Goal: Transaction & Acquisition: Obtain resource

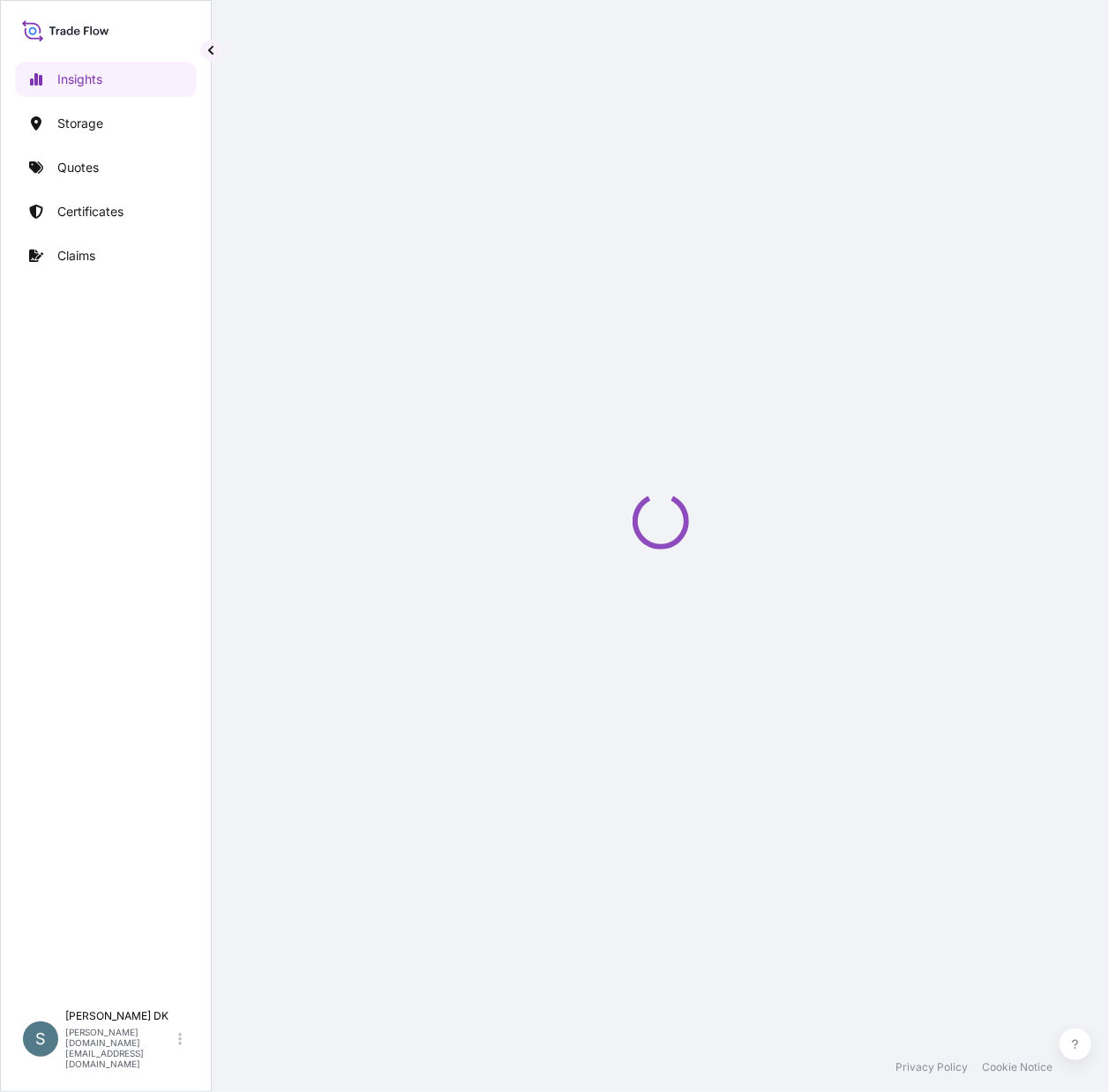
select select "2025"
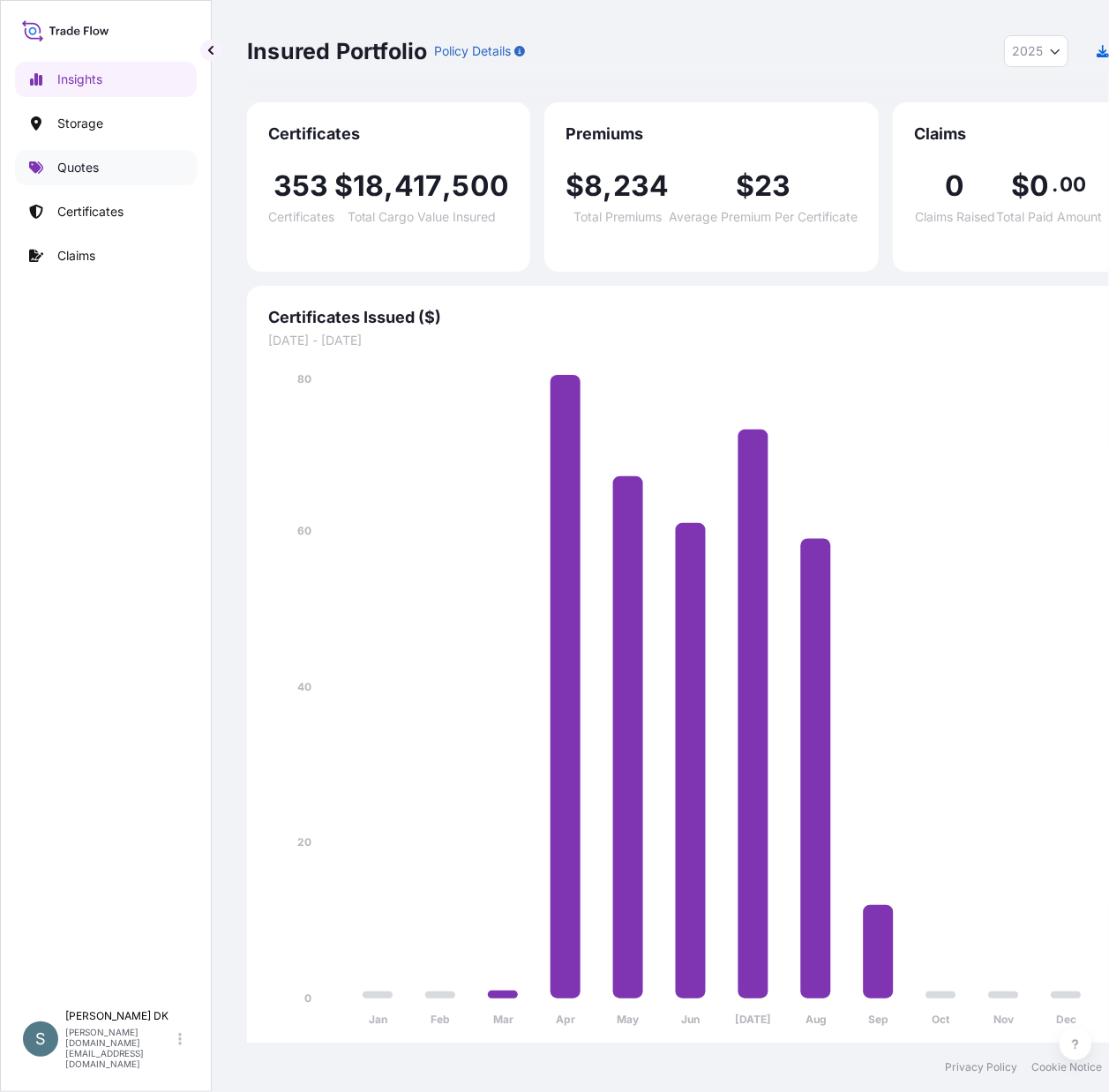
click at [82, 163] on p "Quotes" at bounding box center [78, 167] width 42 height 18
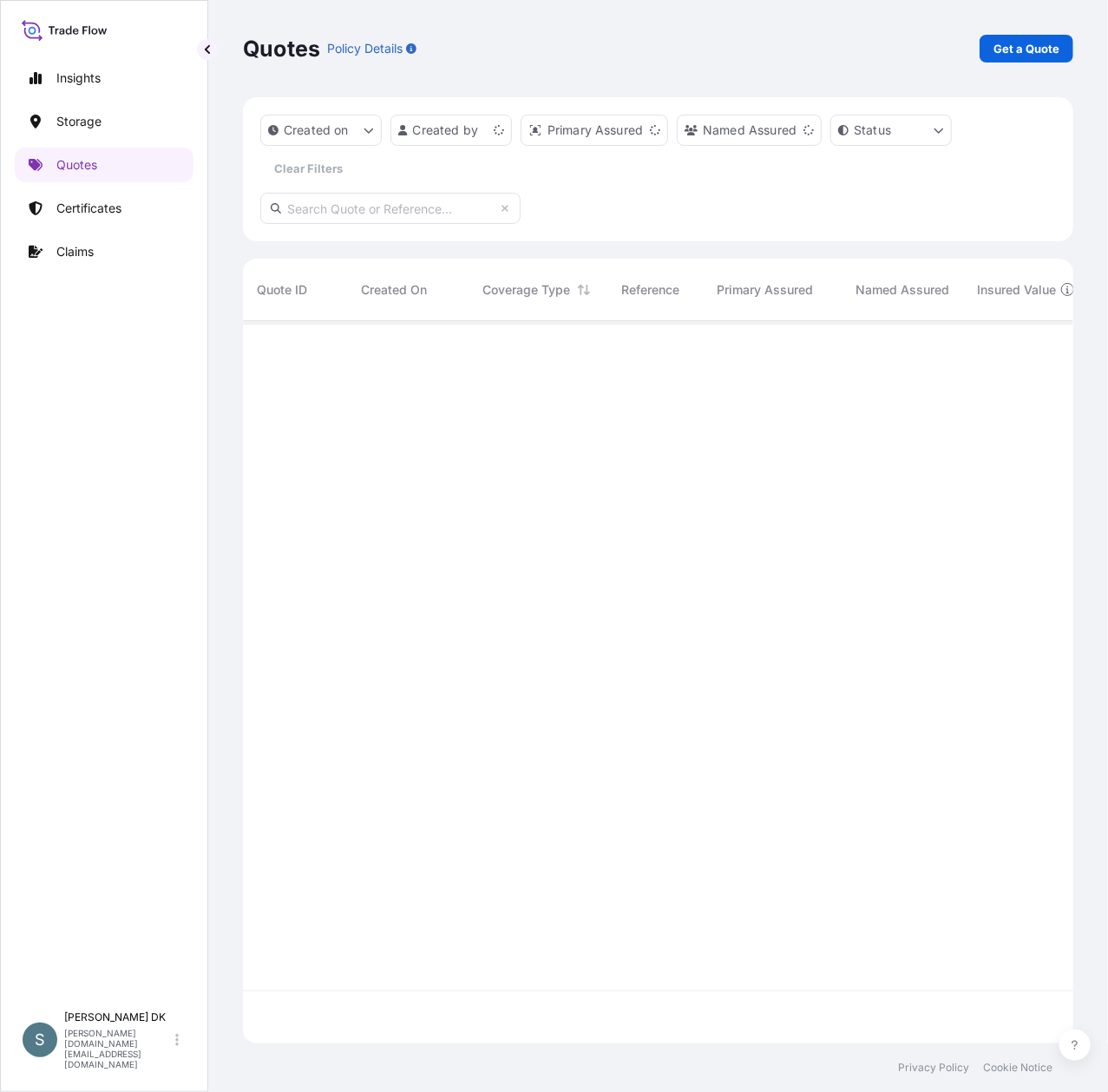
scroll to position [714, 813]
click at [1014, 56] on p "Get a Quote" at bounding box center [1026, 48] width 66 height 17
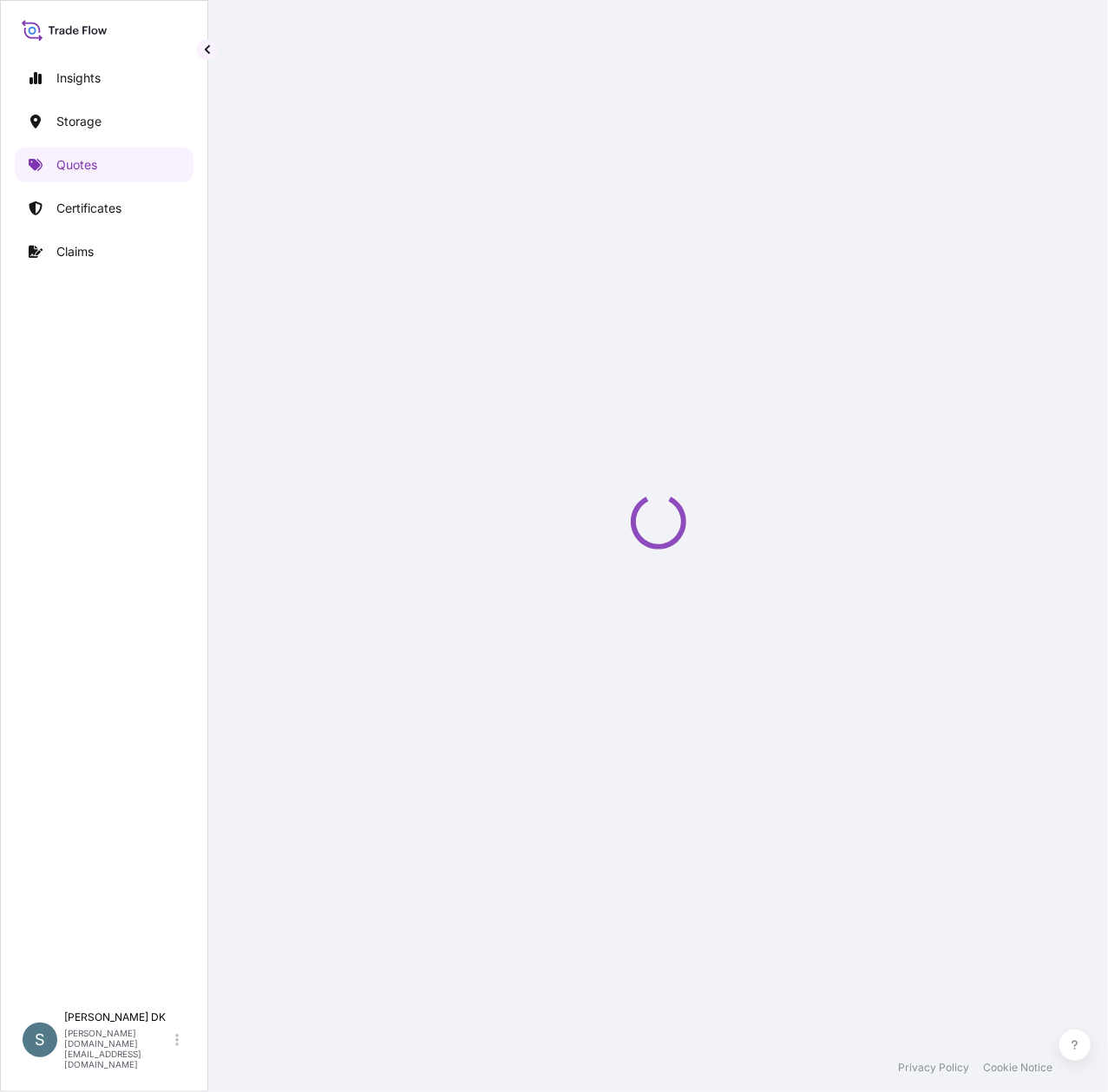
select select "Water"
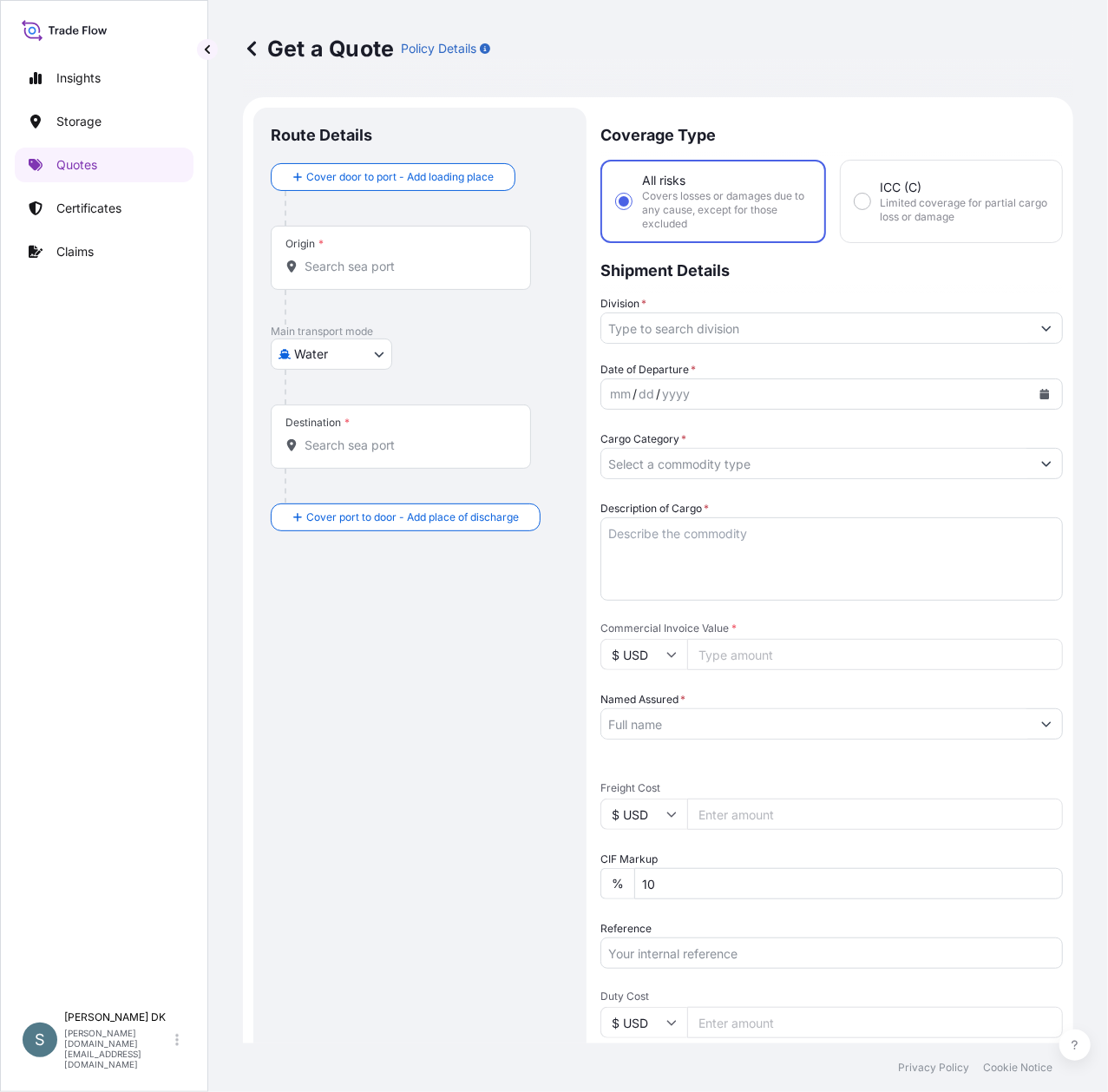
scroll to position [27, 0]
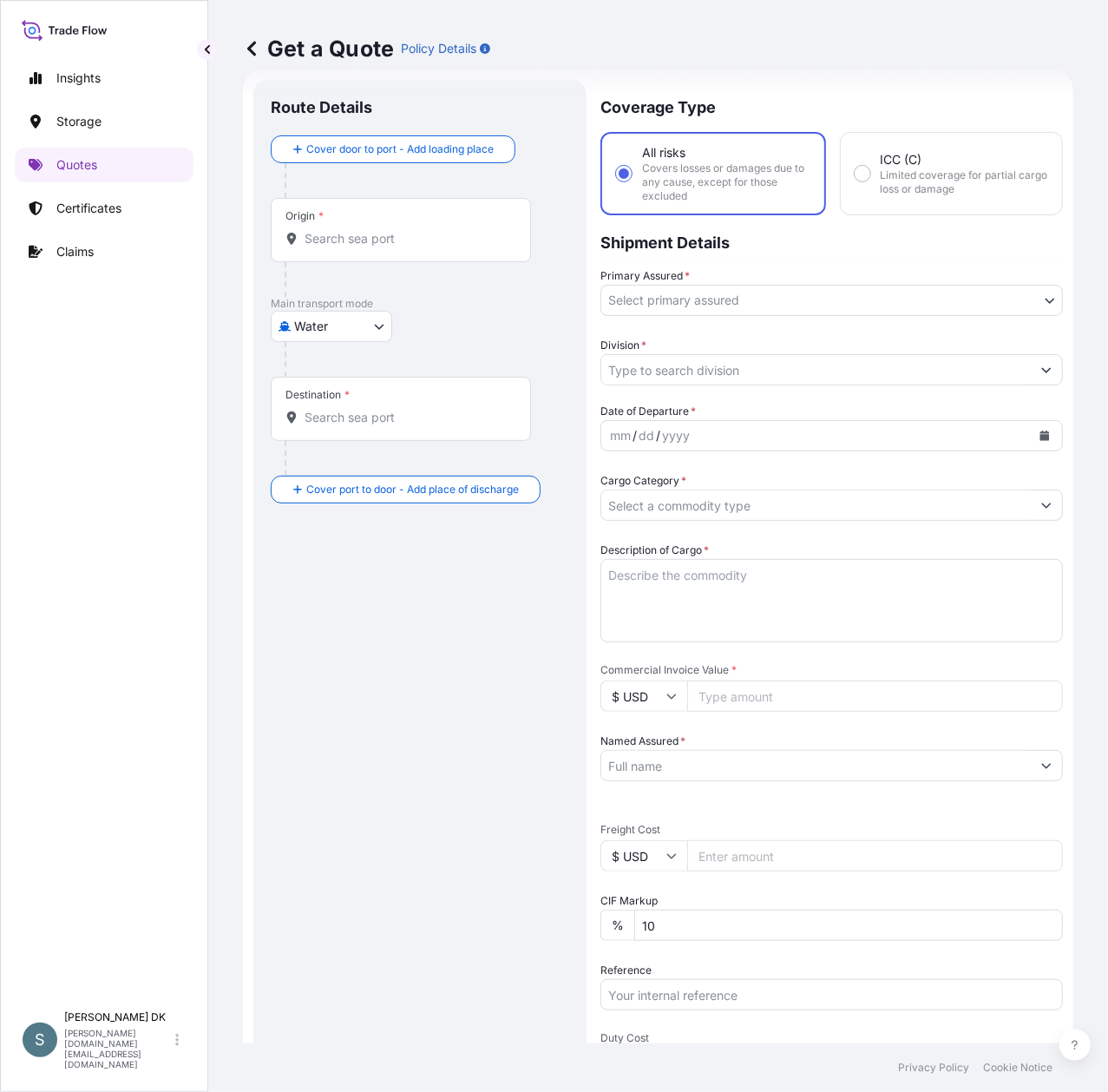
click at [363, 242] on input "Origin *" at bounding box center [406, 238] width 205 height 17
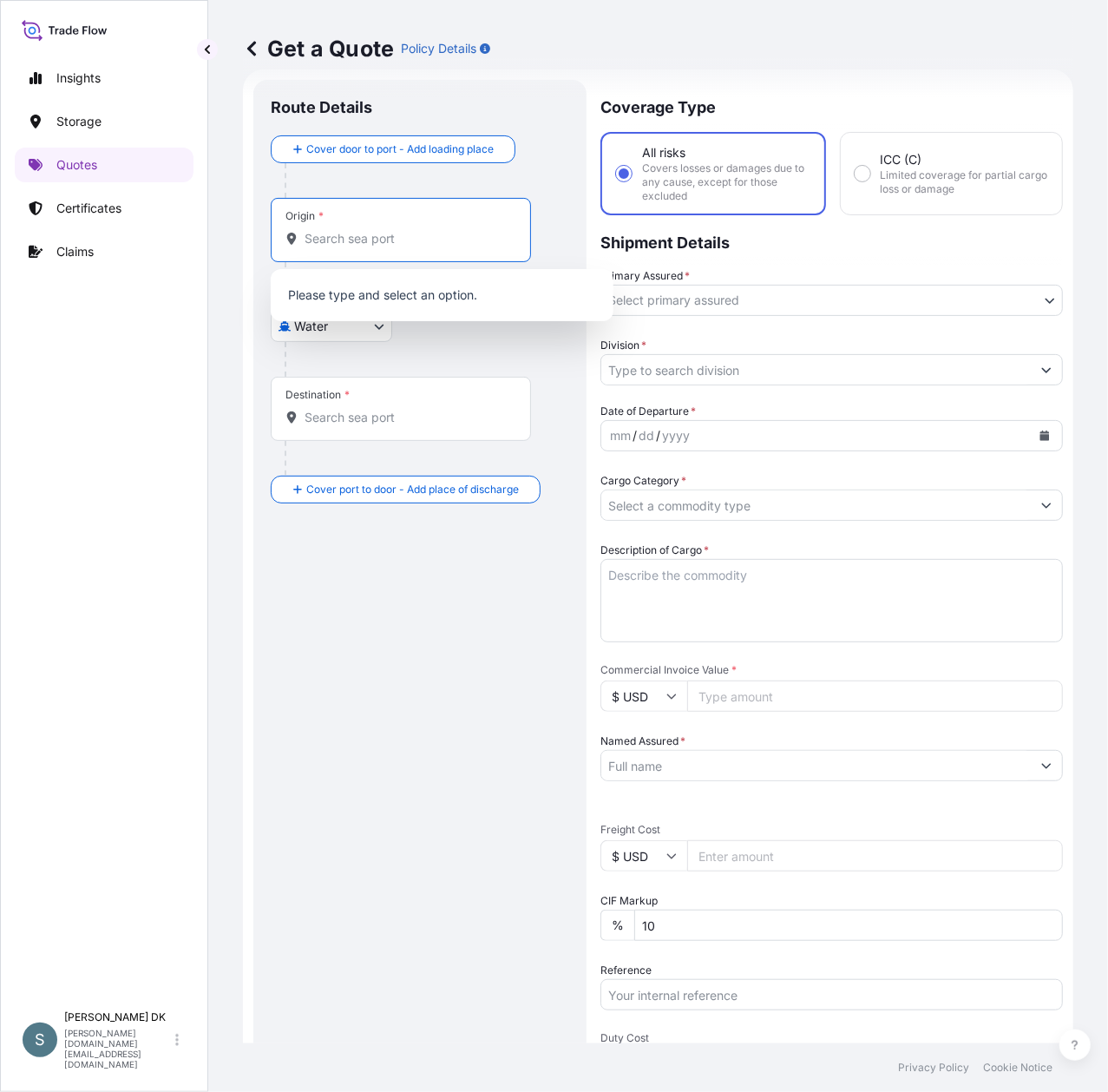
paste input "DKAAR"
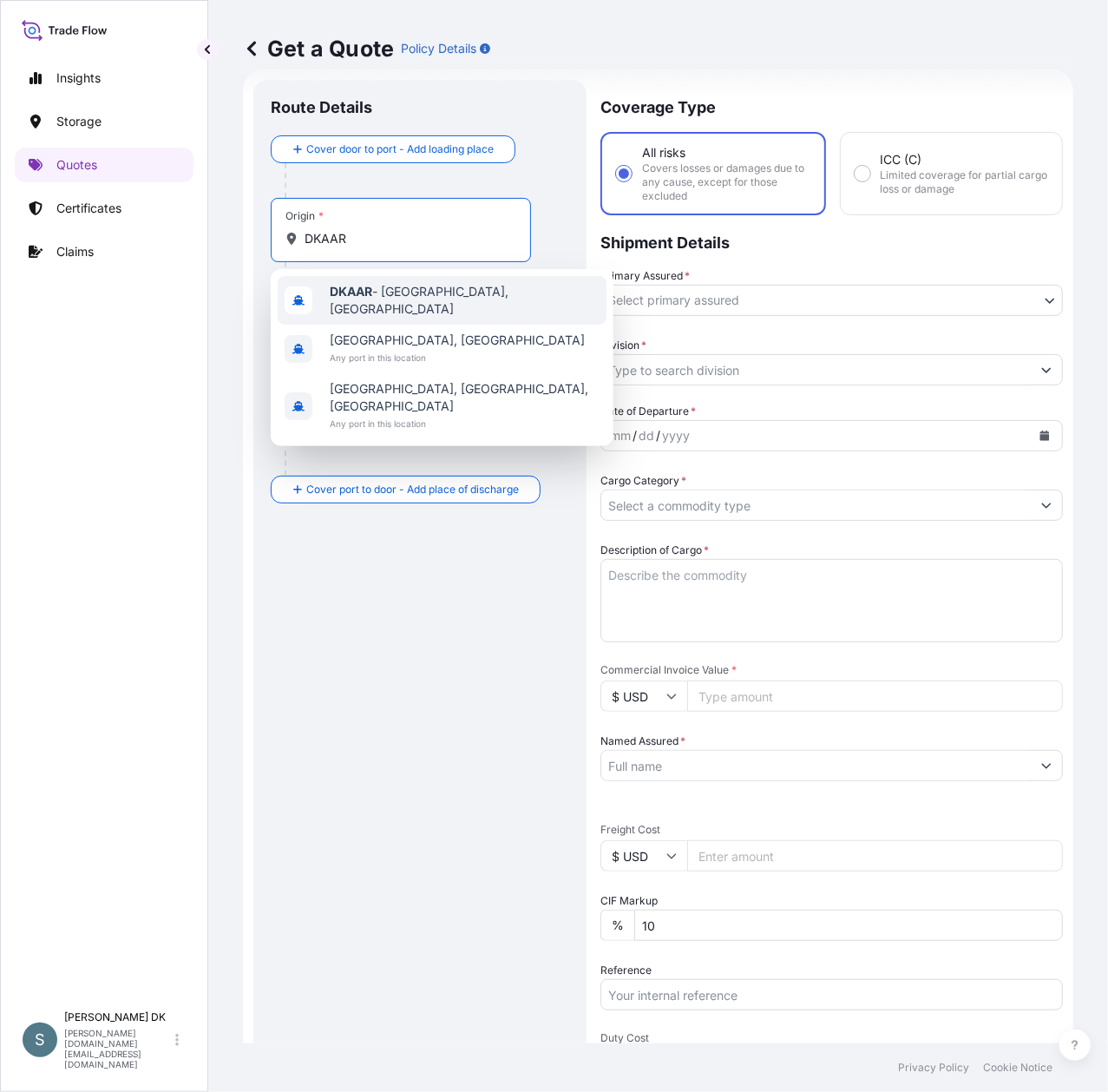
click at [387, 299] on span "DKAAR - [GEOGRAPHIC_DATA], [GEOGRAPHIC_DATA]" at bounding box center [465, 300] width 270 height 35
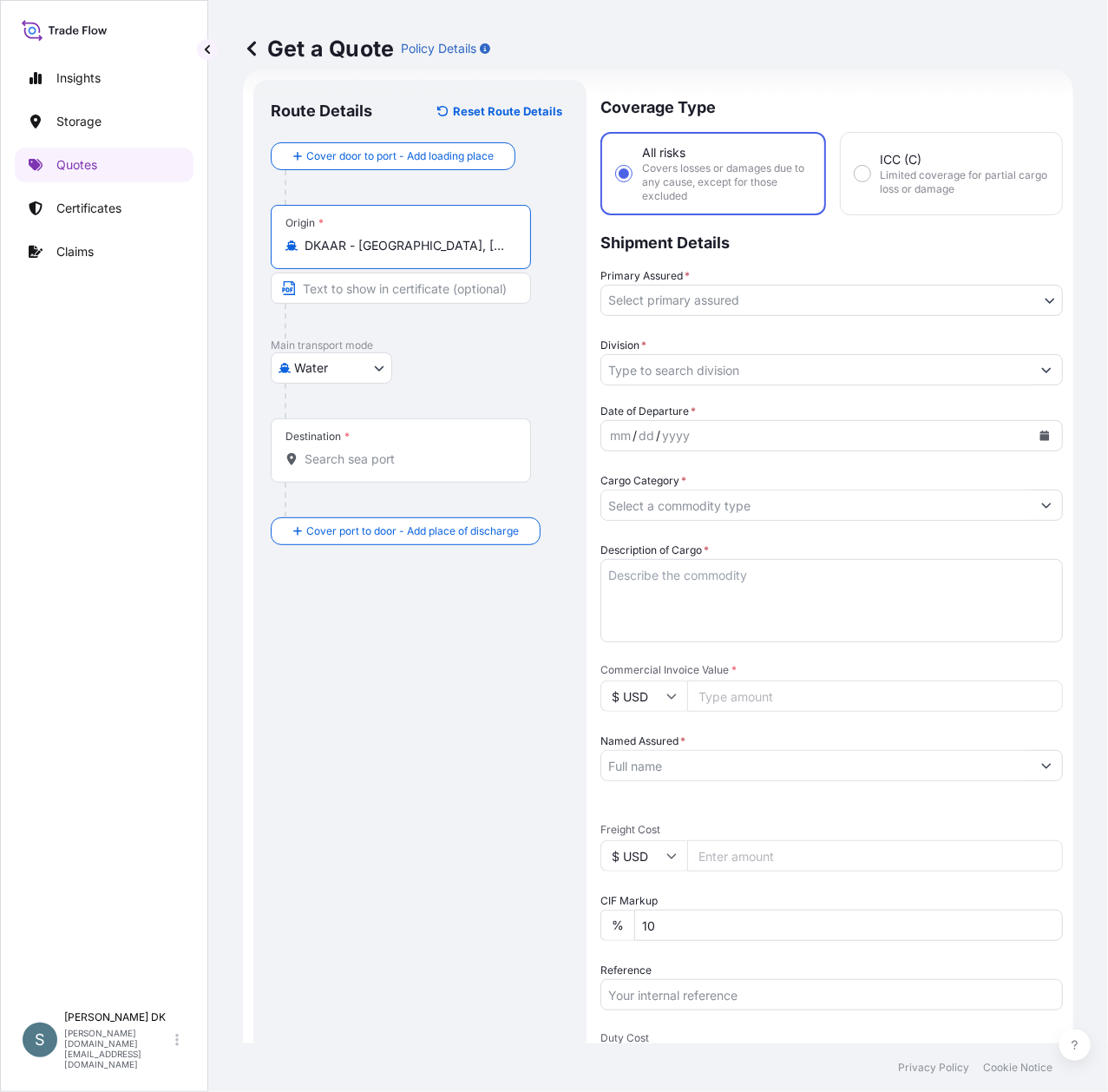
type input "DKAAR - [GEOGRAPHIC_DATA], [GEOGRAPHIC_DATA]"
click at [338, 459] on input "Destination *" at bounding box center [406, 458] width 205 height 17
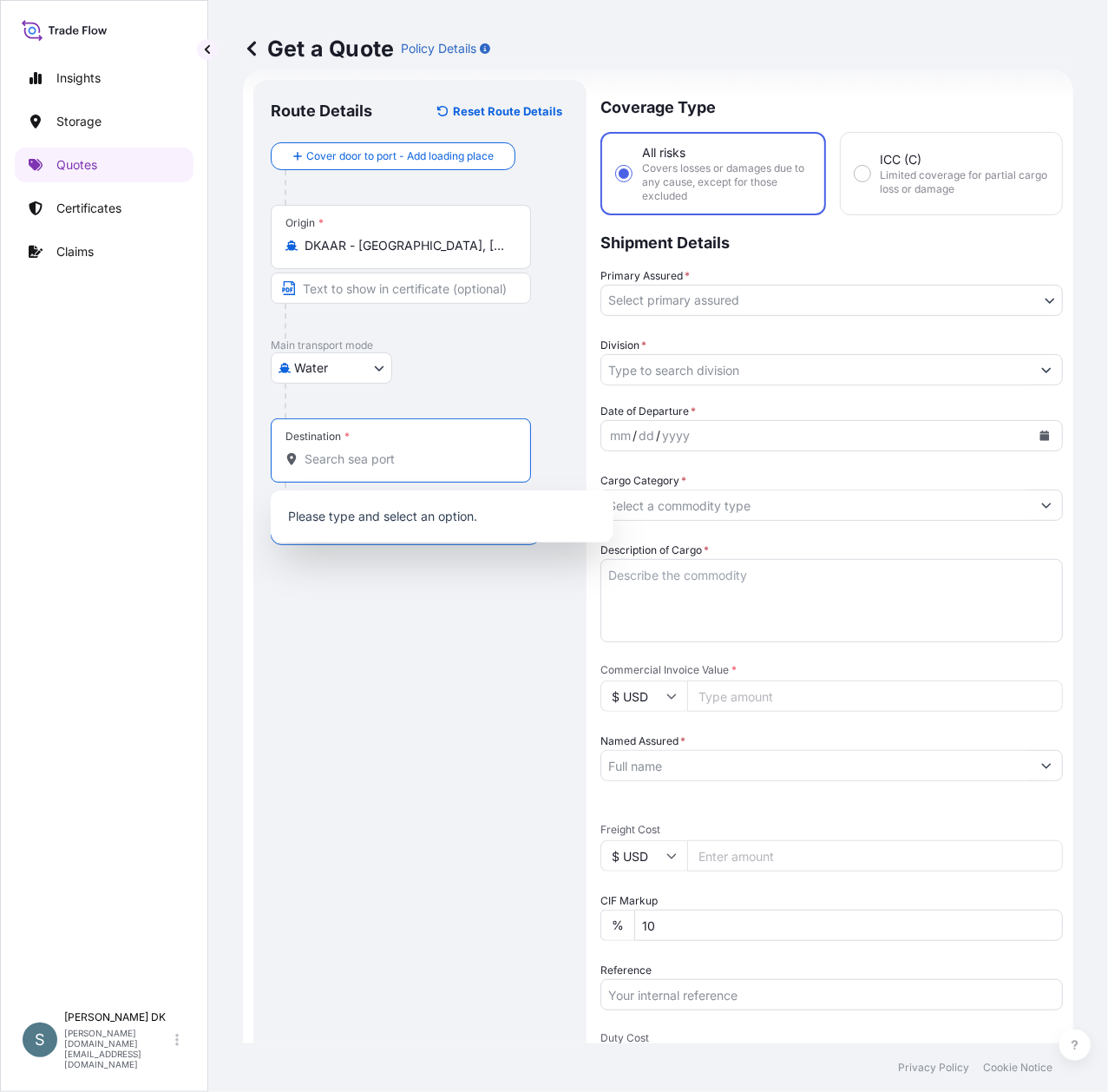
paste input "KRICN"
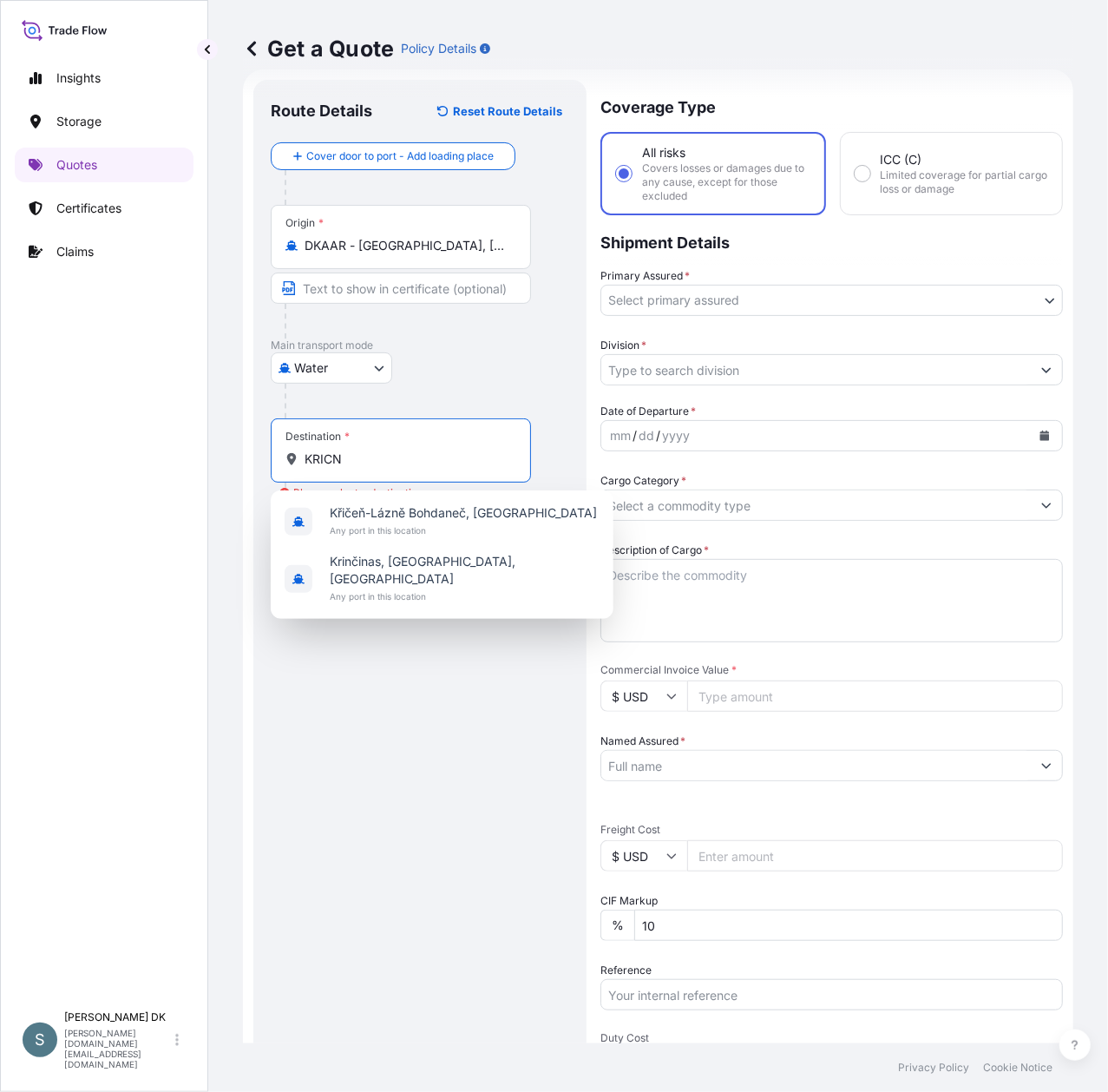
drag, startPoint x: 373, startPoint y: 465, endPoint x: 223, endPoint y: 463, distance: 150.0
click at [223, 463] on div "Get a Quote Policy Details Route Details Reset Route Details Cover door to port…" at bounding box center [658, 521] width 899 height 1044
paste input "[GEOGRAPHIC_DATA], [GEOGRAPHIC_DATA]"
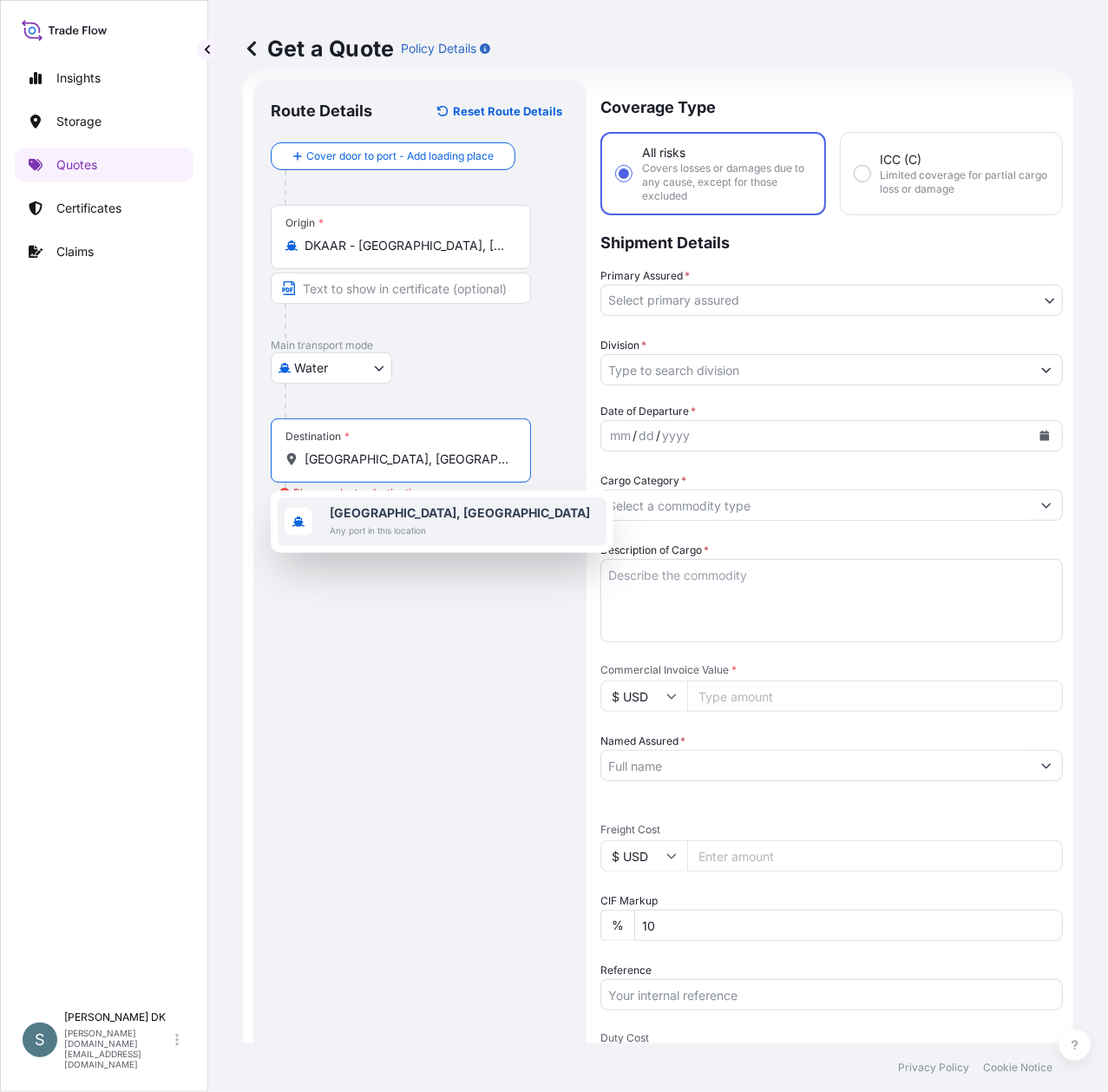
click at [436, 531] on span "Any port in this location" at bounding box center [460, 530] width 261 height 17
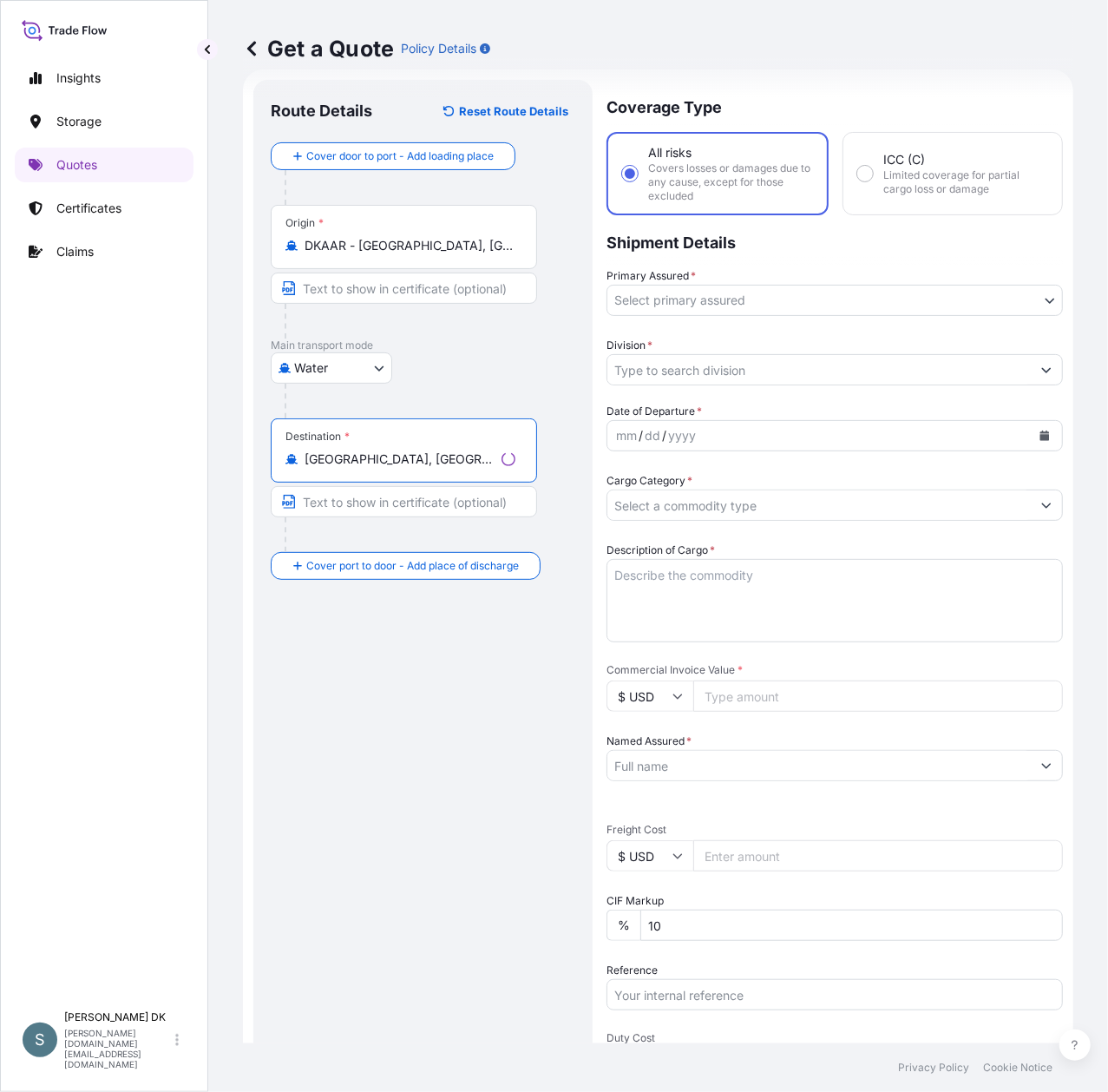
type input "[GEOGRAPHIC_DATA], [GEOGRAPHIC_DATA]"
click at [372, 741] on div "Route Details Reset Route Details Cover door to port - Add loading place Place …" at bounding box center [423, 714] width 304 height 1233
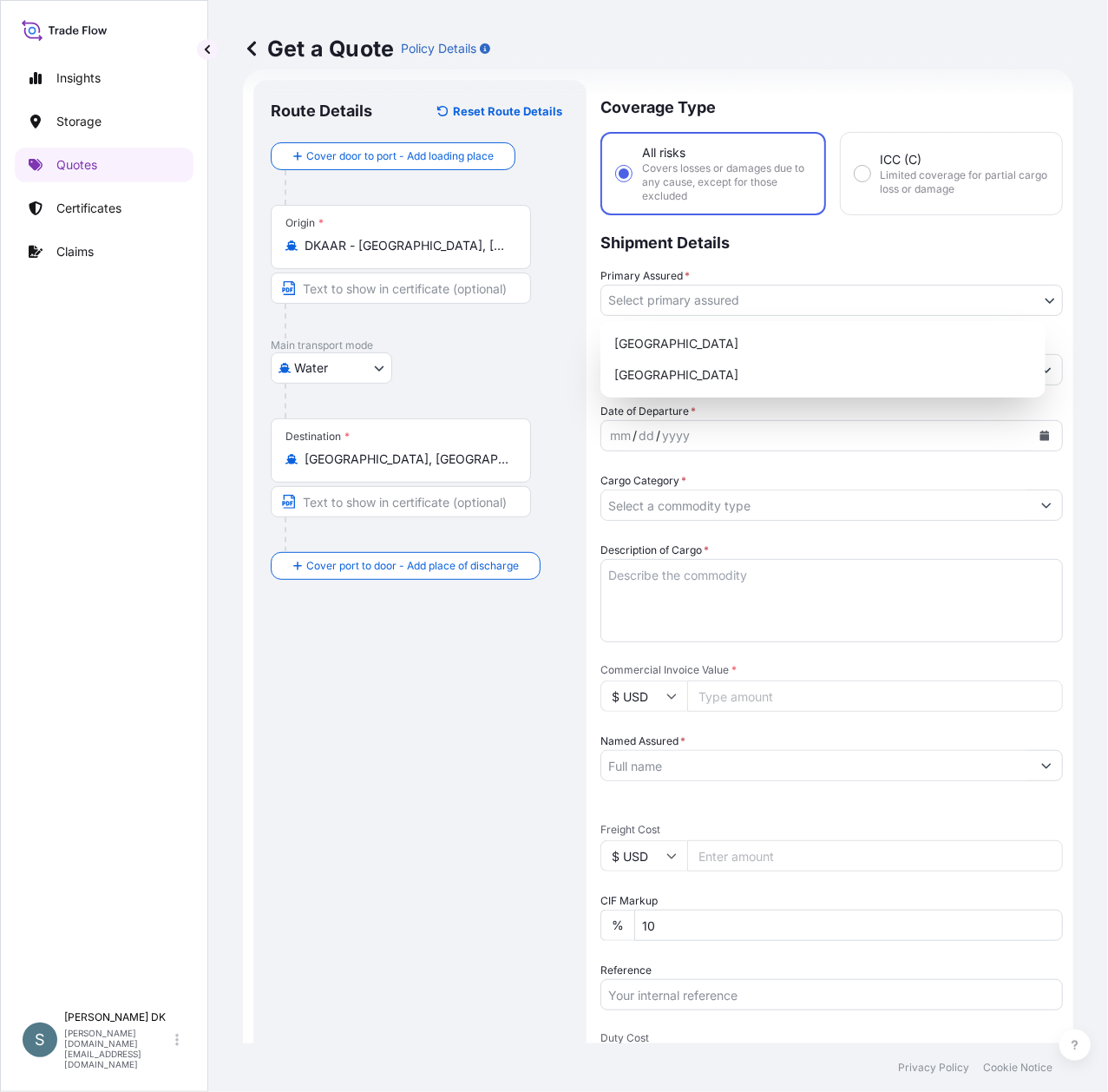
click at [851, 309] on body "1 option available. Insights Storage Quotes Certificates Claims S [PERSON_NAME]…" at bounding box center [554, 546] width 1108 height 1092
click at [751, 355] on div "[GEOGRAPHIC_DATA]" at bounding box center [823, 344] width 431 height 31
select select "31589"
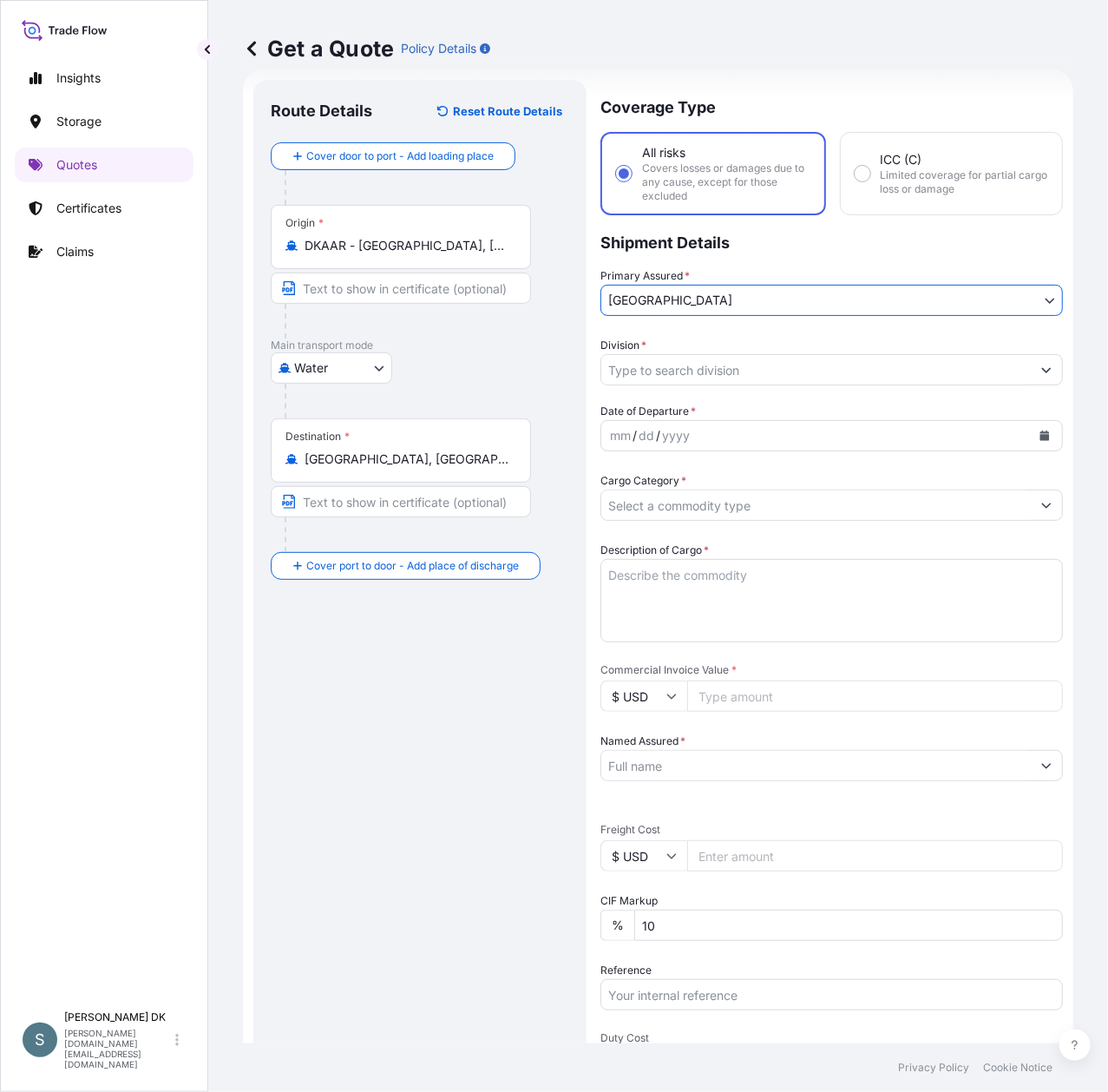
click at [803, 376] on input "Division *" at bounding box center [816, 370] width 429 height 31
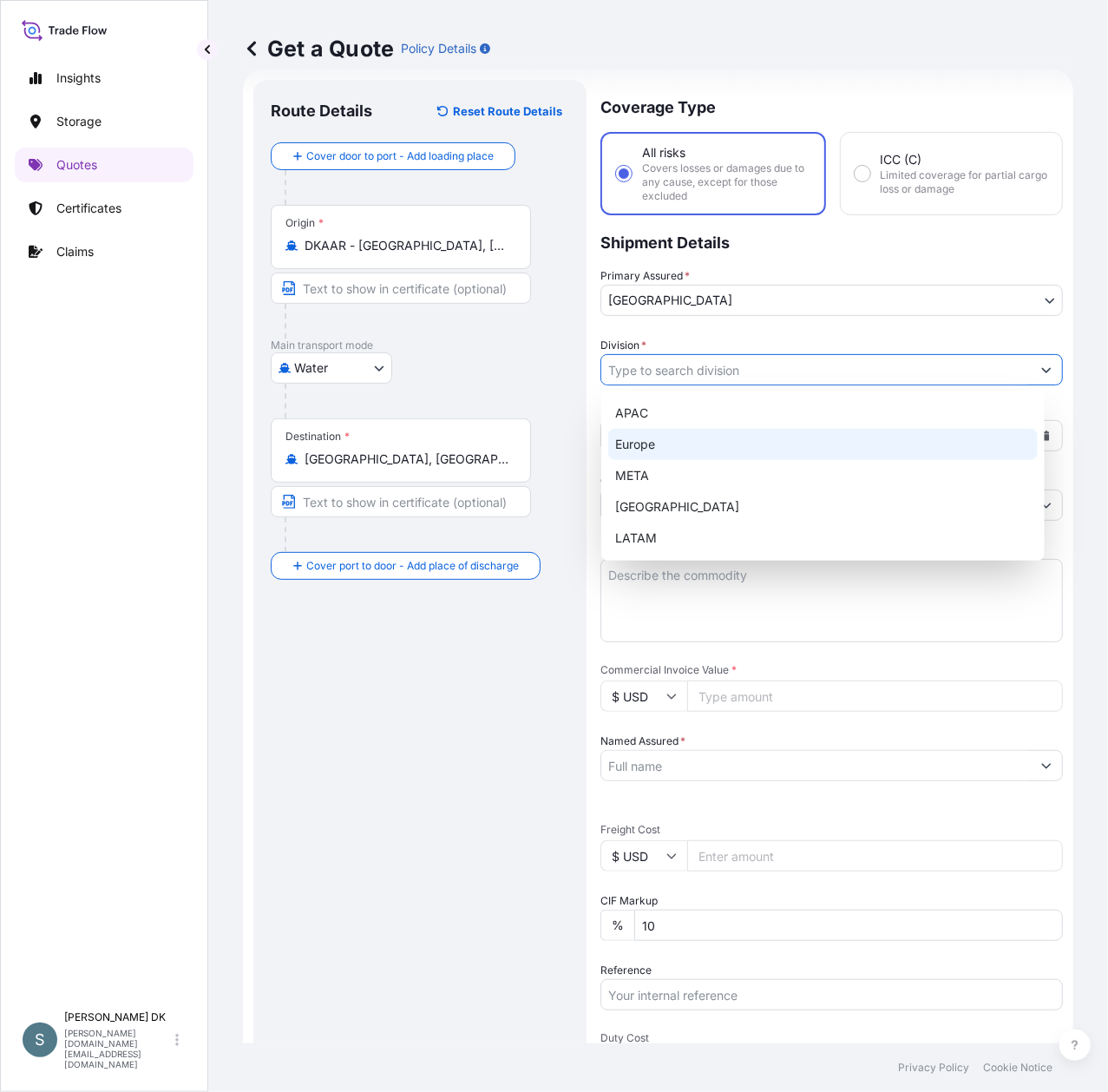
click at [681, 449] on div "Europe" at bounding box center [823, 444] width 429 height 31
type input "Europe"
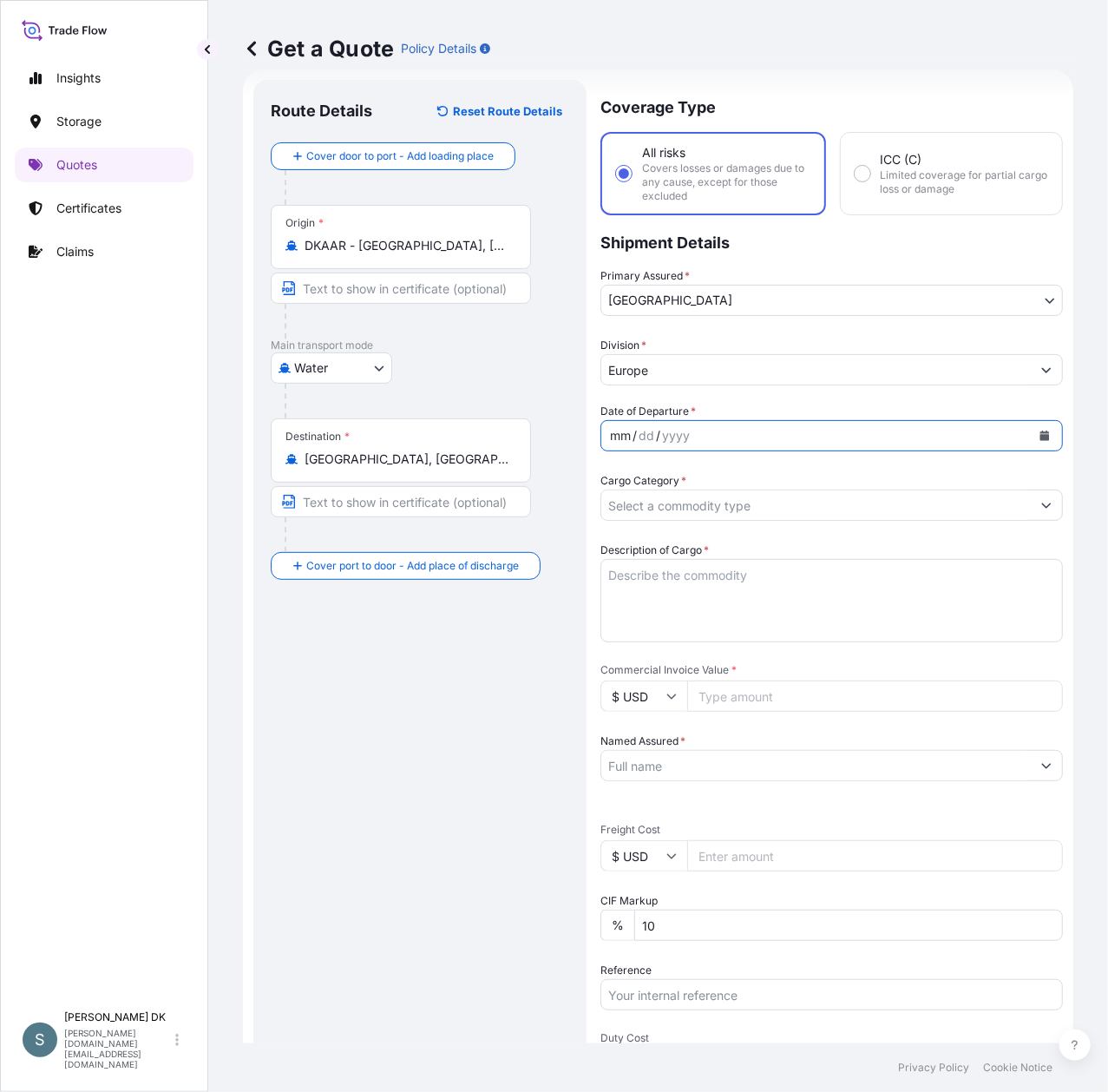
click at [618, 439] on div "mm" at bounding box center [621, 436] width 25 height 21
click at [612, 435] on div "mm" at bounding box center [621, 436] width 25 height 21
click at [1040, 430] on icon "Calendar" at bounding box center [1044, 435] width 10 height 10
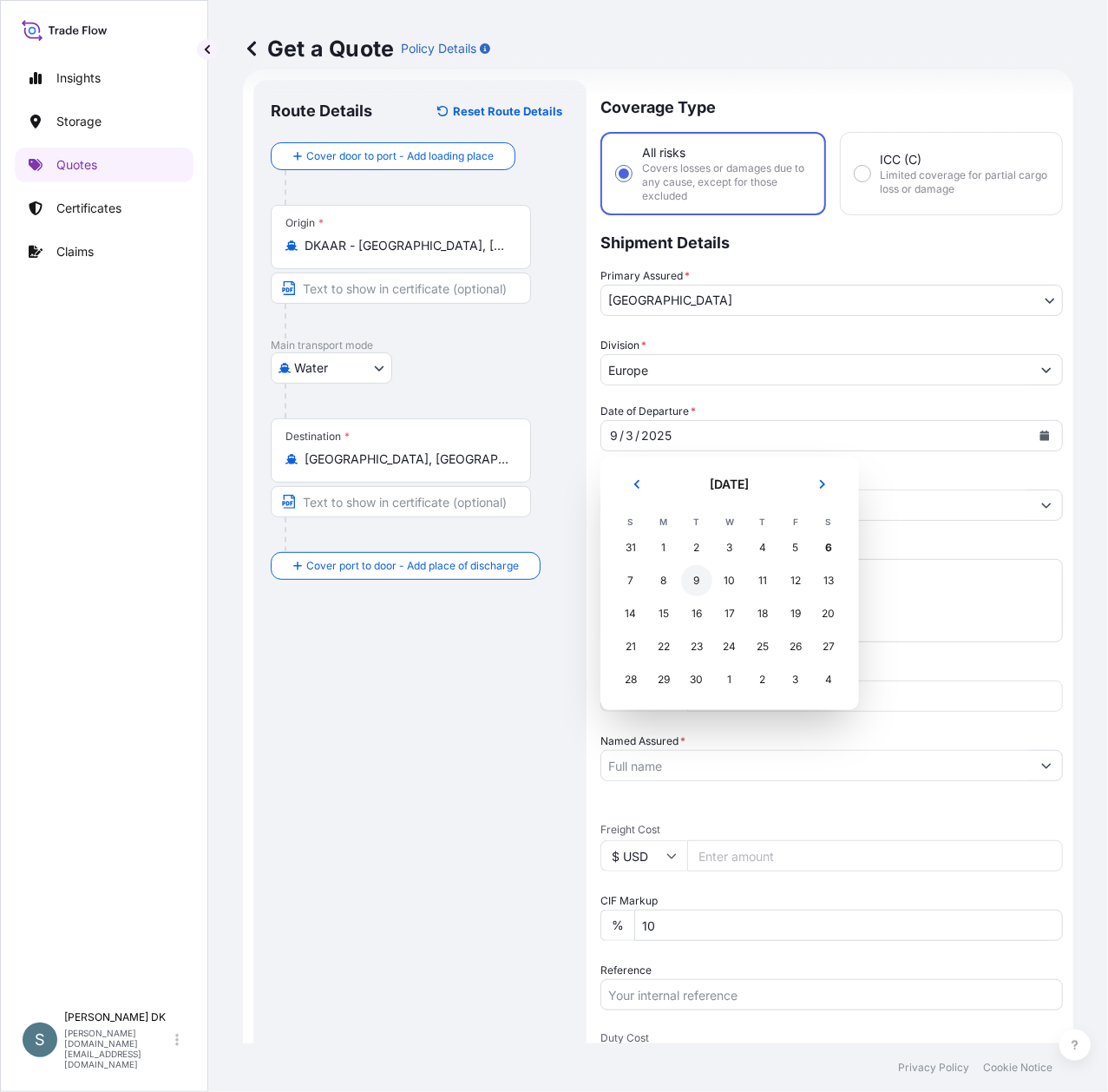
click at [698, 588] on div "9" at bounding box center [696, 581] width 31 height 31
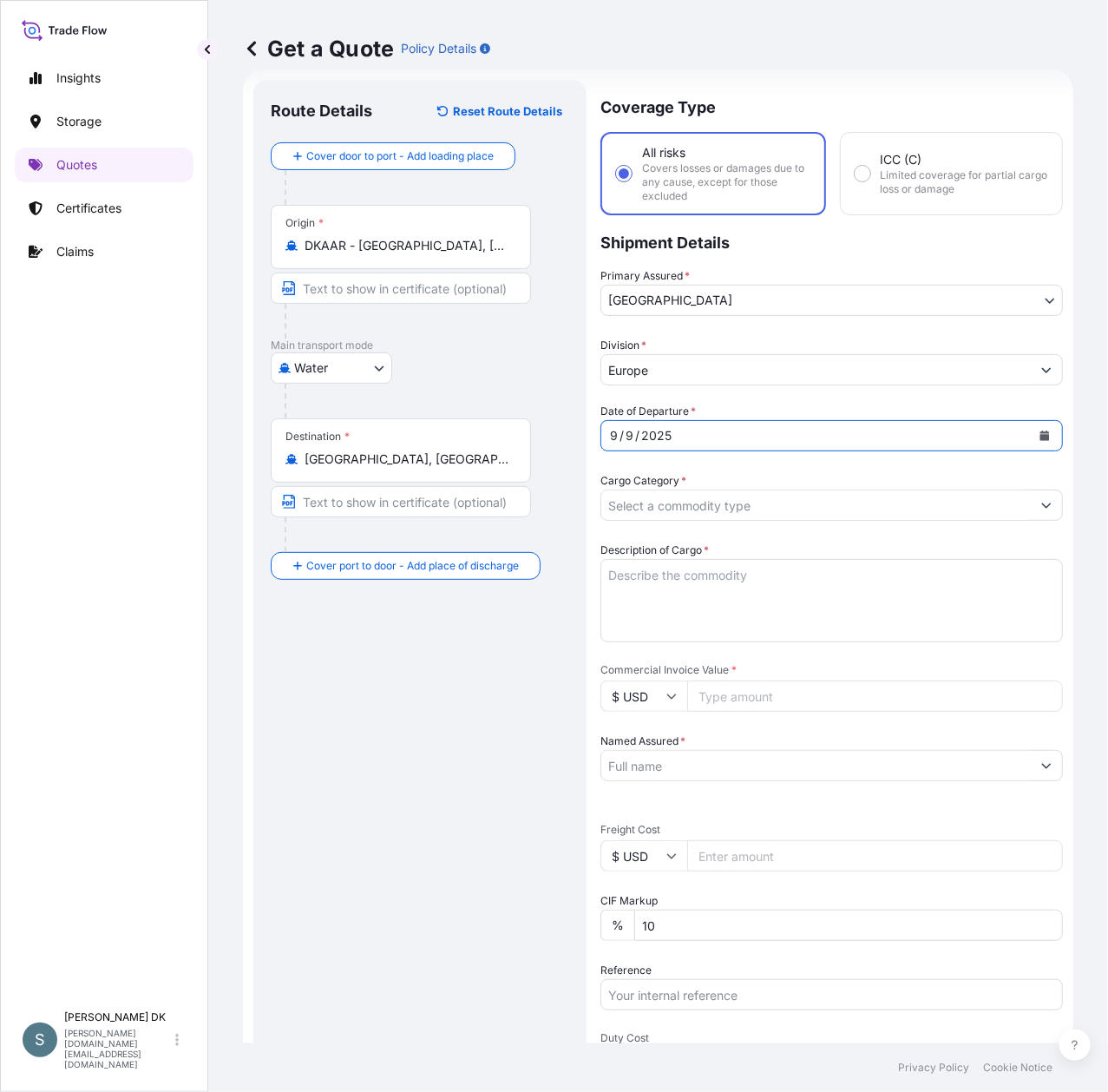
click at [1041, 431] on icon "Calendar" at bounding box center [1045, 435] width 9 height 10
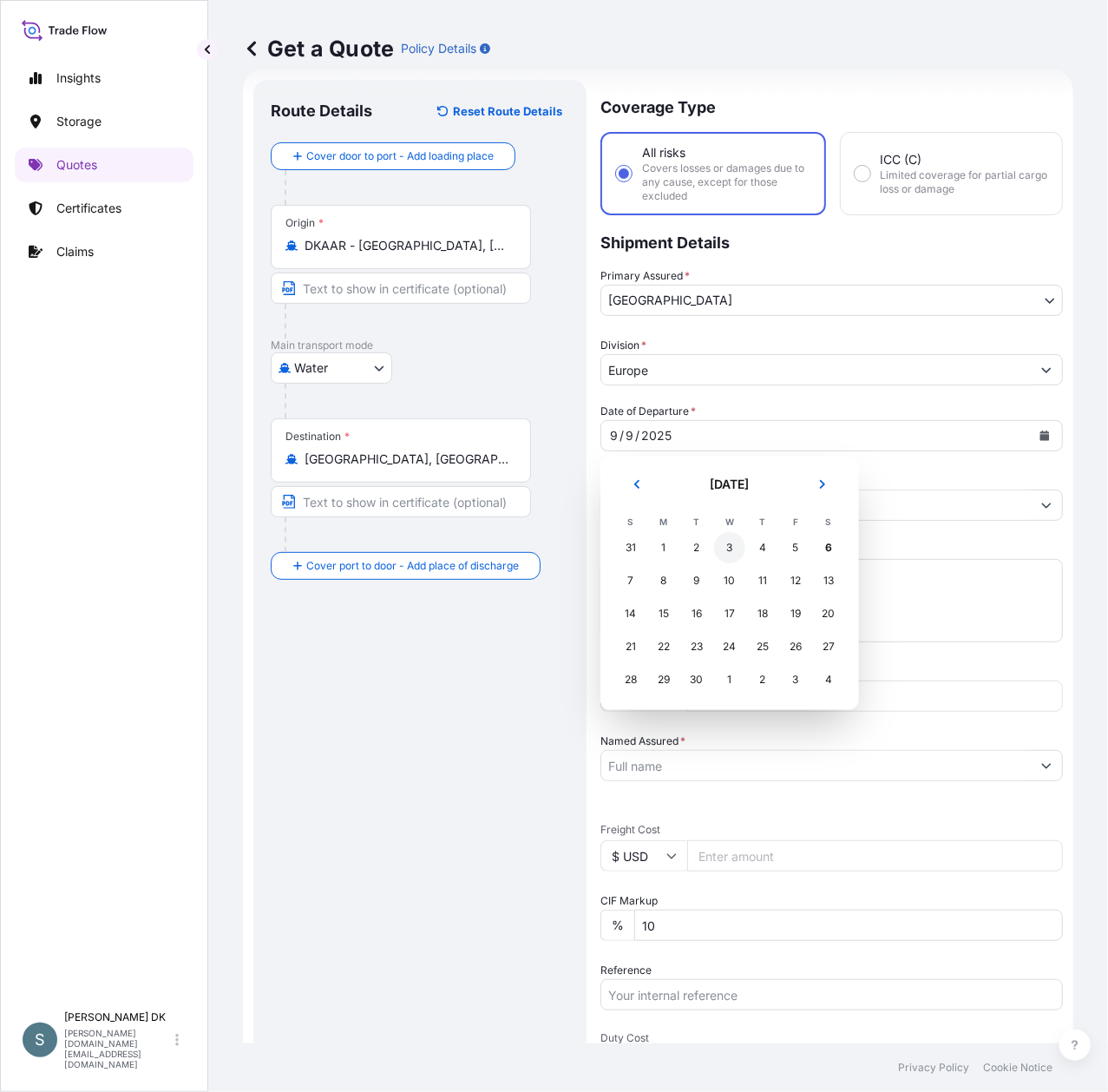
click at [727, 555] on div "3" at bounding box center [730, 548] width 31 height 31
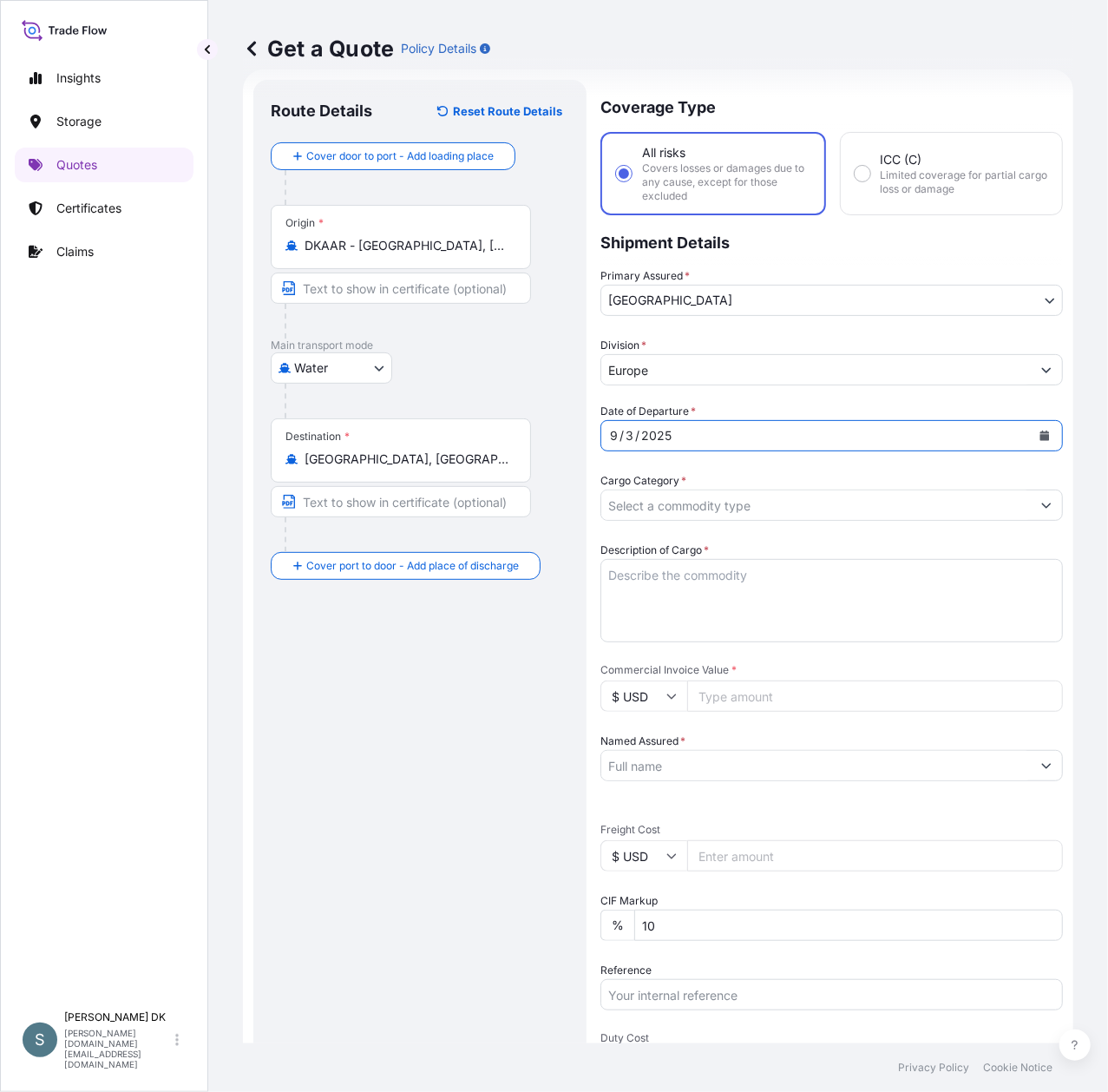
click at [767, 507] on input "Cargo Category *" at bounding box center [816, 505] width 429 height 31
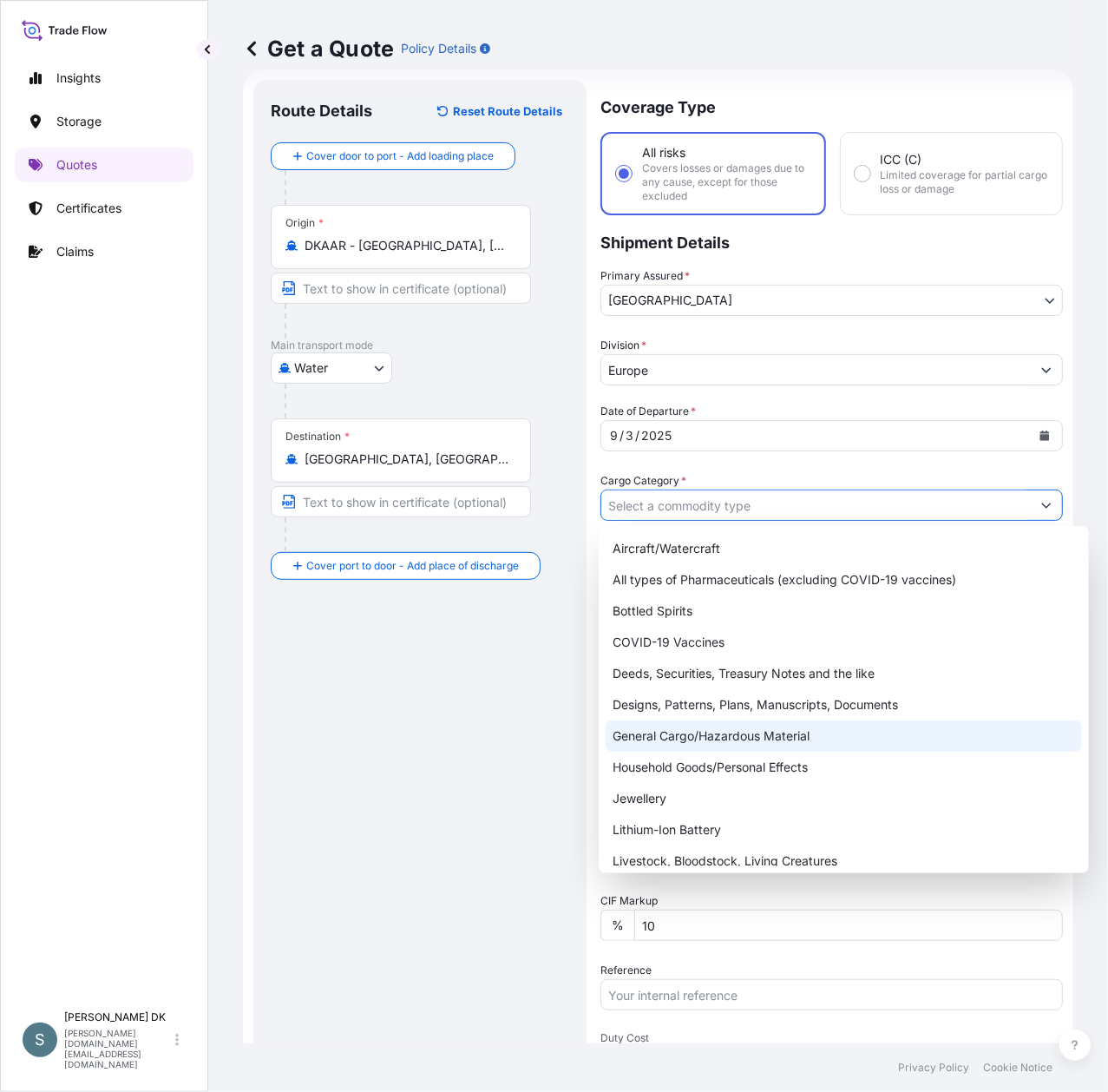
click at [795, 739] on div "General Cargo/Hazardous Material" at bounding box center [844, 736] width 477 height 31
type input "General Cargo/Hazardous Material"
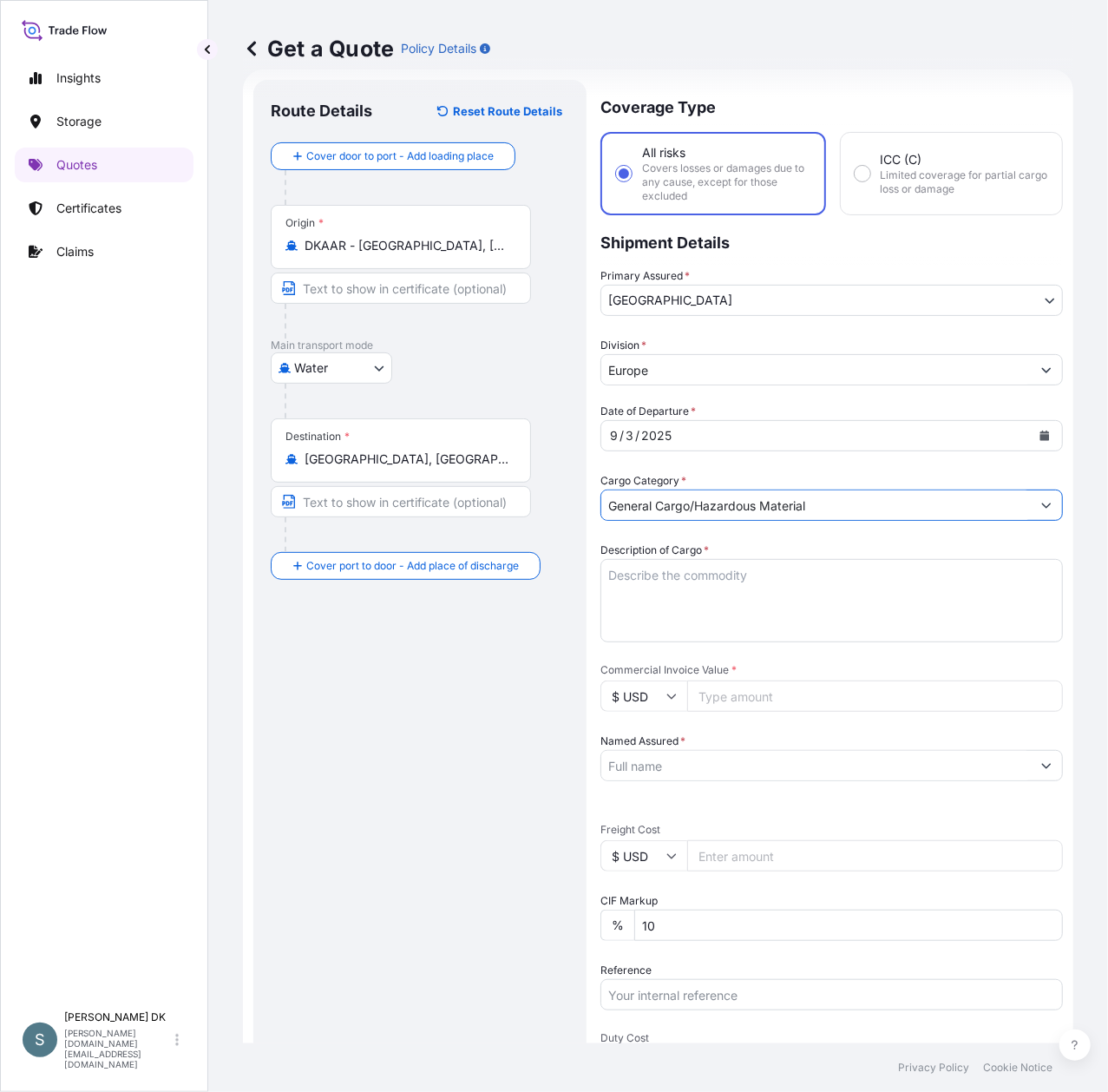
click at [758, 577] on textarea "Description of Cargo *" at bounding box center [832, 600] width 463 height 83
click at [715, 577] on textarea "Description of Cargo *" at bounding box center [832, 600] width 463 height 83
paste textarea "SANAL P®, [MEDICAL_DATA], PHARMACEUTICAL QUALITY"
click at [612, 571] on textarea "SANAL P®, [MEDICAL_DATA], PHARMACEUTICAL QUALITY" at bounding box center [832, 600] width 463 height 83
click at [610, 584] on textarea "SANAL P®, [MEDICAL_DATA], PHARMACEUTICAL QUALITY" at bounding box center [832, 600] width 463 height 83
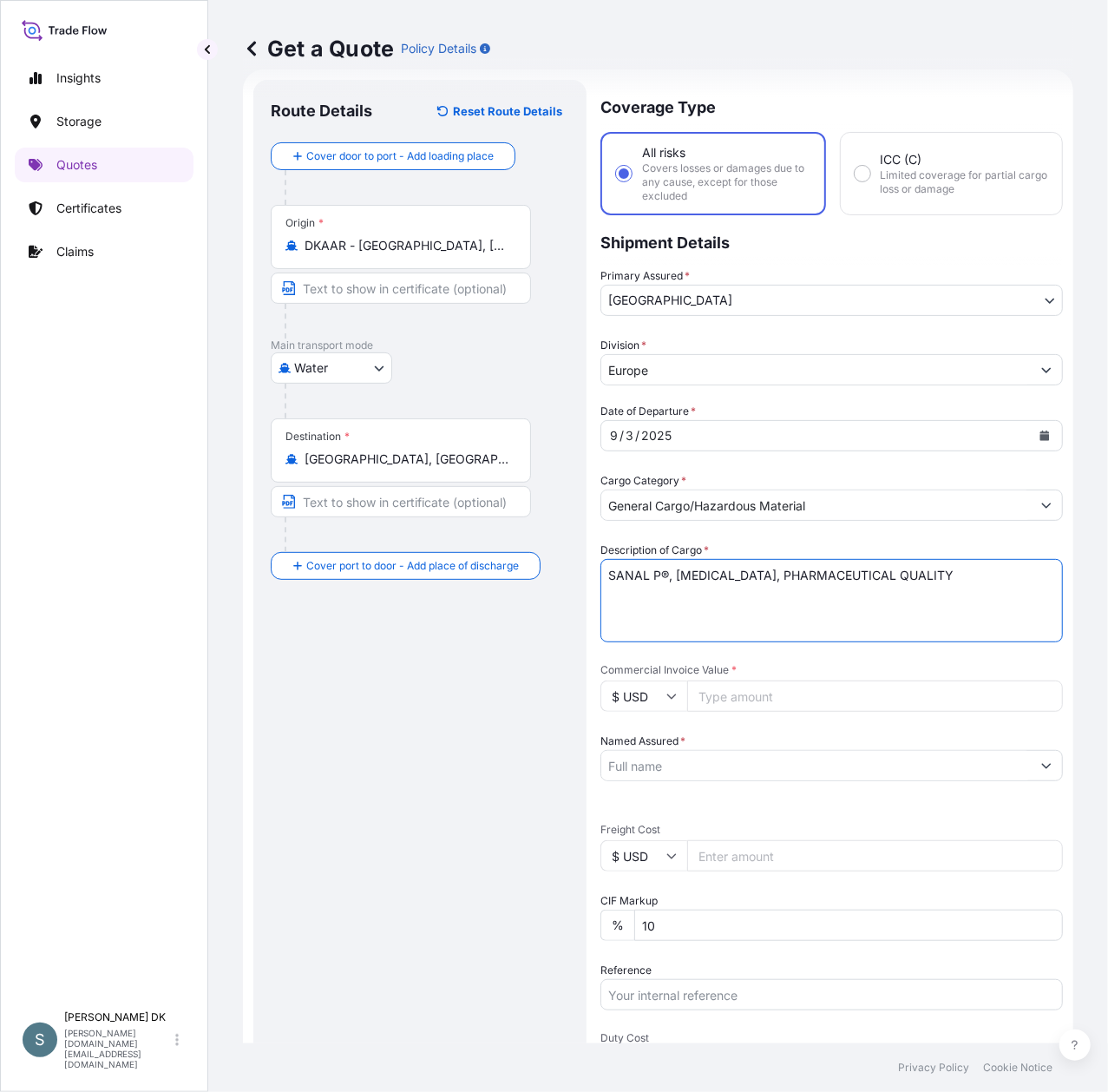
type textarea "SANAL P®, [MEDICAL_DATA], PHARMACEUTICAL QUALITY"
click at [654, 699] on input "$ USD" at bounding box center [643, 696] width 87 height 31
click at [626, 754] on div "€ EUR" at bounding box center [644, 743] width 73 height 33
type input "€ EUR"
click at [760, 695] on input "Commercial Invoice Value *" at bounding box center [875, 696] width 375 height 31
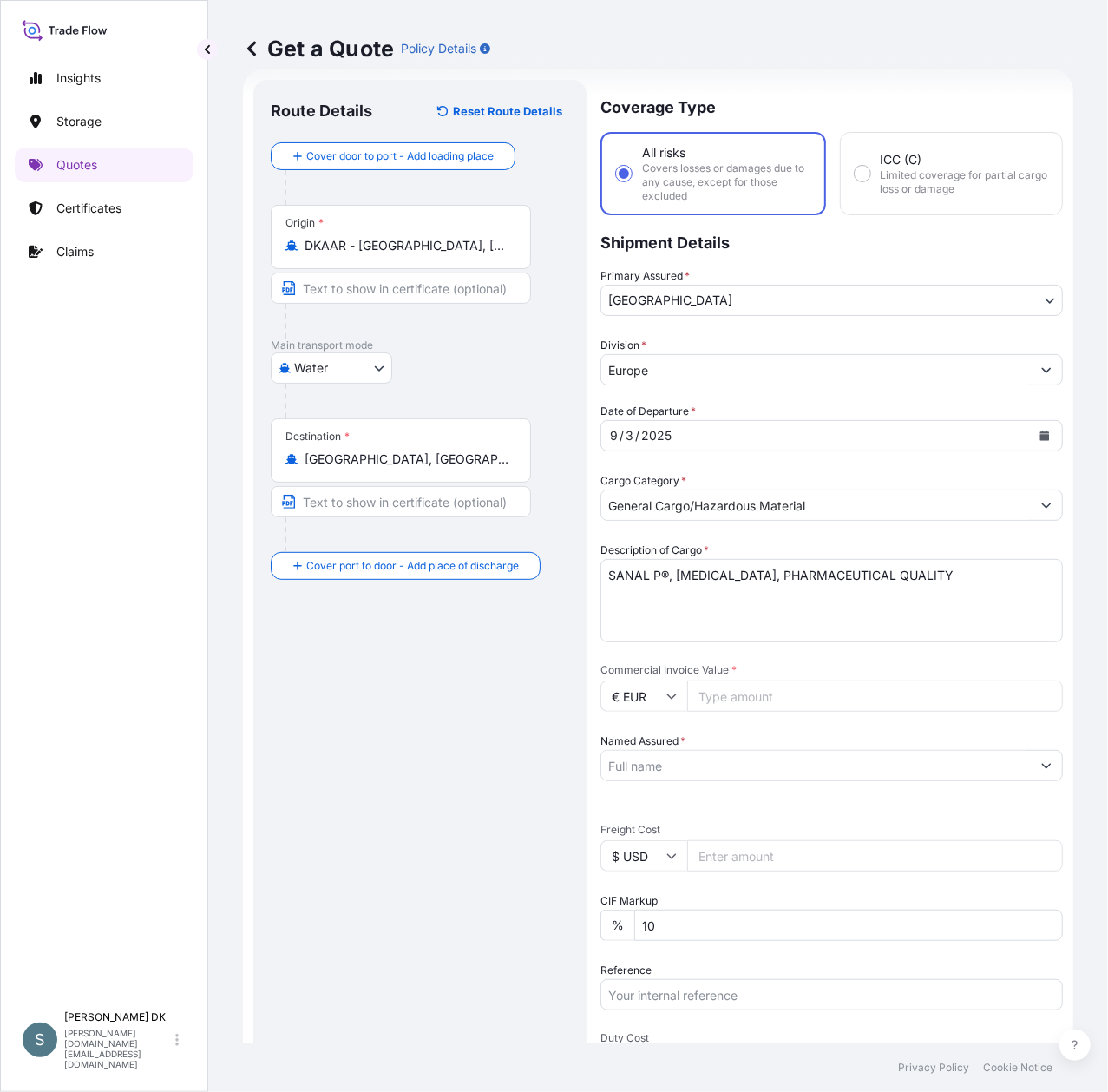
click at [751, 695] on input "Commercial Invoice Value *" at bounding box center [875, 696] width 375 height 31
type input "15680"
click at [748, 758] on input "Named Assured *" at bounding box center [816, 766] width 429 height 31
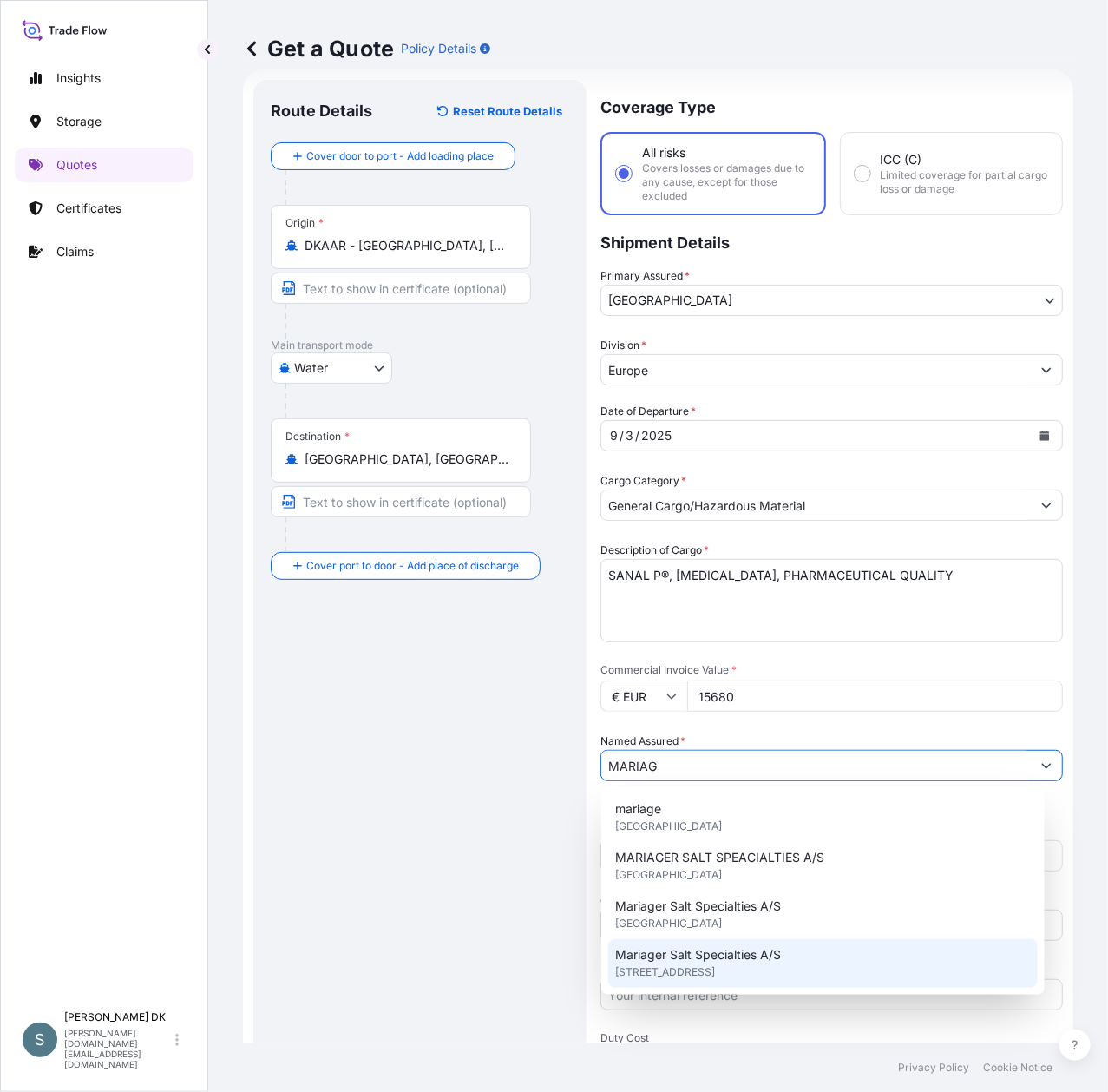
click at [740, 960] on span "Mariager Salt Specialties A/S" at bounding box center [698, 954] width 166 height 17
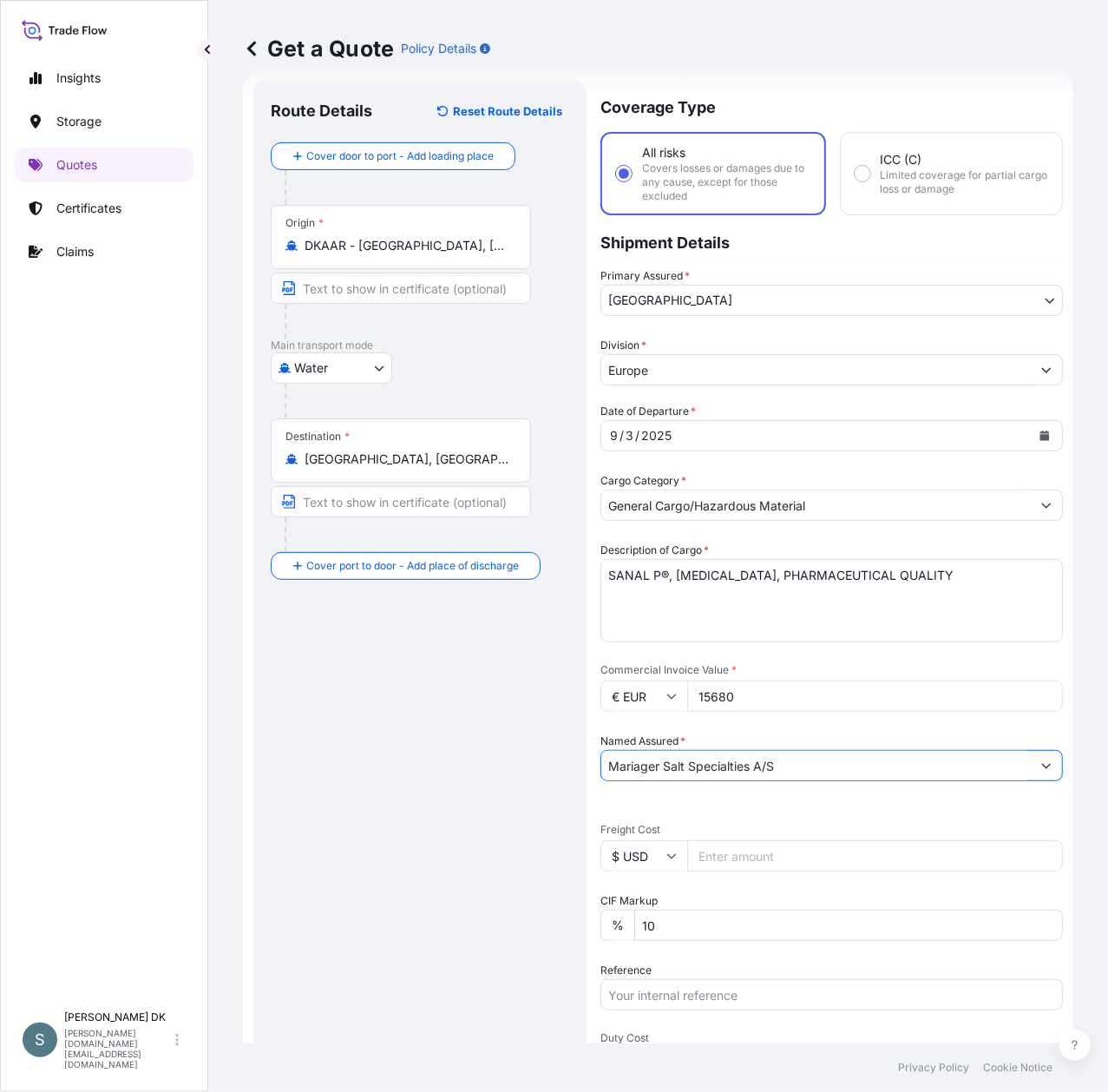
type input "Mariager Salt Specialties A/S"
click at [653, 861] on input "$ USD" at bounding box center [643, 856] width 87 height 31
click at [635, 992] on div "$ USD" at bounding box center [644, 975] width 73 height 33
click at [662, 851] on input "$ USD" at bounding box center [643, 856] width 87 height 31
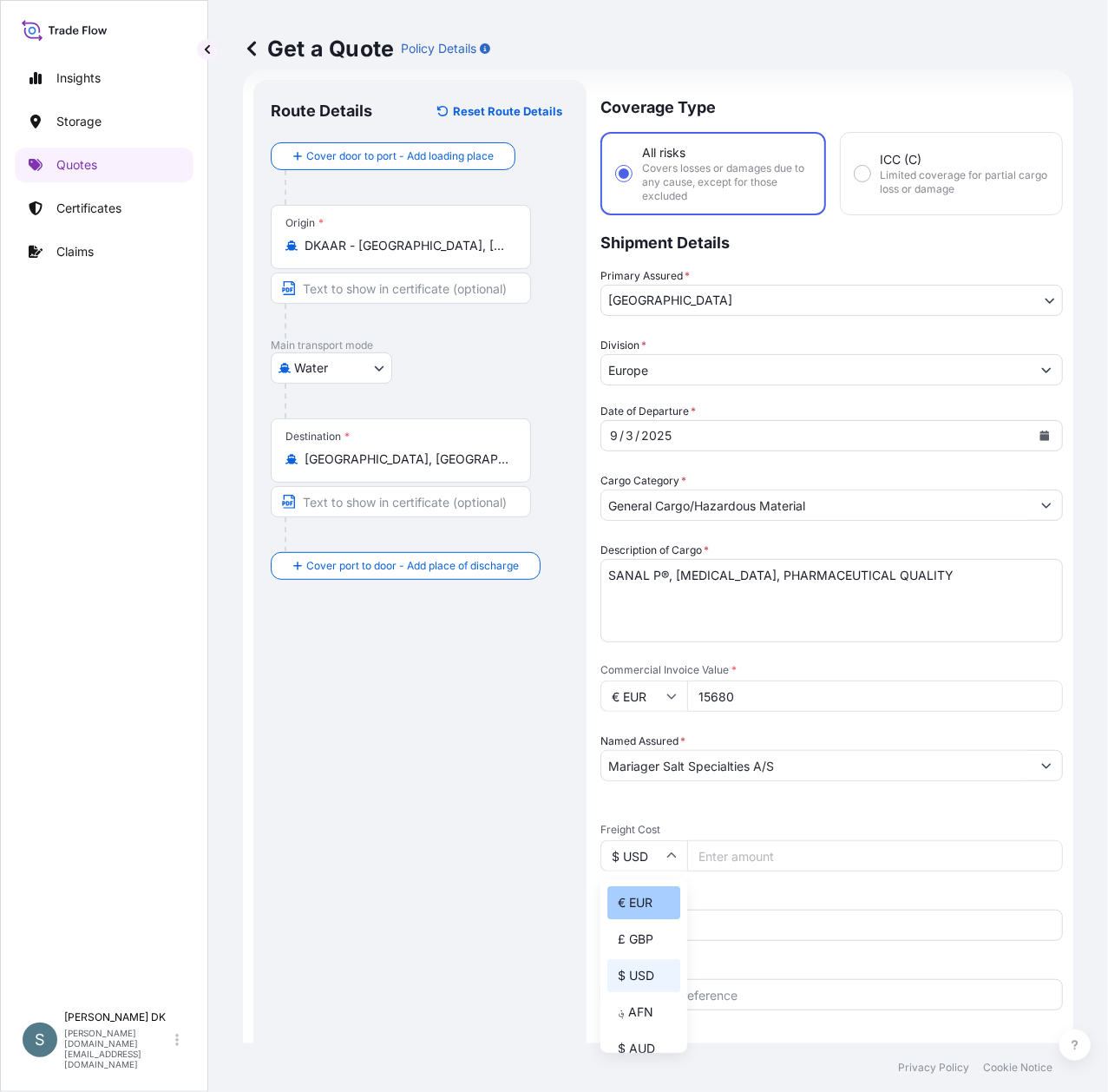
click at [620, 919] on div "€ EUR" at bounding box center [644, 902] width 73 height 33
type input "€ EUR"
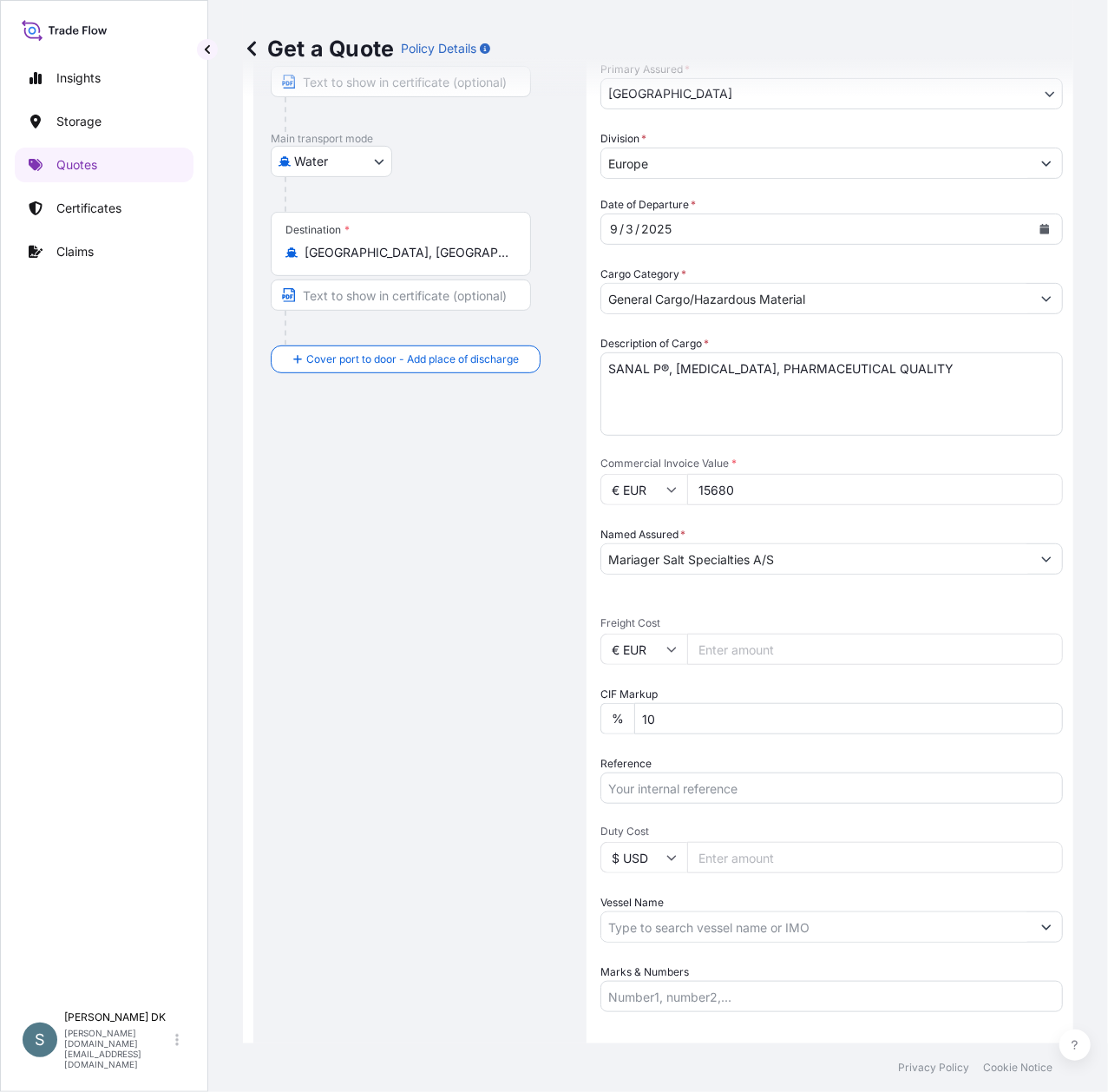
scroll to position [259, 0]
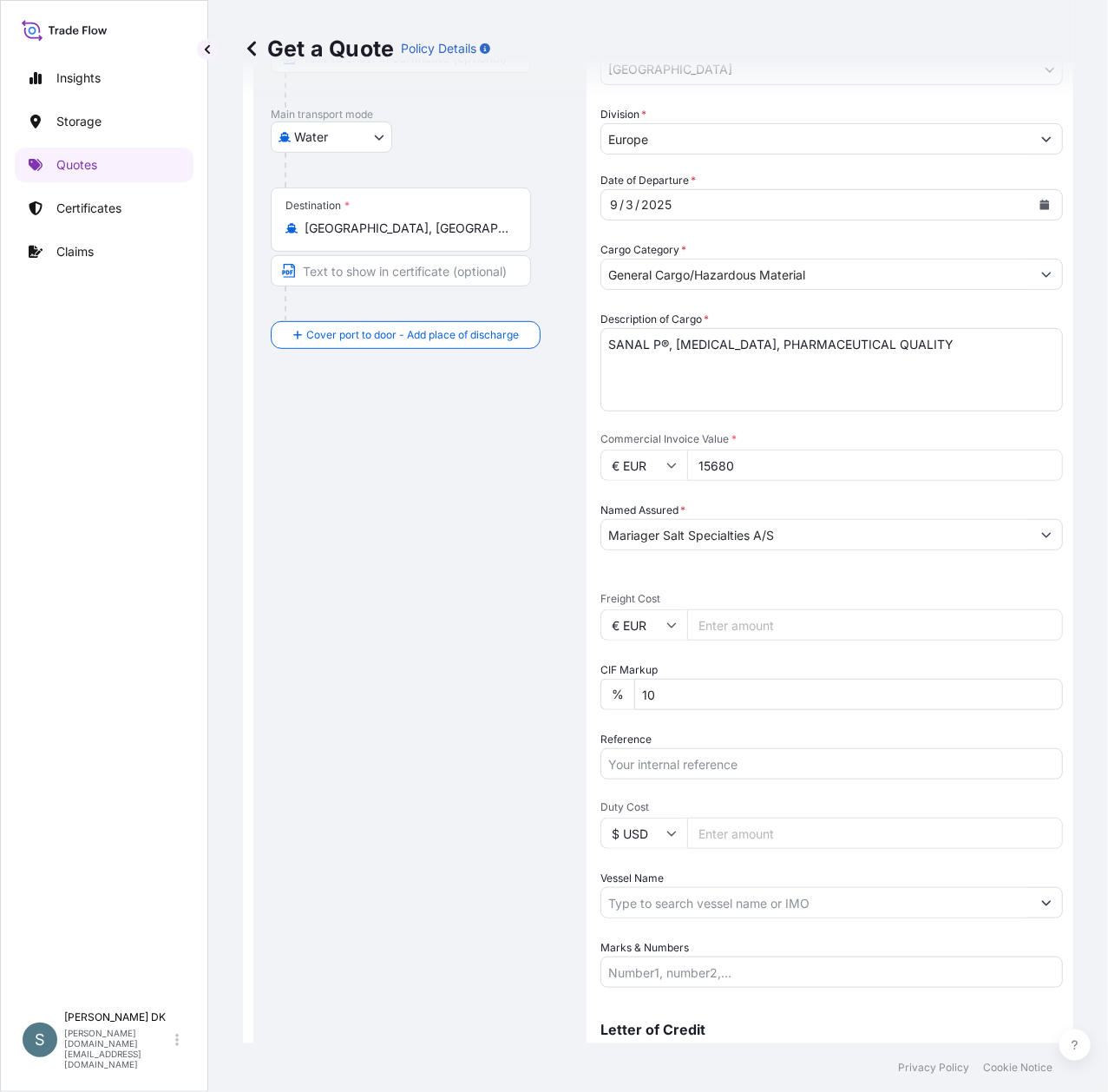
click at [740, 619] on input "Freight Cost" at bounding box center [875, 624] width 375 height 31
paste input "2273.38"
type input "2273.38"
click at [643, 768] on input "Reference" at bounding box center [832, 764] width 463 height 31
paste input "DK1001019988"
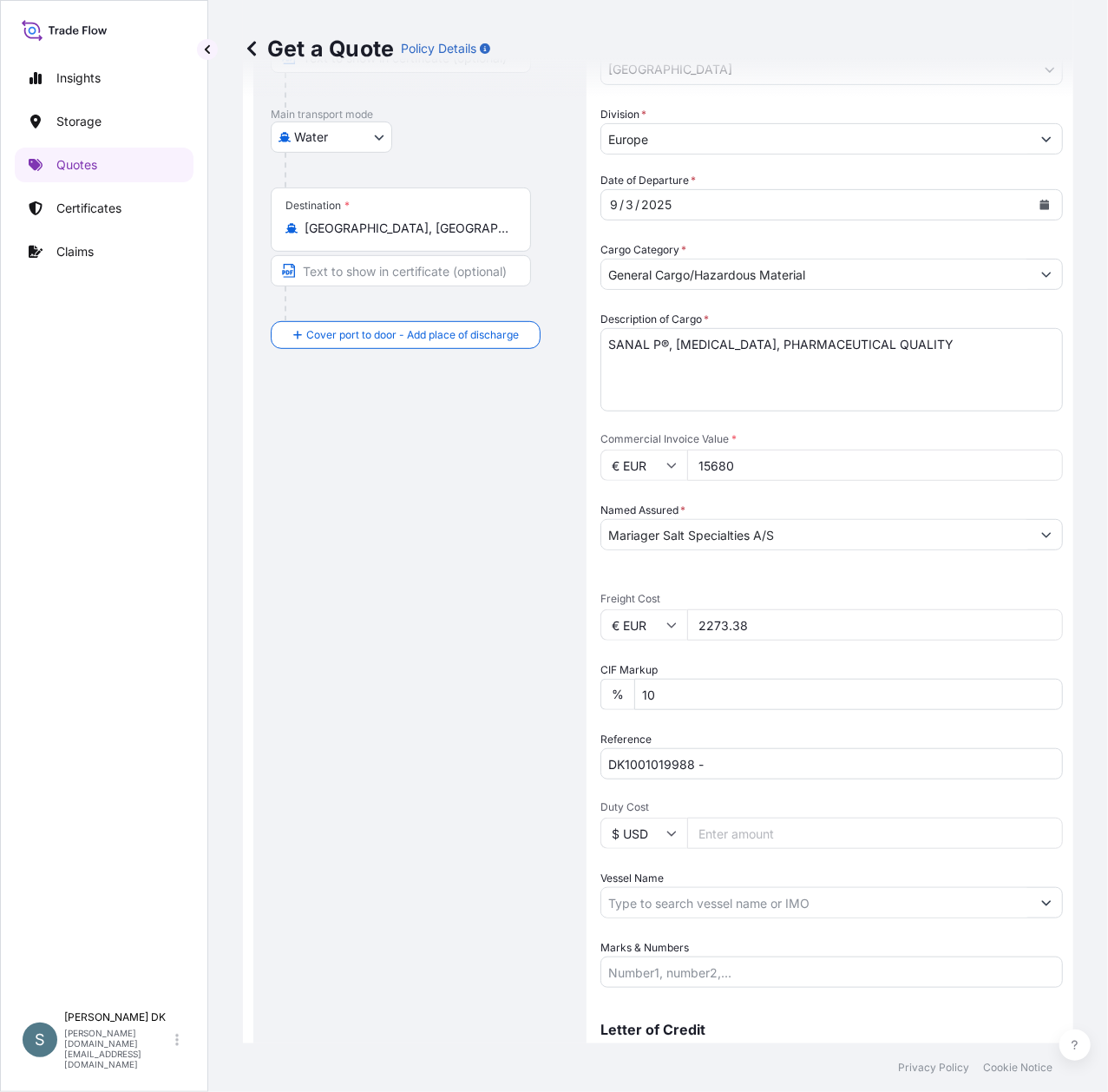
click at [743, 764] on input "DK1001019988 -" at bounding box center [832, 764] width 463 height 31
paste input "2592185"
type input "DK1001019988 - 2592185"
click at [445, 827] on div "Route Details Reset Route Details Cover door to port - Add loading place Place …" at bounding box center [420, 482] width 299 height 1233
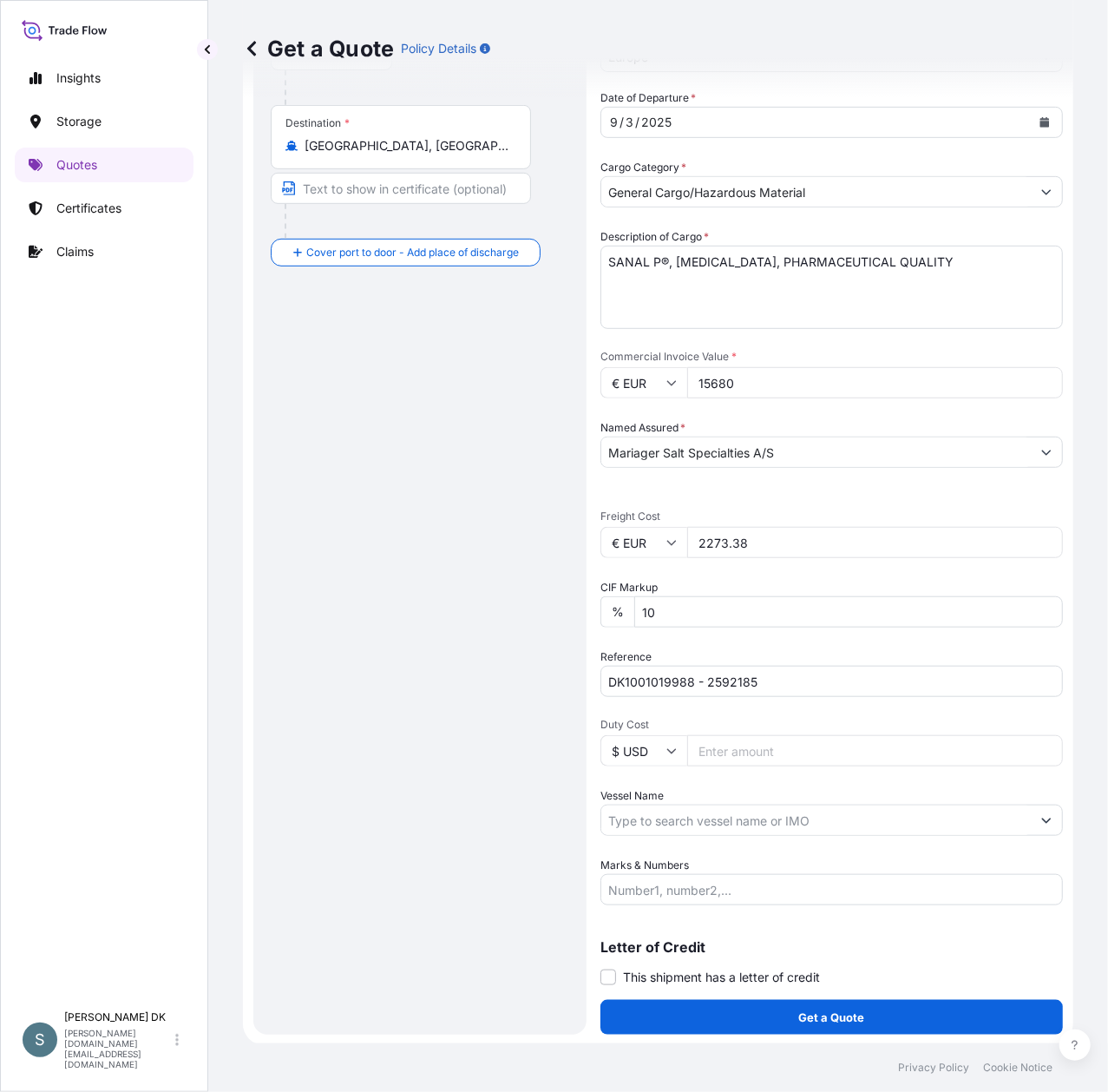
click at [730, 814] on input "Vessel Name" at bounding box center [816, 820] width 429 height 31
paste input "MSC [PERSON_NAME]"
type input "MSC [PERSON_NAME]"
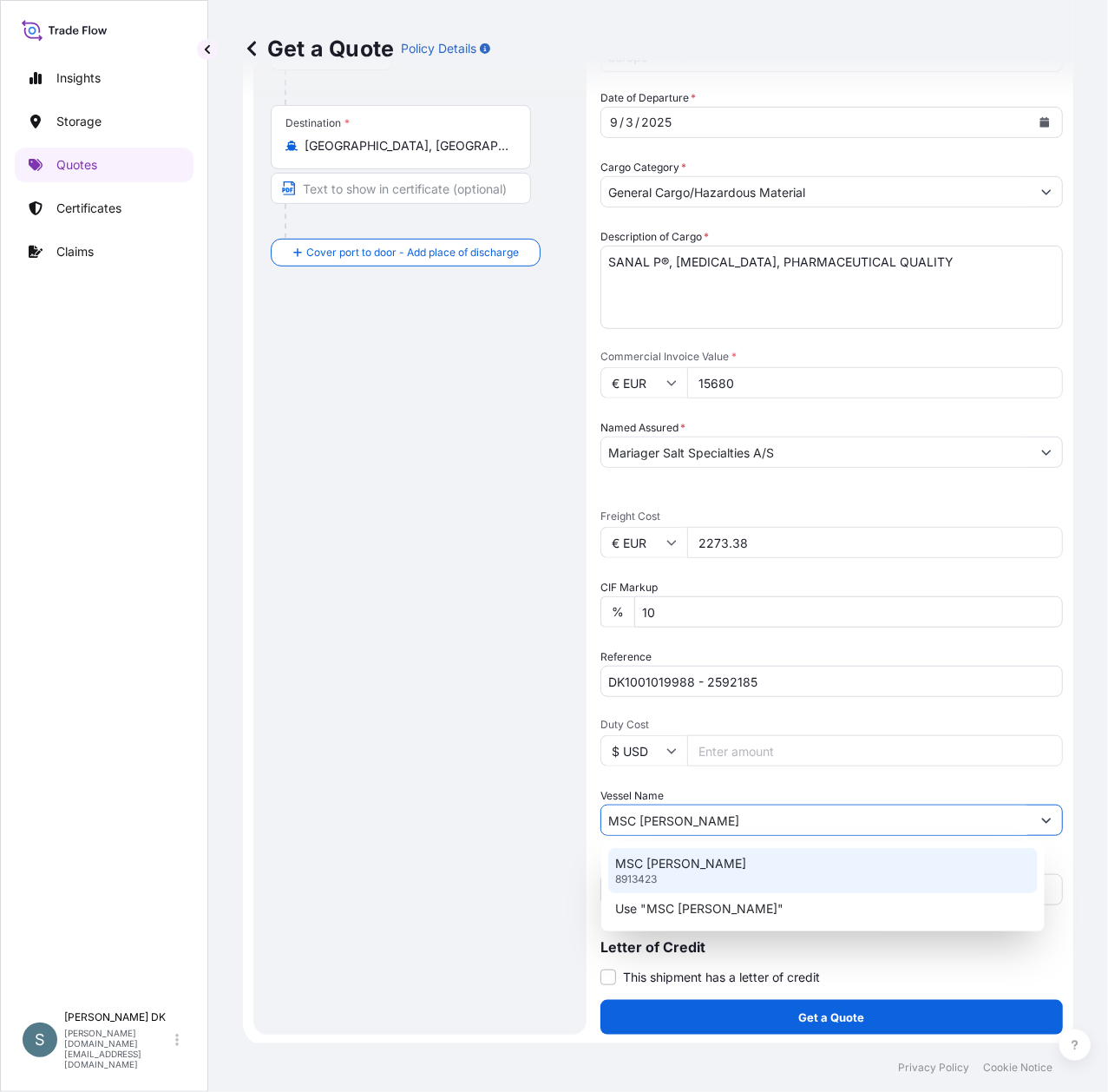
click at [747, 862] on div "MSC [PERSON_NAME] 8913423" at bounding box center [823, 871] width 429 height 46
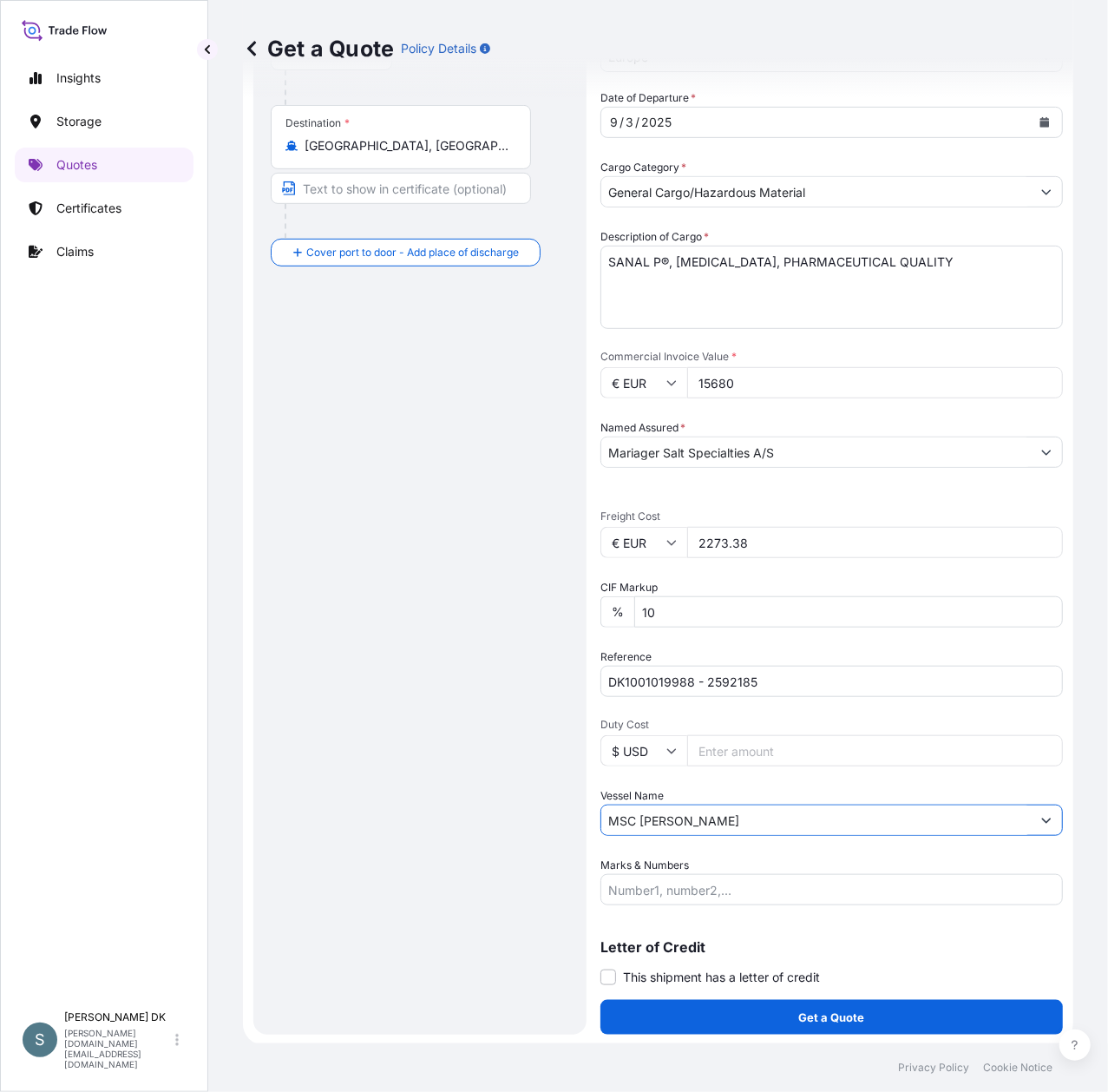
click at [764, 823] on input "MSC [PERSON_NAME]" at bounding box center [816, 820] width 429 height 31
drag, startPoint x: 855, startPoint y: 818, endPoint x: 541, endPoint y: 816, distance: 314.0
click at [541, 816] on form "Route Details Reset Route Details Cover door to port - Add loading place Place …" at bounding box center [658, 400] width 830 height 1289
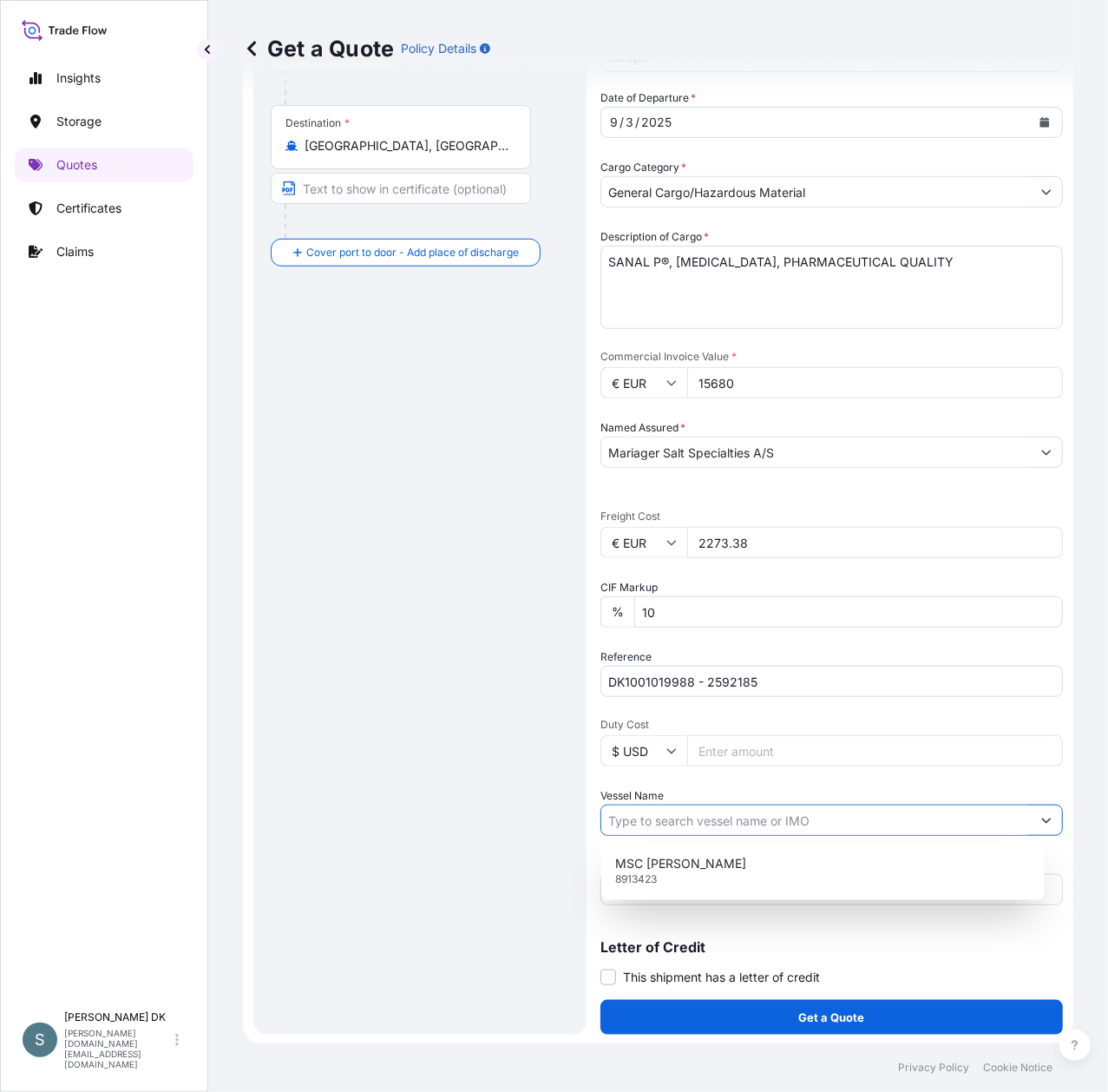
paste input "MSC [PERSON_NAME]"
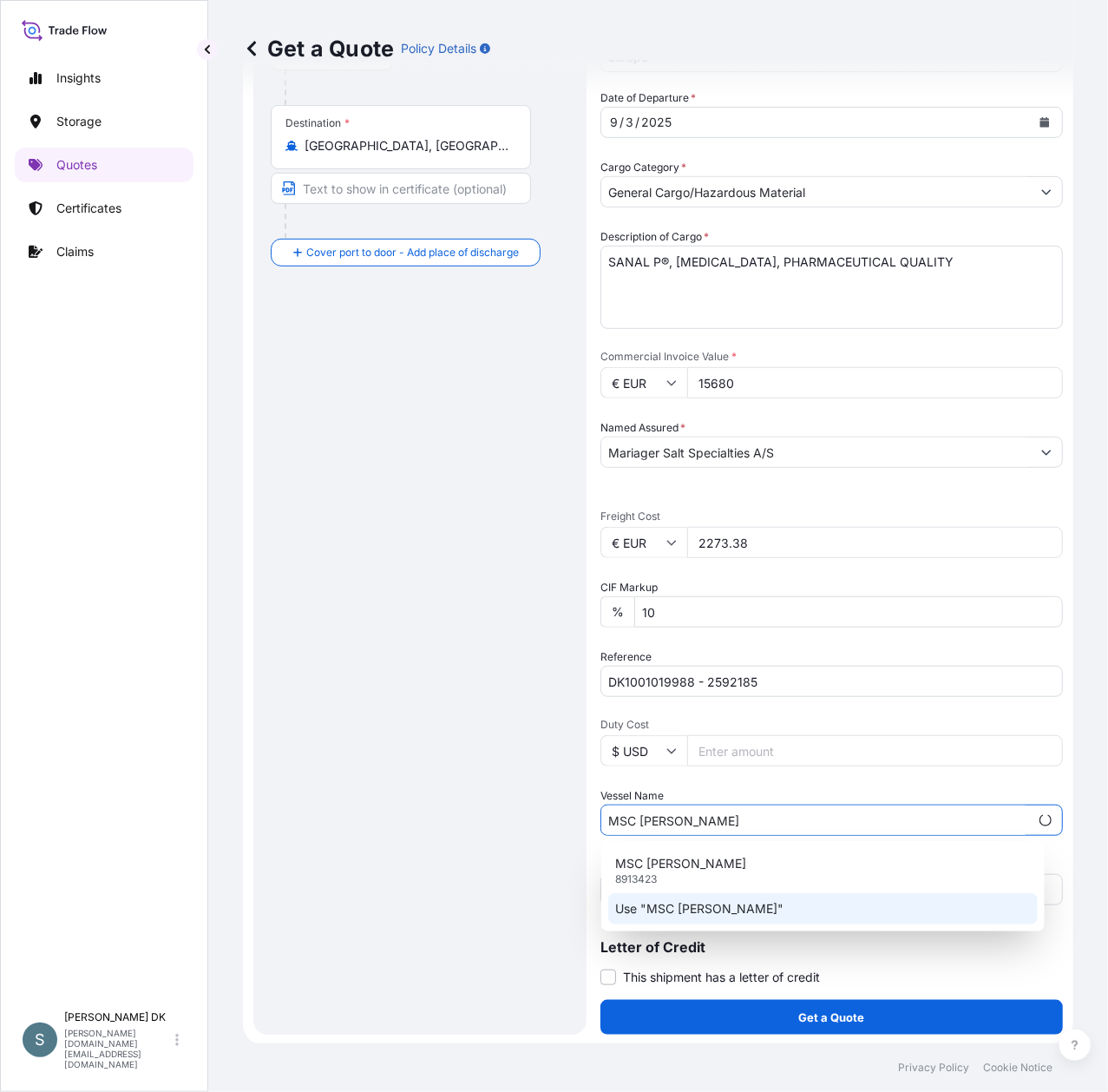
click at [674, 912] on p "Use "MSC [PERSON_NAME]"" at bounding box center [699, 908] width 169 height 17
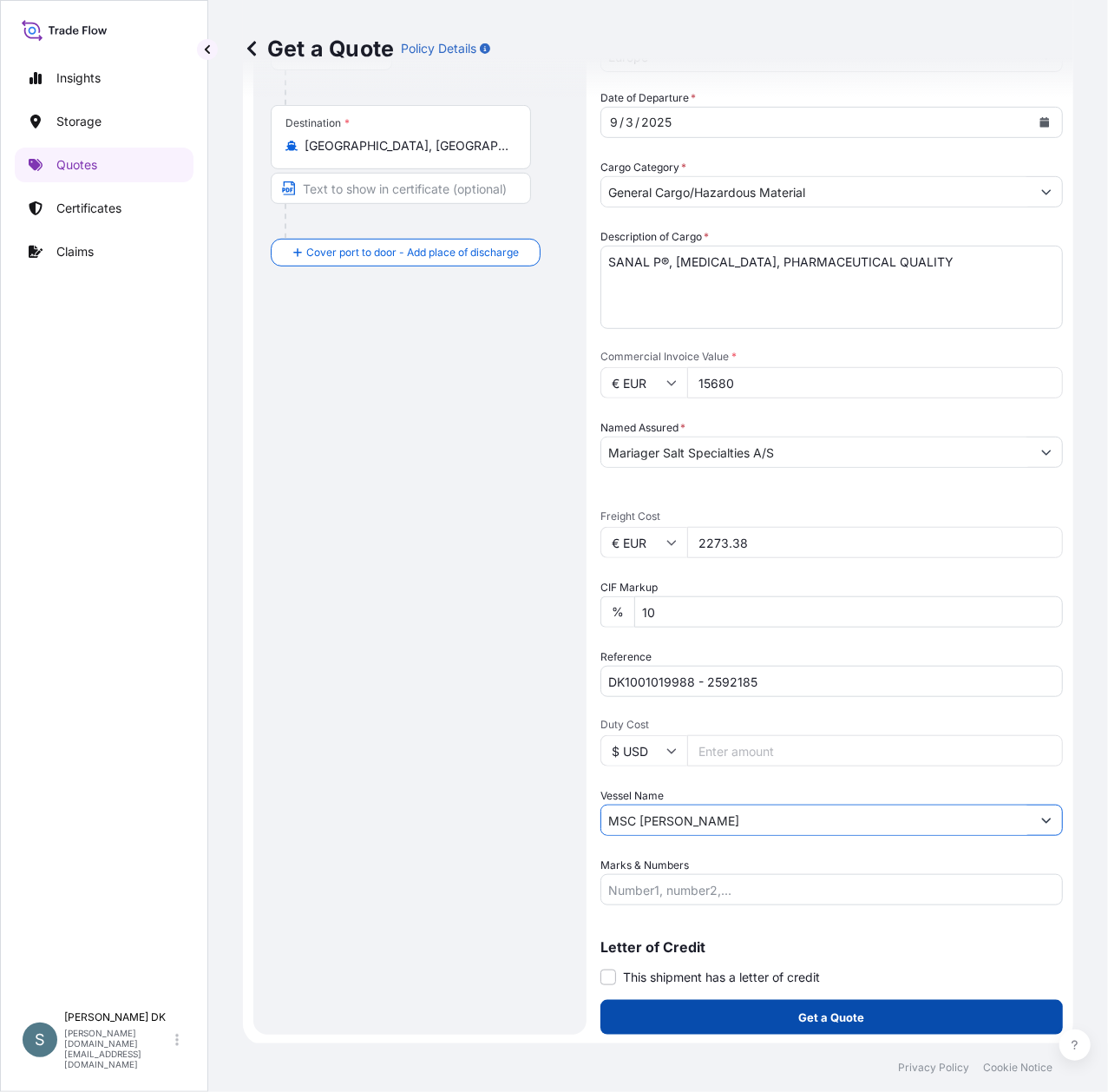
type input "MSC [PERSON_NAME]"
click at [799, 1014] on p "Get a Quote" at bounding box center [832, 1016] width 66 height 17
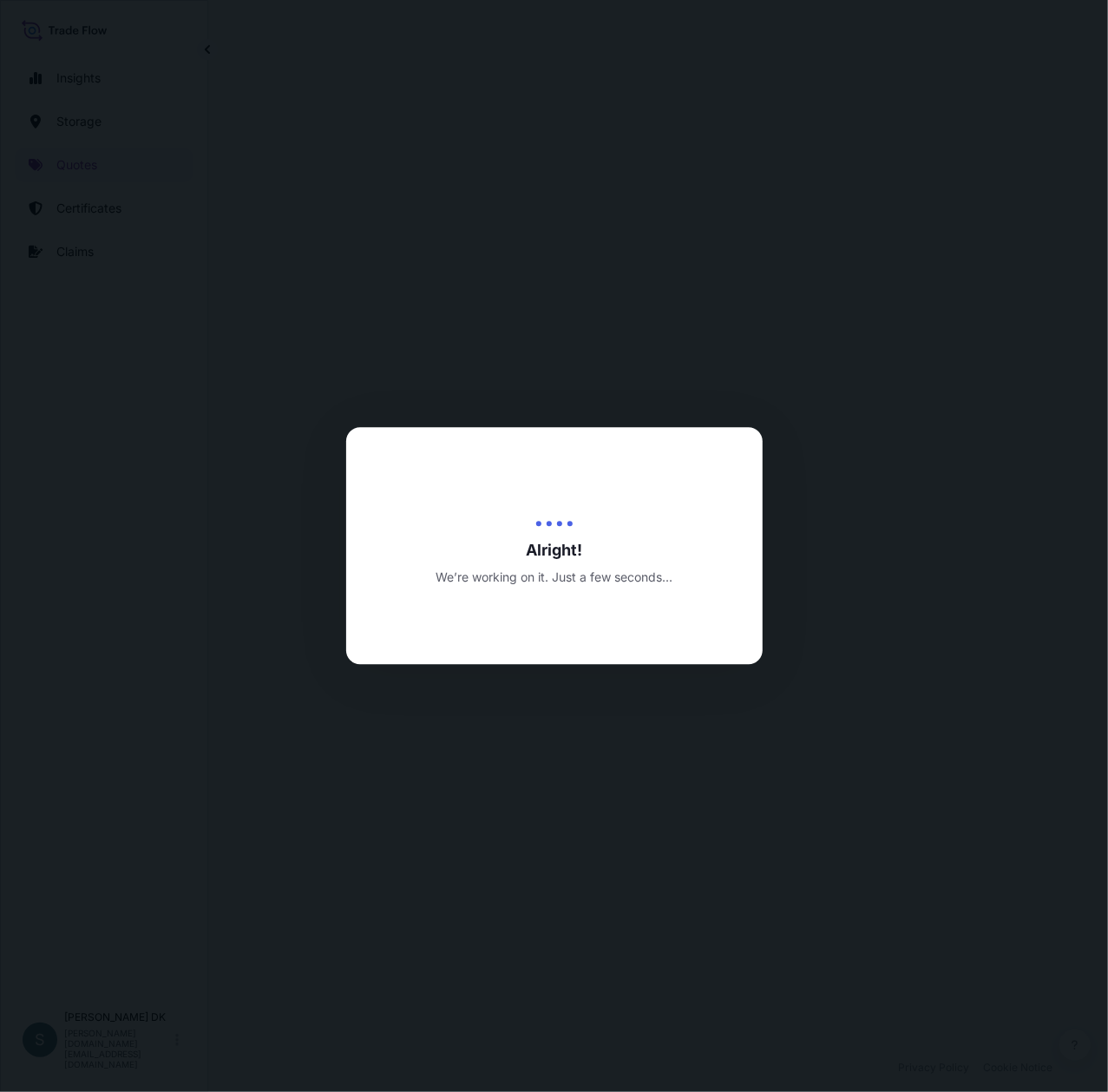
select select "Water"
select select "31589"
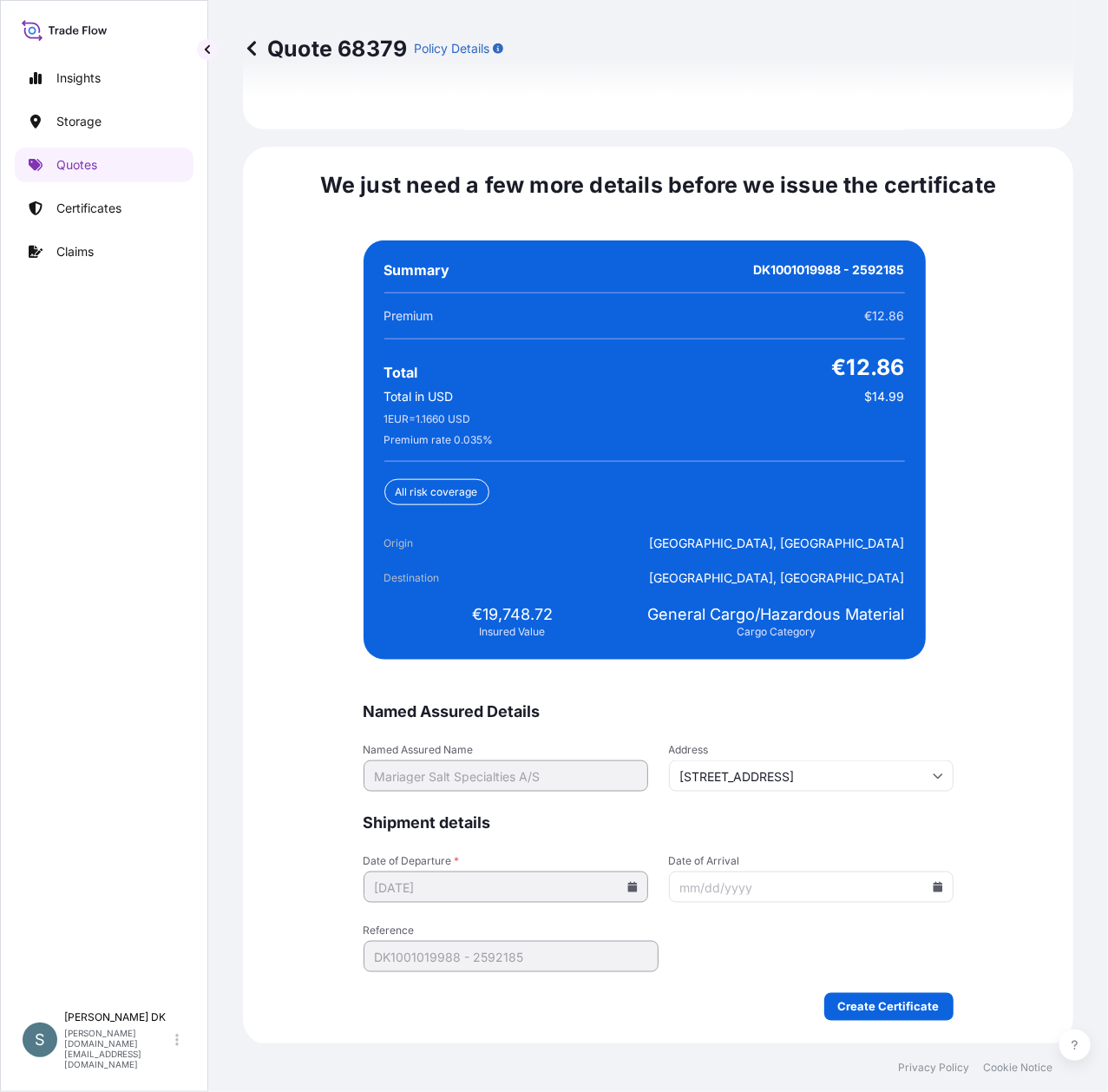
scroll to position [4001, 0]
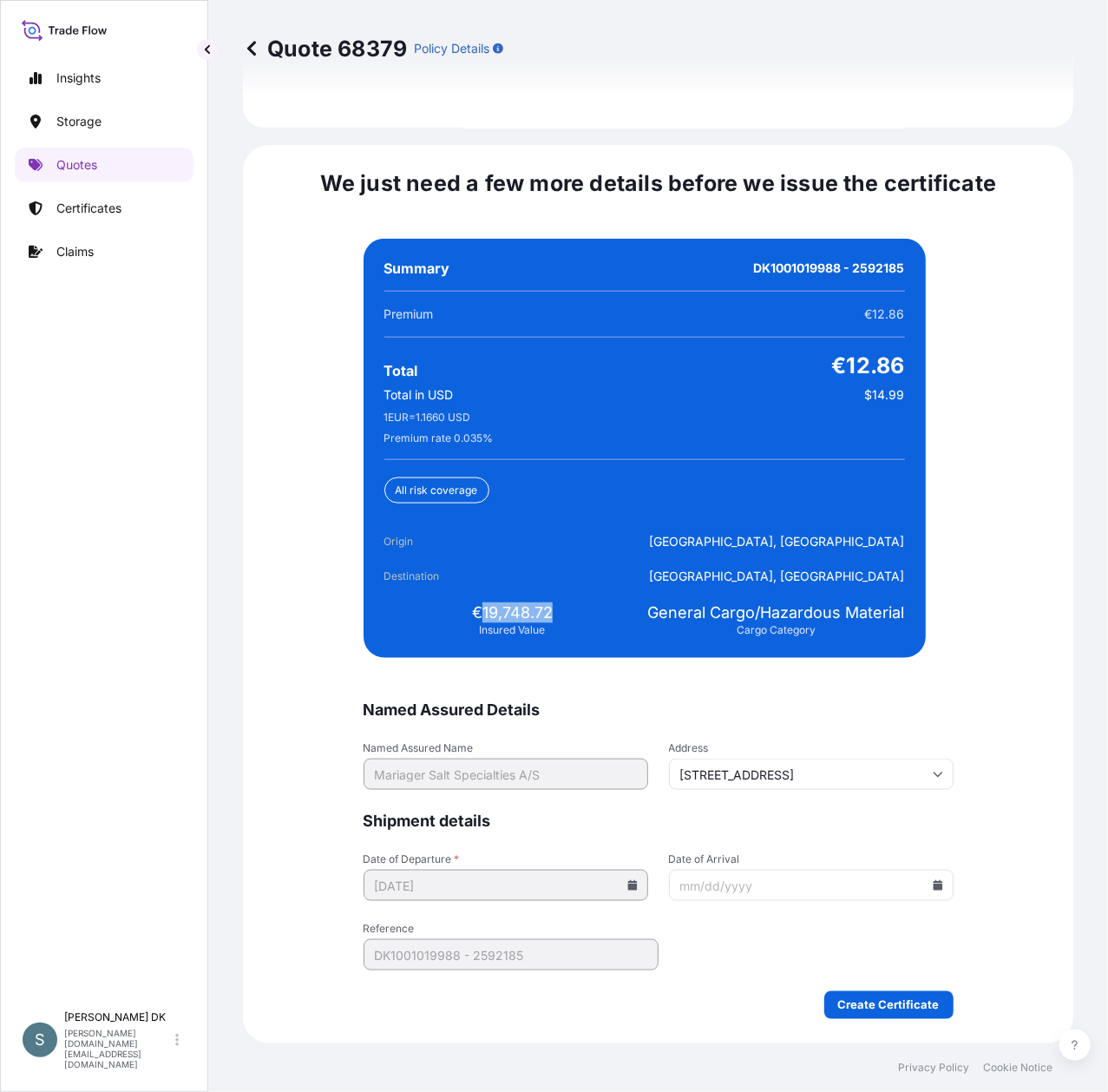
drag, startPoint x: 477, startPoint y: 605, endPoint x: 549, endPoint y: 608, distance: 72.1
click at [549, 608] on div "€19,748.72 Insured Value" at bounding box center [513, 620] width 257 height 35
copy span "19,748.72"
click at [933, 881] on icon at bounding box center [938, 885] width 10 height 10
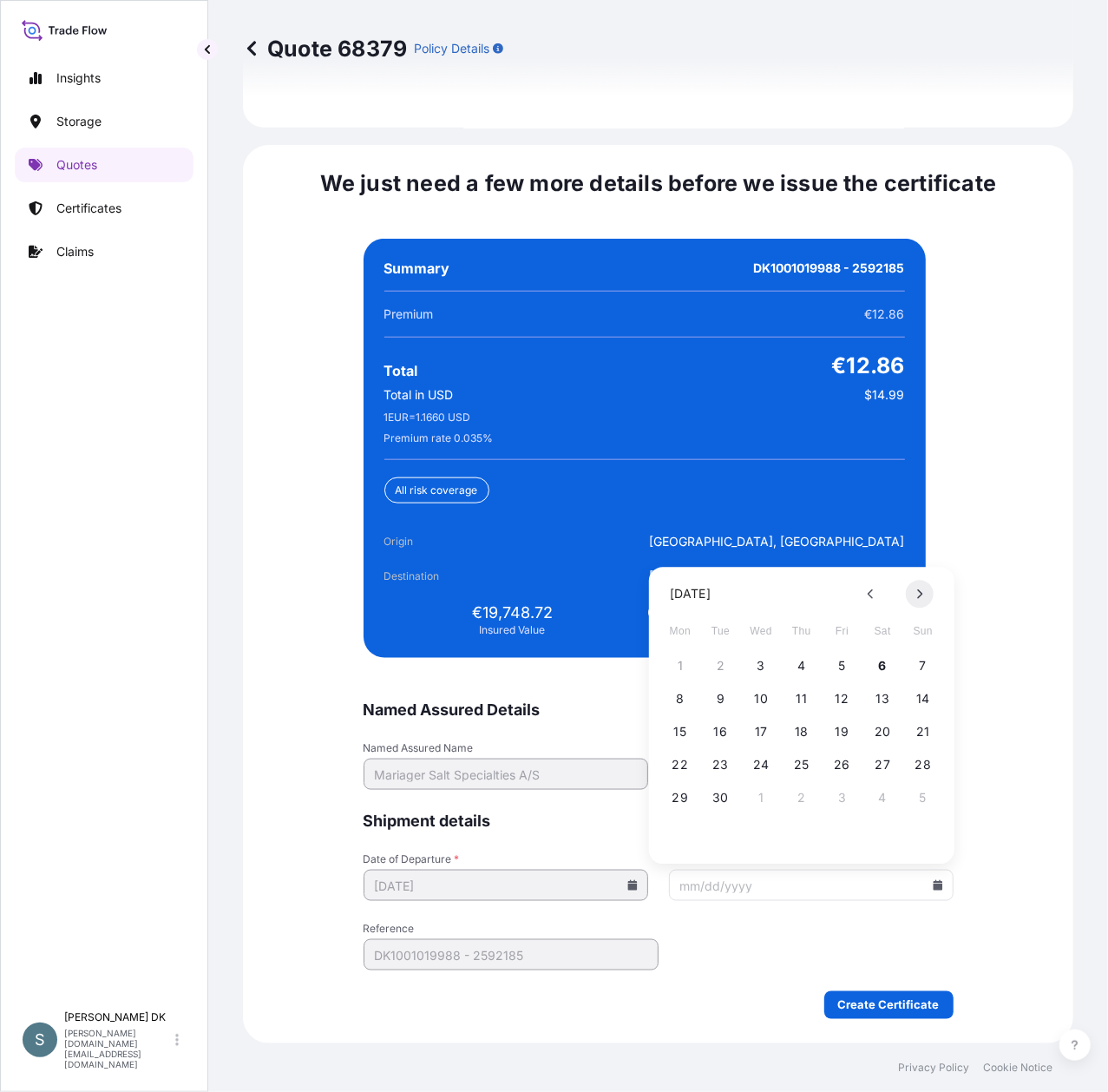
click at [921, 594] on icon at bounding box center [920, 594] width 5 height 9
click at [864, 598] on button at bounding box center [871, 593] width 27 height 27
click at [842, 730] on button "14" at bounding box center [842, 731] width 27 height 27
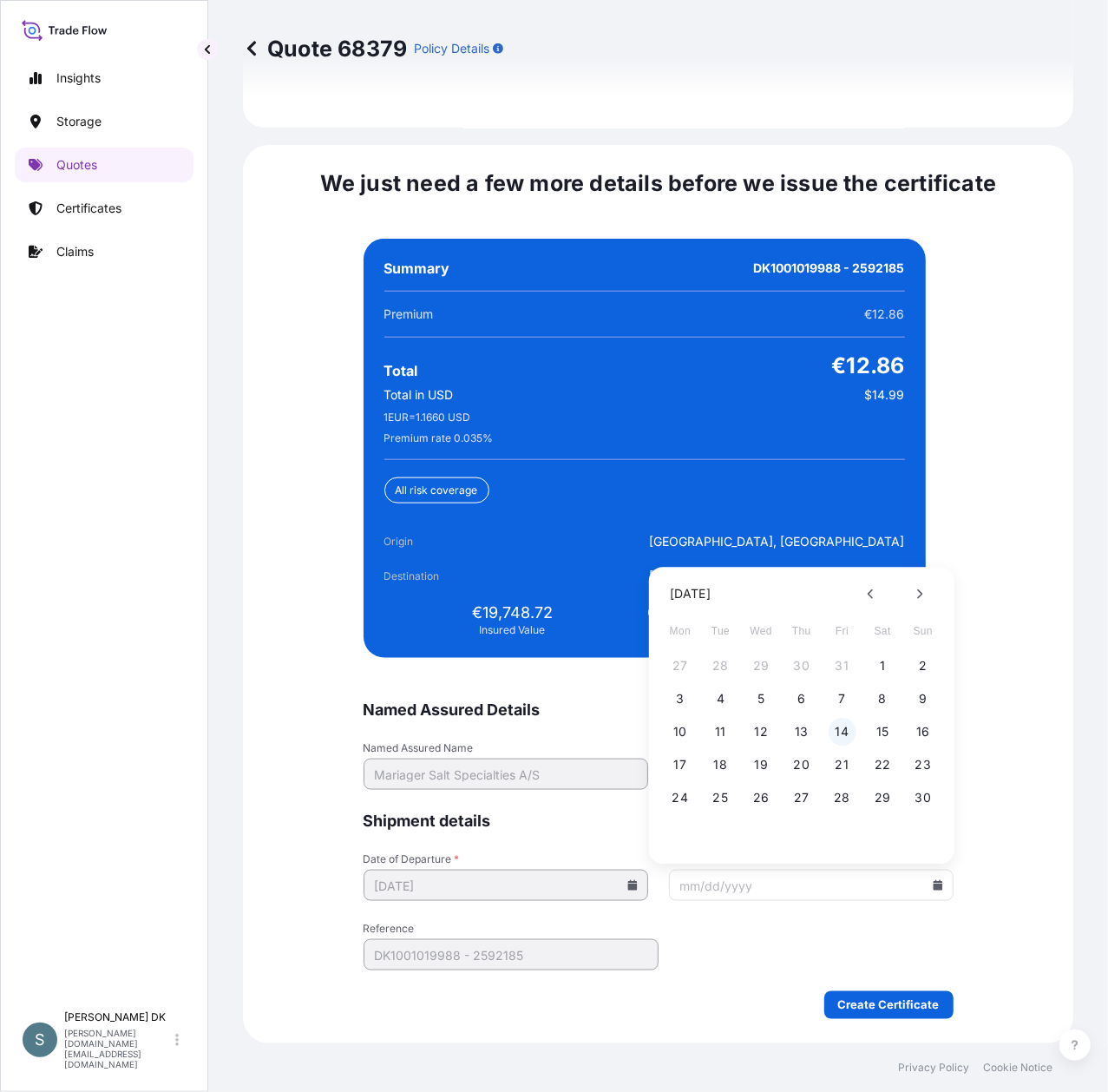
type input "[DATE]"
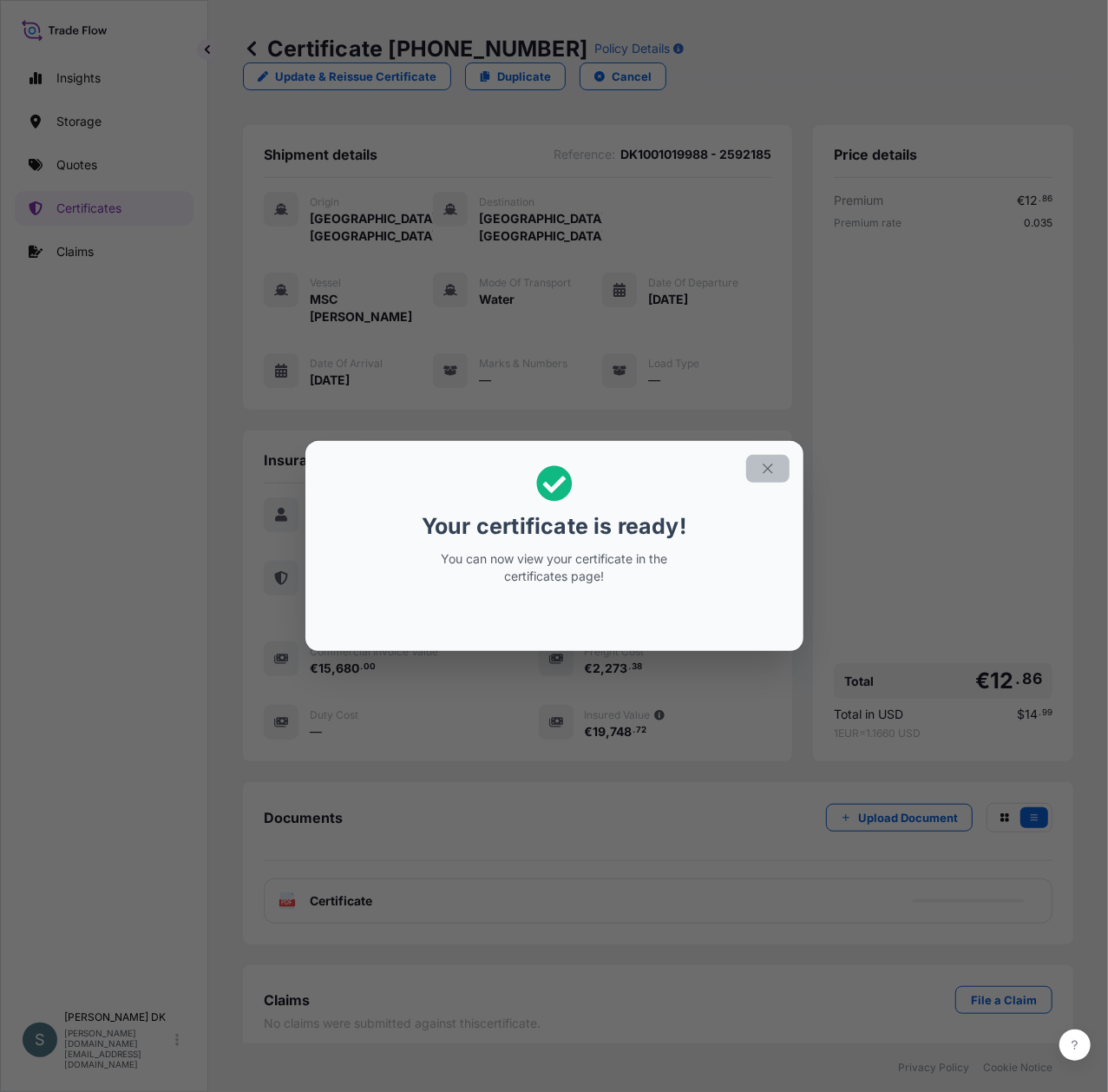
click at [775, 469] on button "button" at bounding box center [768, 469] width 44 height 27
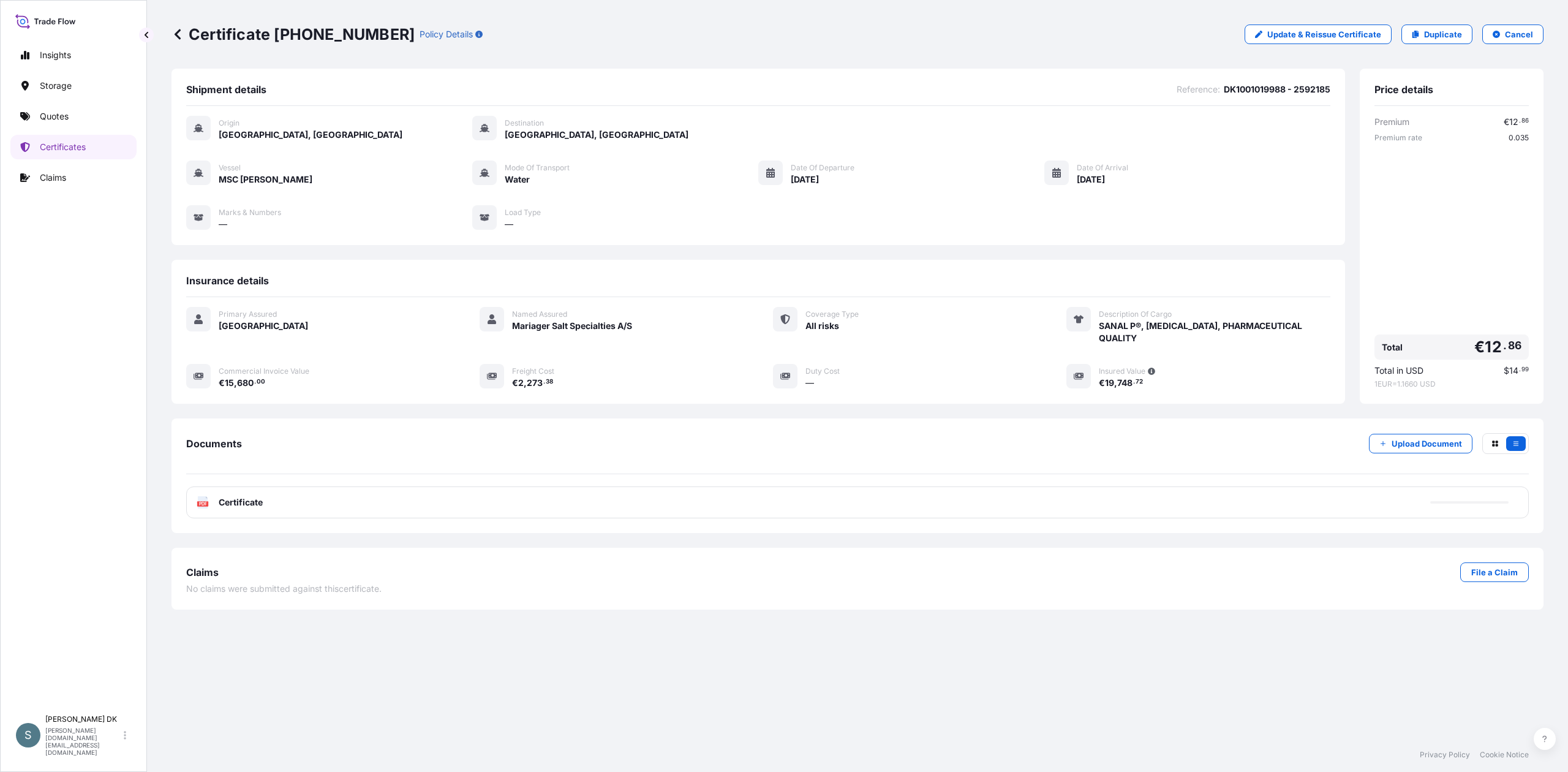
click at [781, 507] on div "PDF Certificate" at bounding box center [857, 502] width 1342 height 32
click at [380, 502] on div "PDF Certificate" at bounding box center [857, 502] width 1342 height 32
click at [707, 515] on div "PDF Certificate" at bounding box center [857, 502] width 1342 height 32
click at [216, 504] on div "PDF Certificate" at bounding box center [230, 502] width 66 height 12
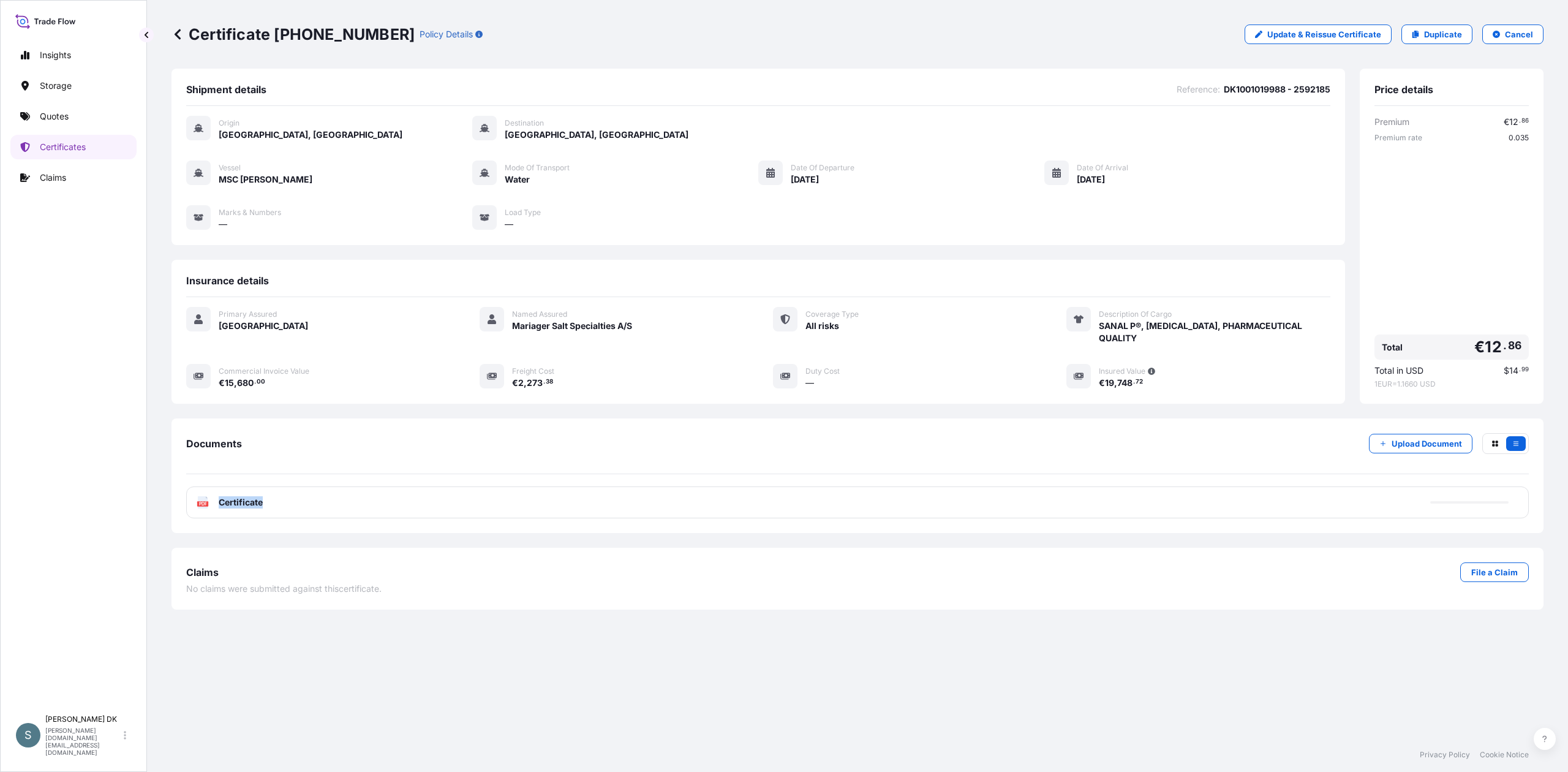
click at [216, 504] on div "PDF Certificate" at bounding box center [230, 502] width 66 height 12
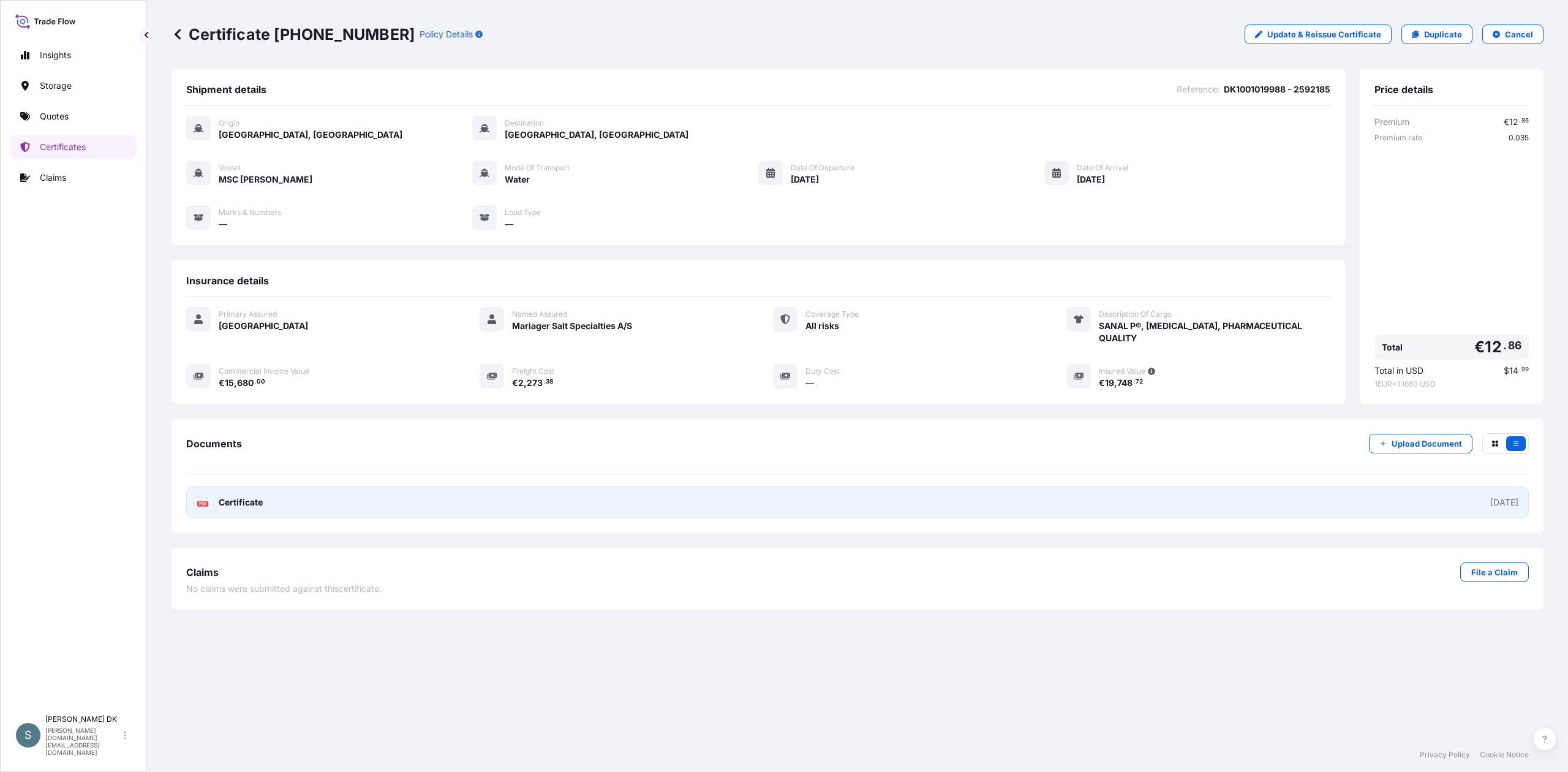
click at [556, 508] on link "PDF Certificate [DATE]" at bounding box center [857, 502] width 1342 height 32
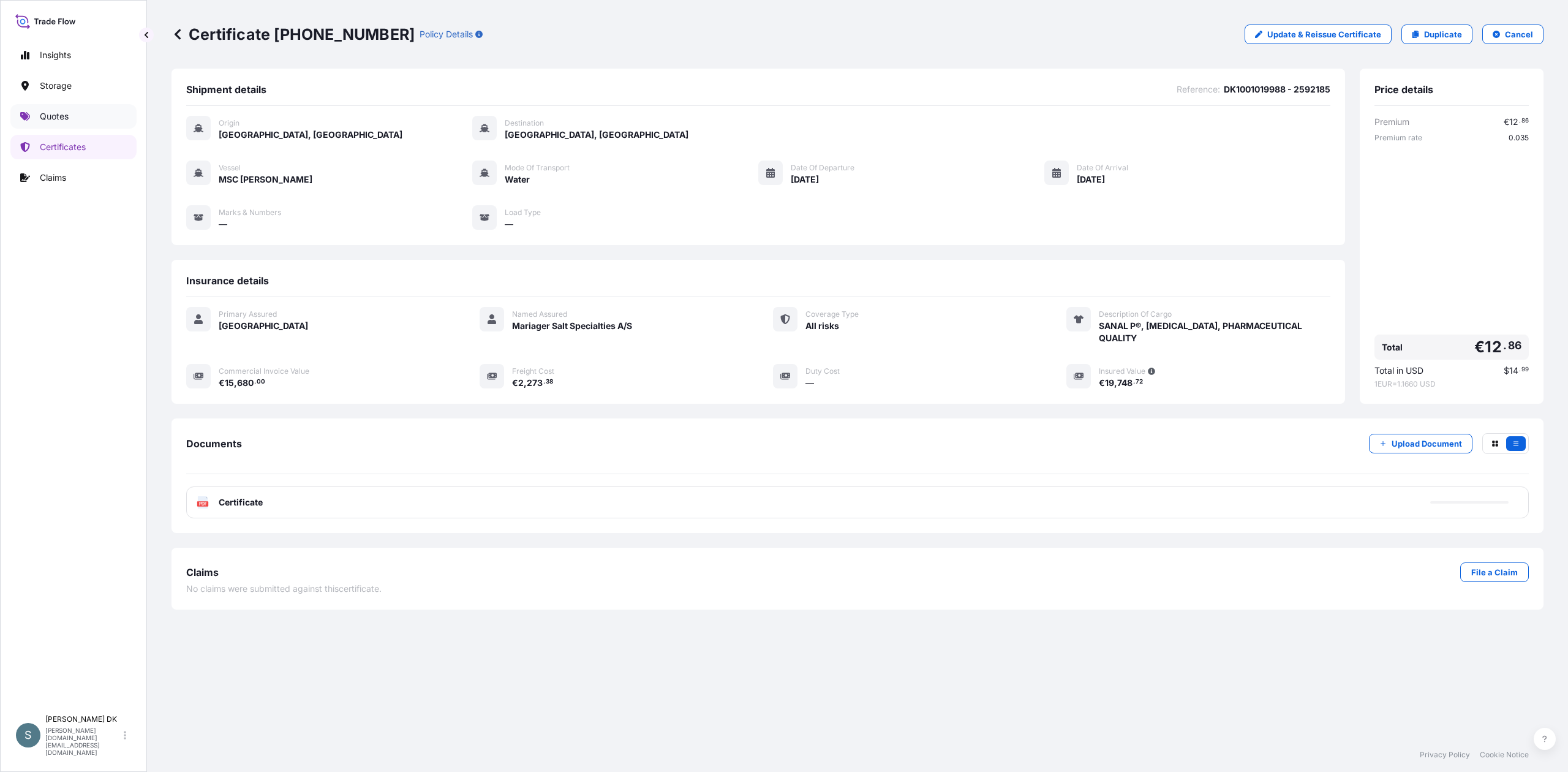
click at [68, 114] on p "Quotes" at bounding box center [54, 116] width 29 height 12
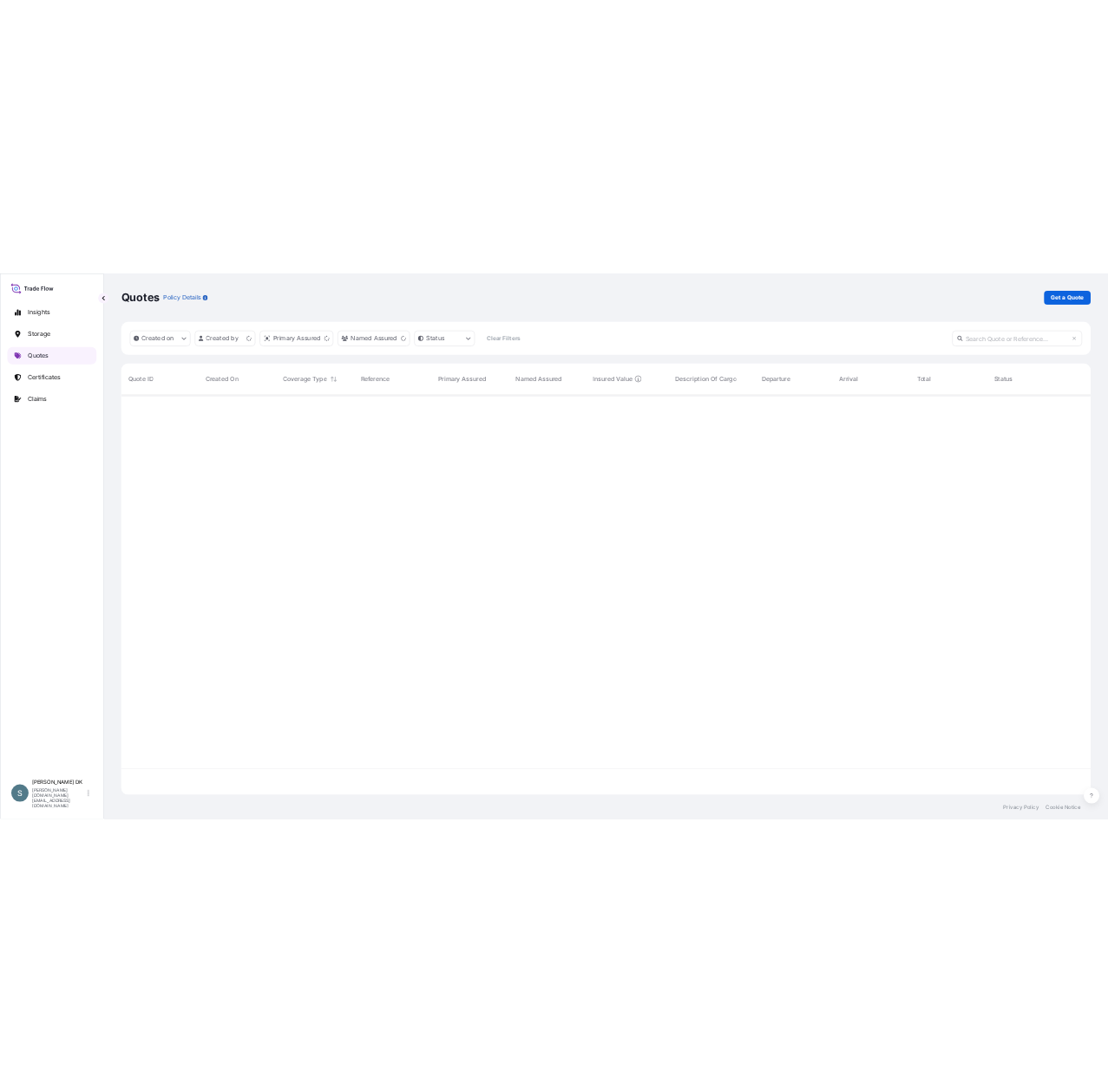
scroll to position [793, 1926]
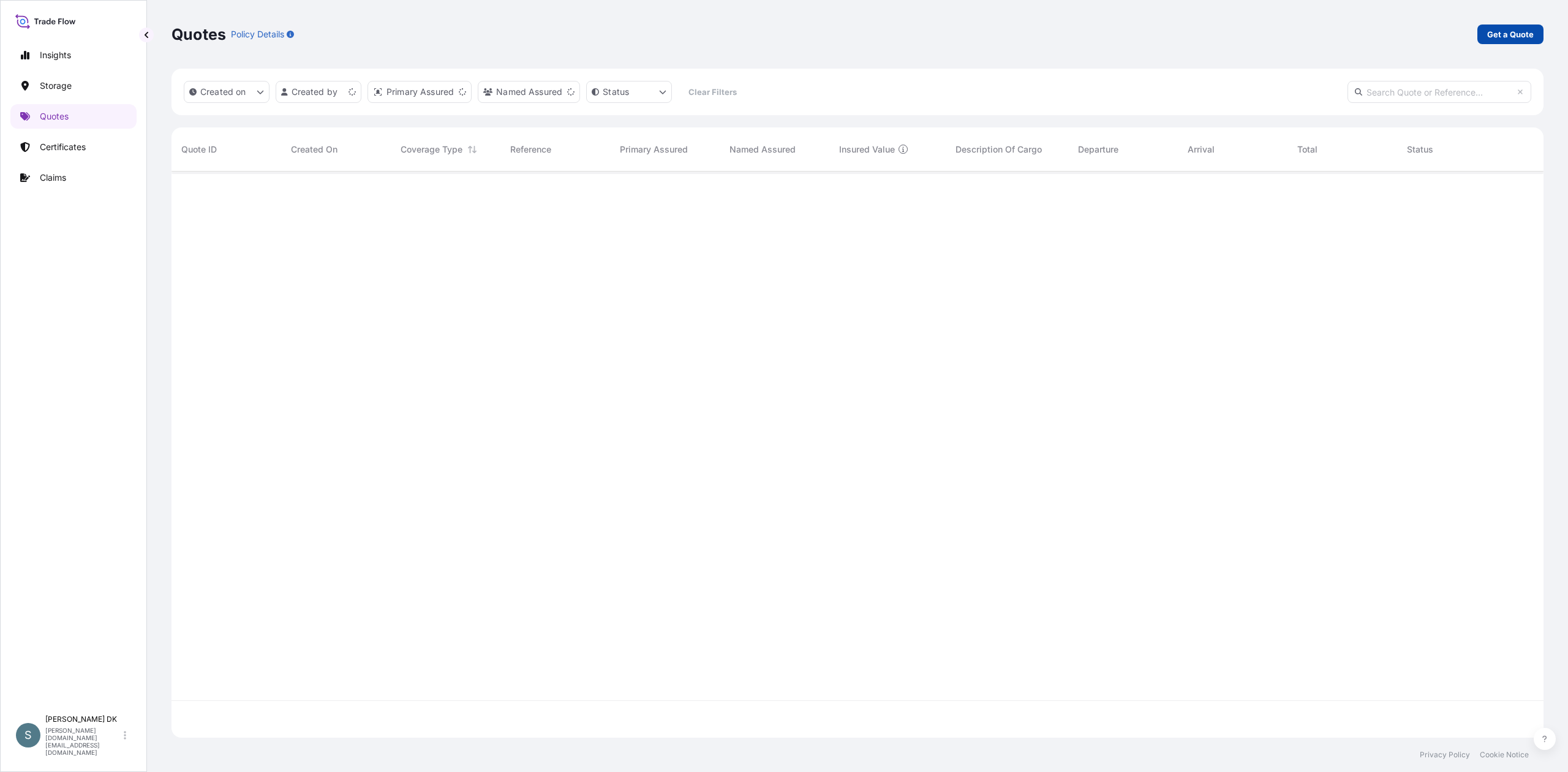
click at [781, 33] on p "Get a Quote" at bounding box center [1510, 34] width 46 height 12
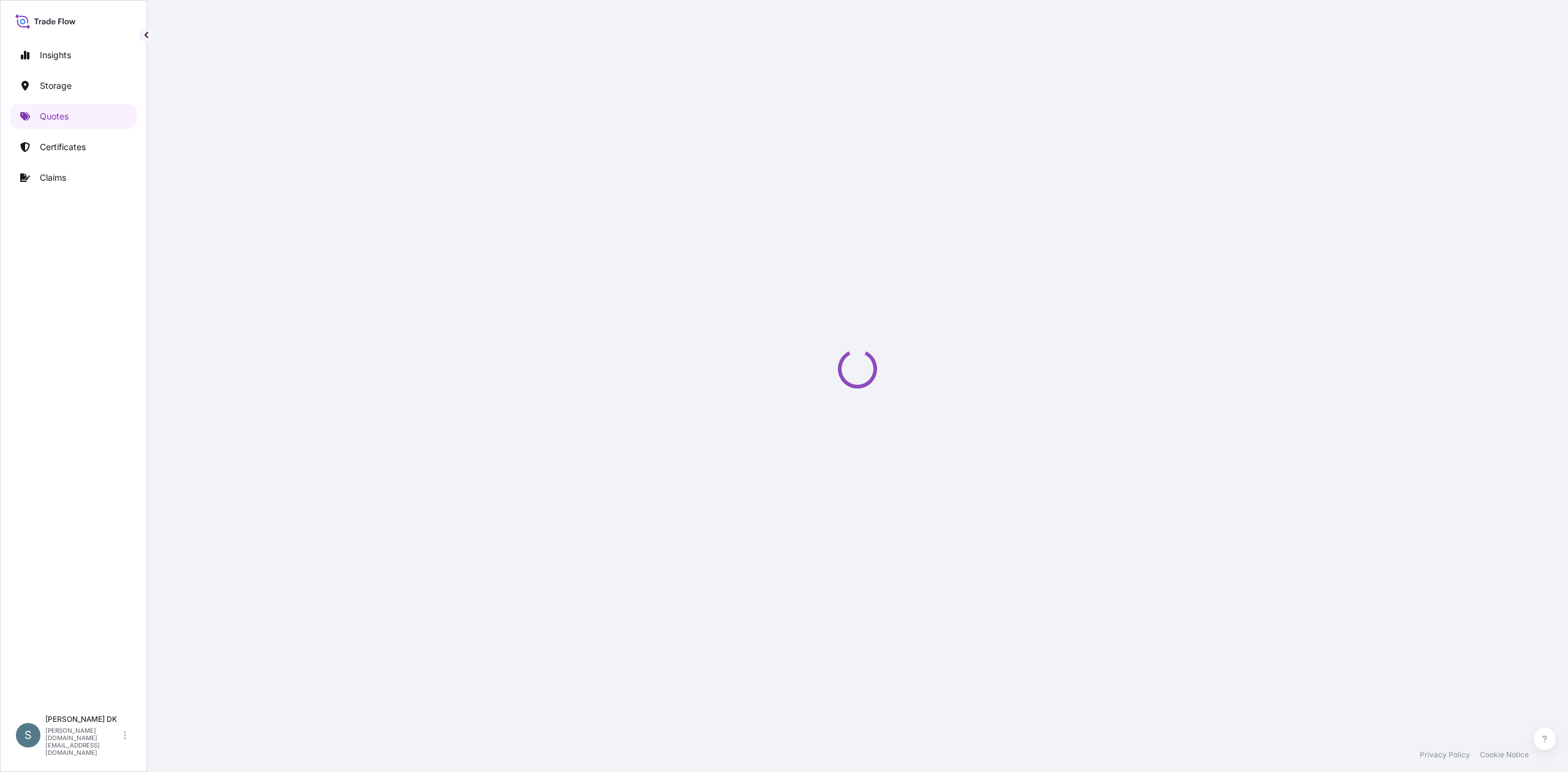
select select "Water"
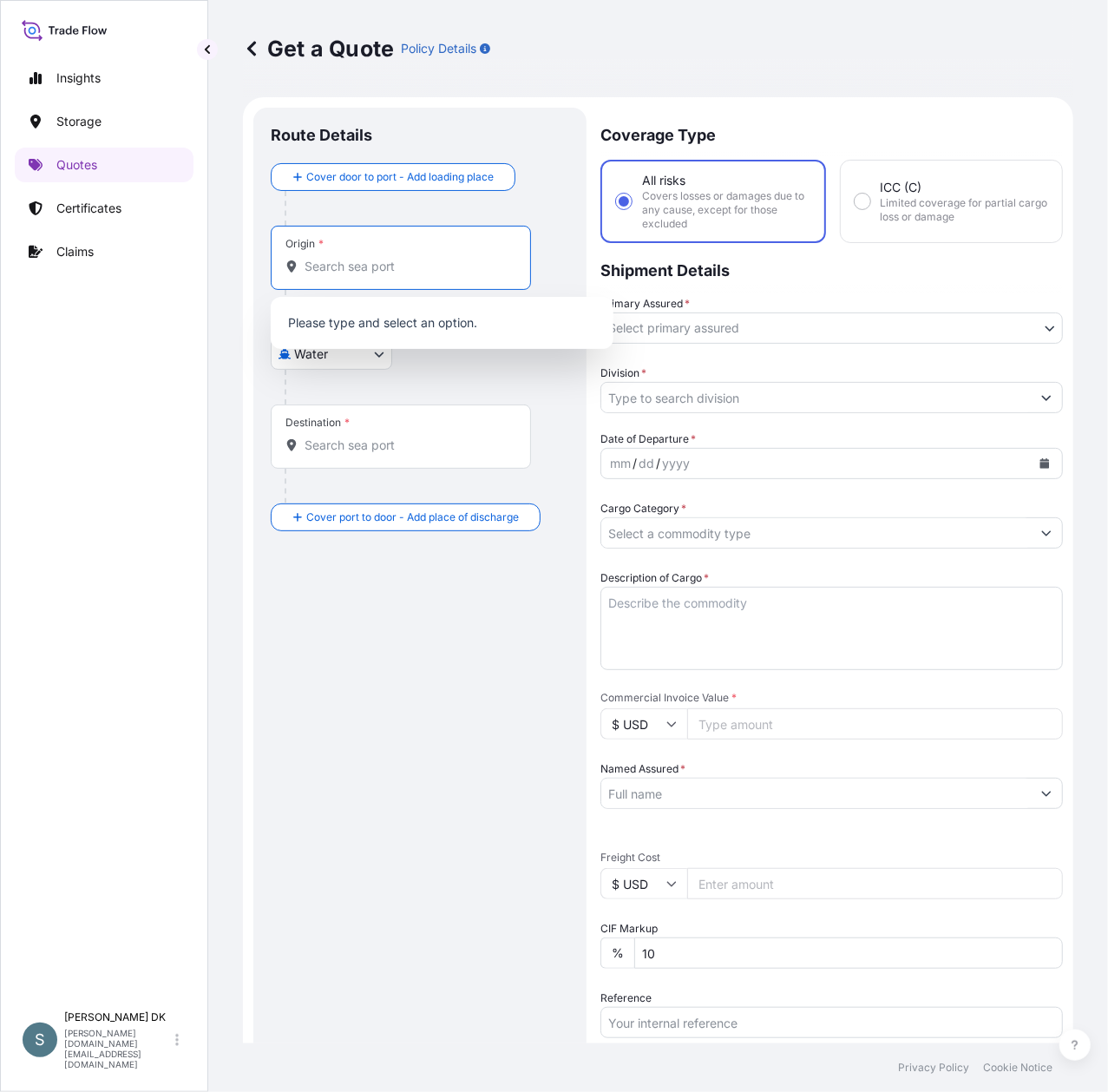
click at [340, 265] on input "Origin *" at bounding box center [406, 266] width 205 height 17
paste input "DKAAR"
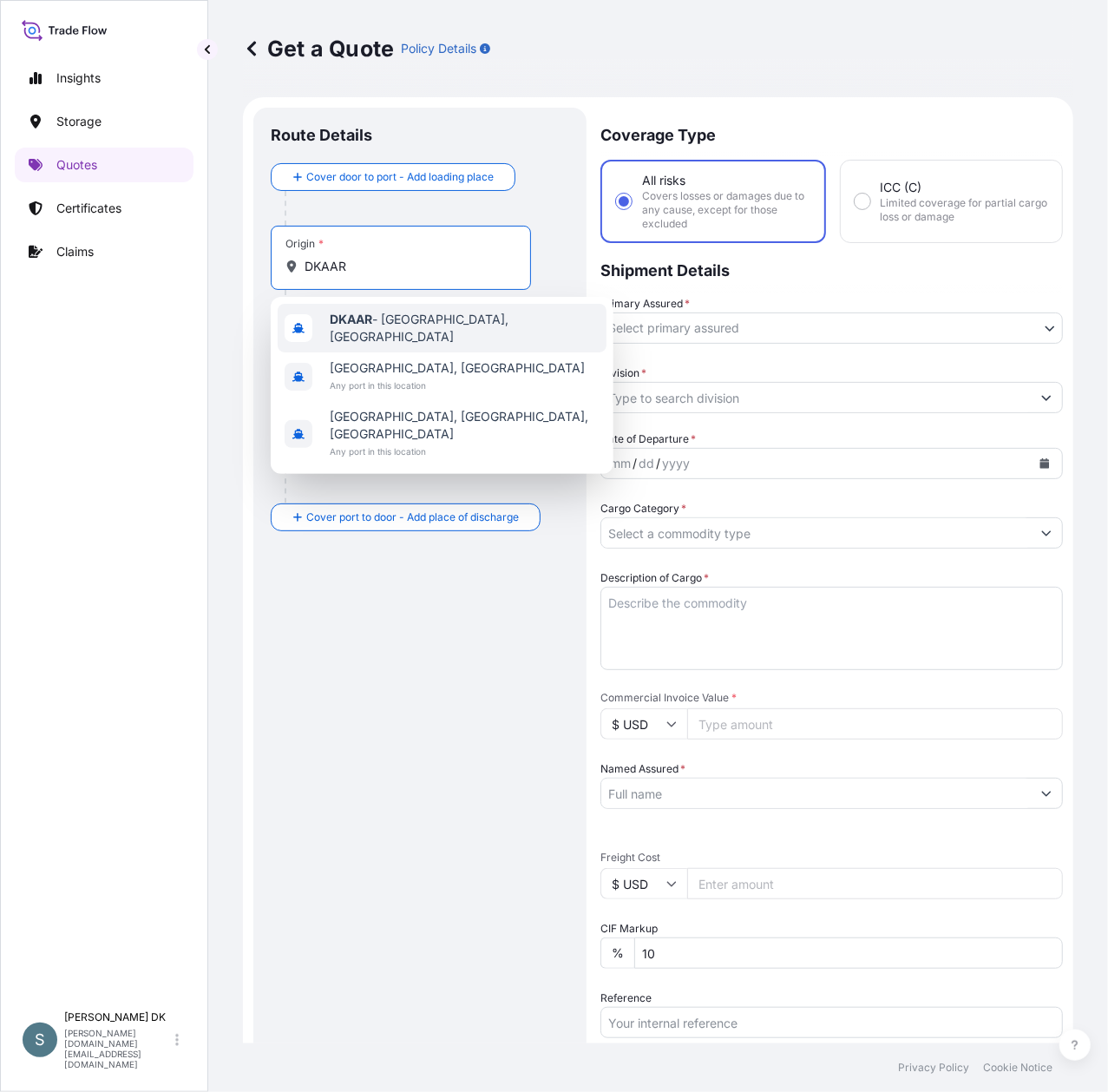
click at [368, 321] on b "DKAAR" at bounding box center [351, 319] width 43 height 15
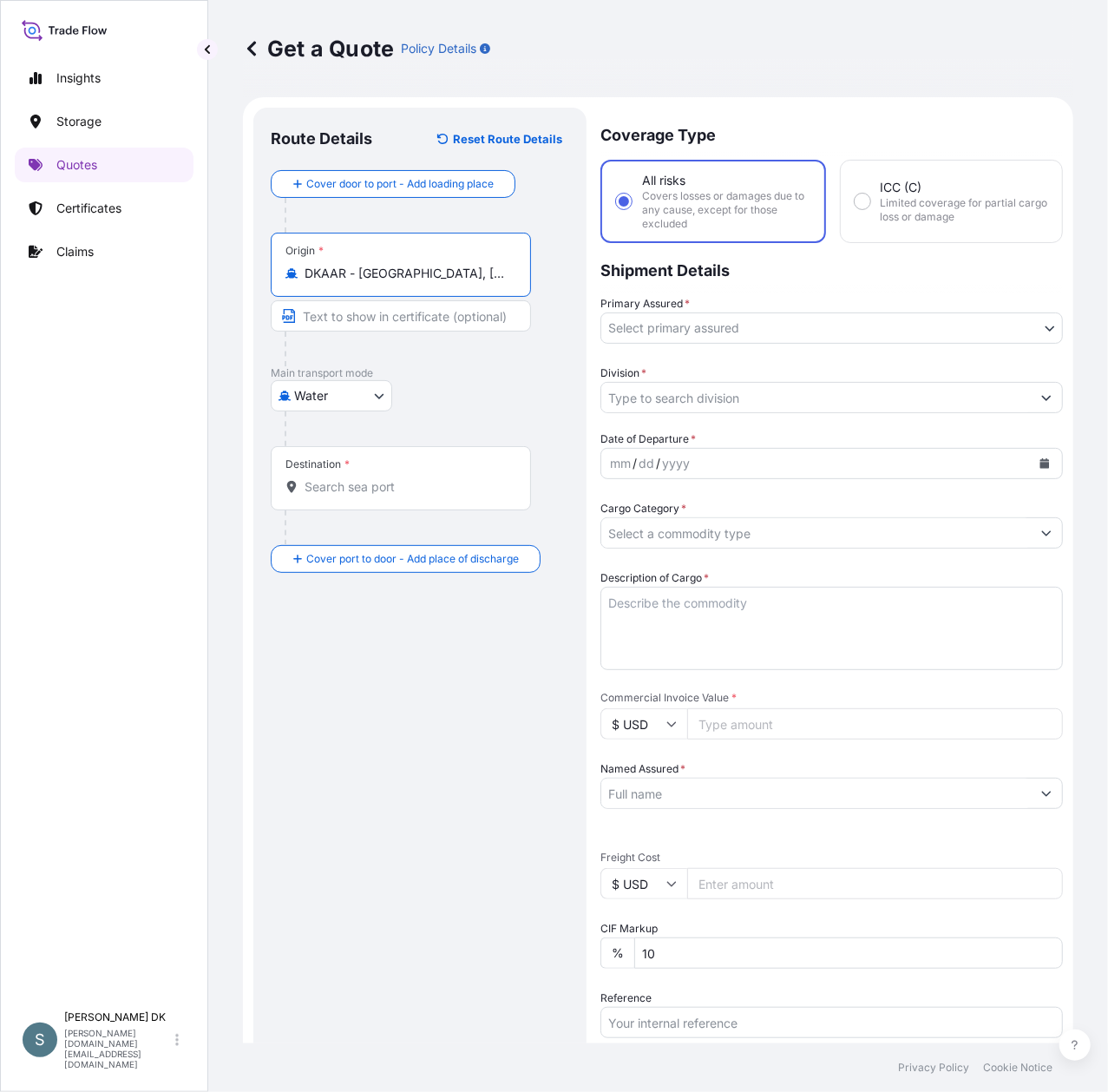
type input "DKAAR - [GEOGRAPHIC_DATA], [GEOGRAPHIC_DATA]"
click at [340, 486] on input "Destination *" at bounding box center [406, 487] width 205 height 17
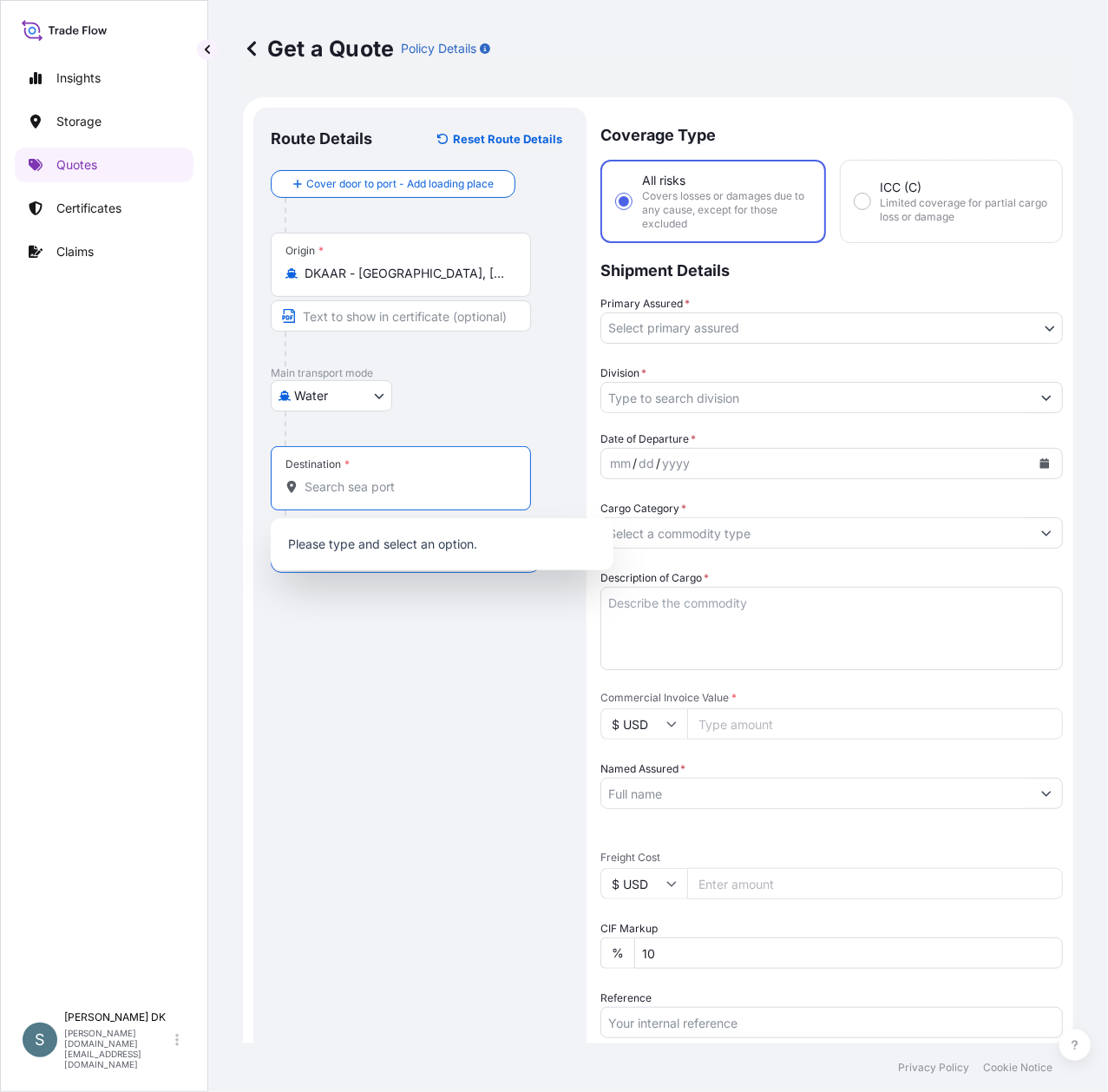
paste input "INKAT"
click at [406, 545] on span "INKAT - Kattupalli, [GEOGRAPHIC_DATA]" at bounding box center [445, 545] width 230 height 17
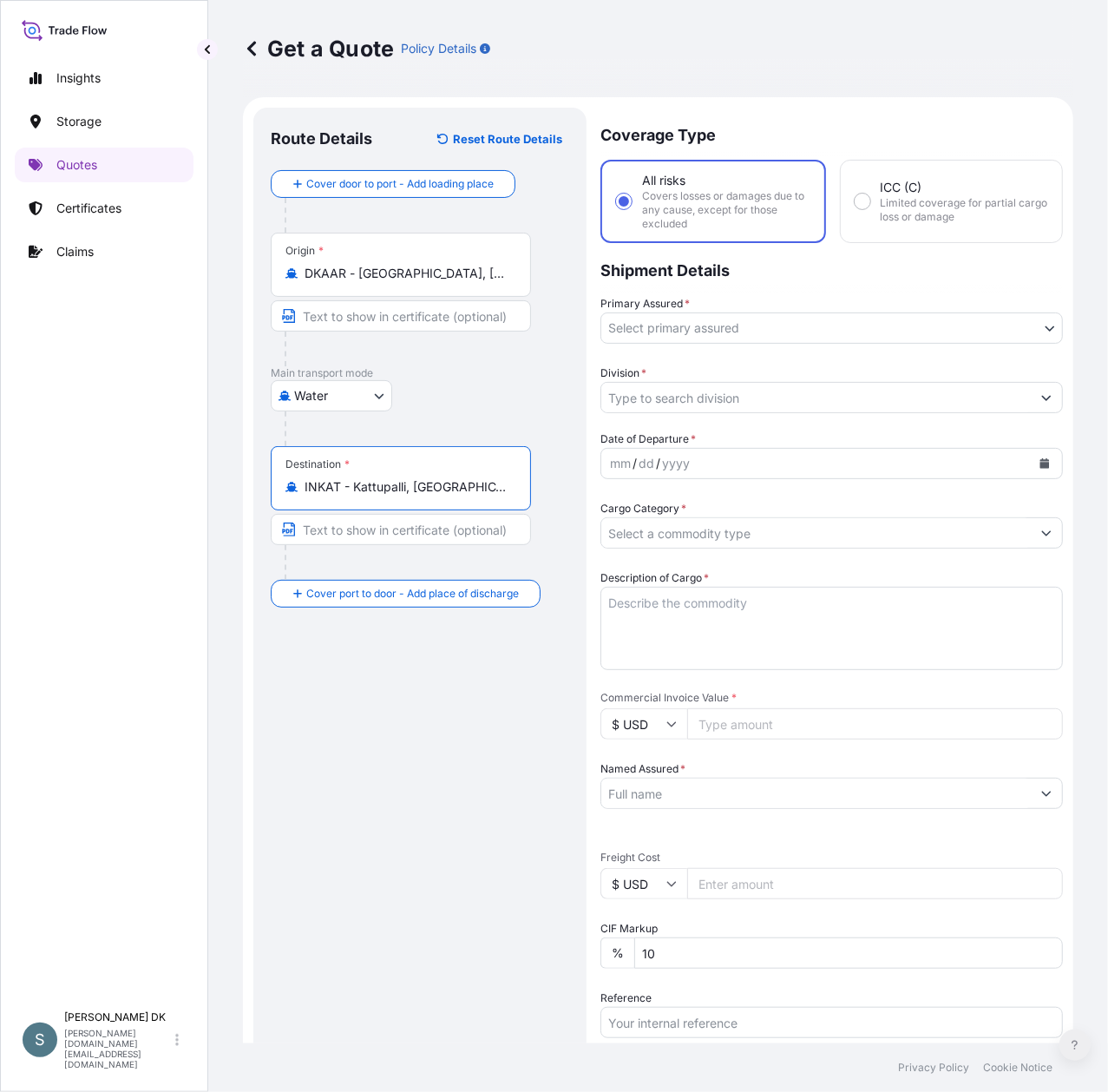
type input "INKAT - Kattupalli, [GEOGRAPHIC_DATA]"
click at [740, 321] on body "Insights Storage Quotes Certificates Claims S [PERSON_NAME] DK [DOMAIN_NAME][EM…" at bounding box center [554, 546] width 1108 height 1092
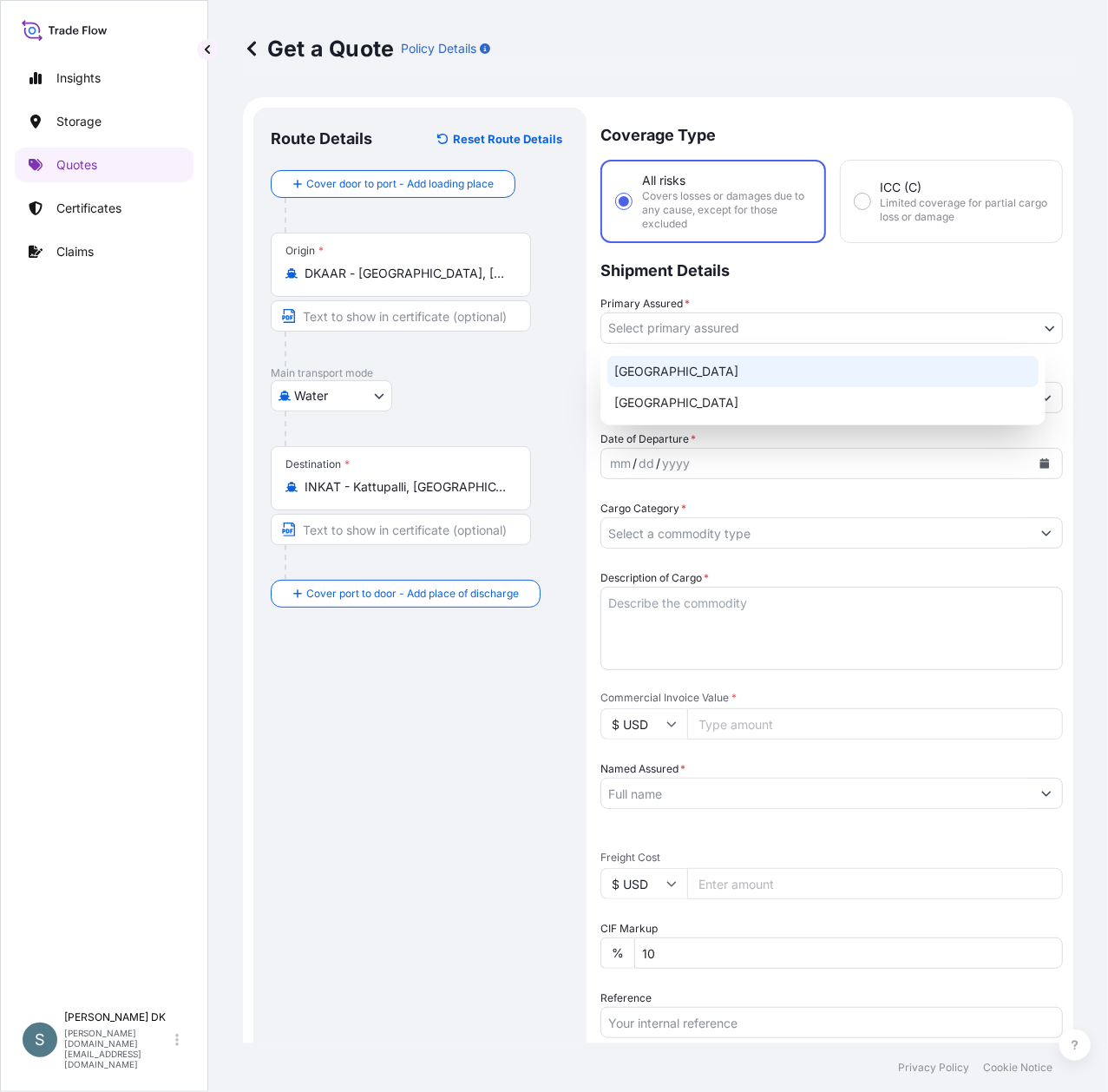
click at [688, 376] on div "[GEOGRAPHIC_DATA]" at bounding box center [823, 371] width 431 height 31
select select "31589"
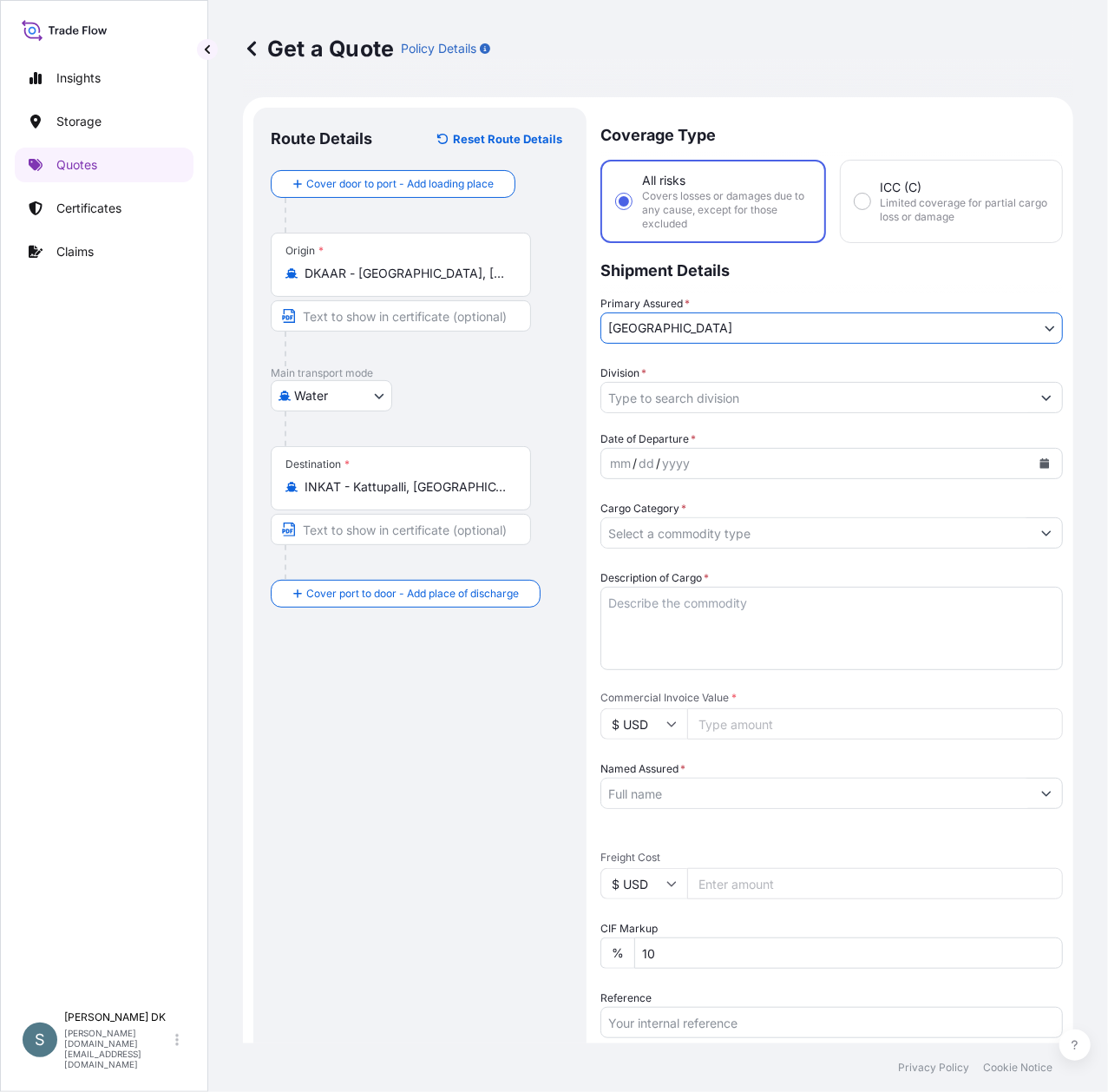
click at [754, 401] on input "Division *" at bounding box center [816, 397] width 429 height 31
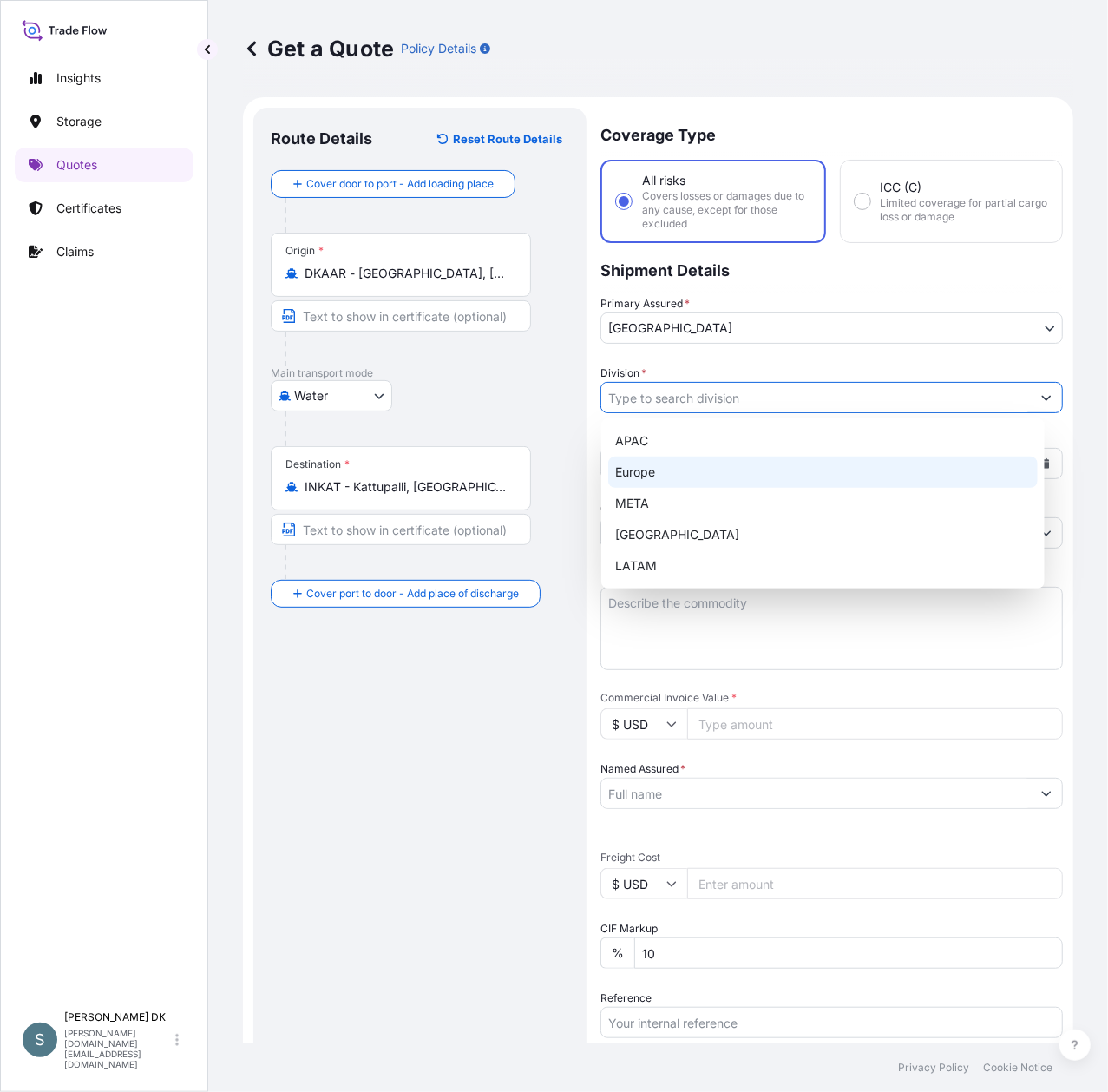
click at [643, 467] on div "Europe" at bounding box center [823, 472] width 429 height 31
type input "Europe"
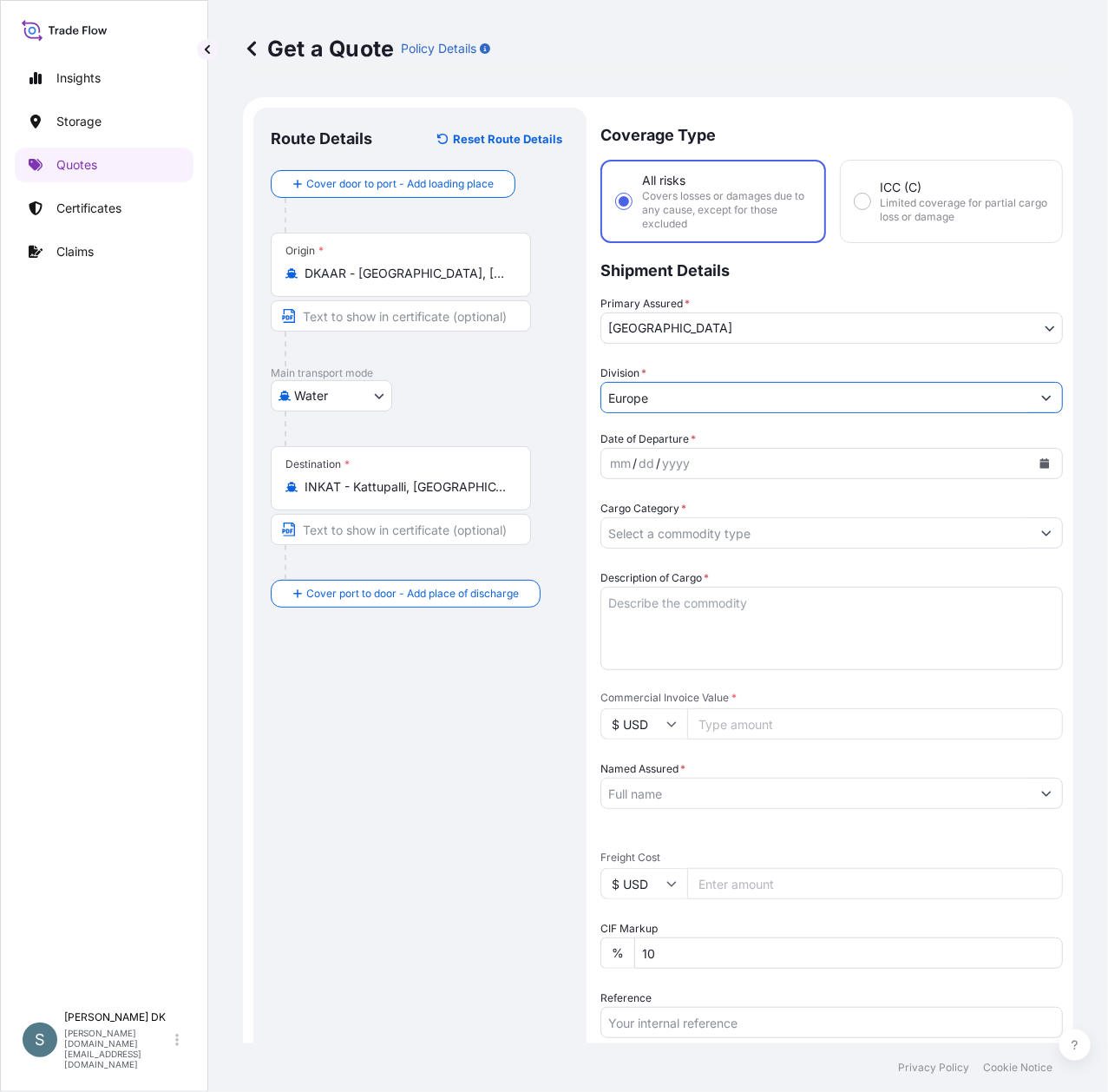
click at [1041, 465] on icon "Calendar" at bounding box center [1045, 463] width 9 height 10
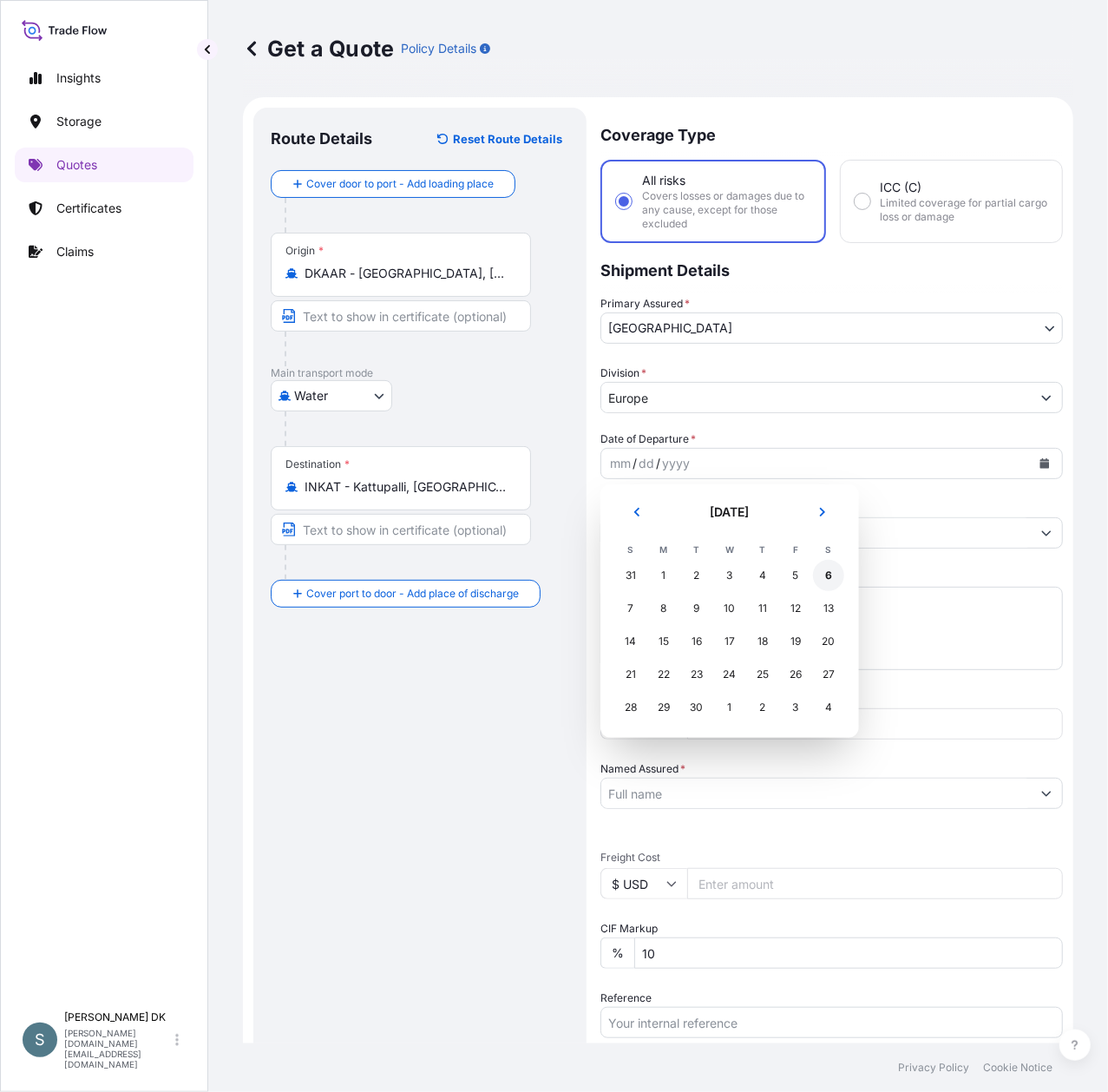
click at [826, 577] on div "6" at bounding box center [828, 575] width 31 height 31
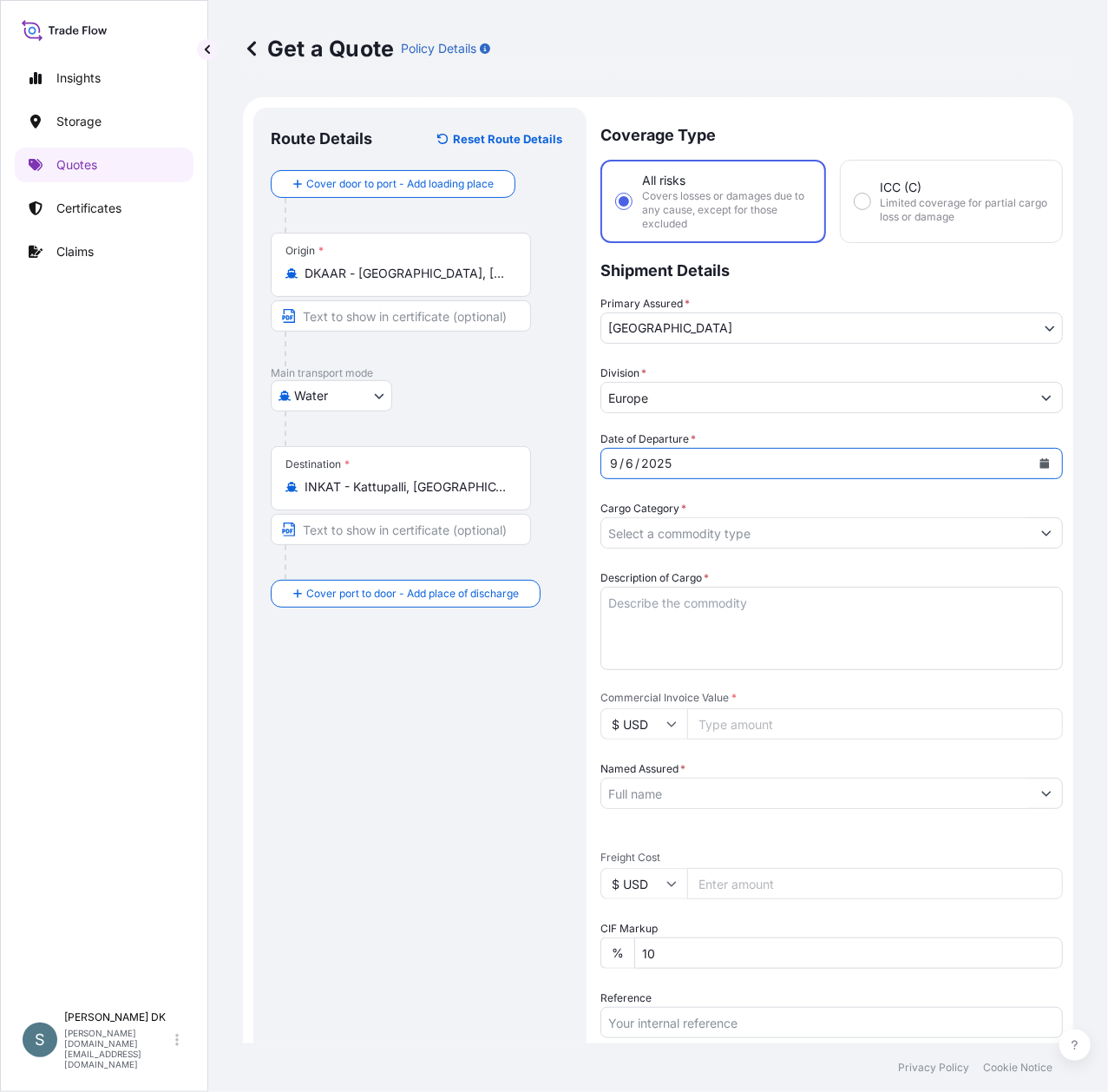
click at [710, 538] on input "Cargo Category *" at bounding box center [816, 533] width 429 height 31
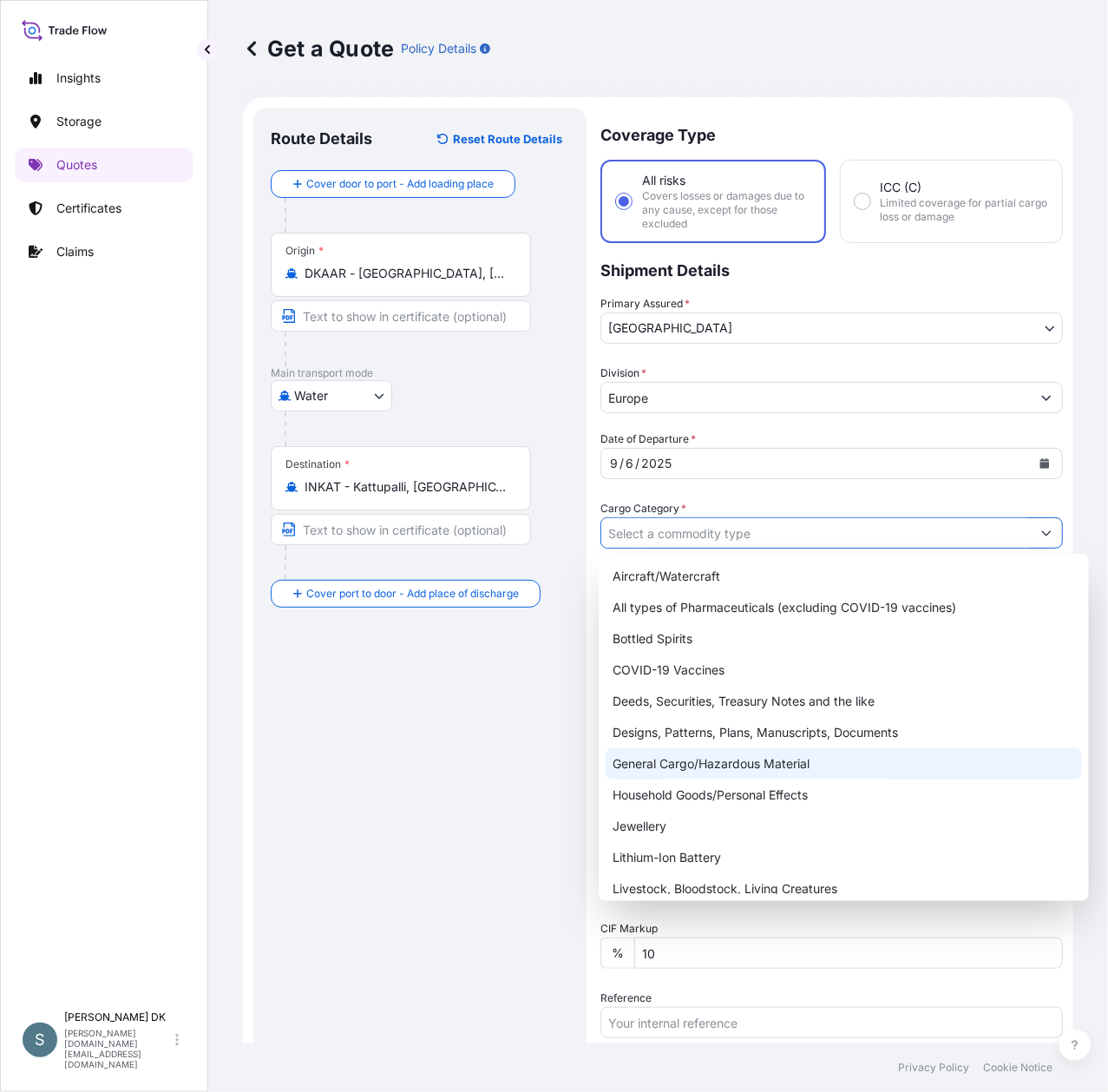
click at [718, 757] on div "General Cargo/Hazardous Material" at bounding box center [844, 764] width 477 height 31
type input "General Cargo/Hazardous Material"
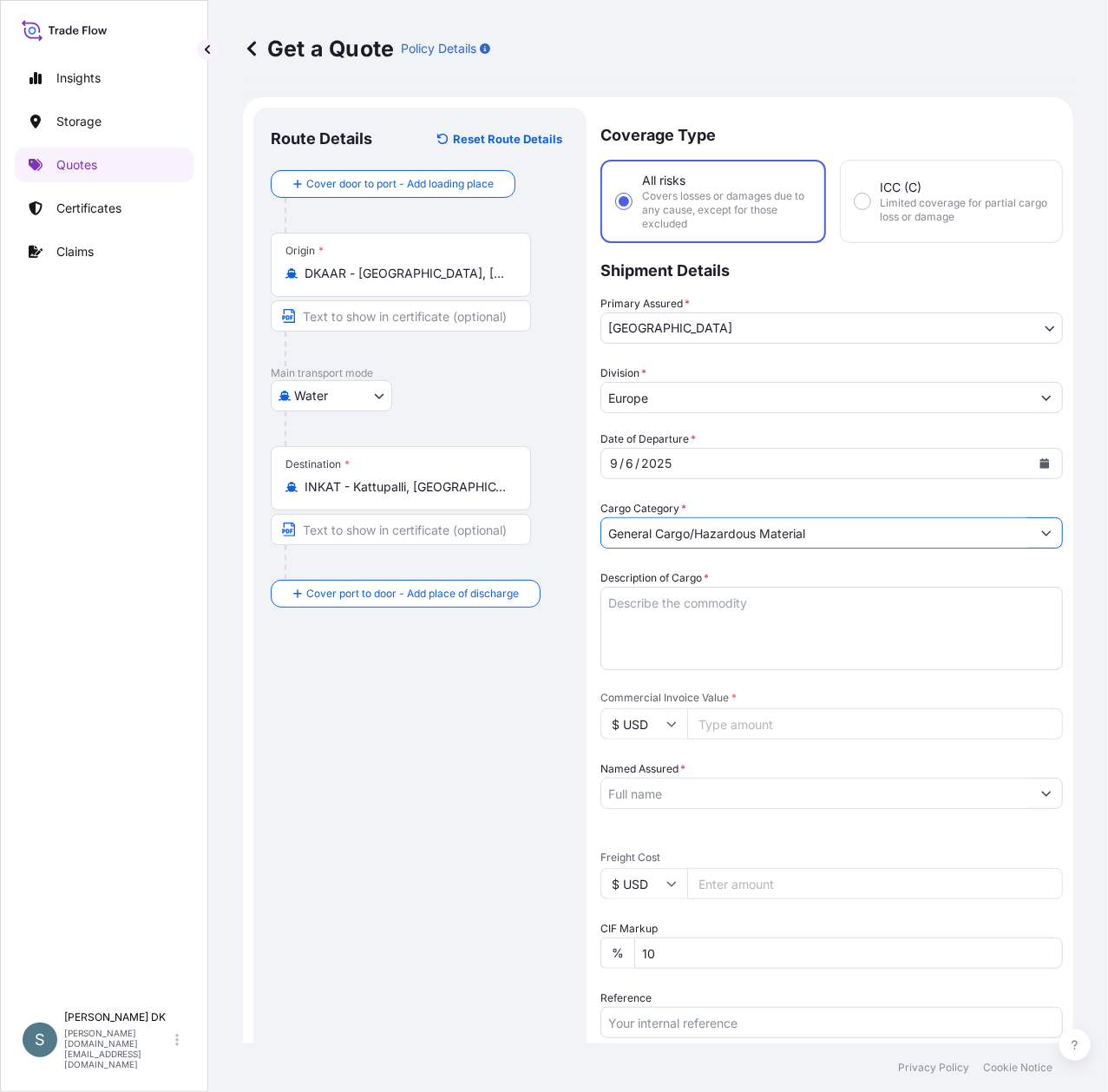
click at [726, 608] on textarea "Description of Cargo *" at bounding box center [832, 628] width 463 height 83
click at [706, 594] on textarea "Description of Cargo *" at bounding box center [832, 628] width 463 height 83
paste textarea "SUPRASEL PURE PE 25KG*40 HWEF 1000"
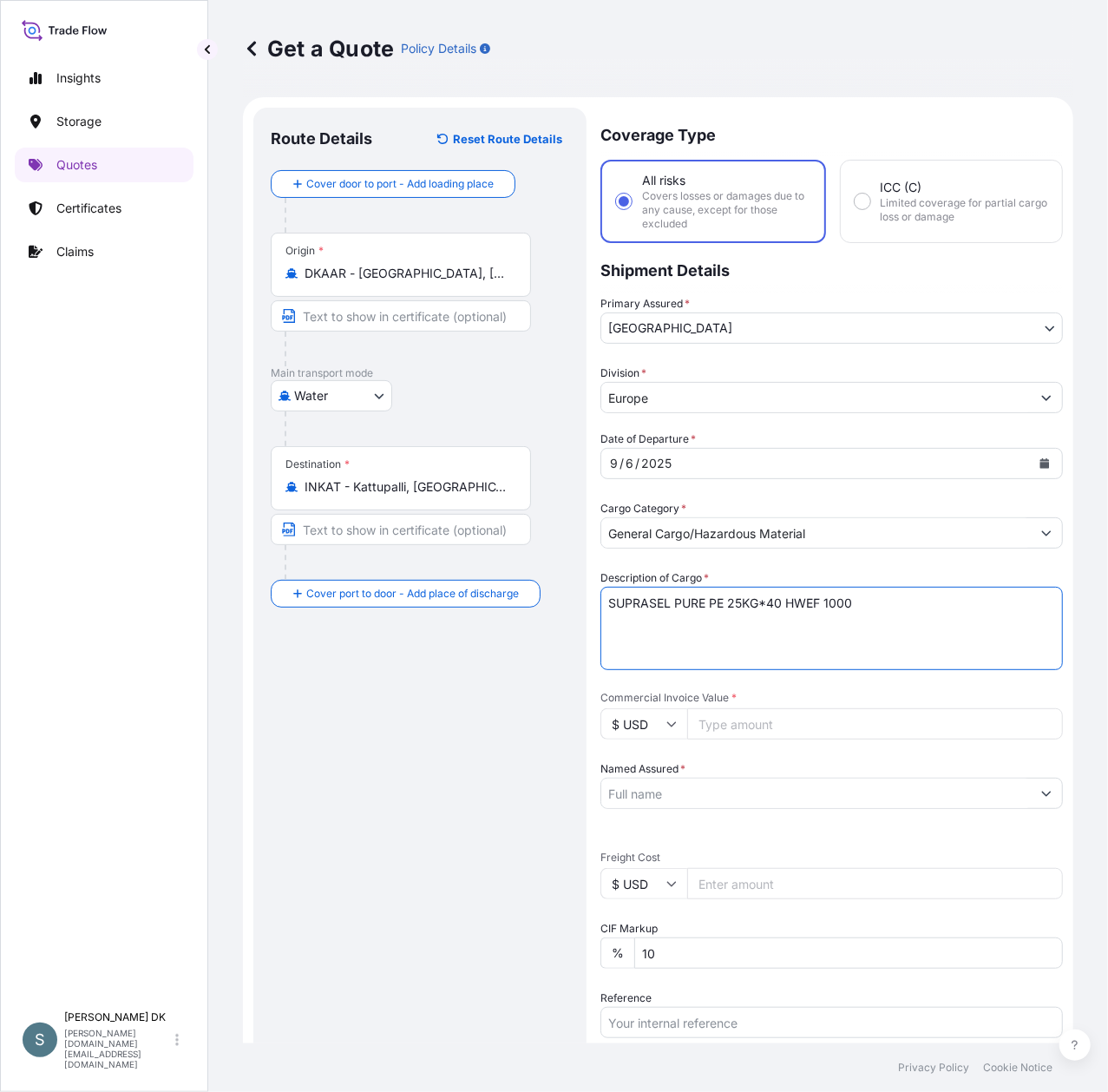
type textarea "SUPRASEL PURE PE 25KG*40 HWEF 1000"
click at [650, 726] on input "$ USD" at bounding box center [643, 724] width 87 height 31
click at [632, 778] on div "€ EUR" at bounding box center [644, 770] width 73 height 33
type input "€ EUR"
click at [781, 726] on input "Commercial Invoice Value *" at bounding box center [875, 724] width 375 height 31
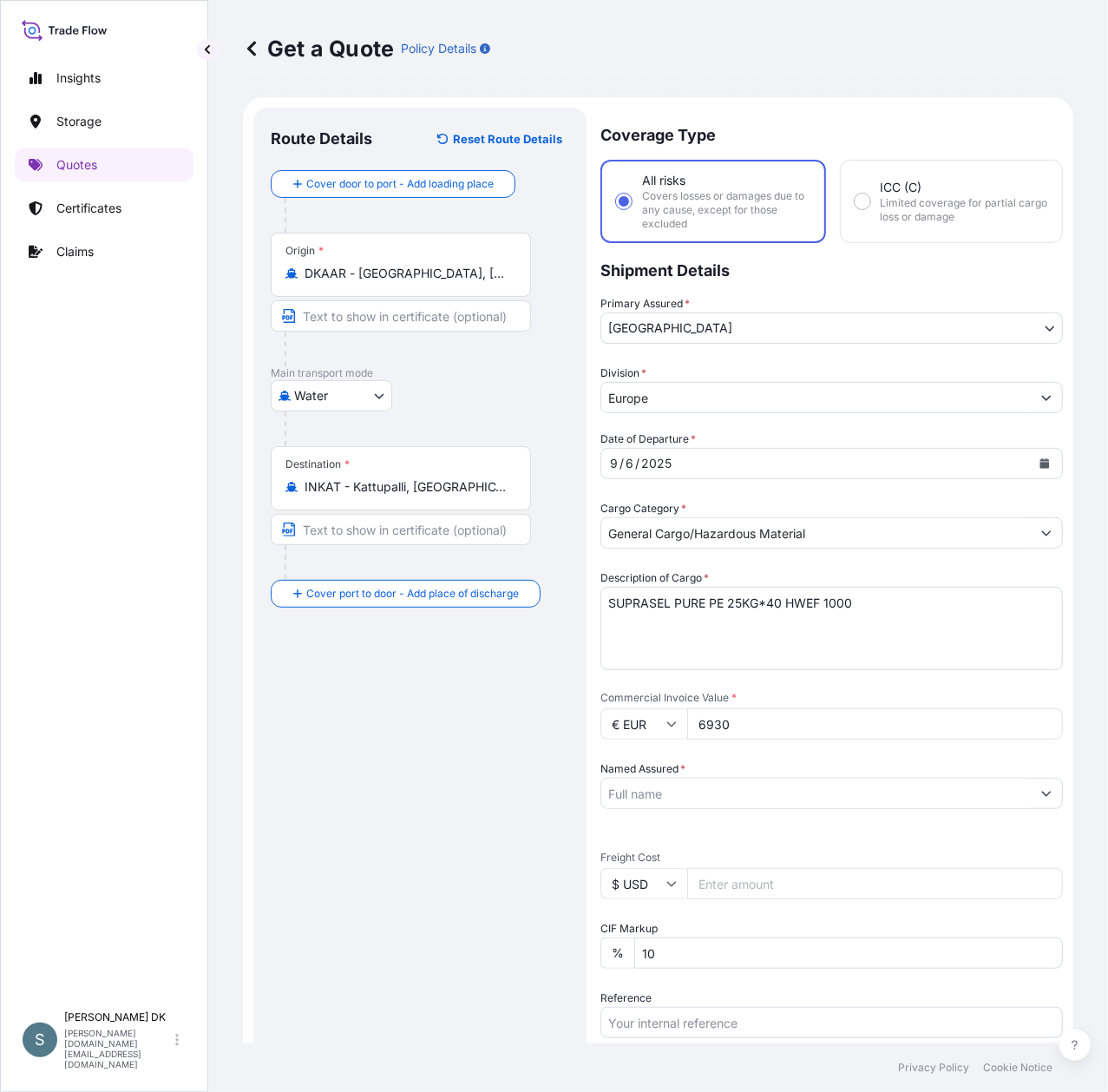
type input "6930"
click at [750, 781] on input "Named Assured *" at bounding box center [816, 793] width 429 height 31
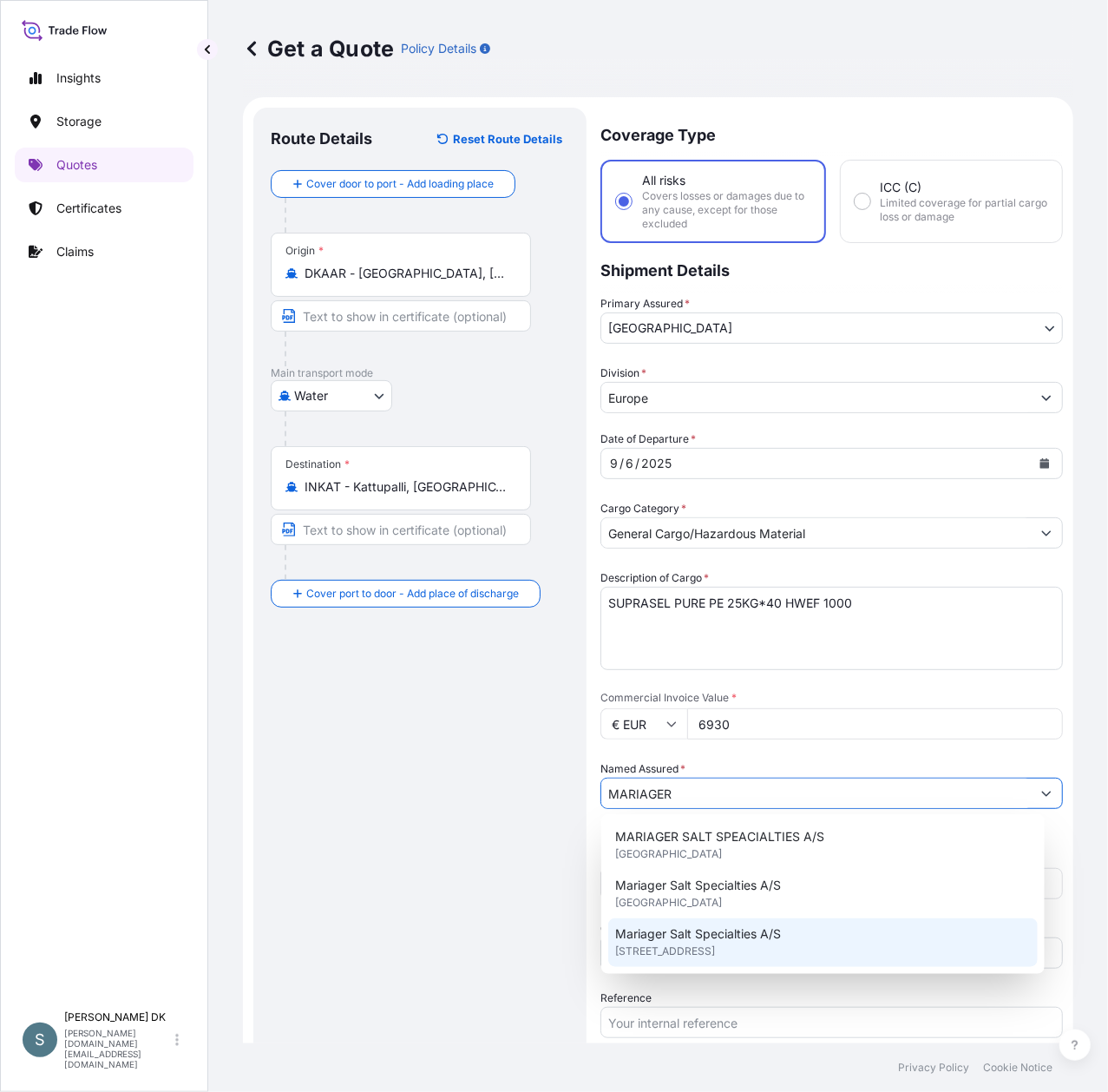
click at [736, 941] on span "Mariager Salt Specialties A/S" at bounding box center [698, 933] width 166 height 17
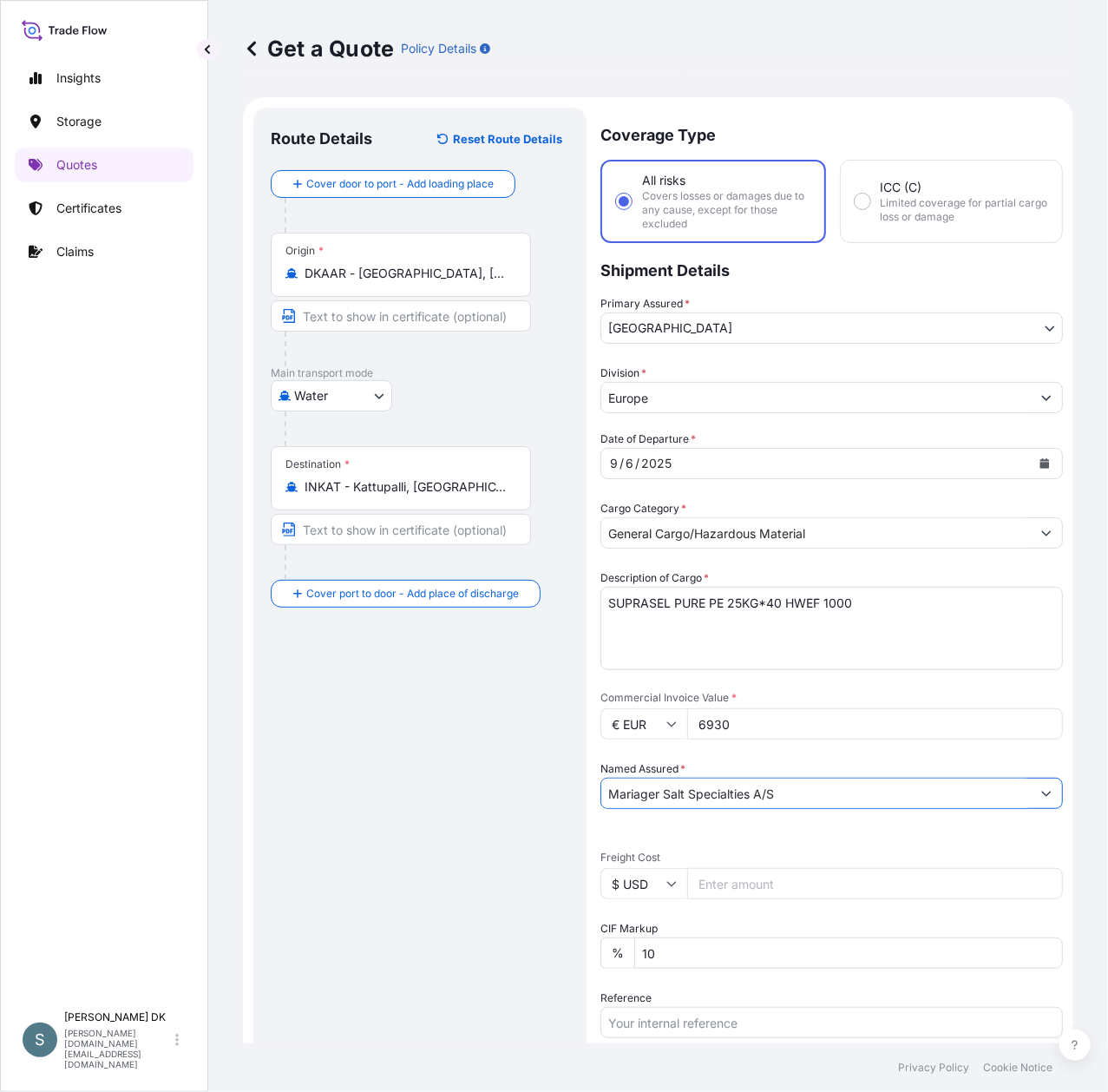
type input "Mariager Salt Specialties A/S"
click at [472, 856] on div "Route Details Reset Route Details Cover door to port - Add loading place Place …" at bounding box center [420, 741] width 299 height 1233
click at [642, 890] on input "$ USD" at bounding box center [643, 883] width 87 height 31
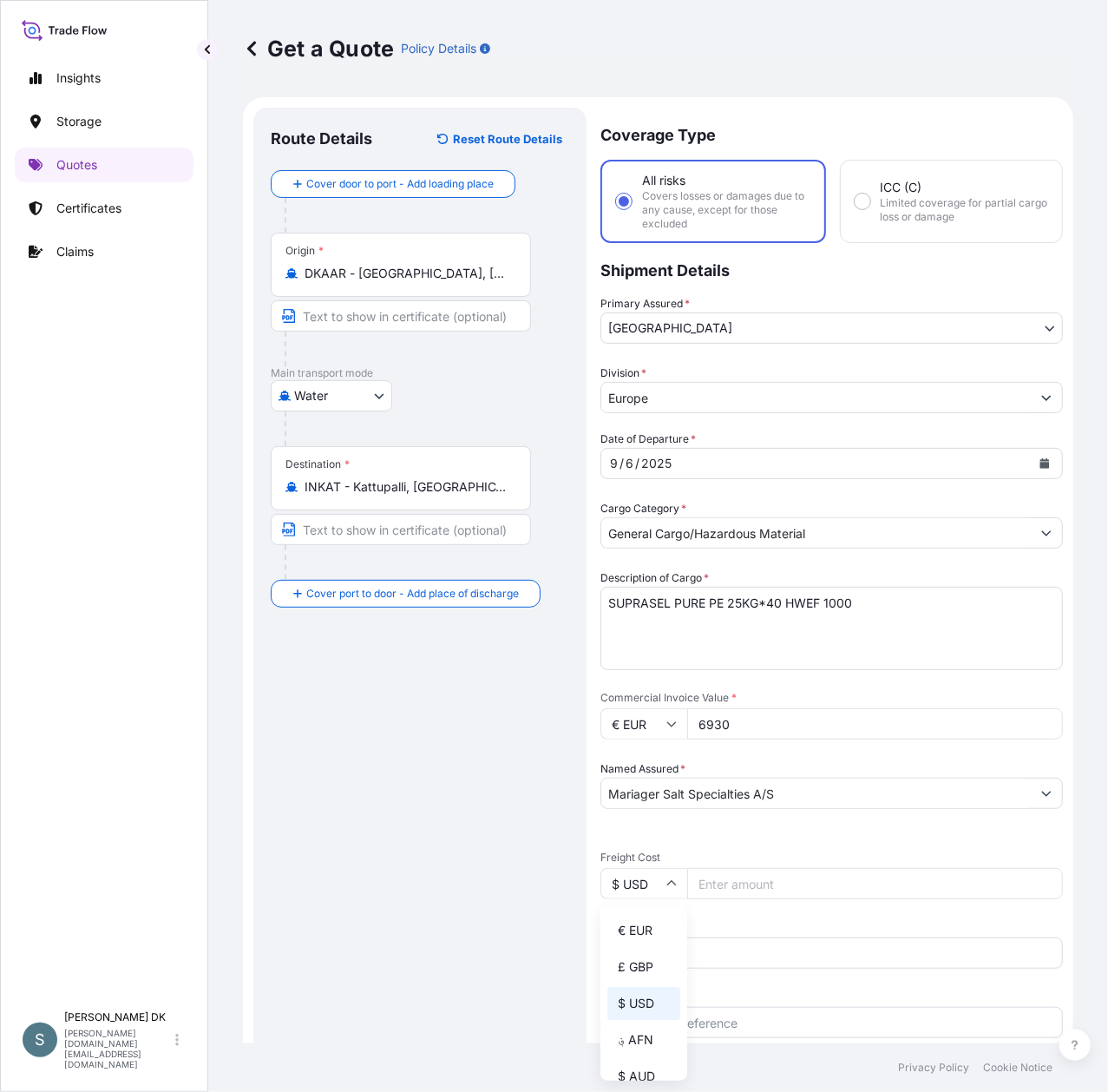
drag, startPoint x: 631, startPoint y: 939, endPoint x: 657, endPoint y: 952, distance: 29.1
click at [630, 941] on div "€ EUR" at bounding box center [644, 931] width 73 height 33
type input "€ EUR"
click at [744, 879] on input "Freight Cost" at bounding box center [875, 883] width 375 height 31
paste input "1930.43"
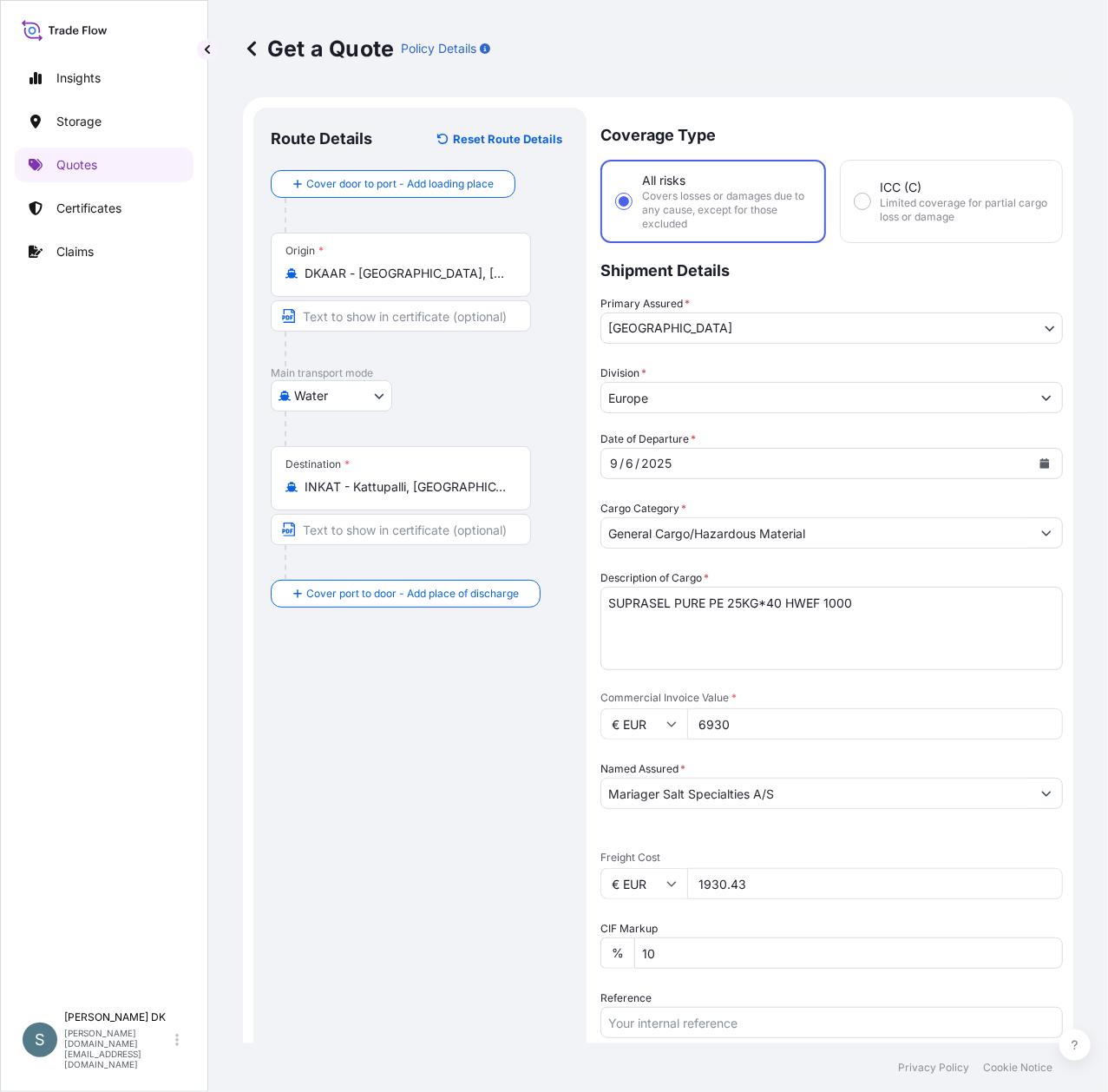
type input "1930.43"
click at [395, 764] on div "Route Details Reset Route Details Cover door to port - Add loading place Place …" at bounding box center [420, 741] width 299 height 1233
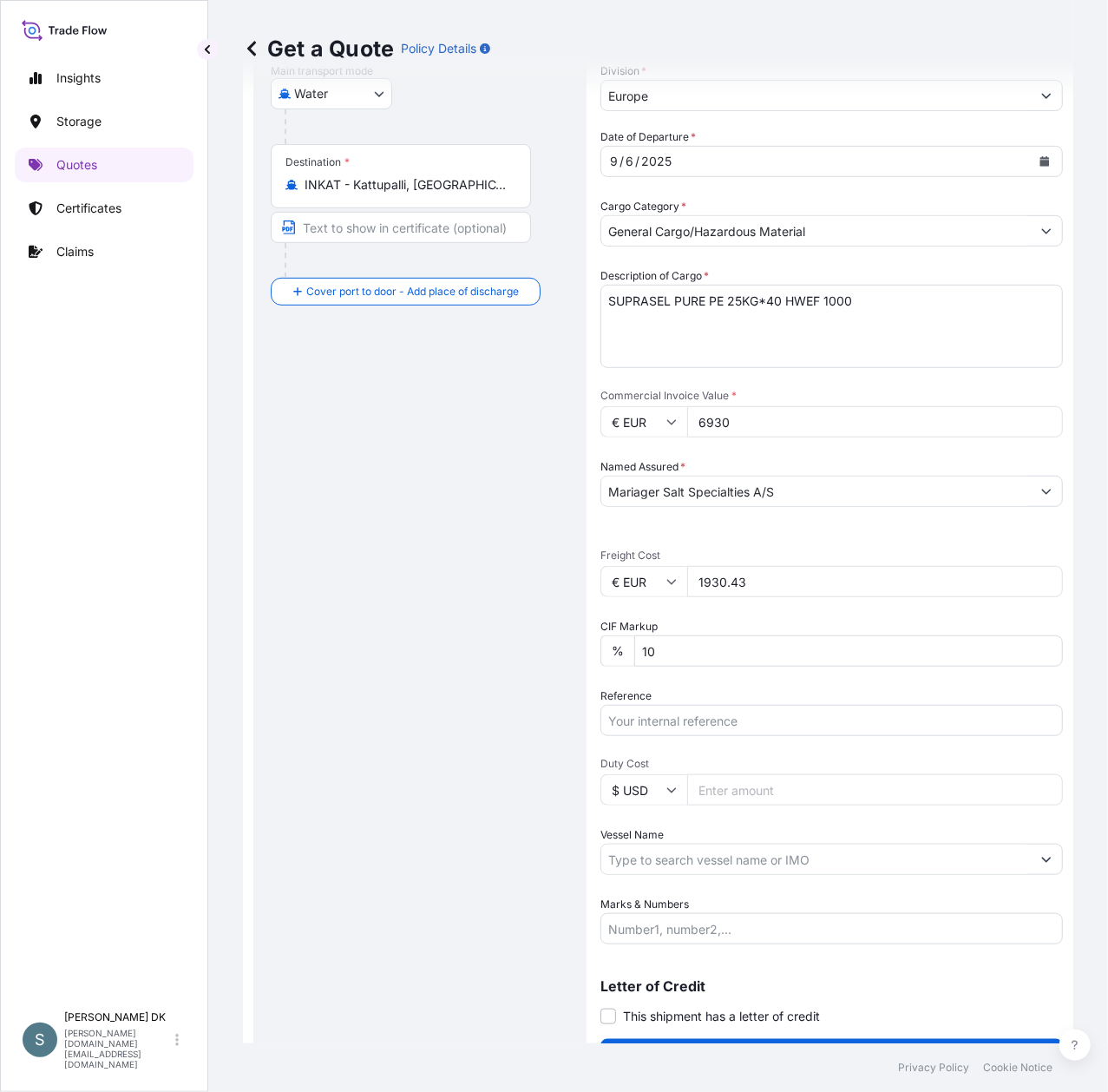
scroll to position [341, 0]
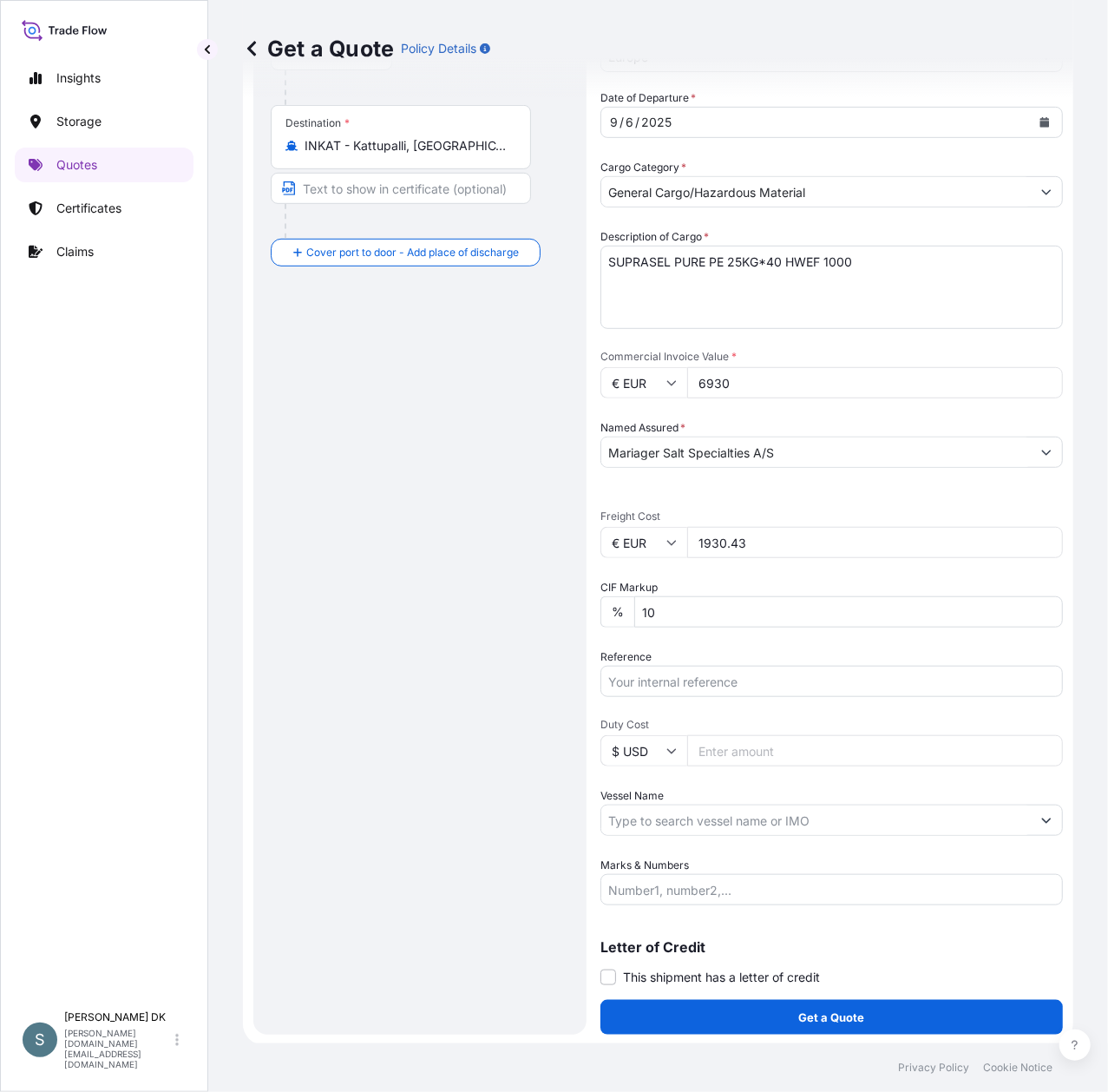
click at [698, 682] on input "Reference" at bounding box center [832, 681] width 463 height 31
paste input "DK1001020705"
click at [735, 677] on input "DK1001020705 -" at bounding box center [832, 681] width 463 height 31
paste input "2610102"
type input "DK1001020705 - 2610102"
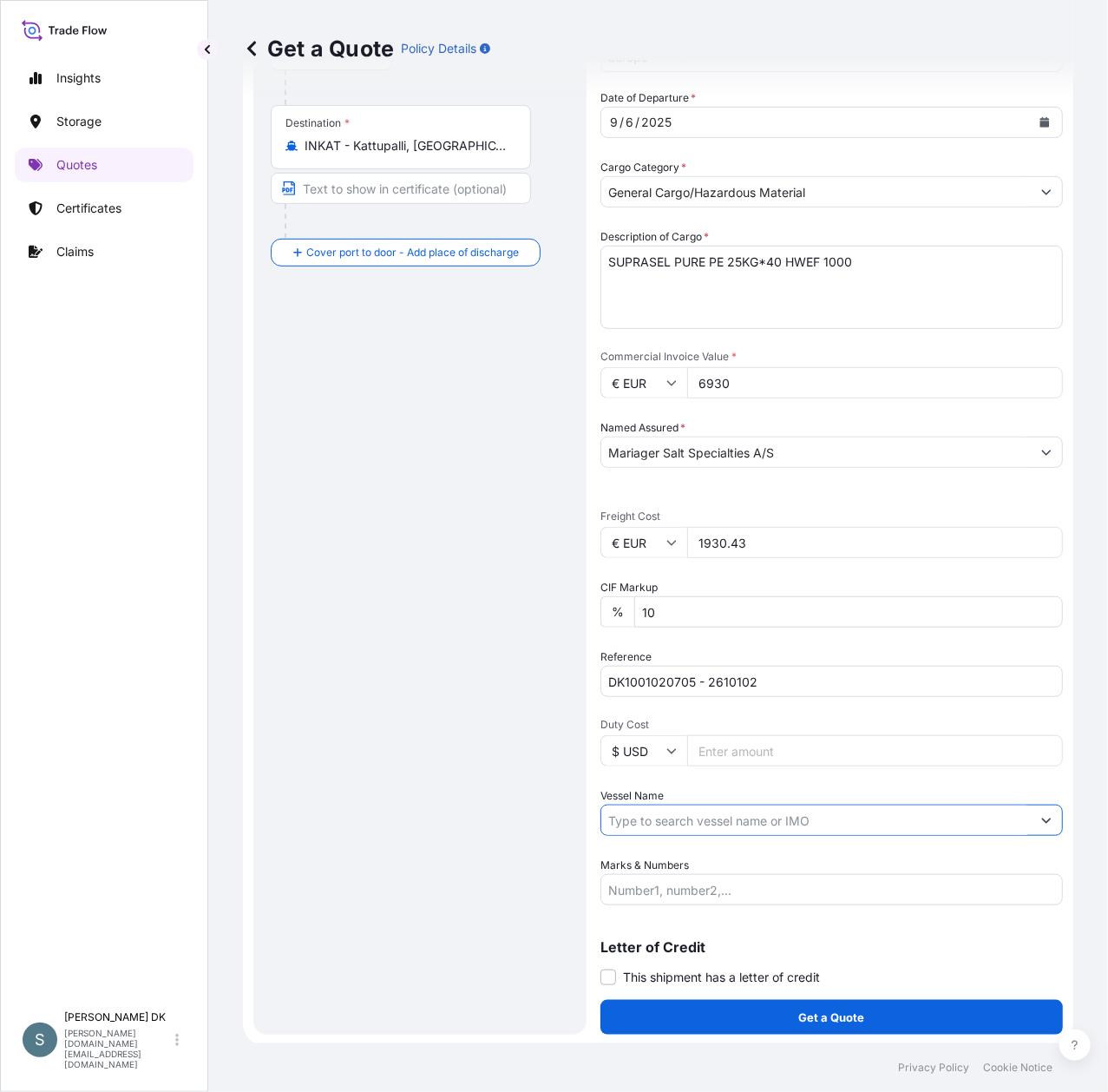
click at [684, 812] on input "Vessel Name" at bounding box center [816, 820] width 429 height 31
paste input "CHATTANOOGA"
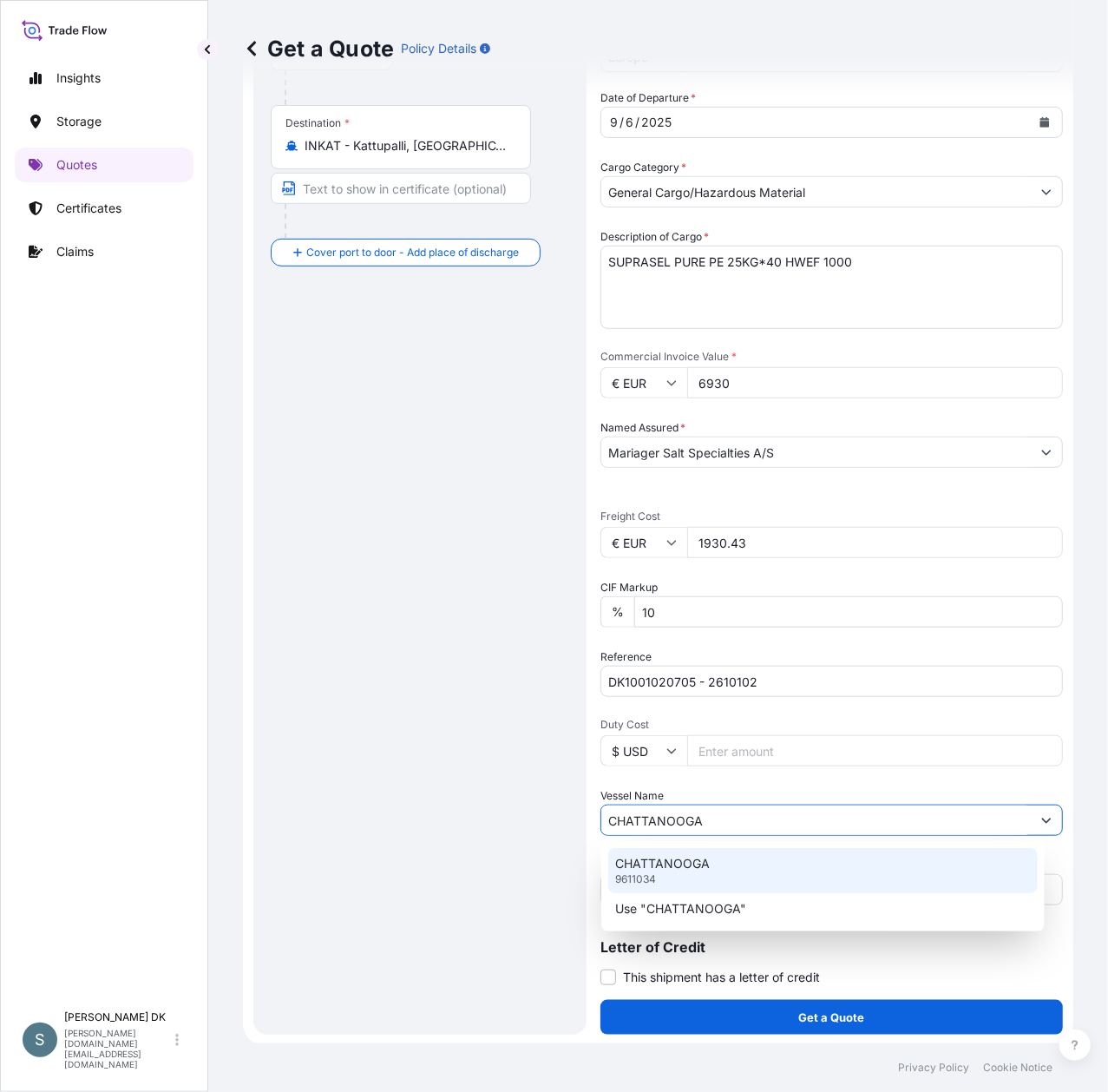
click at [743, 859] on div "CHATTANOOGA 9611034" at bounding box center [823, 871] width 429 height 46
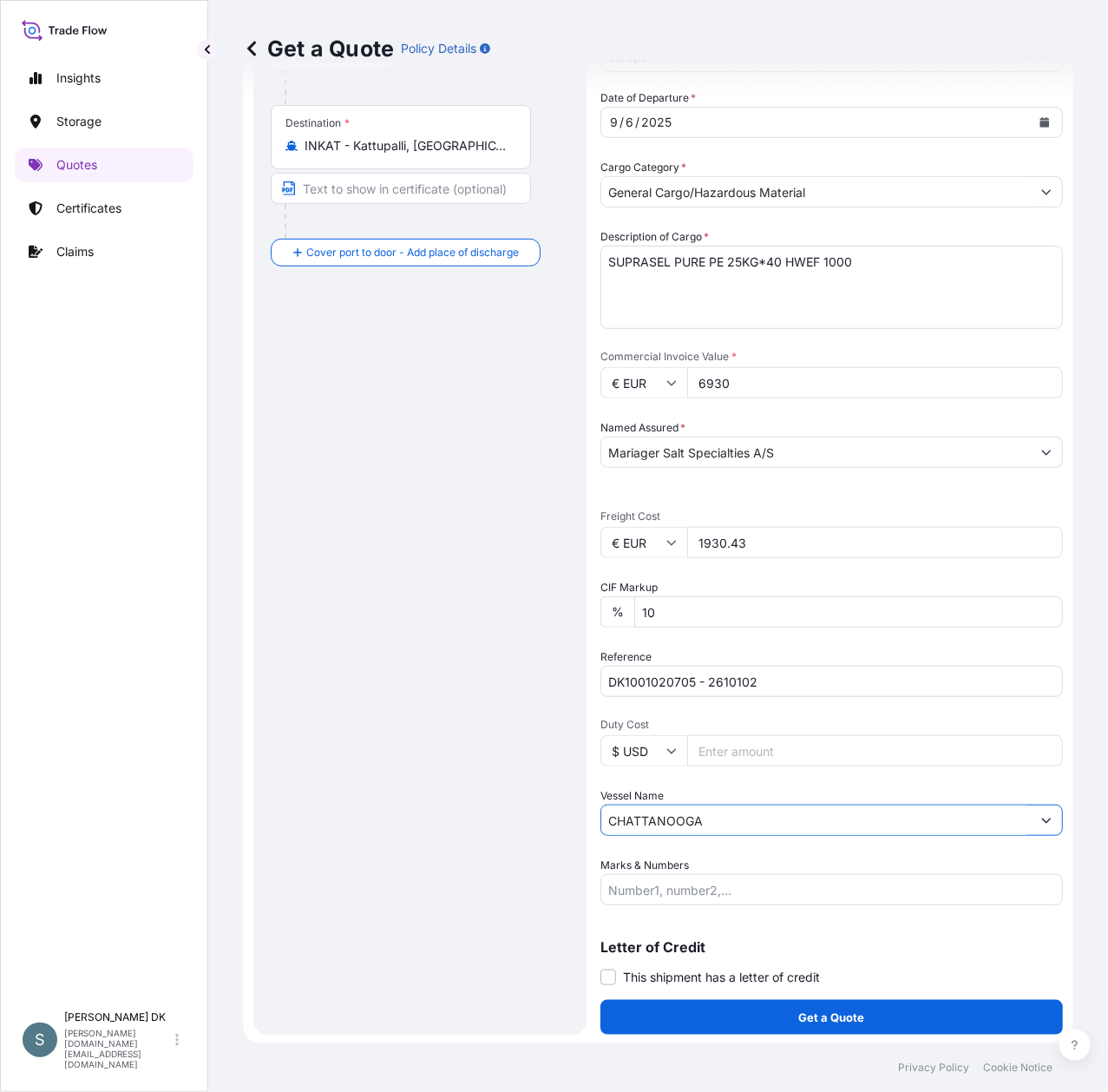
type input "CHATTANOOGA"
click at [483, 814] on div "Route Details Reset Route Details Cover door to port - Add loading place Place …" at bounding box center [420, 400] width 299 height 1233
click at [354, 599] on div "Route Details Reset Route Details Cover door to port - Add loading place Place …" at bounding box center [420, 400] width 299 height 1233
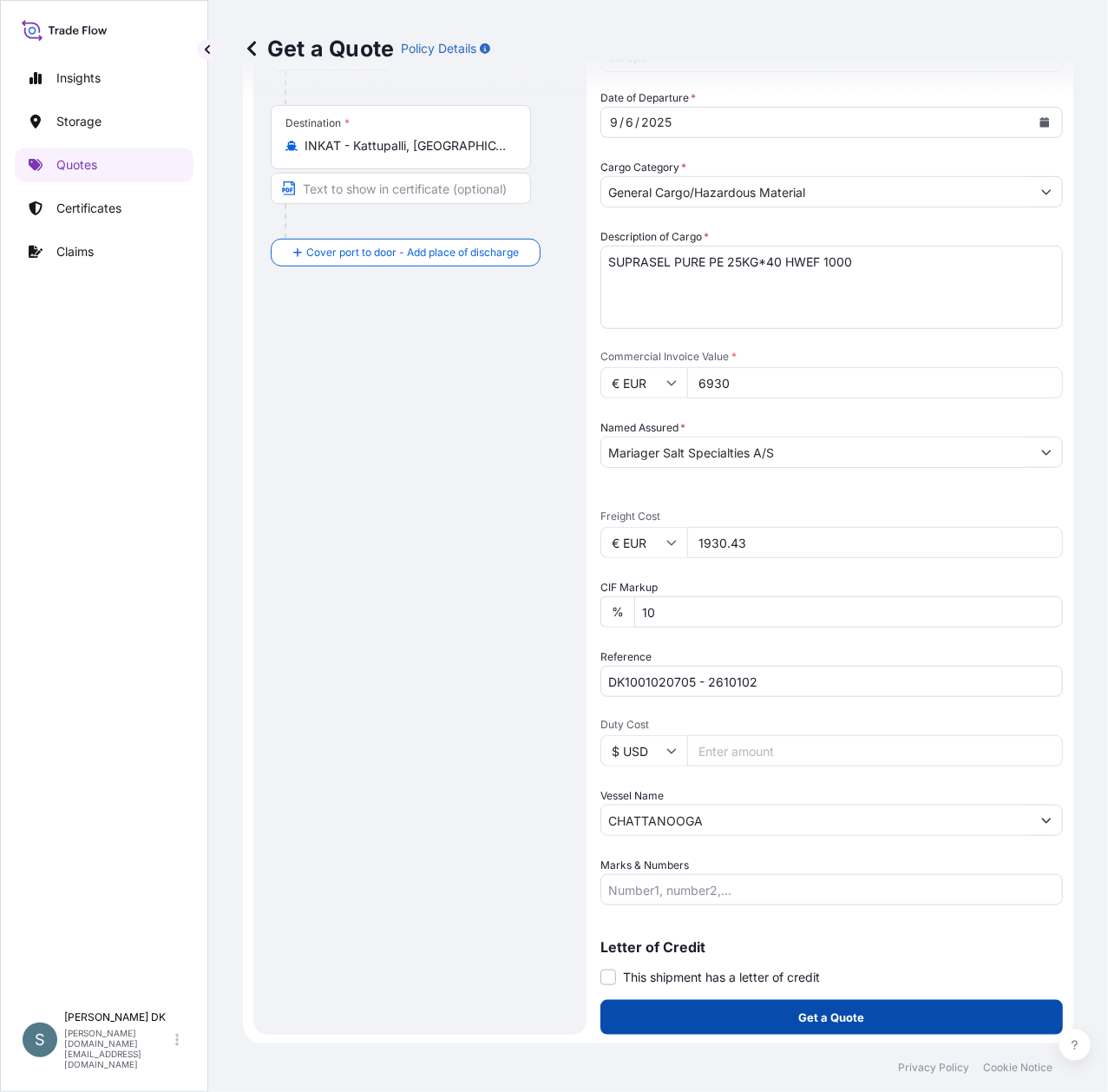
click at [869, 1014] on button "Get a Quote" at bounding box center [832, 1017] width 463 height 35
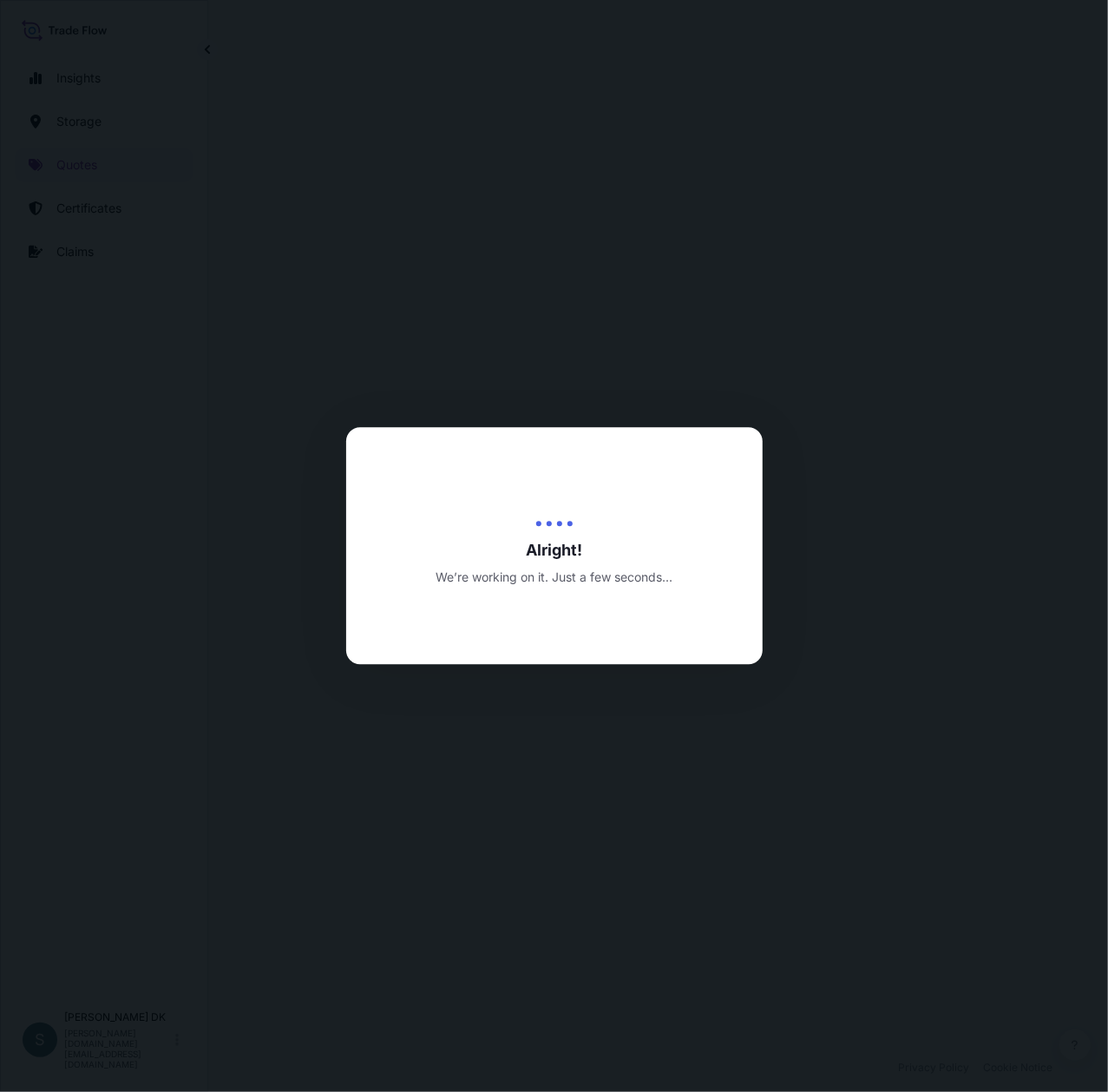
select select "Water"
select select "31589"
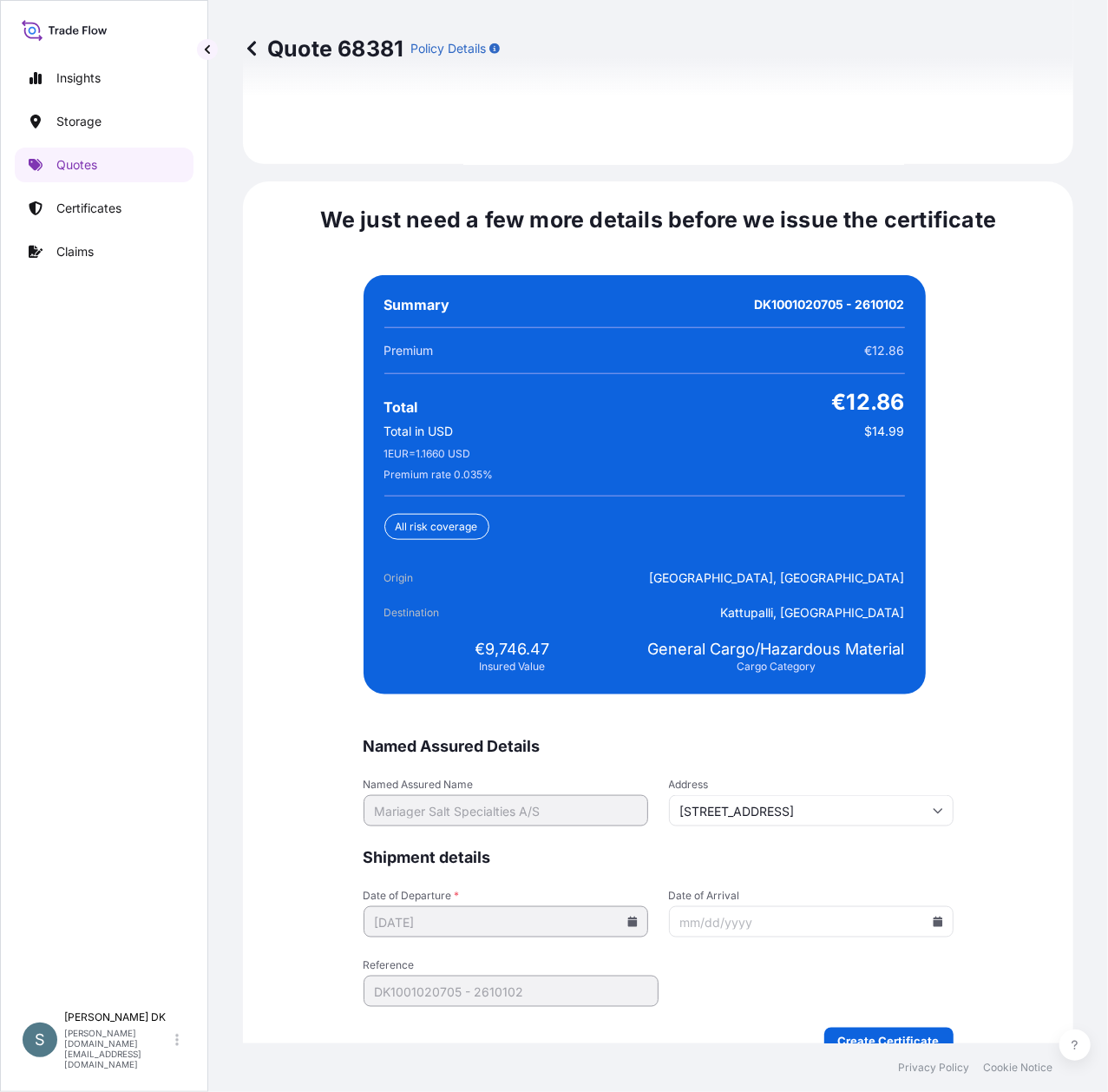
scroll to position [4001, 0]
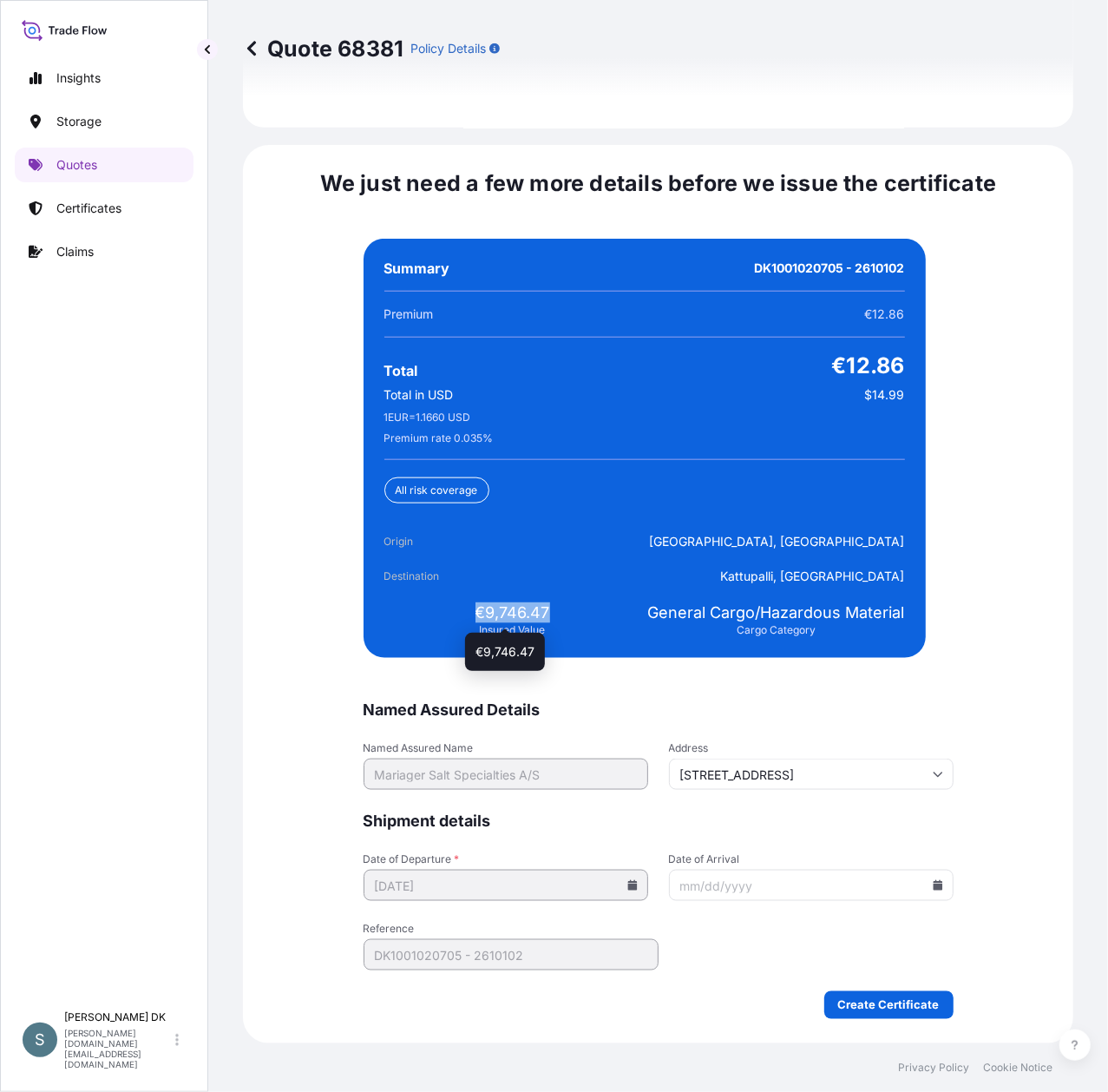
drag, startPoint x: 467, startPoint y: 609, endPoint x: 539, endPoint y: 611, distance: 72.0
click at [539, 611] on span "€9,746.47" at bounding box center [513, 613] width 75 height 21
copy span "€9,746.47"
click at [967, 455] on div "We just need a few more details before we issue the certificate Named Assured D…" at bounding box center [658, 594] width 830 height 899
click at [933, 890] on icon at bounding box center [938, 885] width 9 height 10
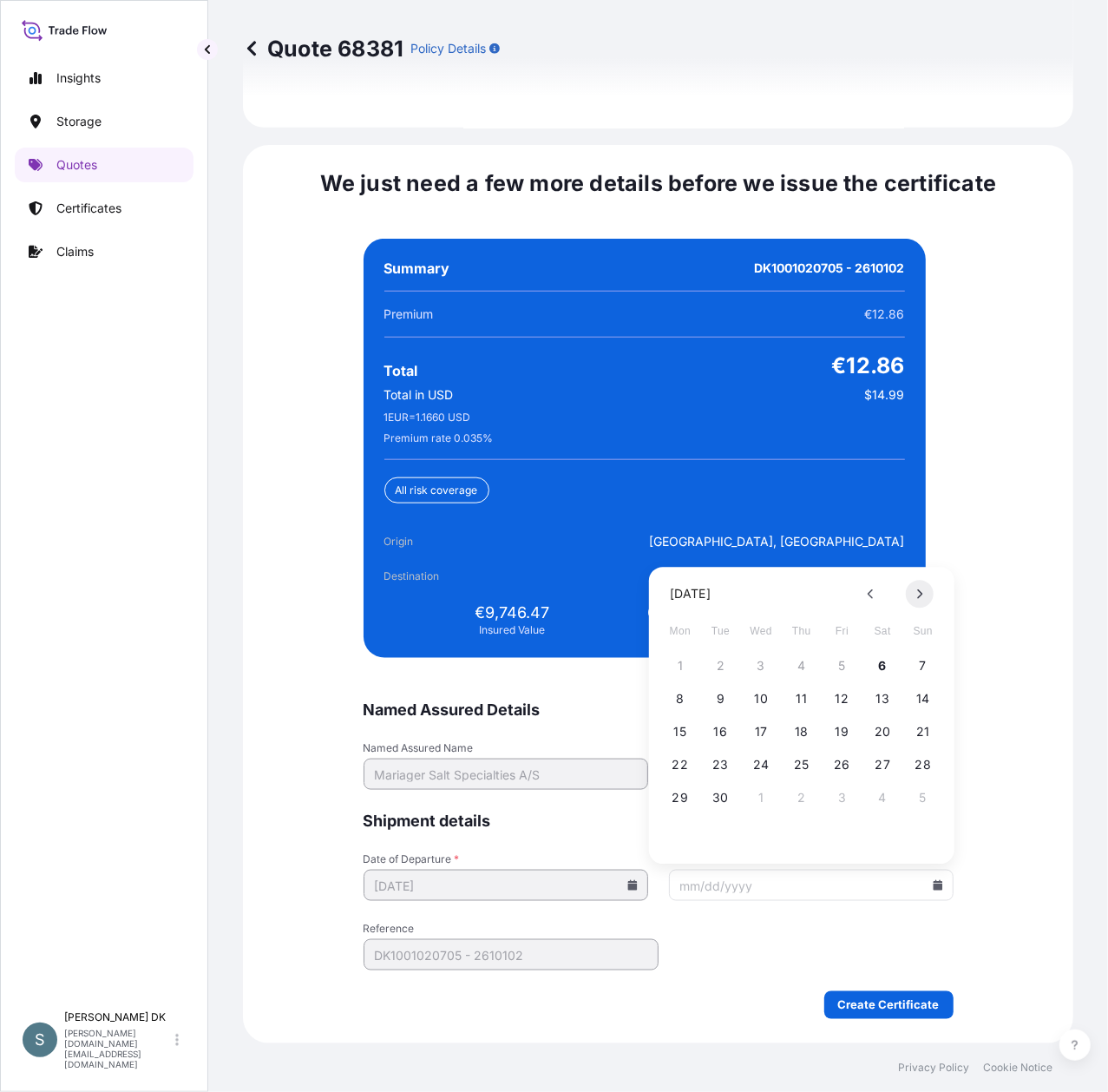
click at [923, 592] on button at bounding box center [919, 593] width 27 height 27
click at [869, 597] on icon at bounding box center [871, 593] width 7 height 10
click at [840, 709] on button "10" at bounding box center [842, 698] width 27 height 27
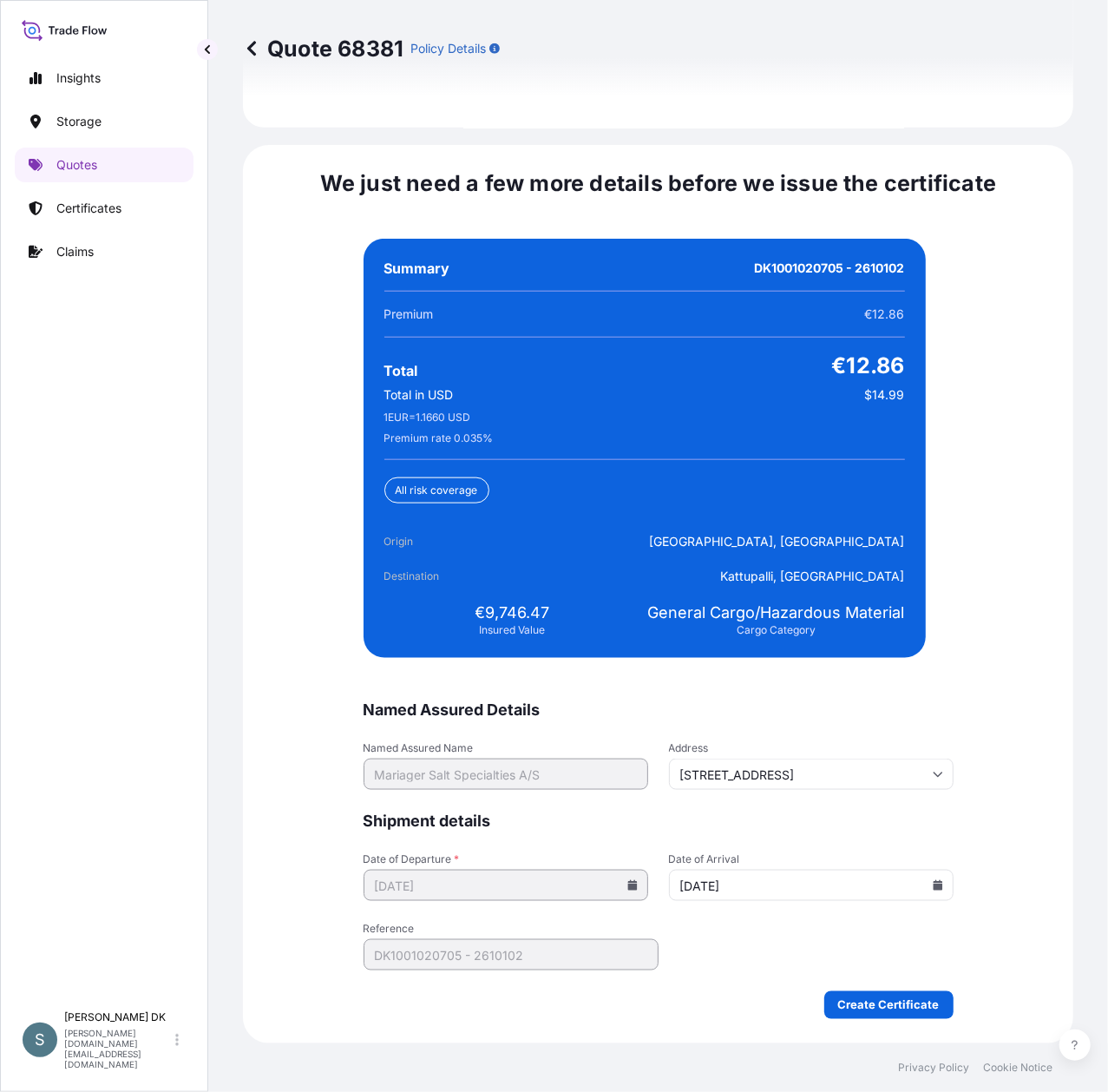
click at [933, 885] on icon at bounding box center [938, 885] width 9 height 10
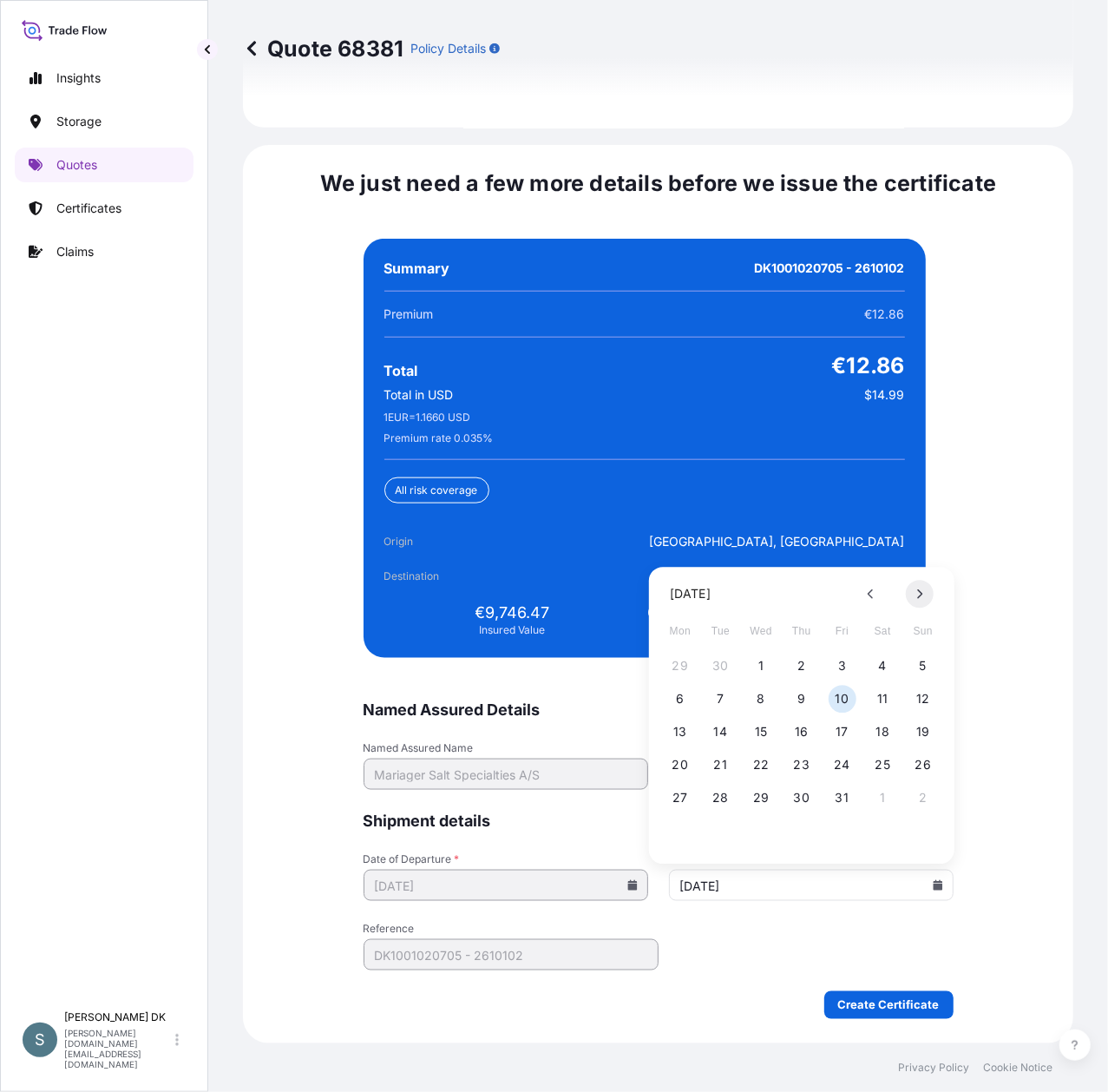
click at [920, 598] on icon at bounding box center [920, 593] width 7 height 10
click at [688, 735] on button "10" at bounding box center [680, 731] width 27 height 27
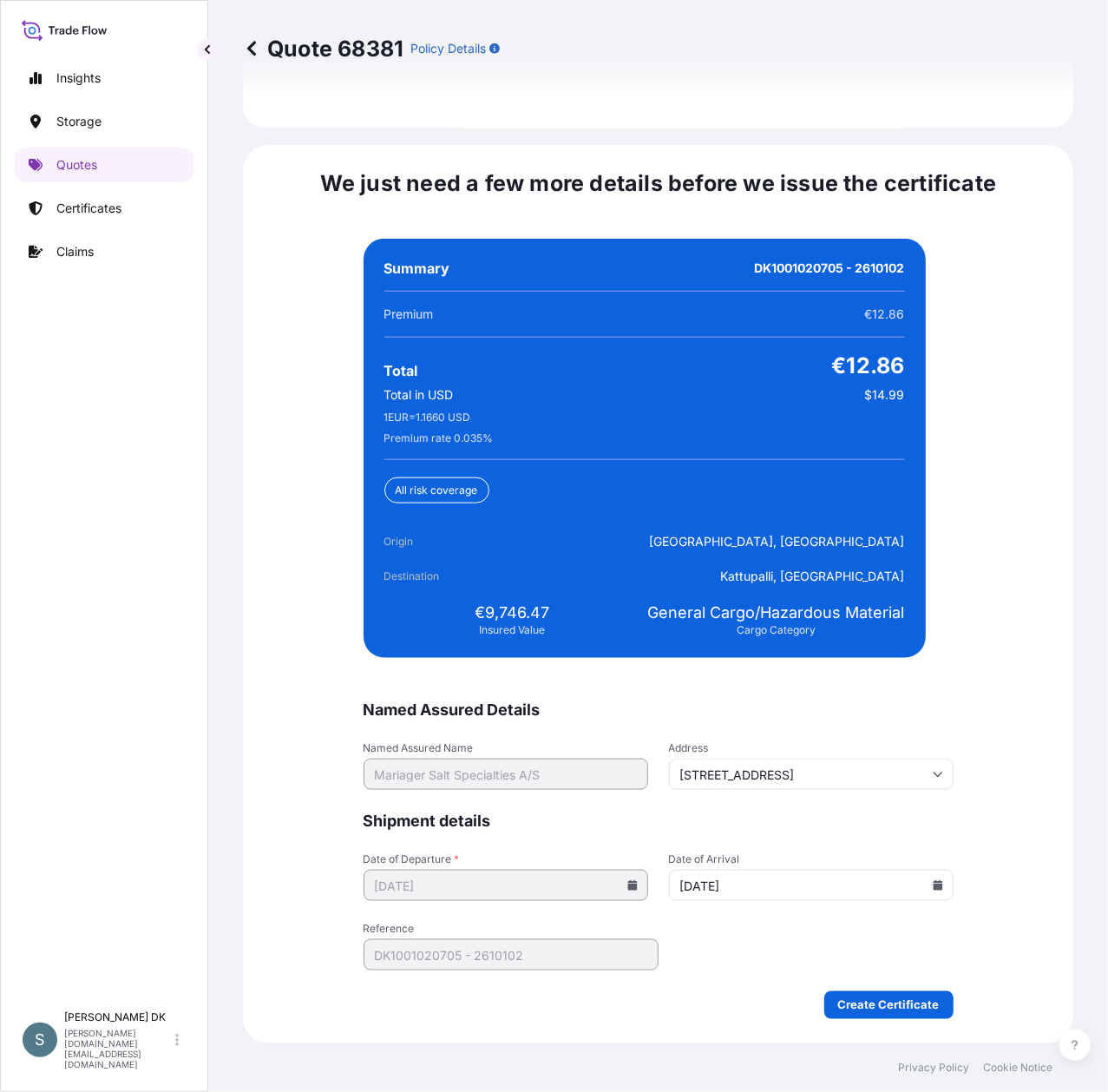
type input "[DATE]"
click at [994, 808] on div "We just need a few more details before we issue the certificate Named Assured D…" at bounding box center [658, 594] width 830 height 899
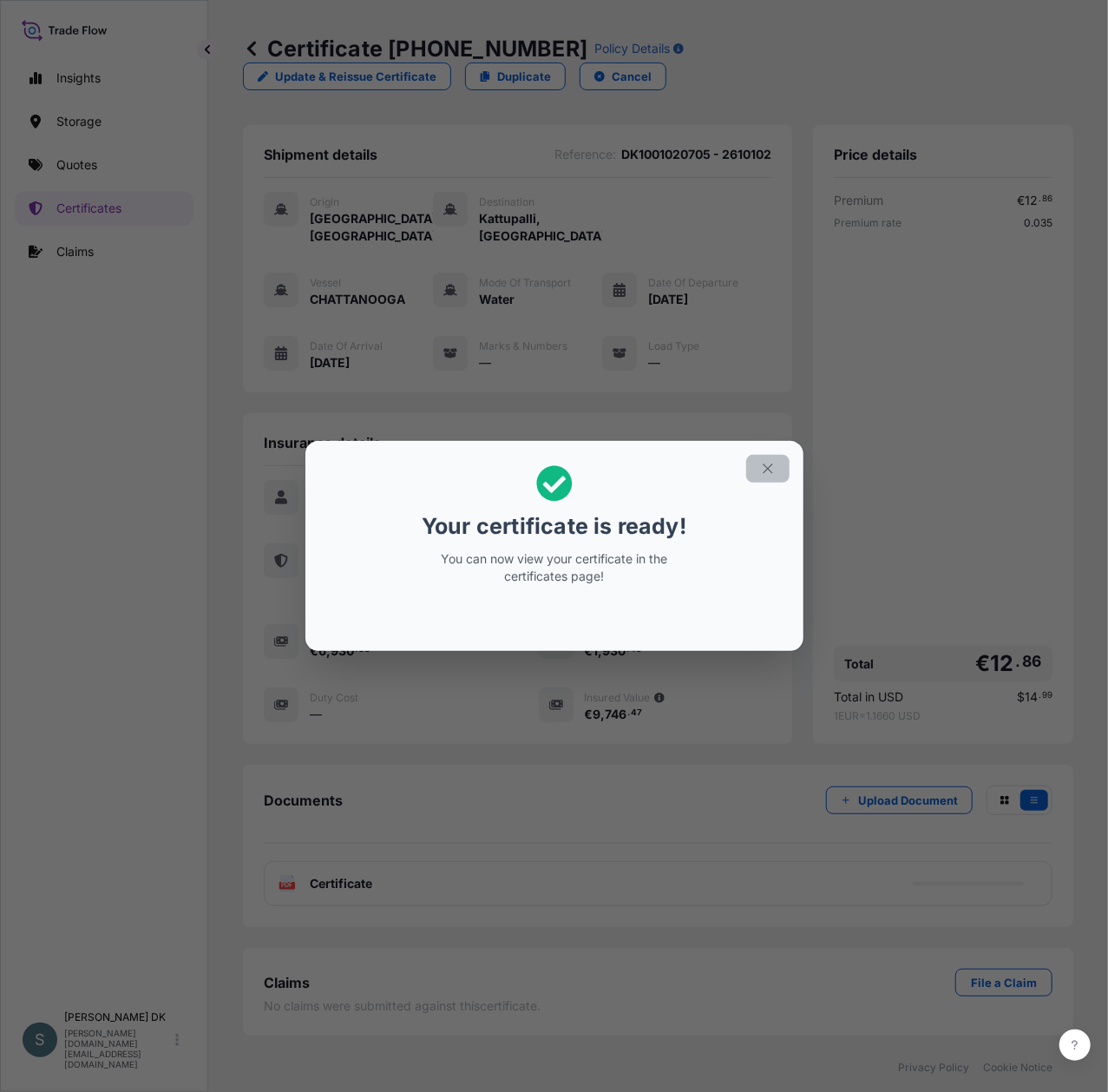
click at [767, 461] on icon "button" at bounding box center [767, 469] width 15 height 15
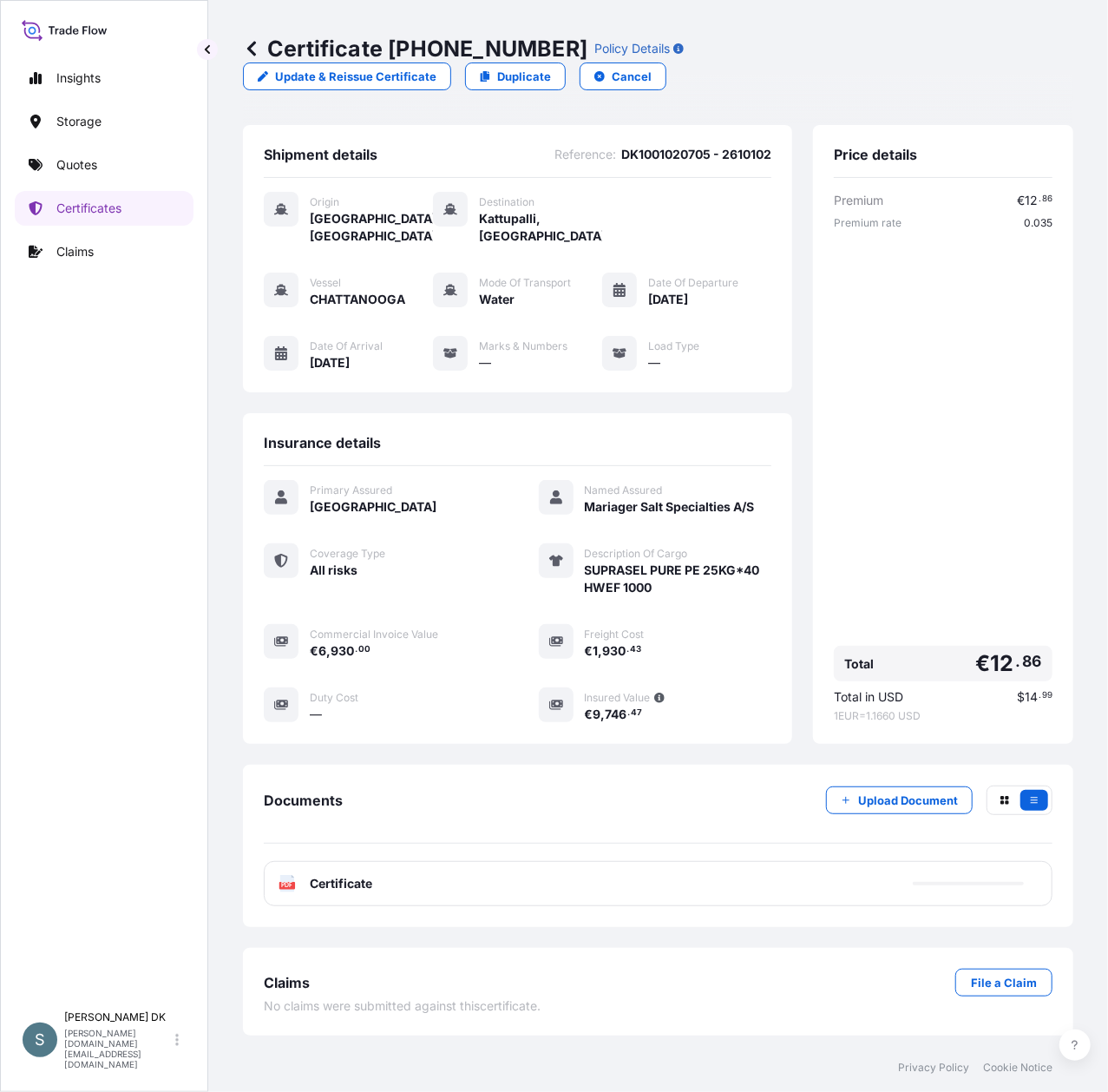
click at [743, 861] on div "PDF Certificate" at bounding box center [658, 884] width 789 height 46
click at [434, 861] on div "PDF Certificate" at bounding box center [658, 884] width 789 height 46
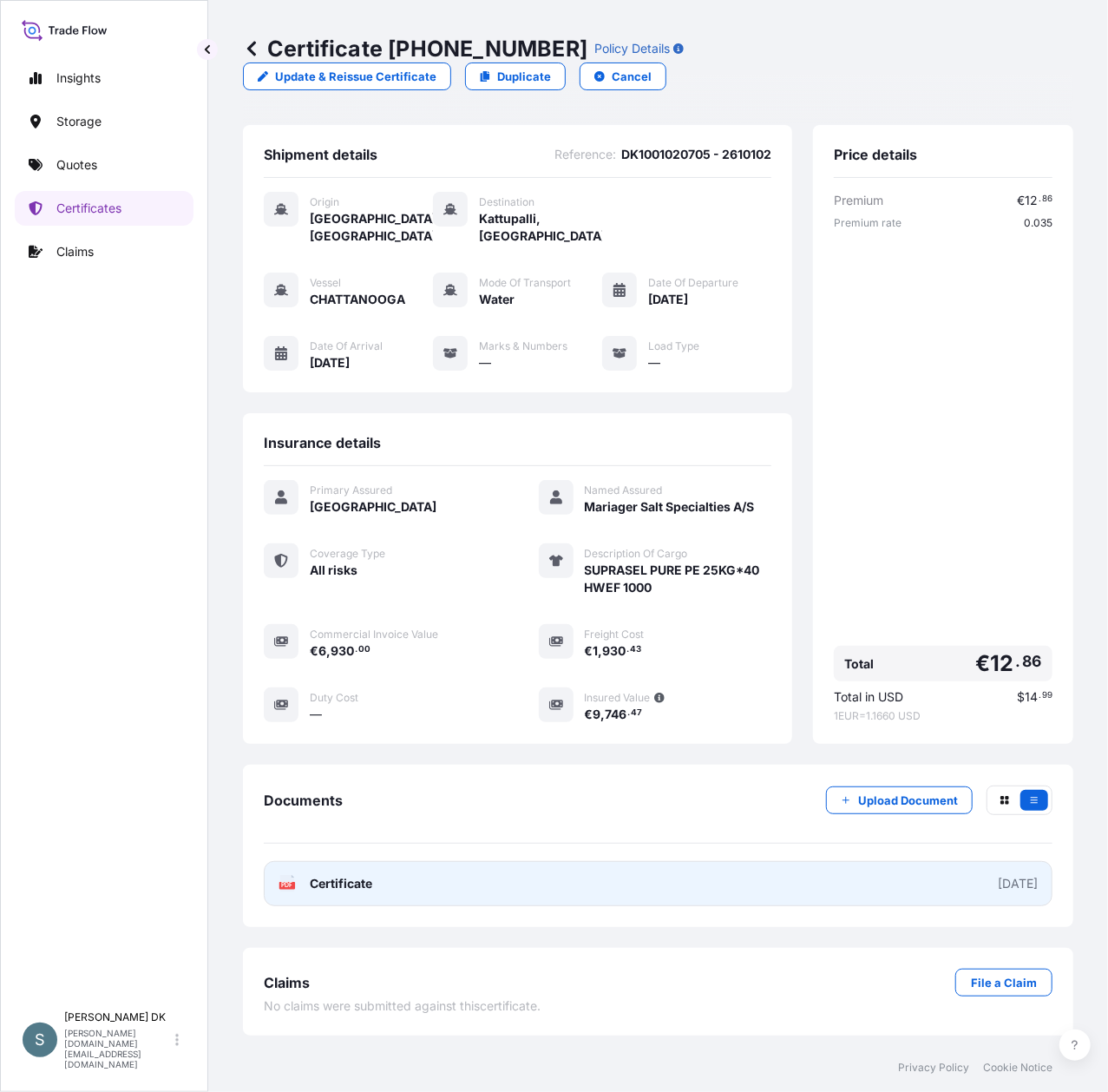
click at [495, 861] on link "PDF Certificate [DATE]" at bounding box center [658, 884] width 789 height 46
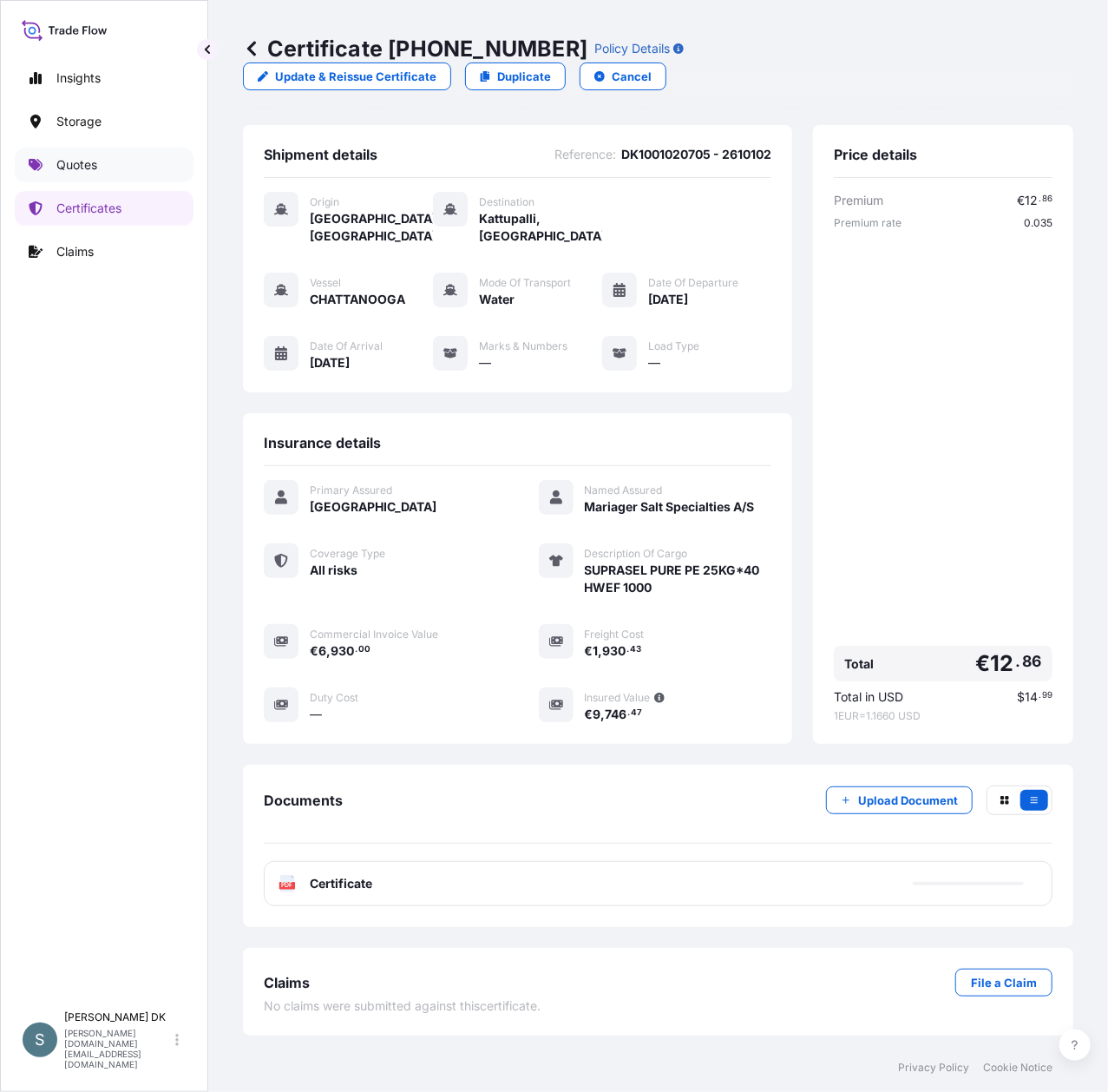
click at [69, 161] on p "Quotes" at bounding box center [77, 164] width 41 height 17
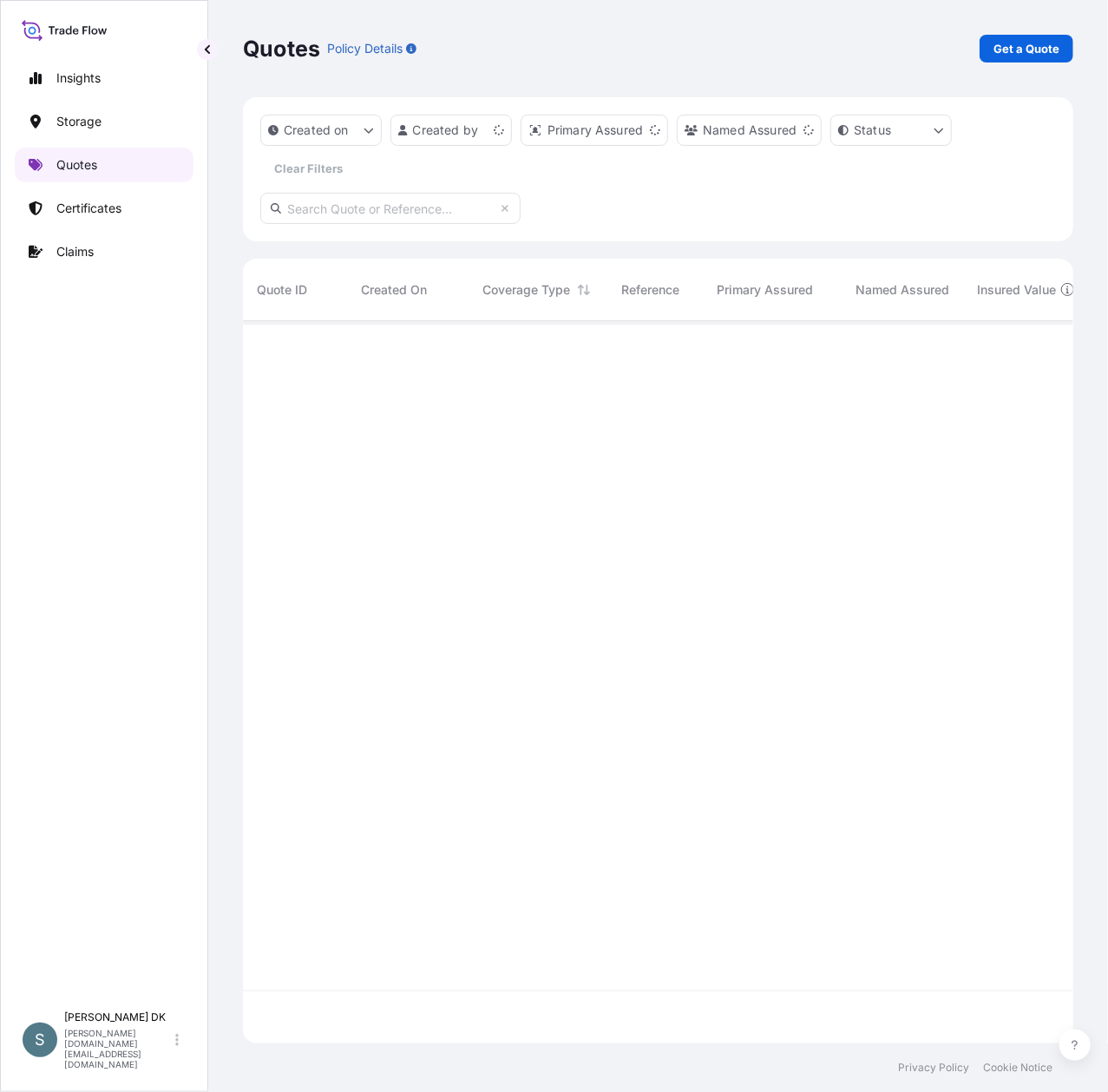
scroll to position [714, 813]
click at [1000, 46] on p "Get a Quote" at bounding box center [1026, 48] width 66 height 17
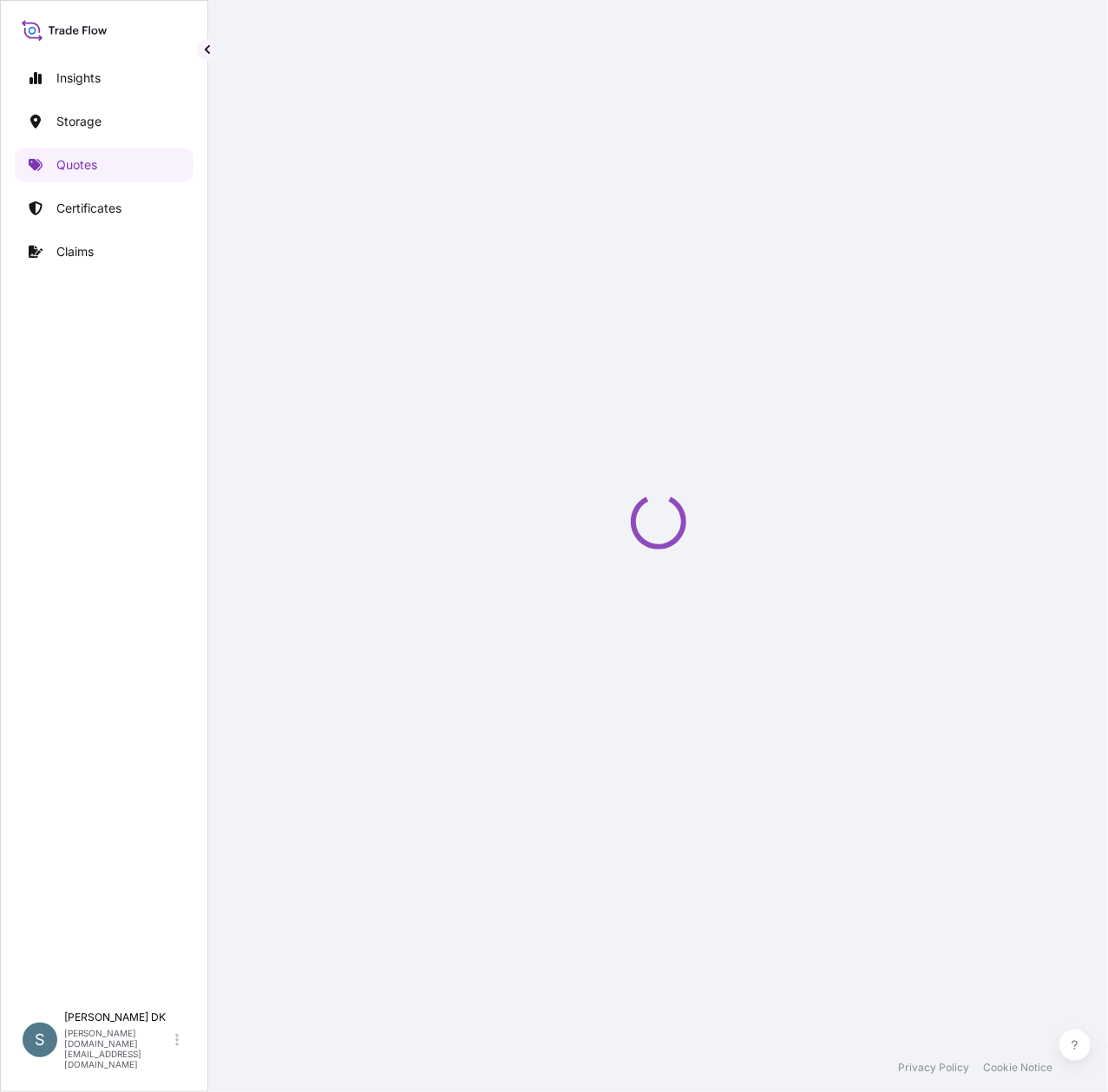
select select "Water"
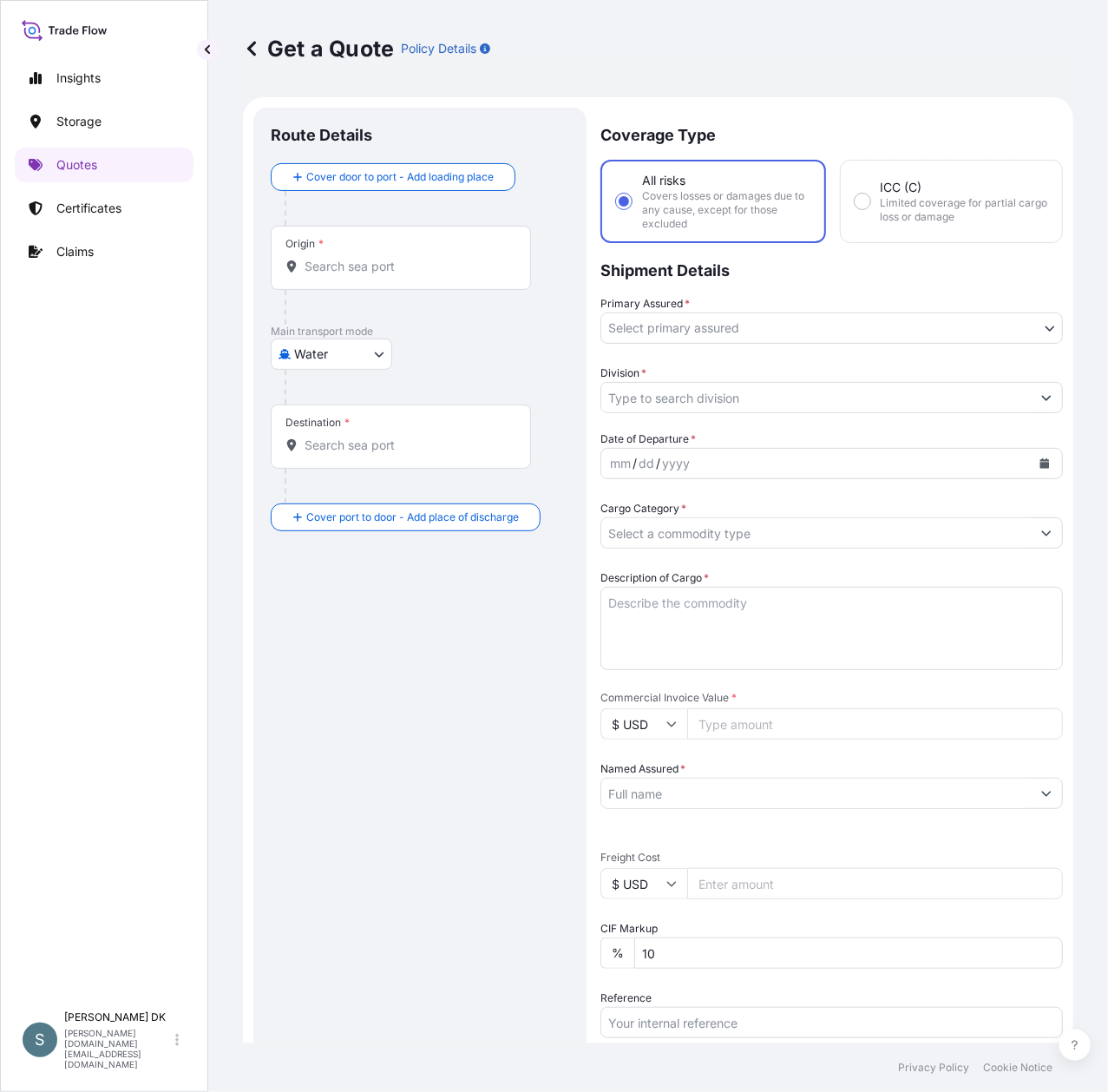
click at [374, 445] on input "Destination *" at bounding box center [406, 445] width 205 height 17
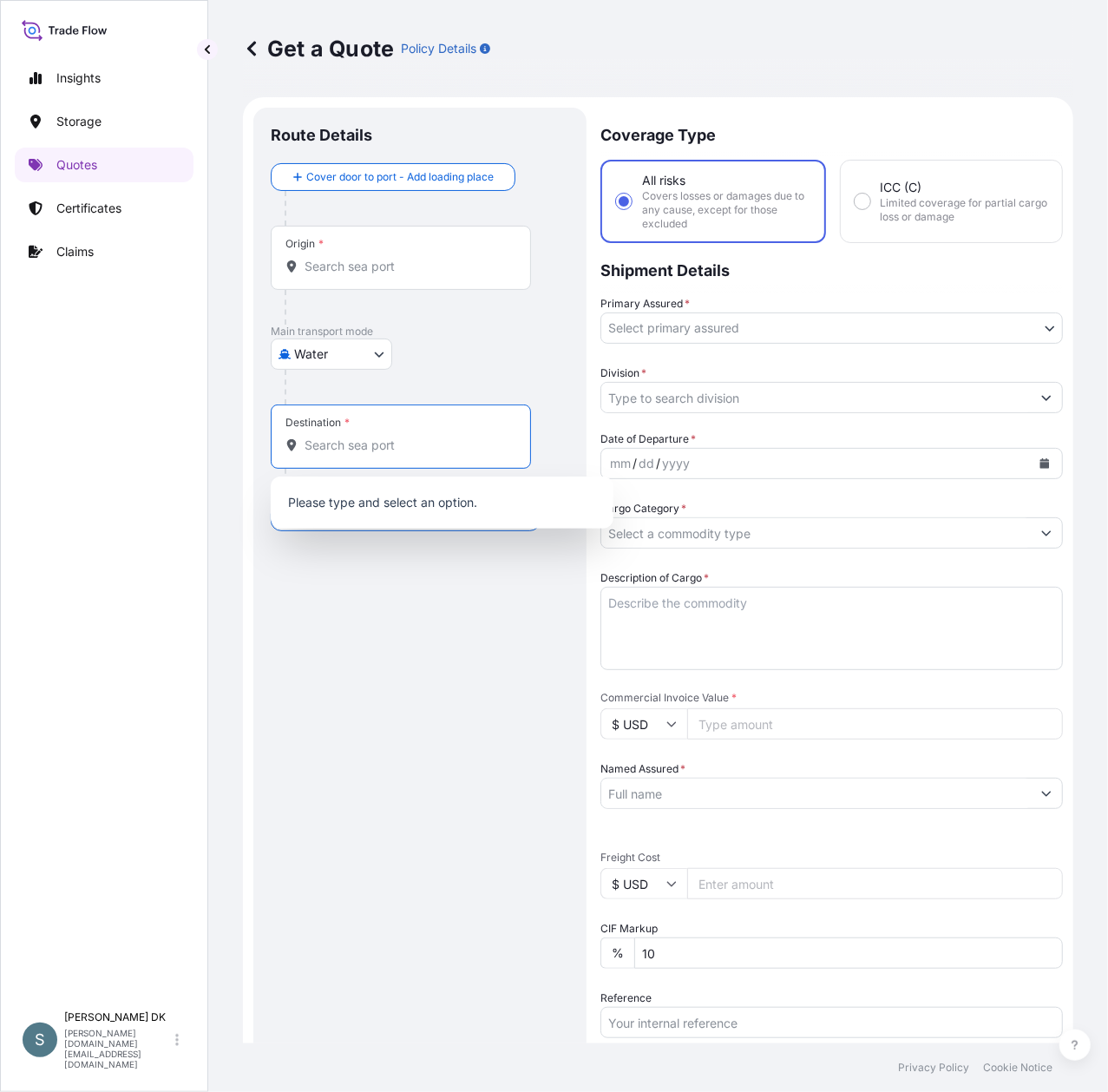
paste input "MACAS"
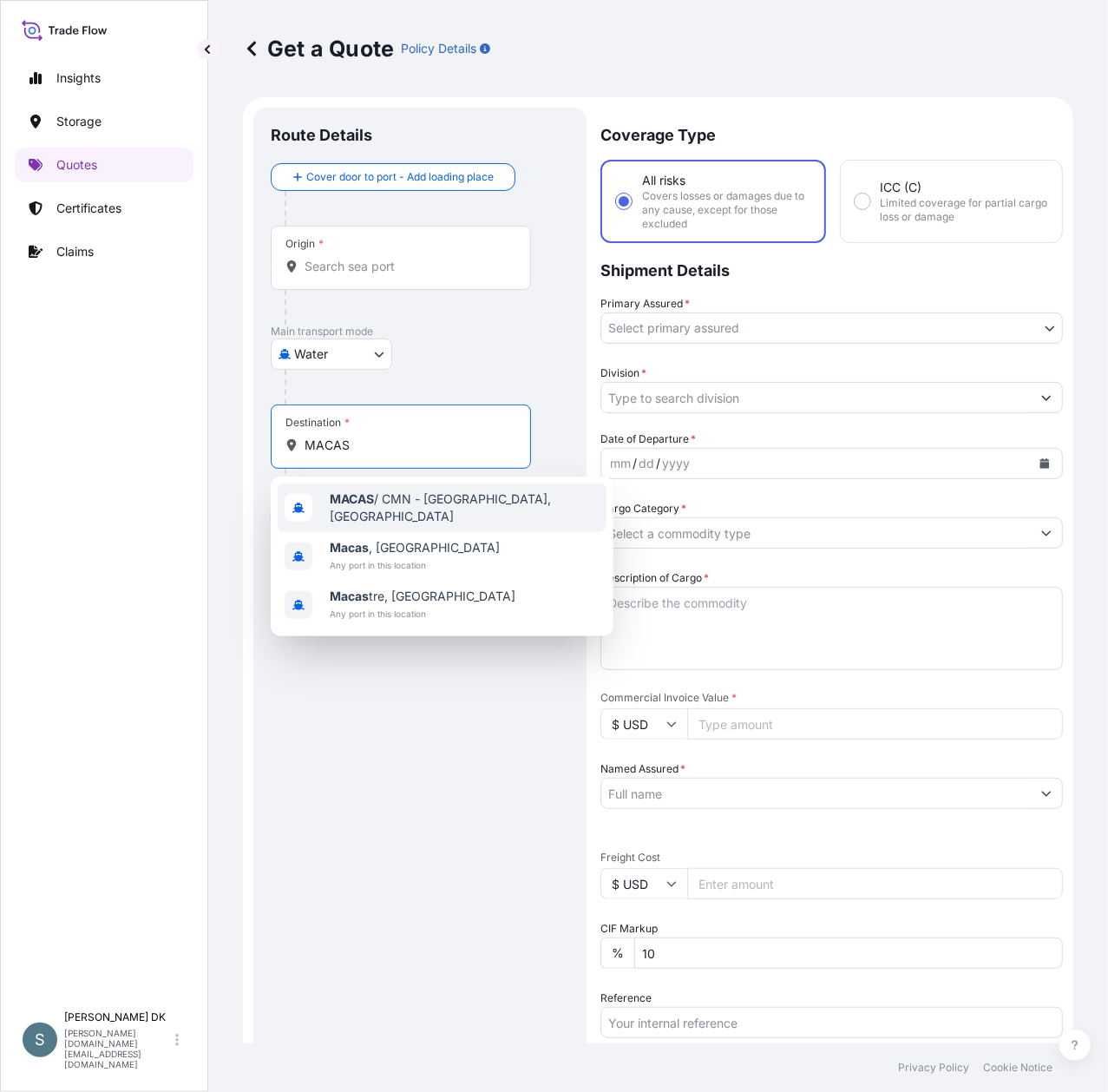
click at [438, 495] on span "MACAS / CMN - [GEOGRAPHIC_DATA], [GEOGRAPHIC_DATA]" at bounding box center [465, 508] width 270 height 35
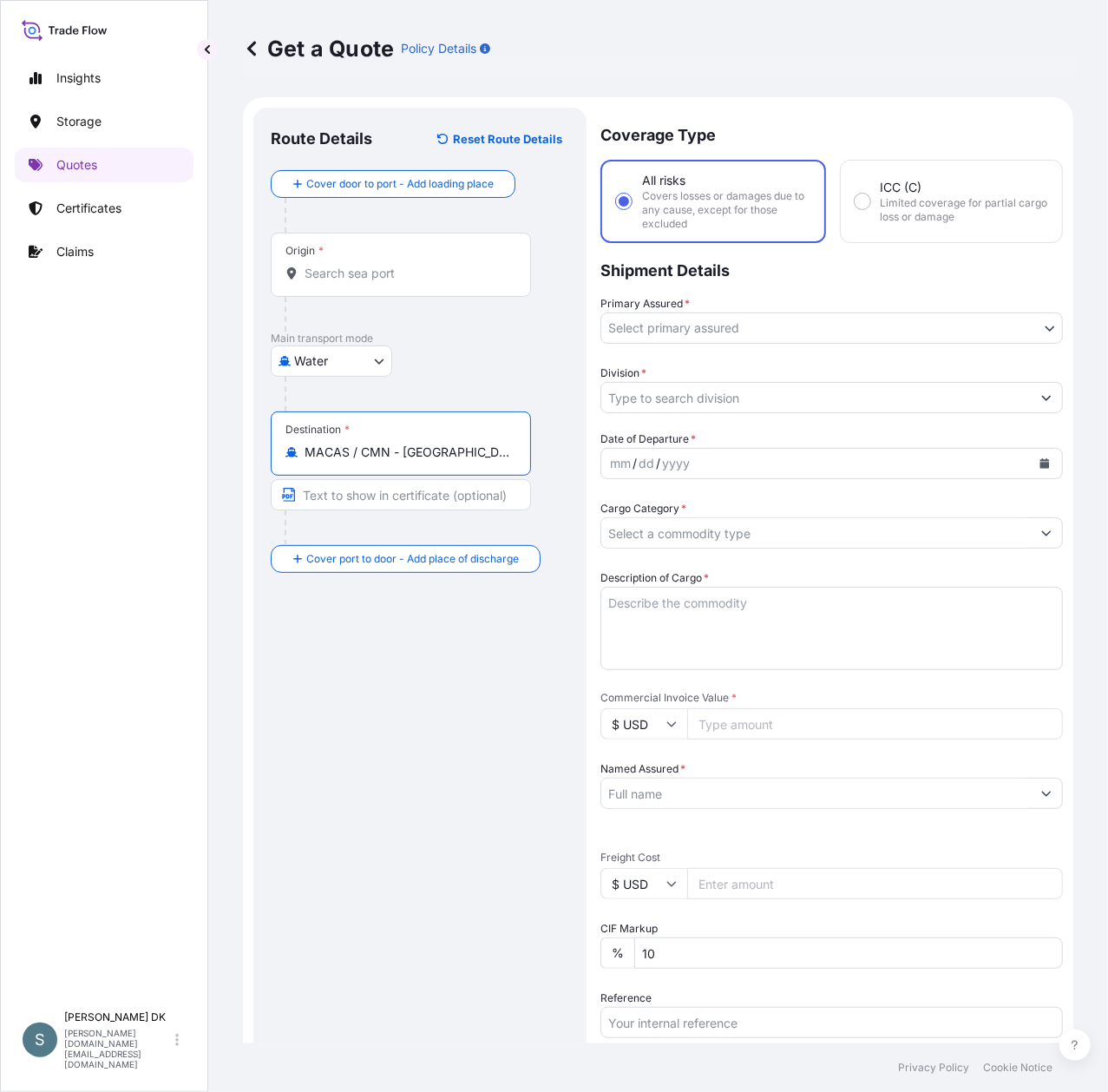
type input "MACAS / CMN - [GEOGRAPHIC_DATA], [GEOGRAPHIC_DATA]"
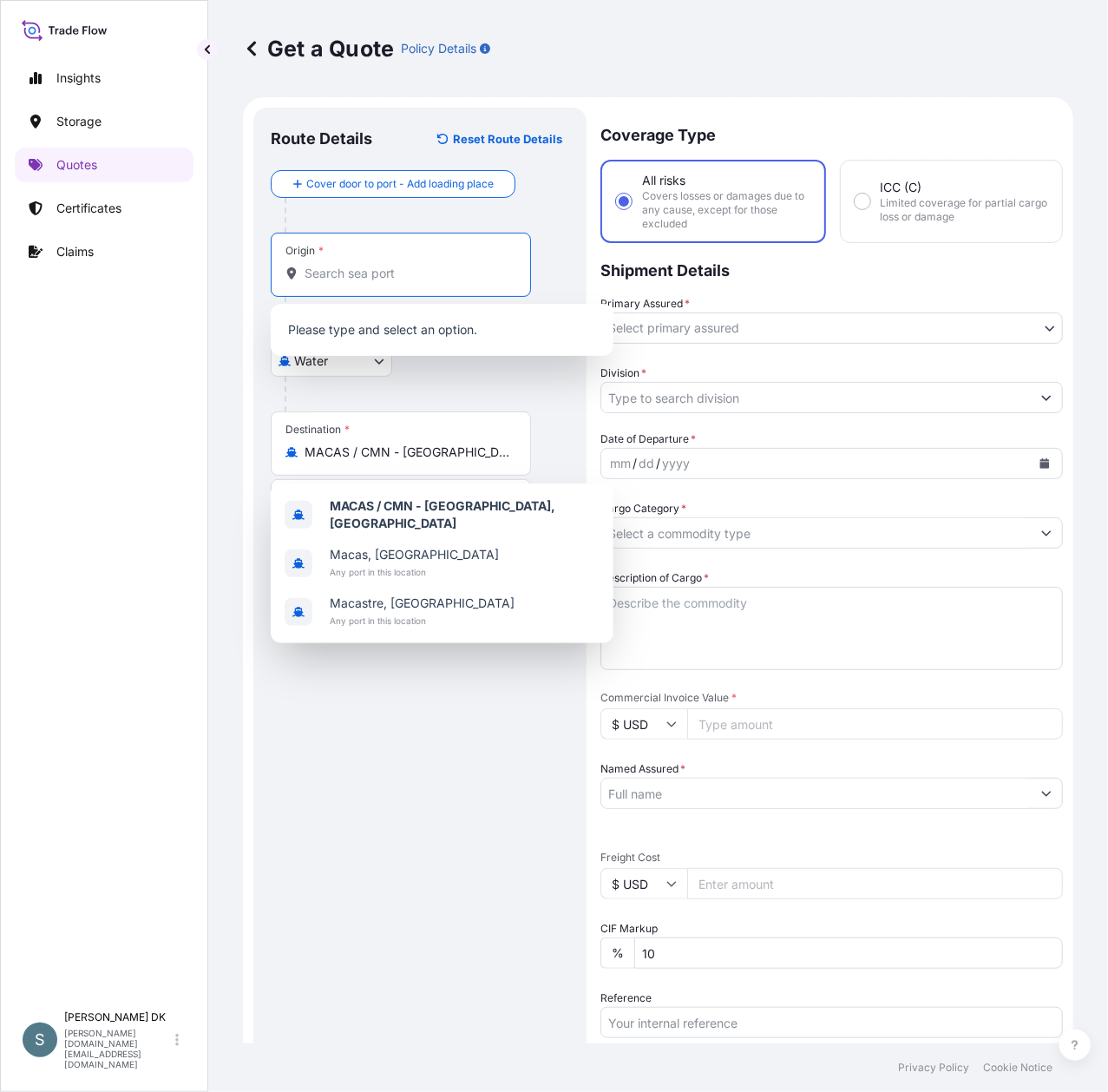
click at [372, 276] on input "Origin *" at bounding box center [406, 273] width 205 height 17
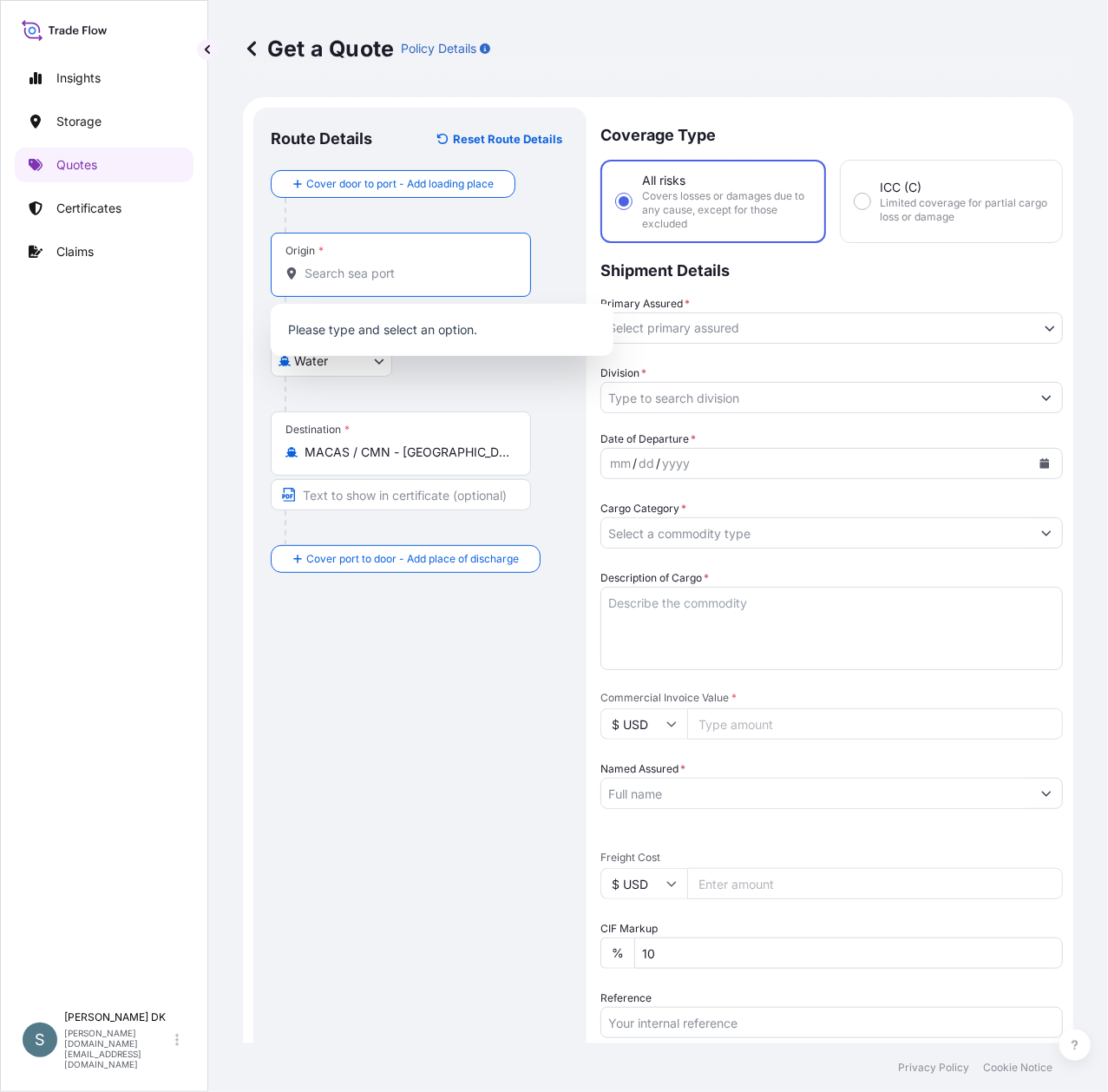
paste input "DKAAR"
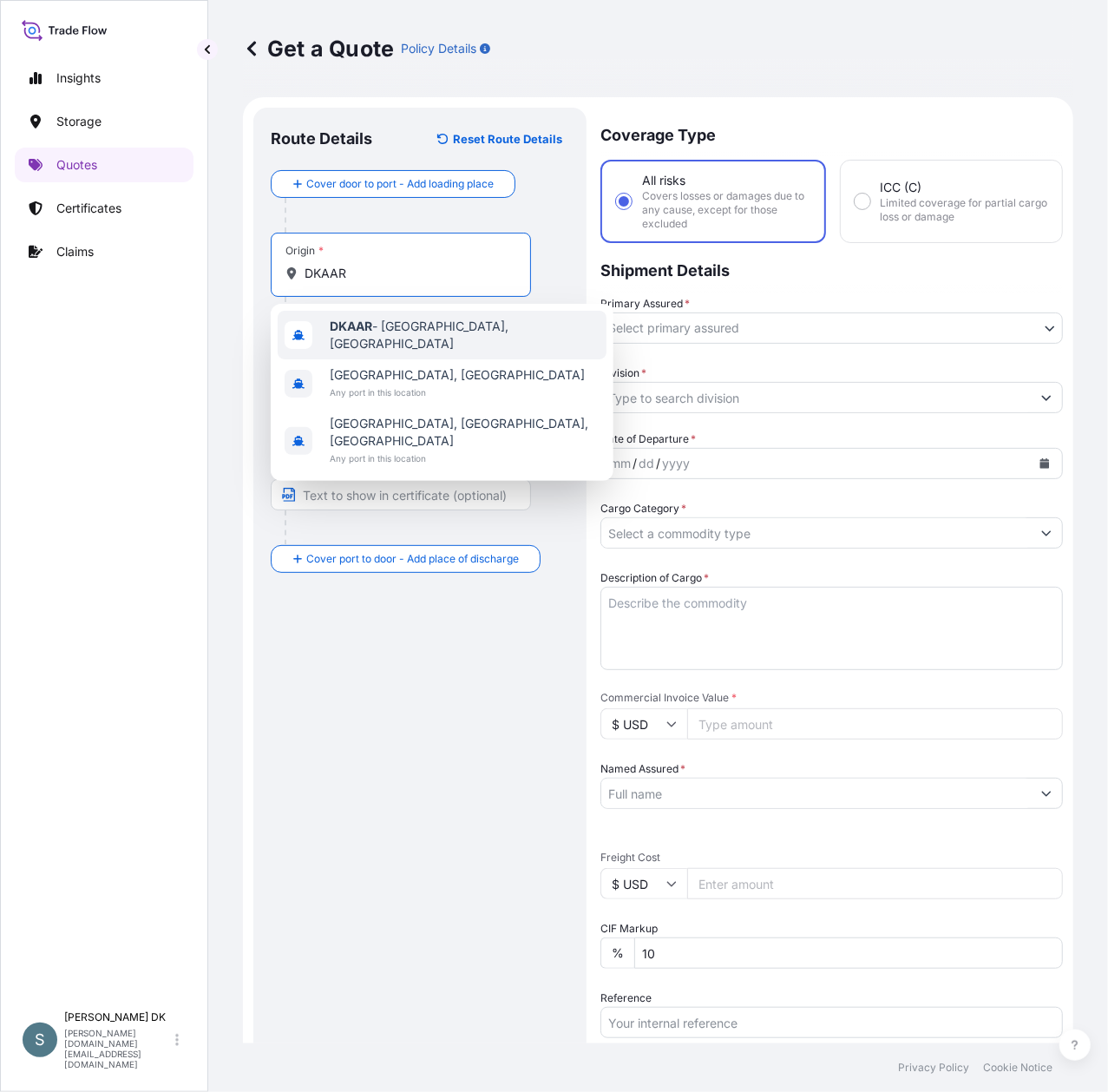
click at [405, 340] on div "DKAAR - [GEOGRAPHIC_DATA], [GEOGRAPHIC_DATA]" at bounding box center [442, 335] width 329 height 48
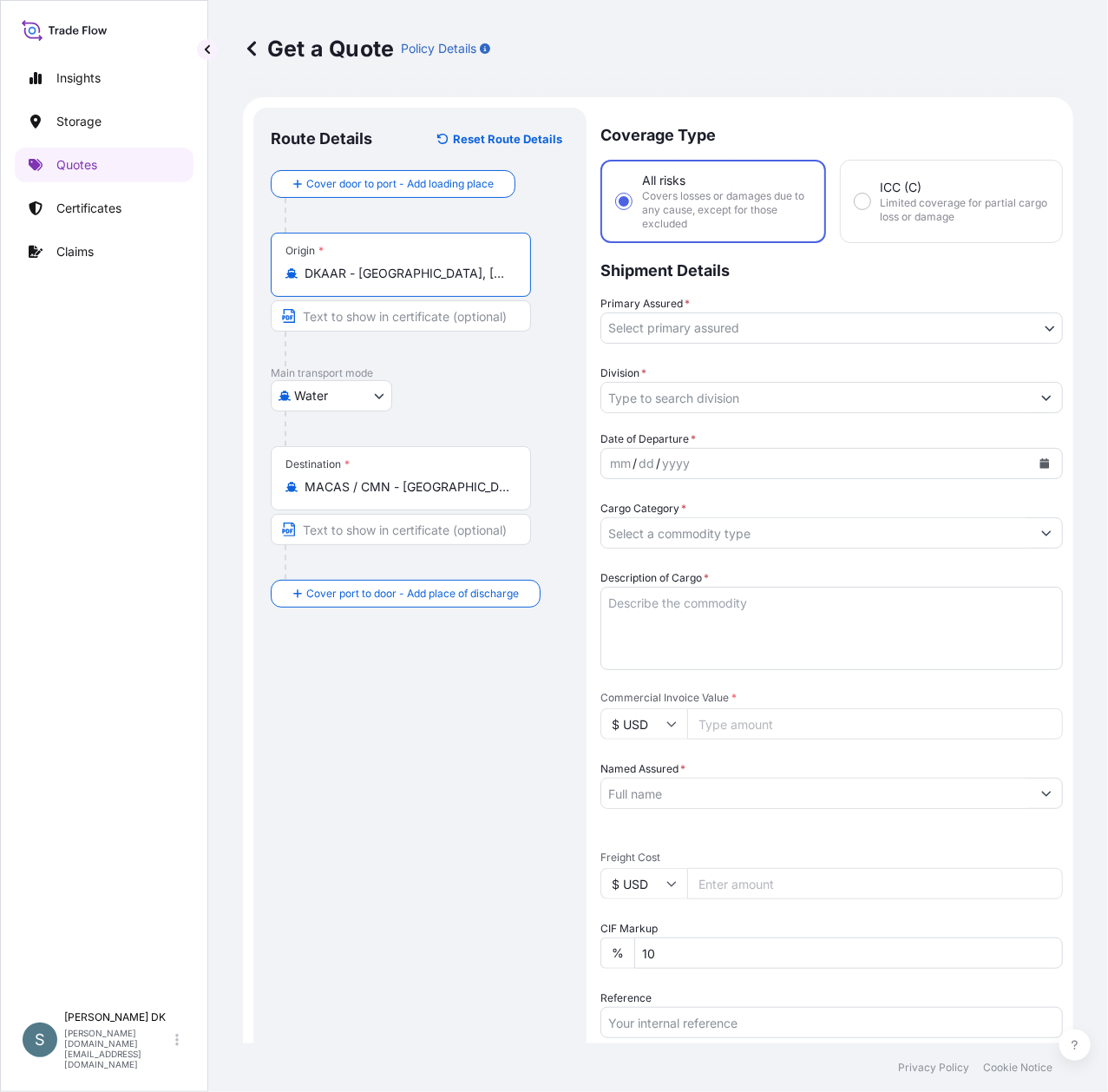
type input "DKAAR - [GEOGRAPHIC_DATA], [GEOGRAPHIC_DATA]"
click at [706, 335] on body "Insights Storage Quotes Certificates Claims S [PERSON_NAME] DK [DOMAIN_NAME][EM…" at bounding box center [554, 546] width 1108 height 1092
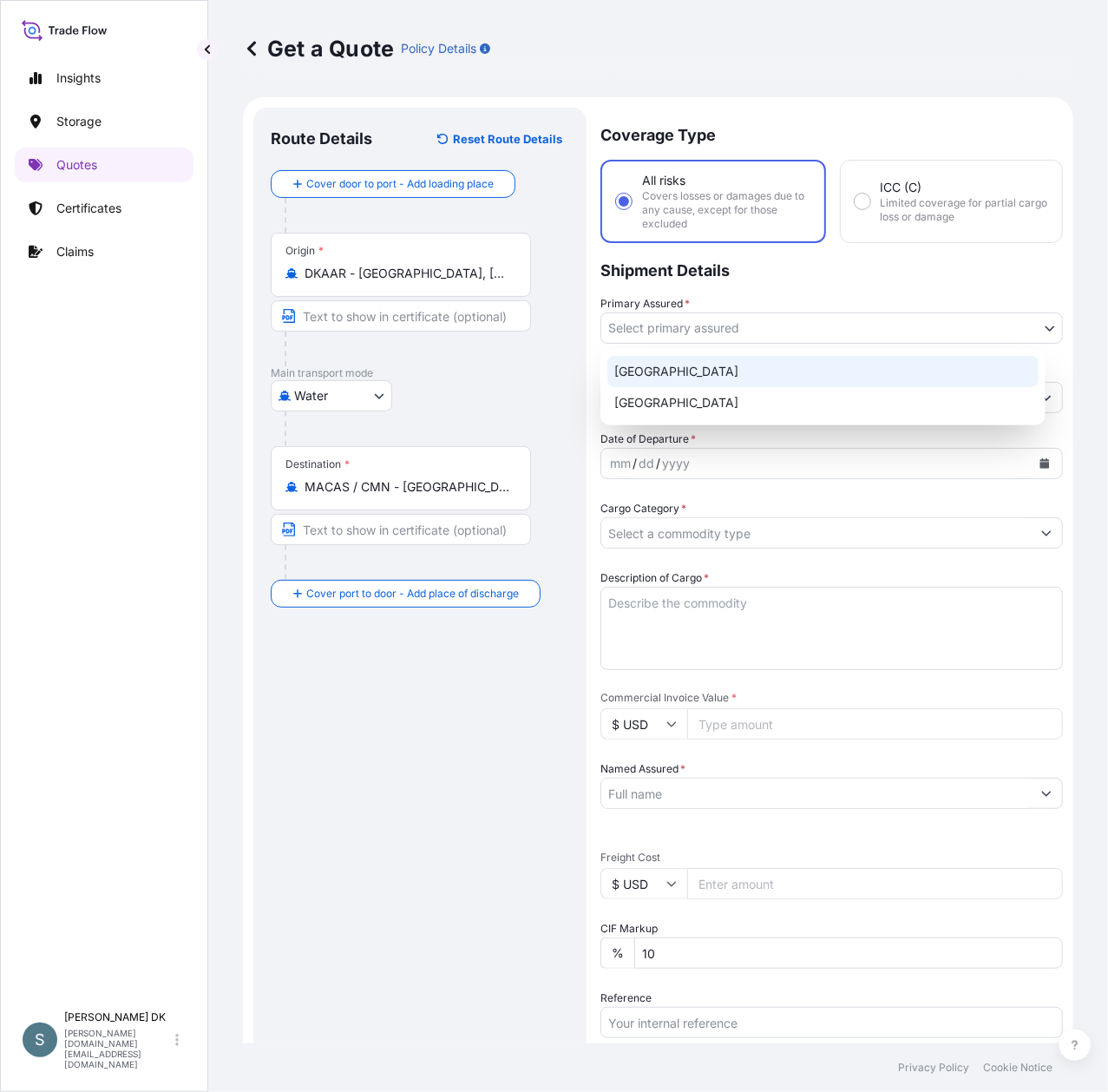
click at [672, 369] on div "[GEOGRAPHIC_DATA]" at bounding box center [823, 371] width 431 height 31
select select "31589"
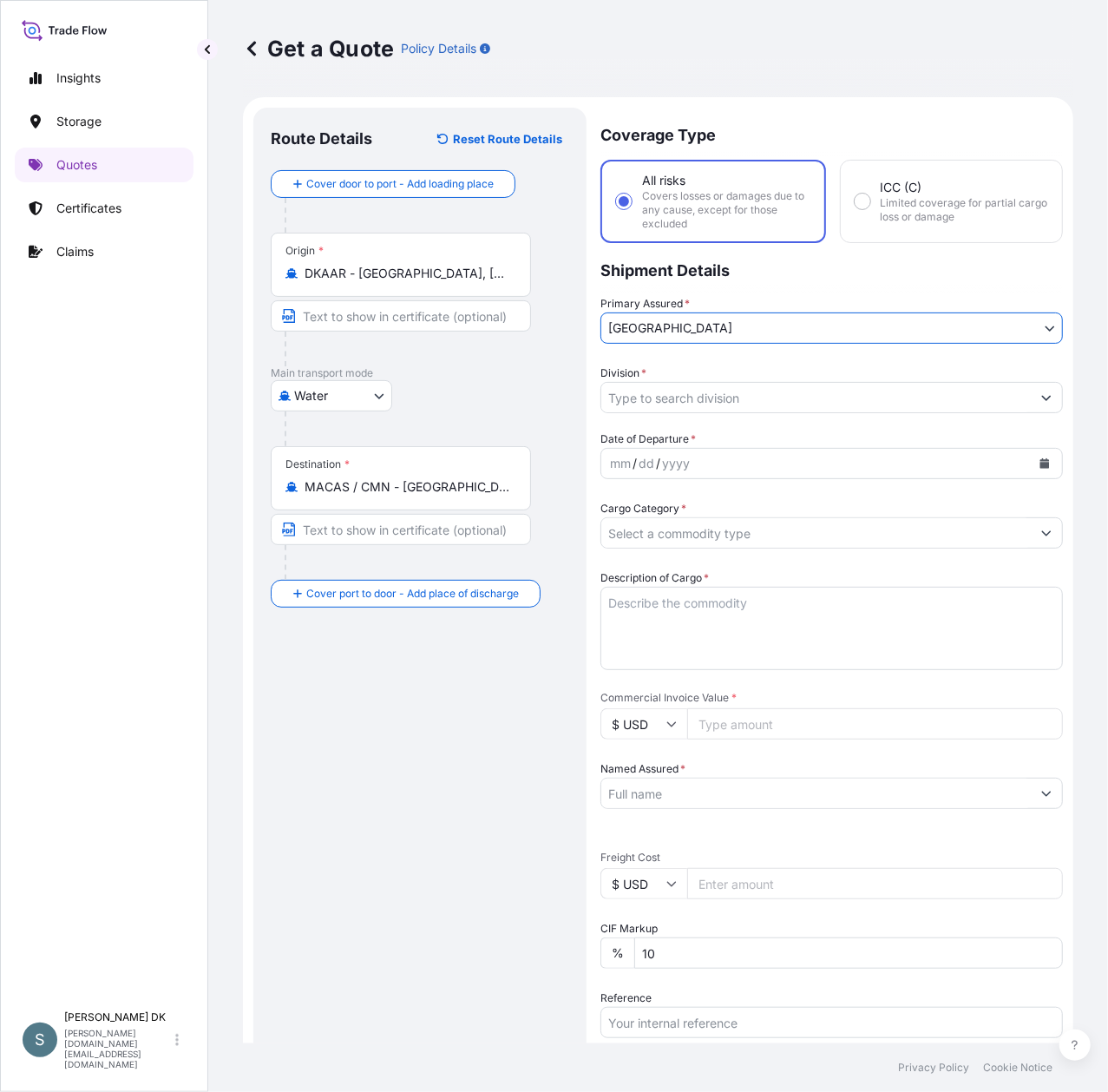
click at [705, 396] on input "Division *" at bounding box center [816, 397] width 429 height 31
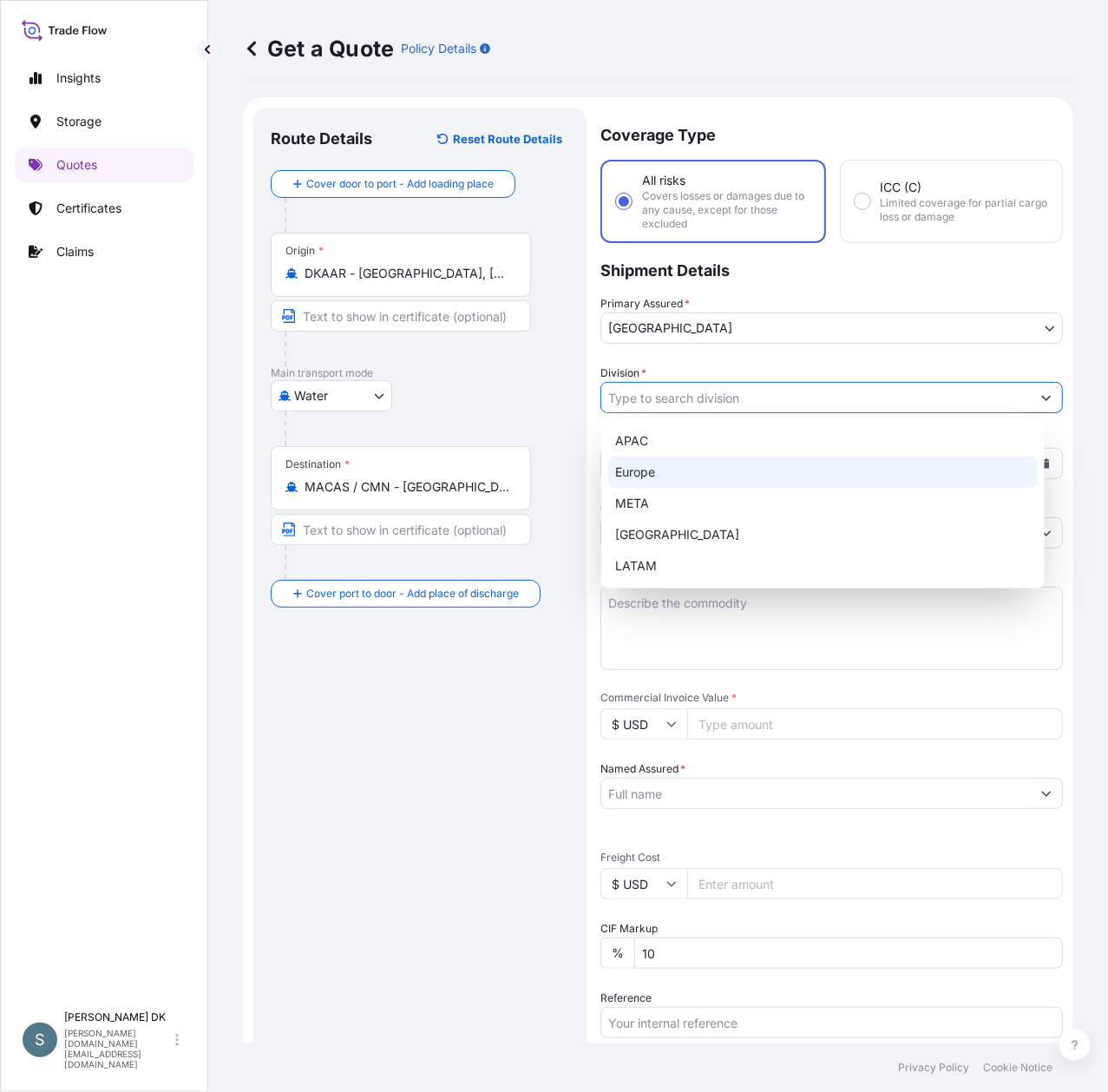
click at [643, 467] on div "Europe" at bounding box center [823, 472] width 429 height 31
type input "Europe"
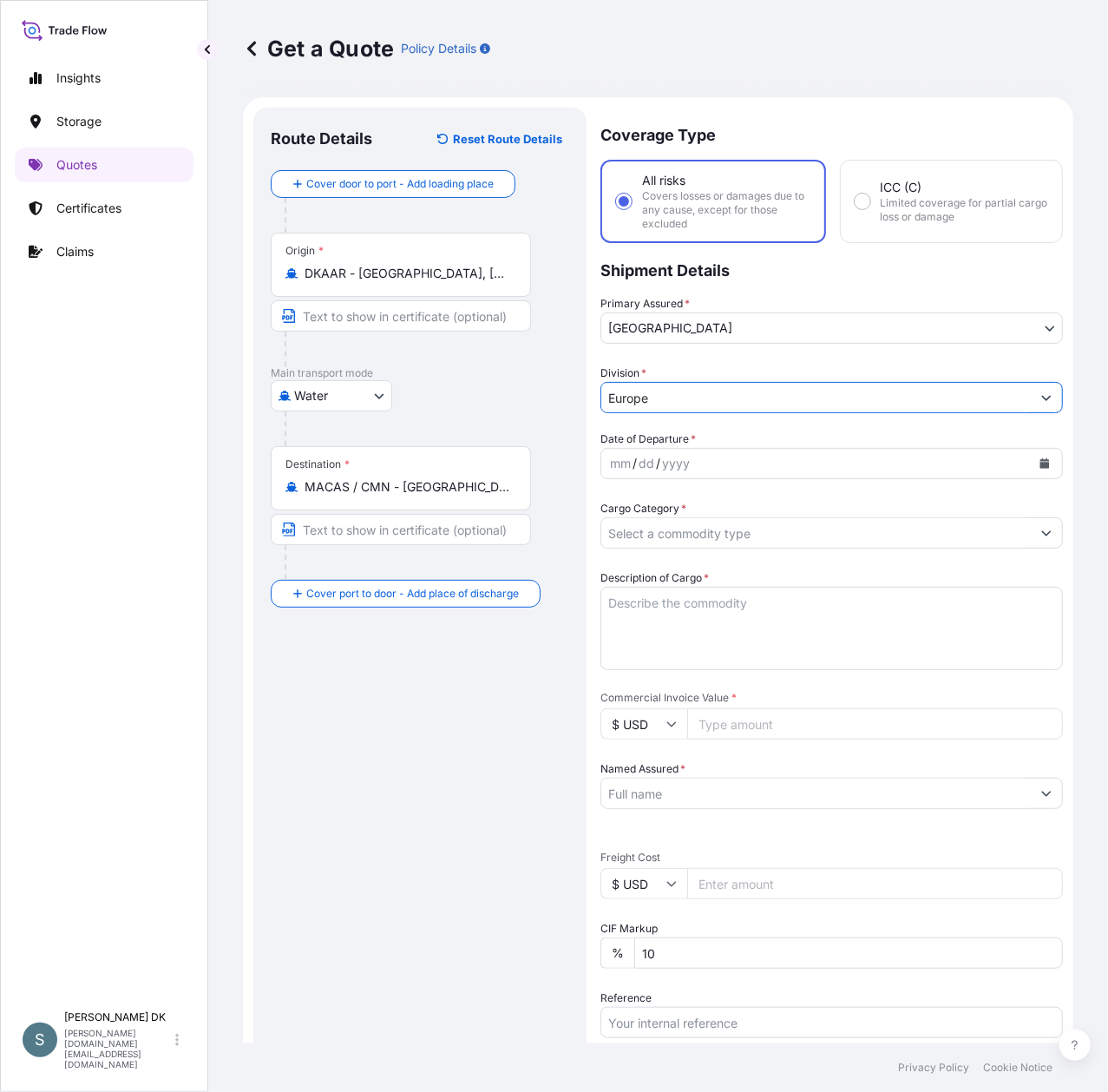
click at [760, 462] on div "mm / dd / yyyy" at bounding box center [816, 463] width 429 height 31
click at [1041, 458] on icon "Calendar" at bounding box center [1045, 463] width 9 height 10
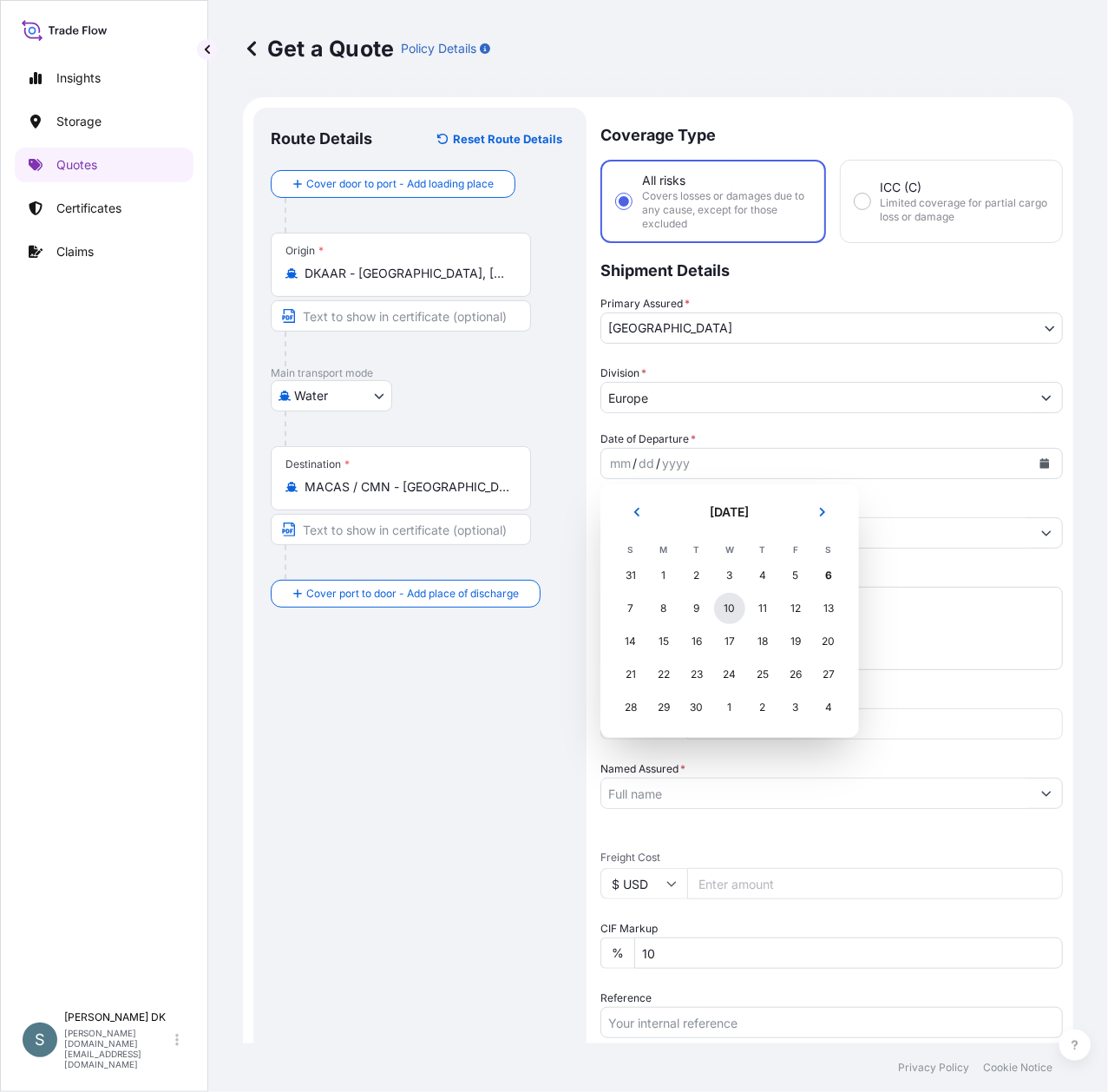
click at [734, 603] on div "10" at bounding box center [730, 608] width 31 height 31
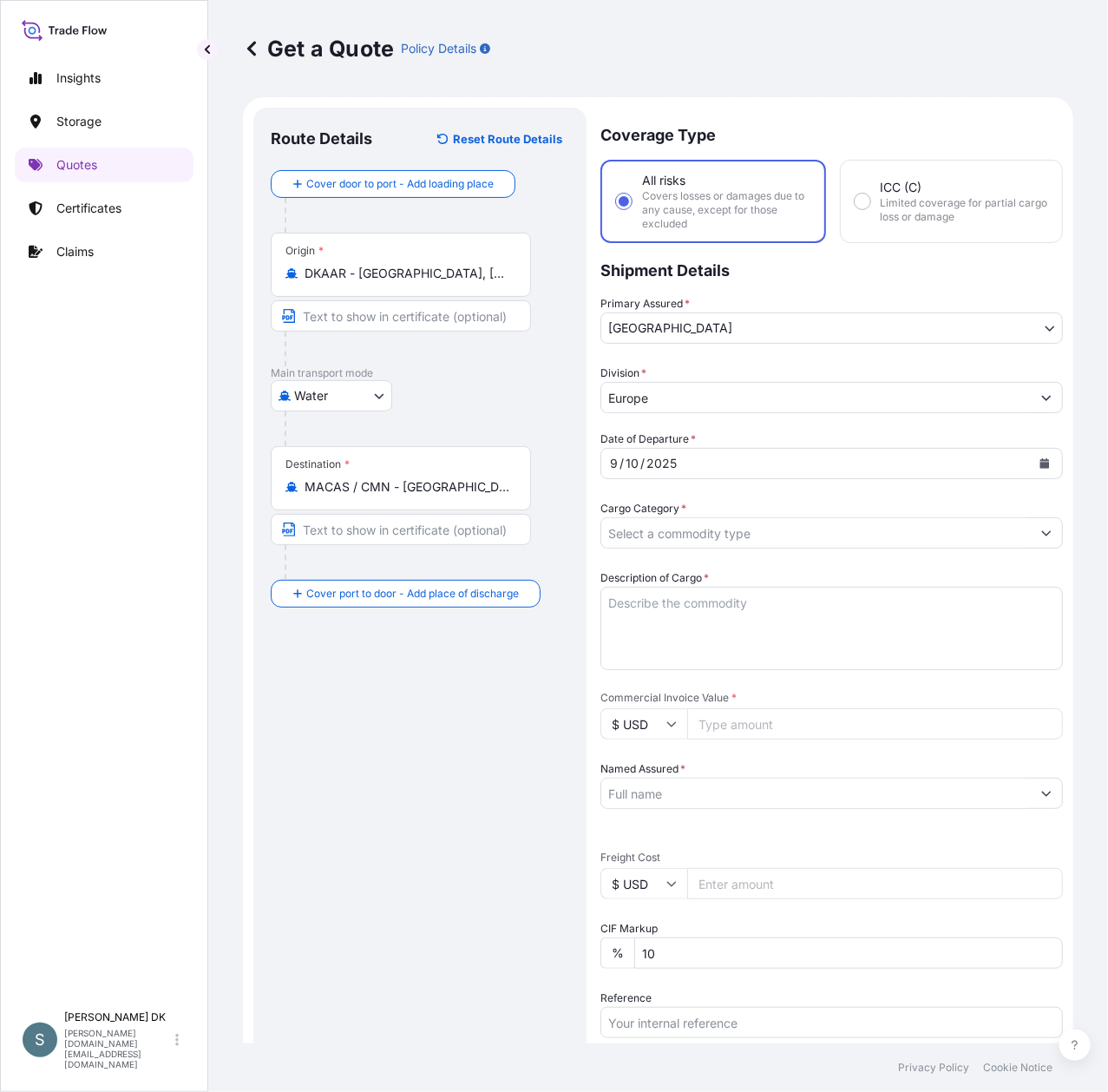
click at [583, 535] on div "Route Details Reset Route Details Cover door to port - Add loading place Place …" at bounding box center [420, 741] width 333 height 1268
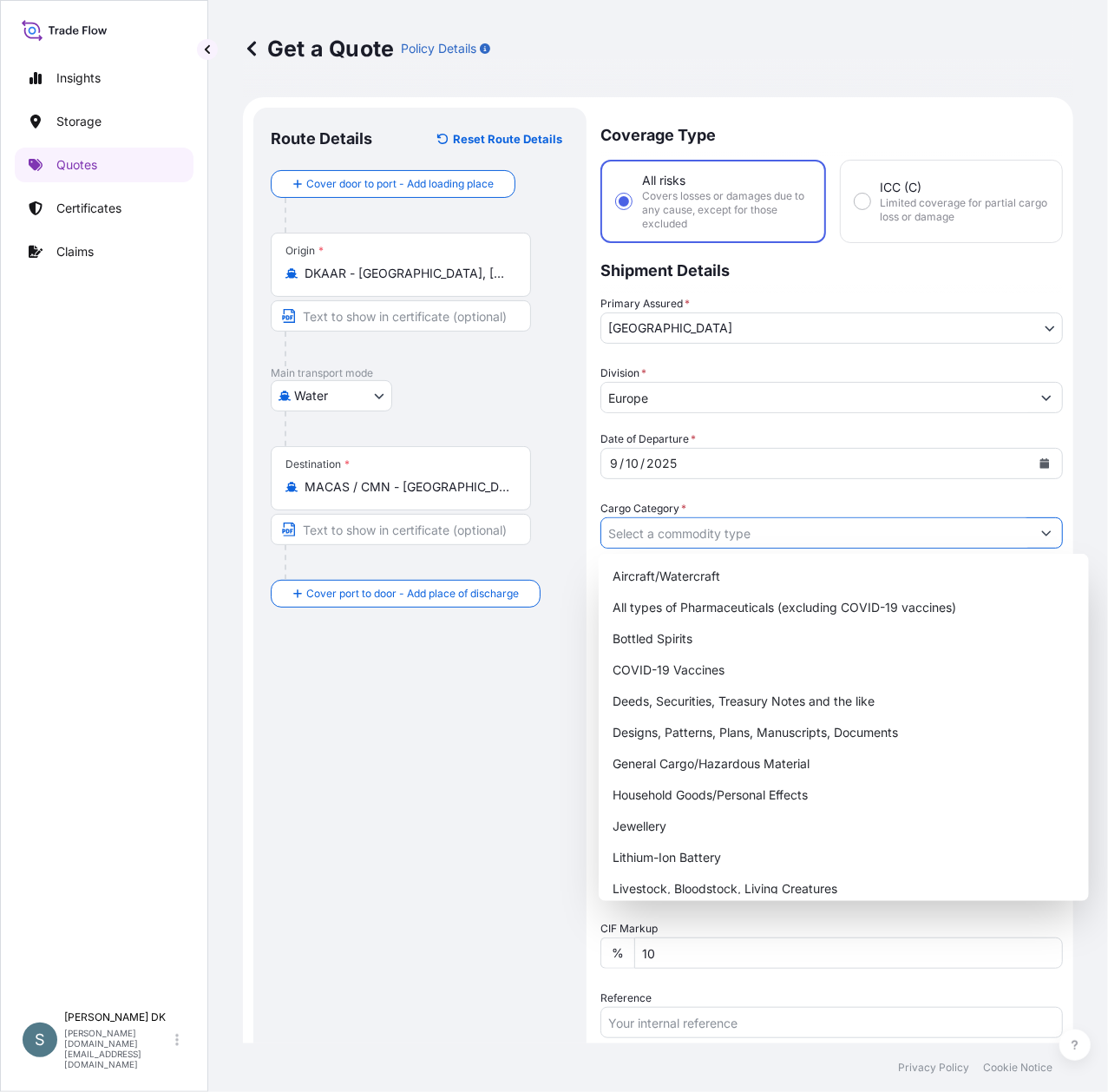
click at [653, 535] on input "Cargo Category *" at bounding box center [816, 533] width 429 height 31
click at [741, 768] on div "General Cargo/Hazardous Material" at bounding box center [844, 764] width 477 height 31
type input "General Cargo/Hazardous Material"
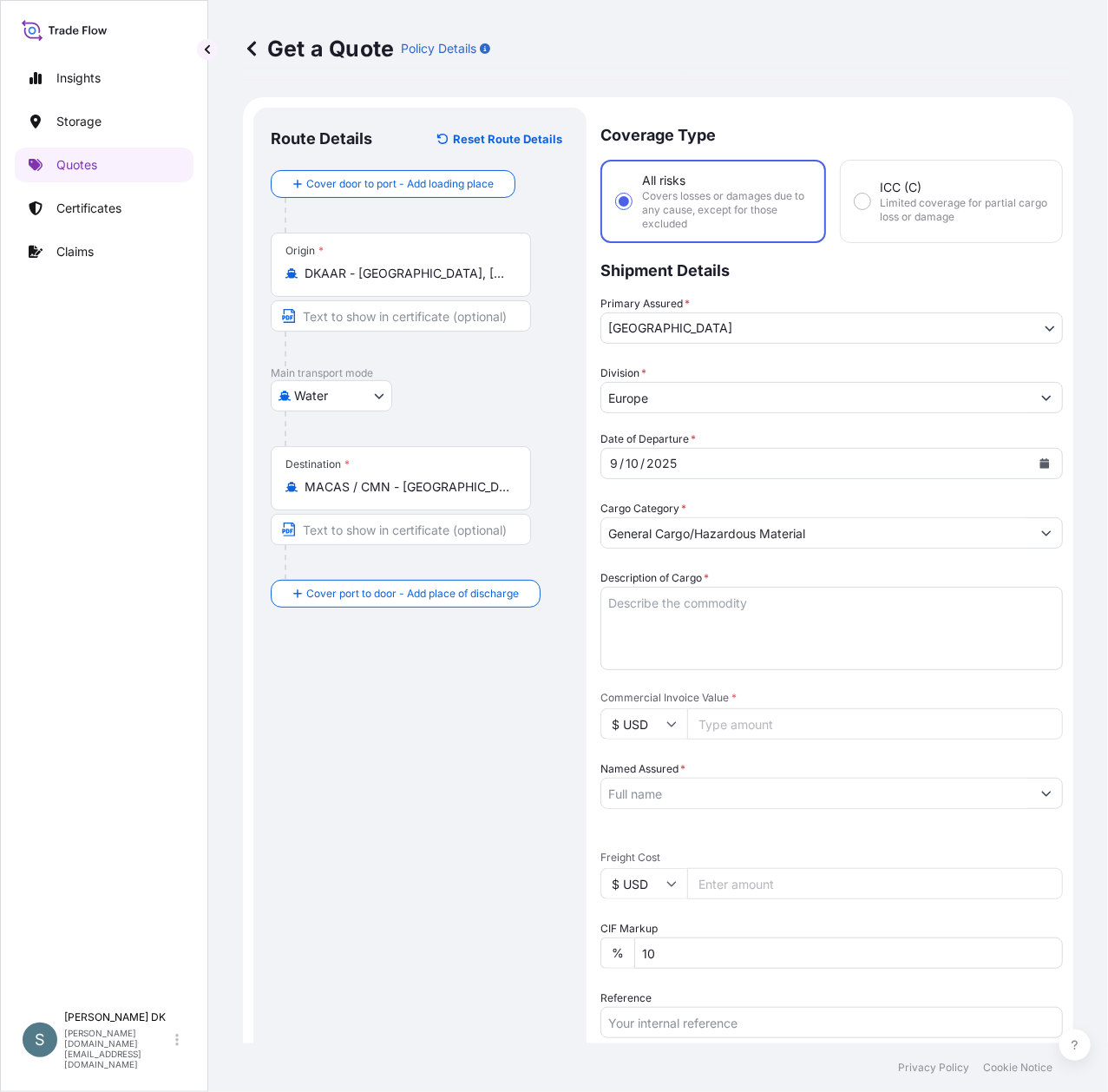
click at [404, 748] on div "Route Details Reset Route Details Cover door to port - Add loading place Place …" at bounding box center [420, 741] width 299 height 1233
click at [802, 619] on textarea "Description of Cargo *" at bounding box center [832, 628] width 463 height 83
paste textarea "SANAL P®, [MEDICAL_DATA], PHARMACEUTICAL QUALITY"
click at [609, 620] on textarea "SANAL P®, [MEDICAL_DATA], PHARMACEUTICAL QUALITY" at bounding box center [832, 628] width 463 height 83
type textarea "SANAL P®, [MEDICAL_DATA], PHARMACEUTICAL QUALITY"
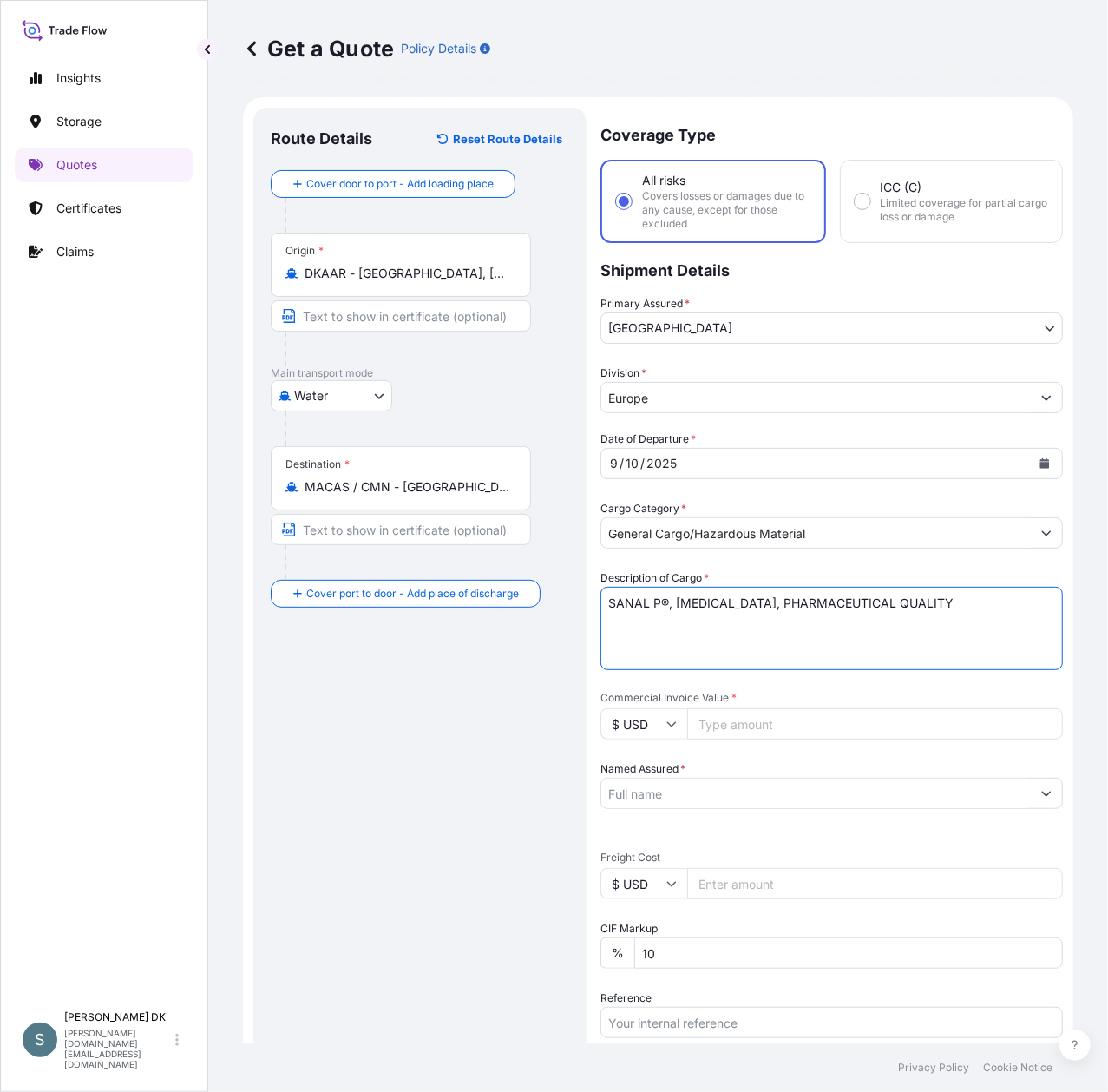
click at [626, 729] on input "$ USD" at bounding box center [643, 724] width 87 height 31
click at [630, 772] on div "€ EUR" at bounding box center [644, 770] width 73 height 33
type input "€ EUR"
click at [723, 724] on input "Commercial Invoice Value *" at bounding box center [875, 724] width 375 height 31
click at [715, 722] on input "Commercial Invoice Value *" at bounding box center [875, 724] width 375 height 31
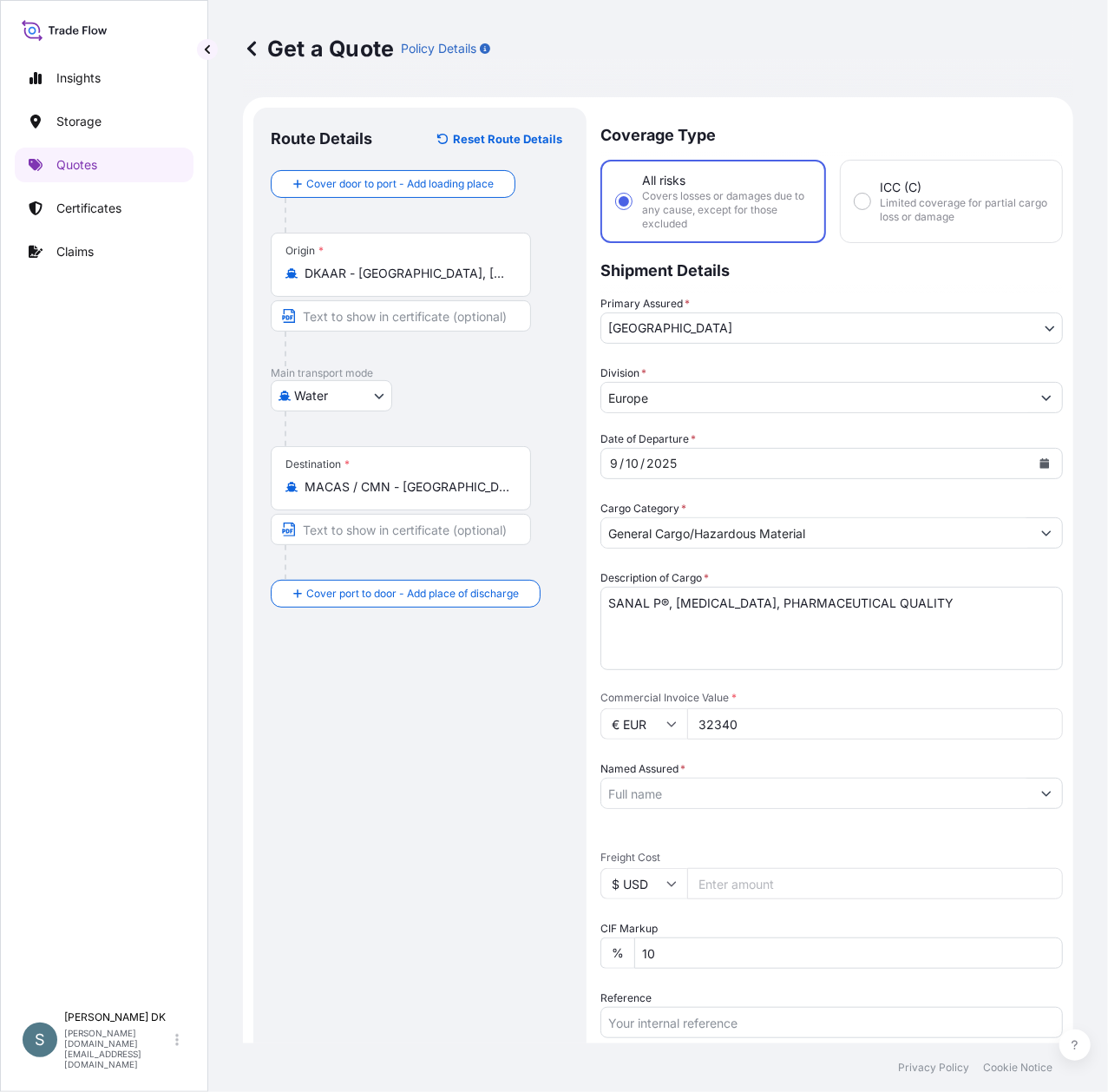
type input "32340"
click at [679, 783] on input "Named Assured *" at bounding box center [816, 793] width 429 height 31
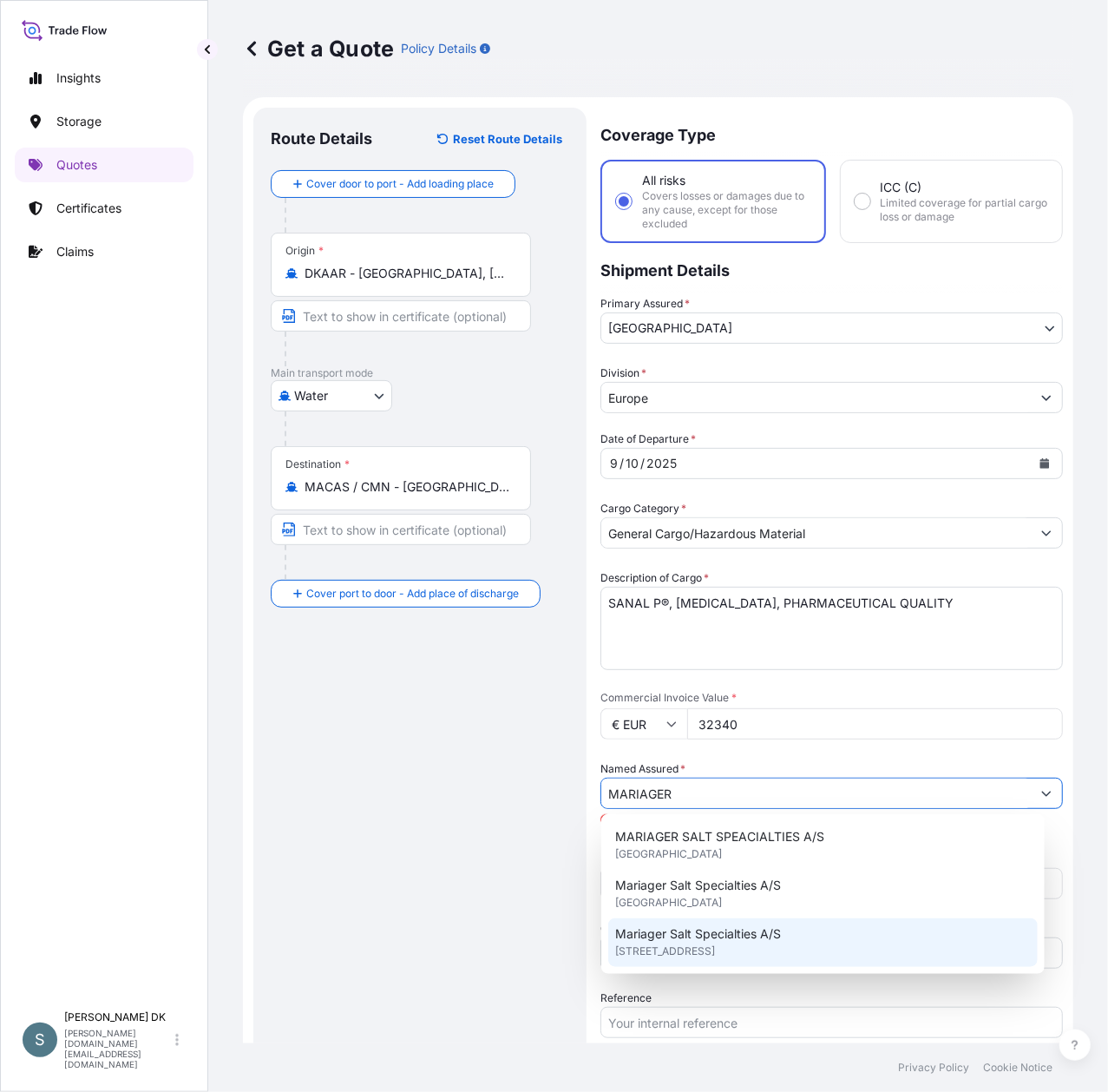
click at [713, 946] on span "[STREET_ADDRESS]" at bounding box center [665, 951] width 100 height 17
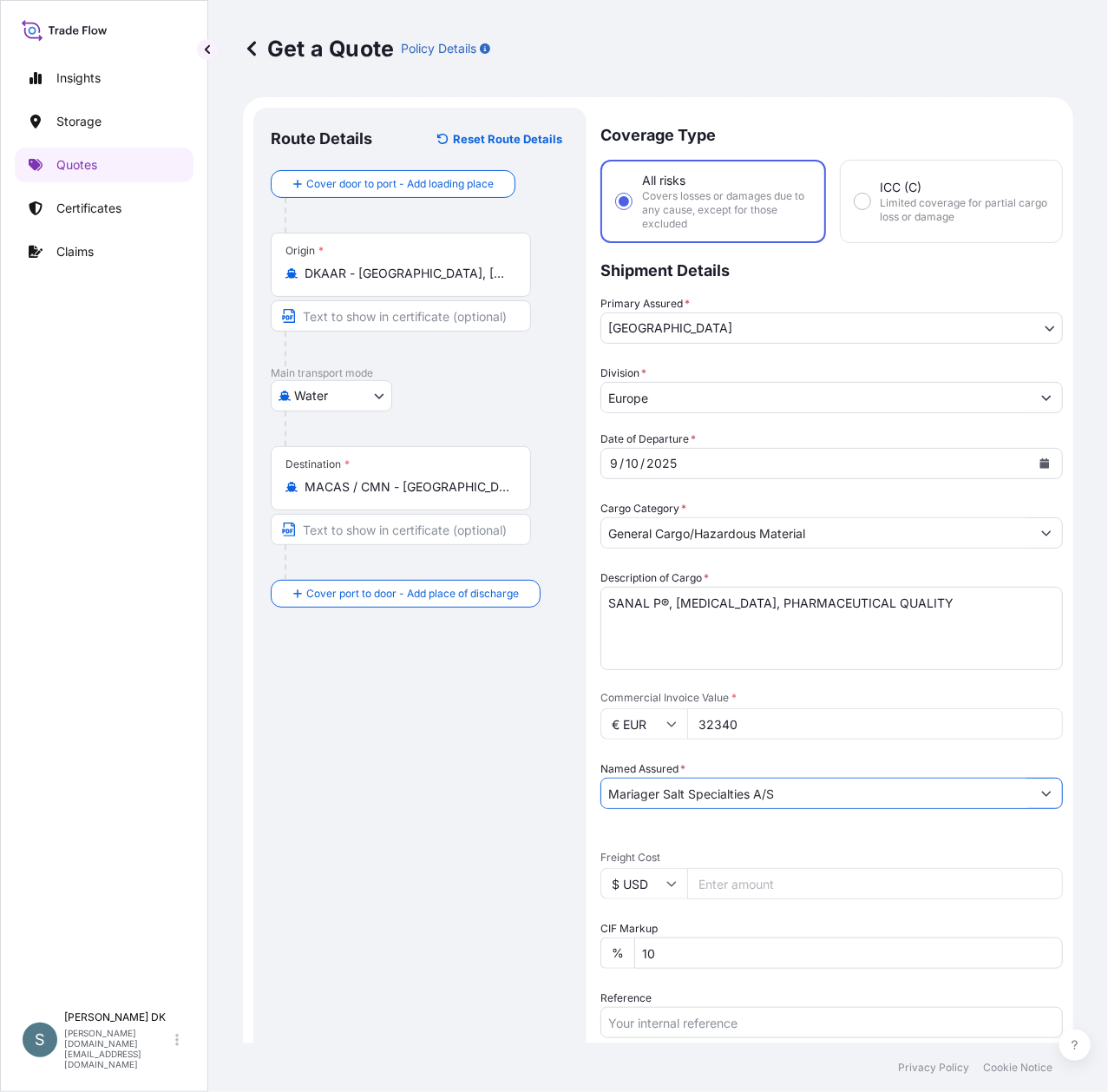
type input "Mariager Salt Specialties A/S"
click at [713, 722] on input "32340" at bounding box center [875, 724] width 375 height 31
click at [404, 921] on div "Route Details Reset Route Details Cover door to port - Add loading place Place …" at bounding box center [420, 741] width 299 height 1233
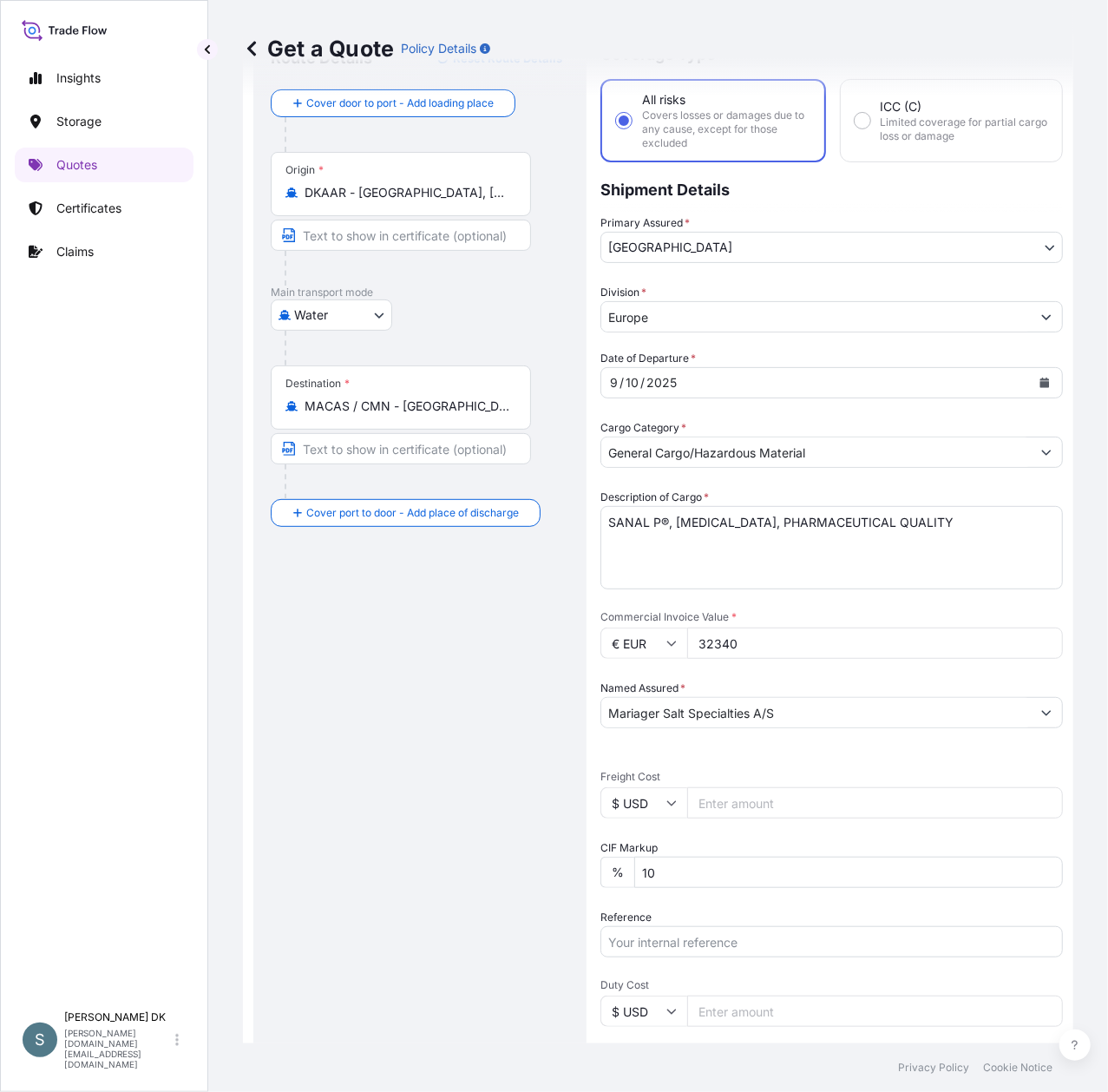
scroll to position [116, 0]
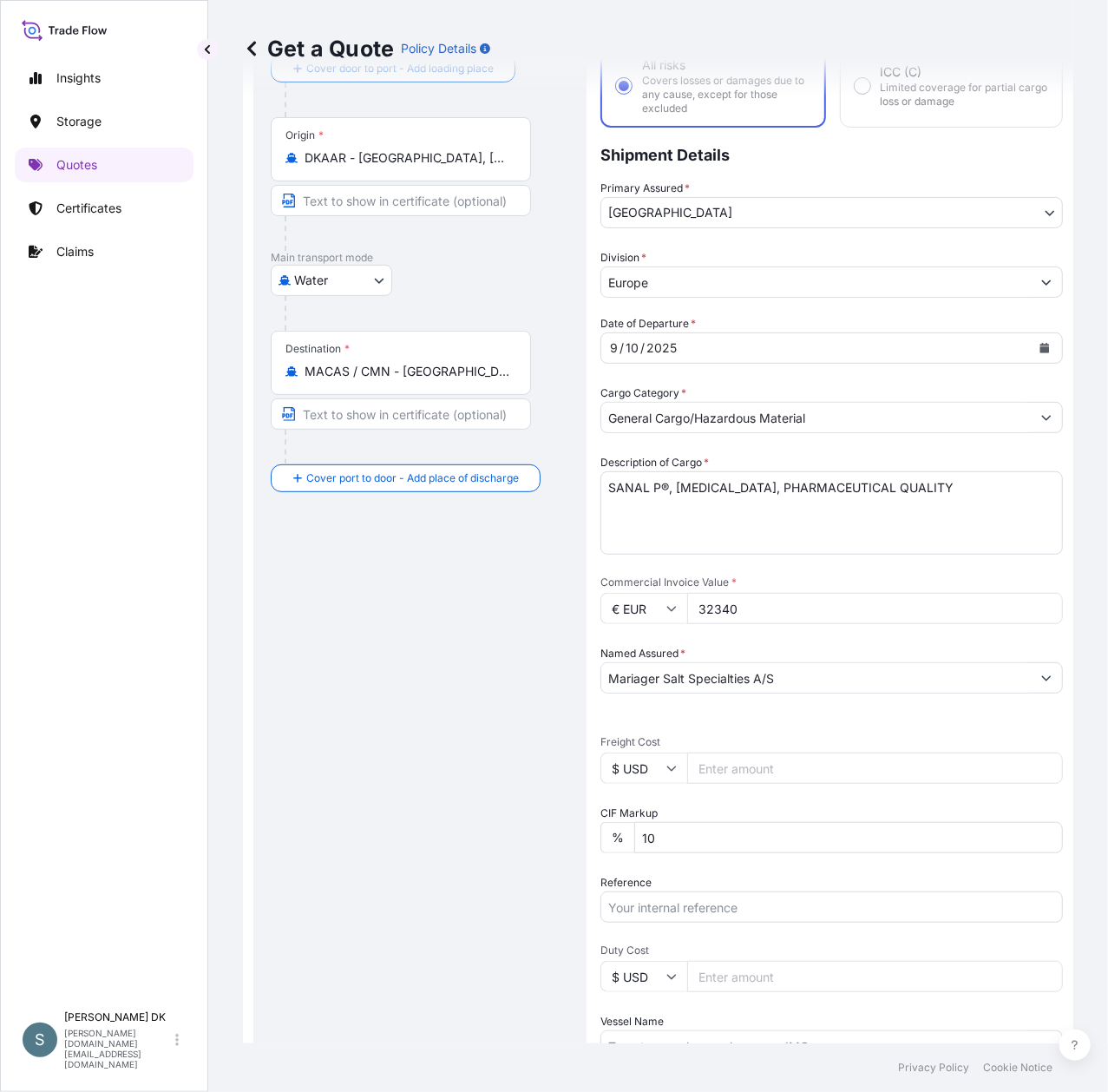
click at [736, 760] on input "Freight Cost" at bounding box center [875, 768] width 375 height 31
paste input "6593.1"
type input "6593.1"
click at [451, 781] on div "Route Details Reset Route Details Cover door to port - Add loading place Place …" at bounding box center [420, 625] width 299 height 1233
click at [459, 831] on div "Route Details Reset Route Details Cover door to port - Add loading place Place …" at bounding box center [420, 625] width 299 height 1233
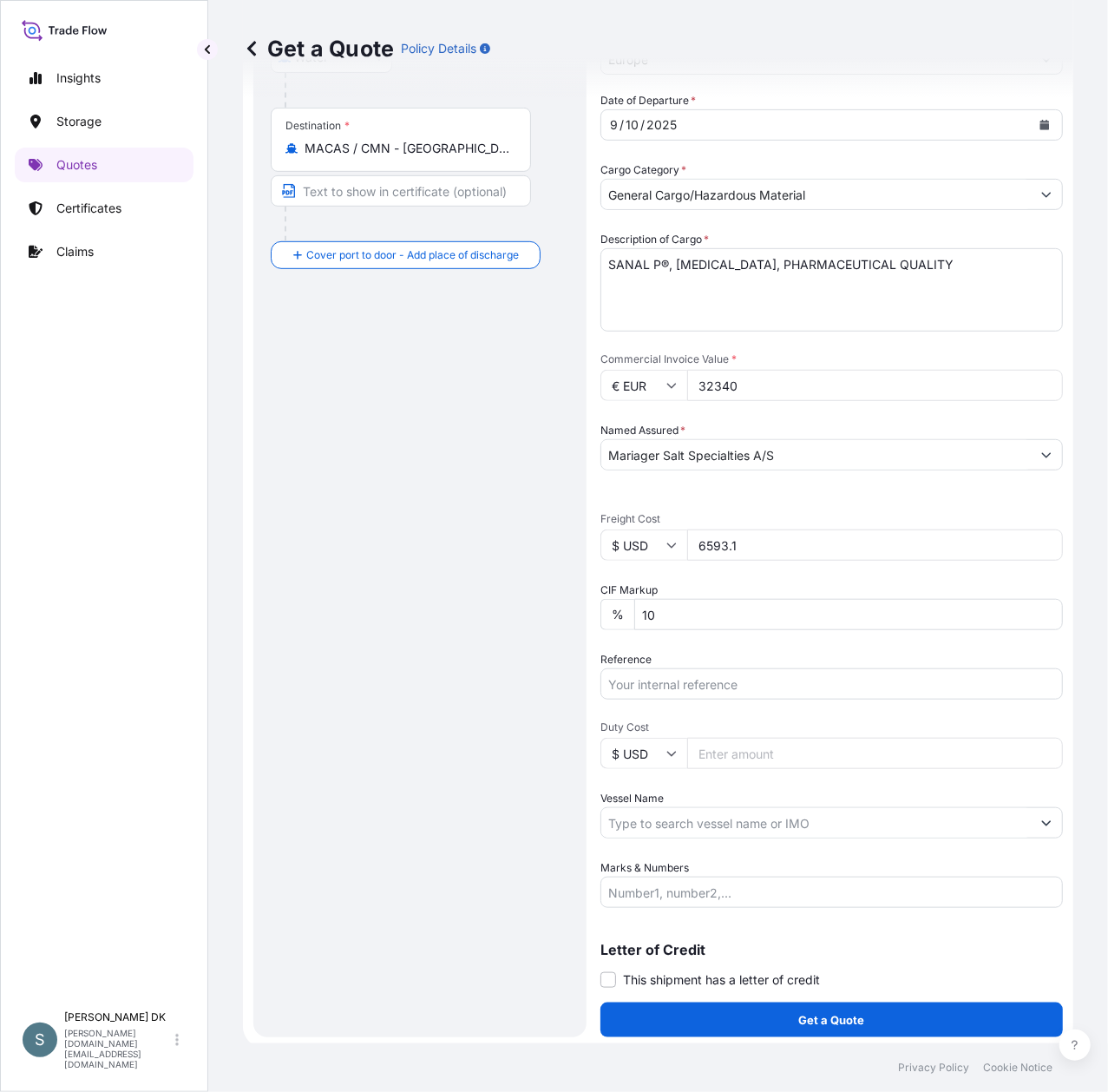
scroll to position [341, 0]
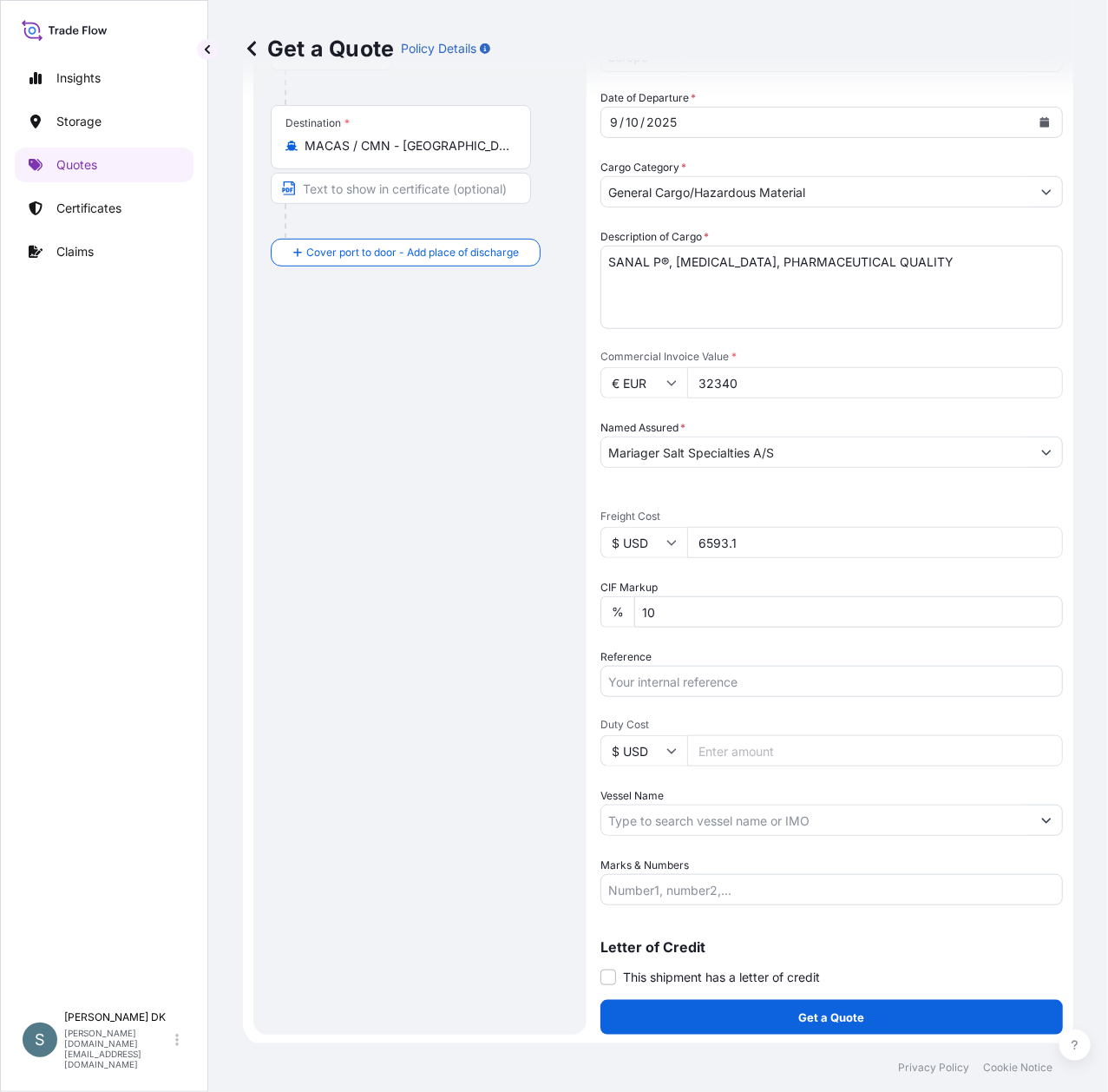
click at [626, 681] on input "Reference" at bounding box center [832, 681] width 463 height 31
paste input "DK1001020122"
click at [713, 679] on input "DK1001020122 -" at bounding box center [832, 681] width 463 height 31
paste input "2591244"
type input "DK1001020122 - 2591244"
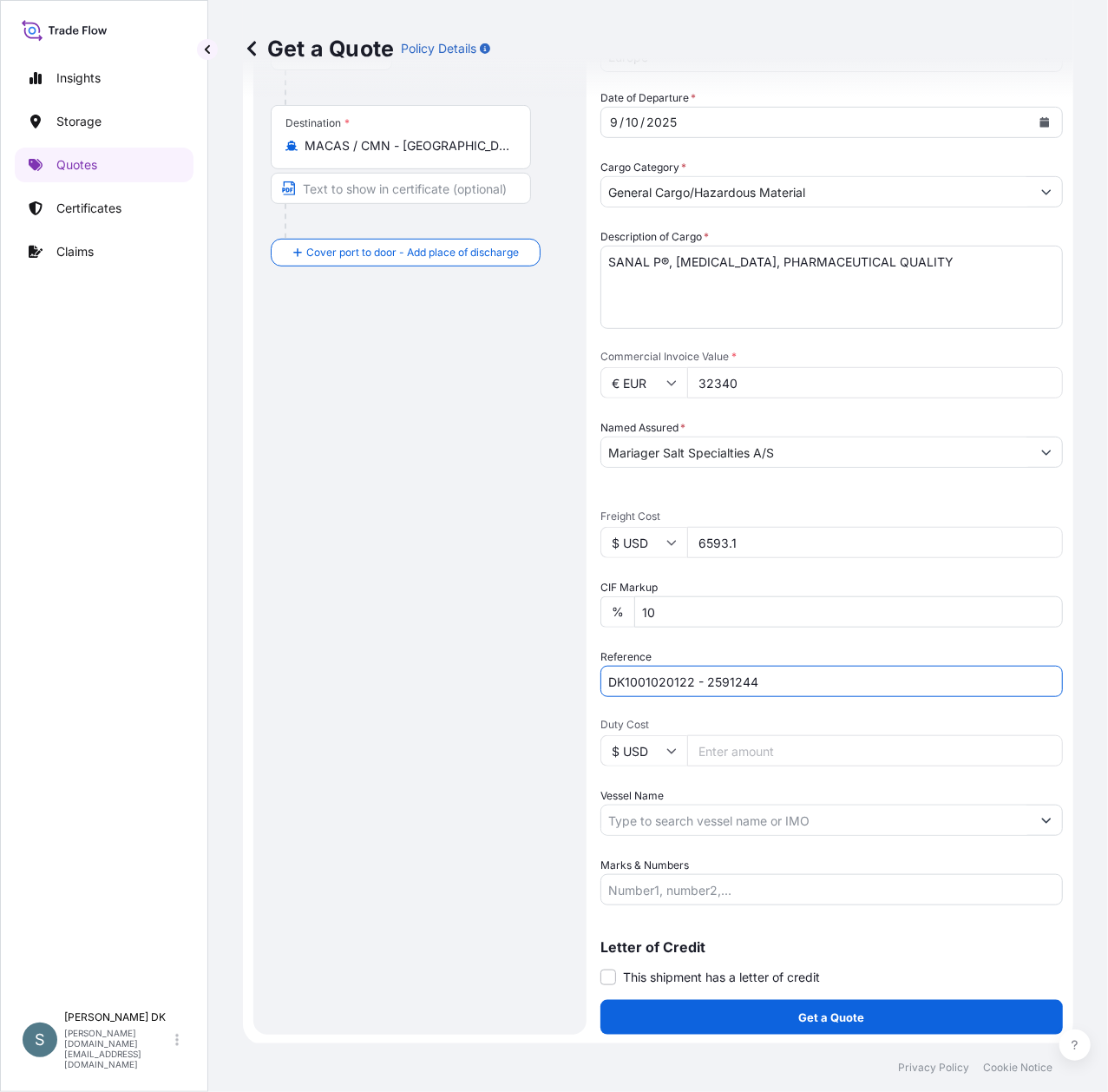
click at [393, 687] on div "Route Details Reset Route Details Cover door to port - Add loading place Place …" at bounding box center [420, 400] width 299 height 1233
click at [838, 829] on input "Vessel Name" at bounding box center [816, 820] width 429 height 31
click at [681, 819] on input "Vessel Name" at bounding box center [816, 820] width 429 height 31
paste input "VALENCIA EXPRESS"
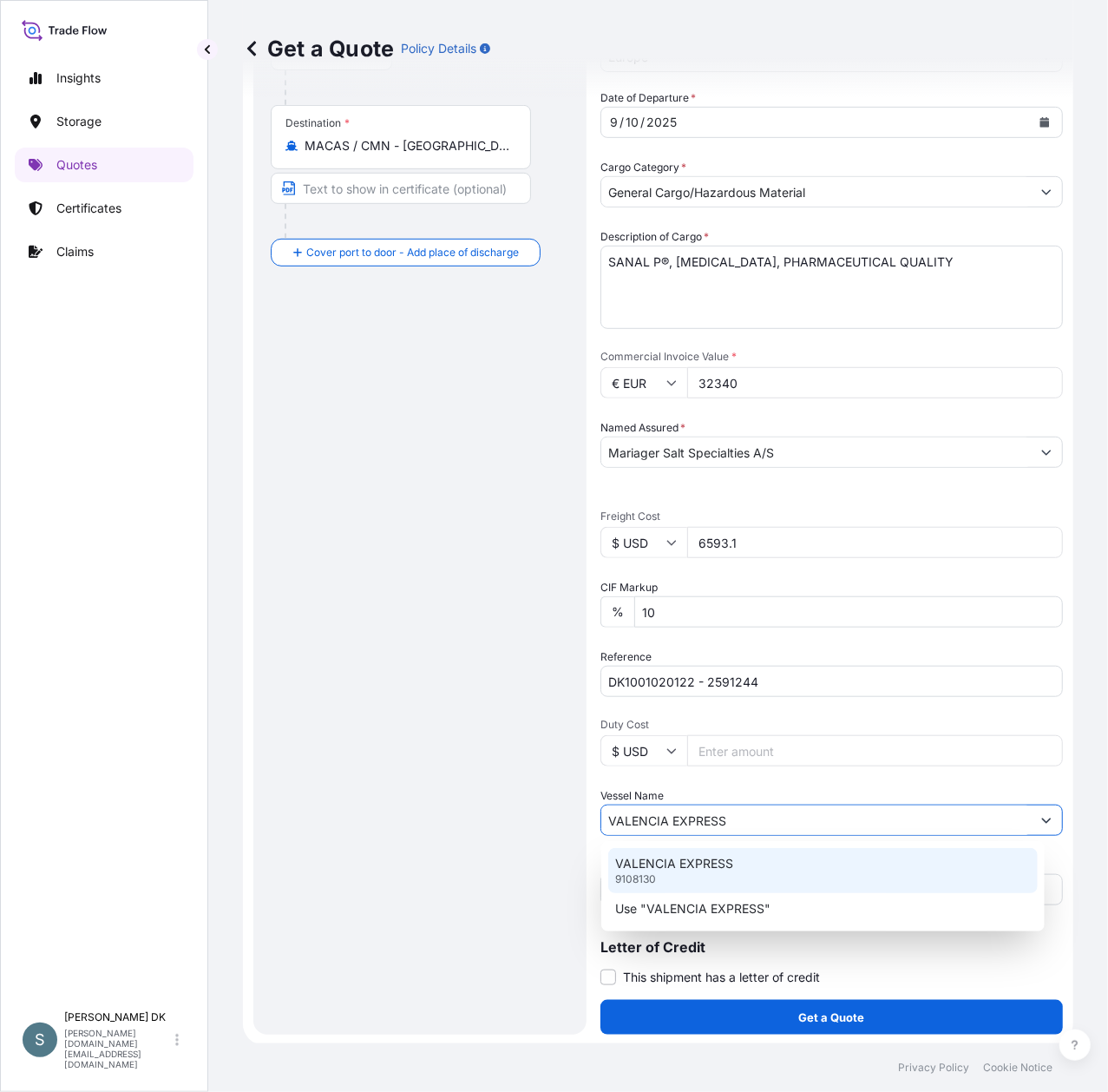
click at [703, 864] on p "VALENCIA EXPRESS" at bounding box center [674, 863] width 118 height 17
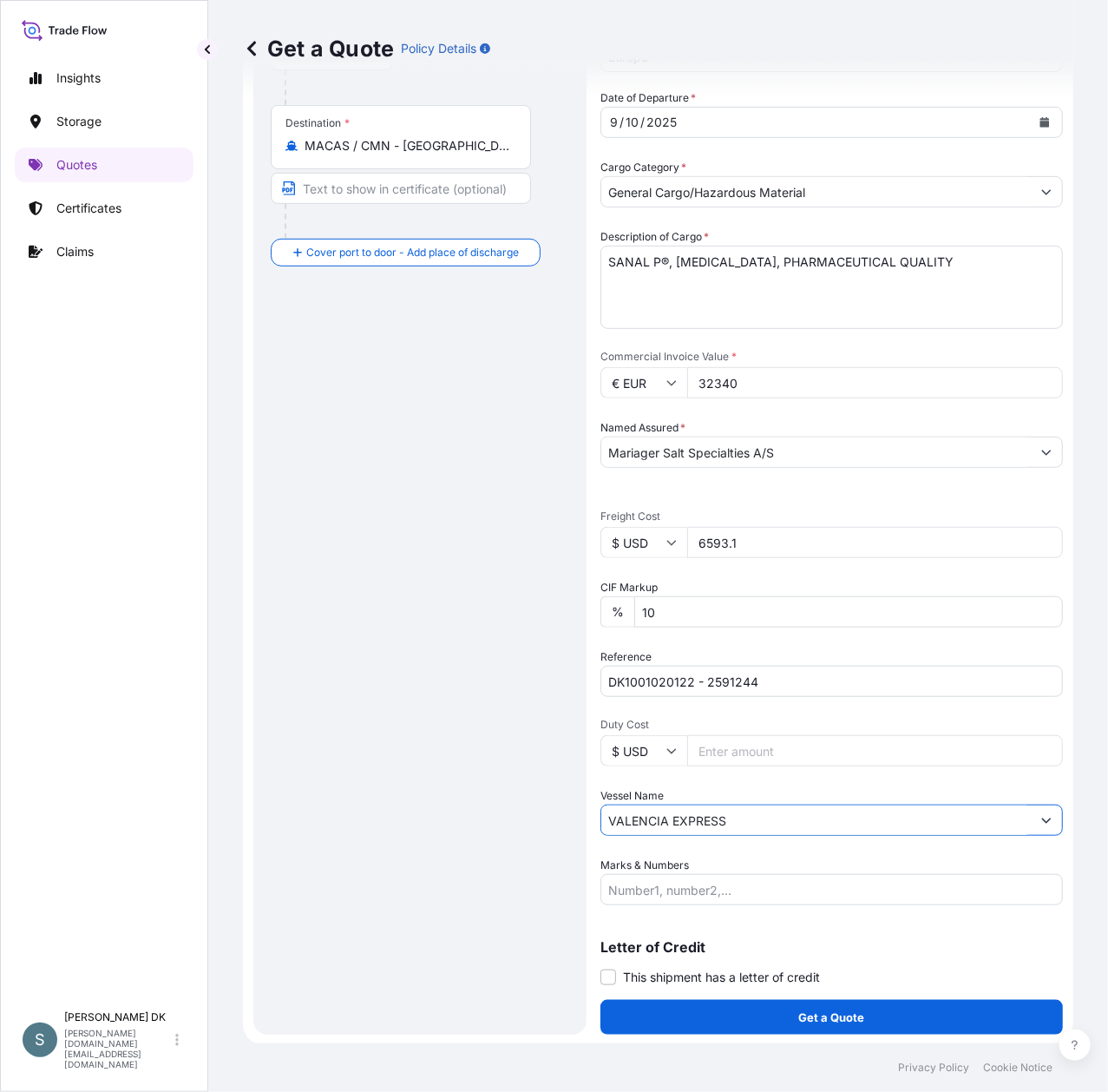
type input "VALENCIA EXPRESS"
click at [389, 778] on div "Route Details Reset Route Details Cover door to port - Add loading place Place …" at bounding box center [420, 400] width 299 height 1233
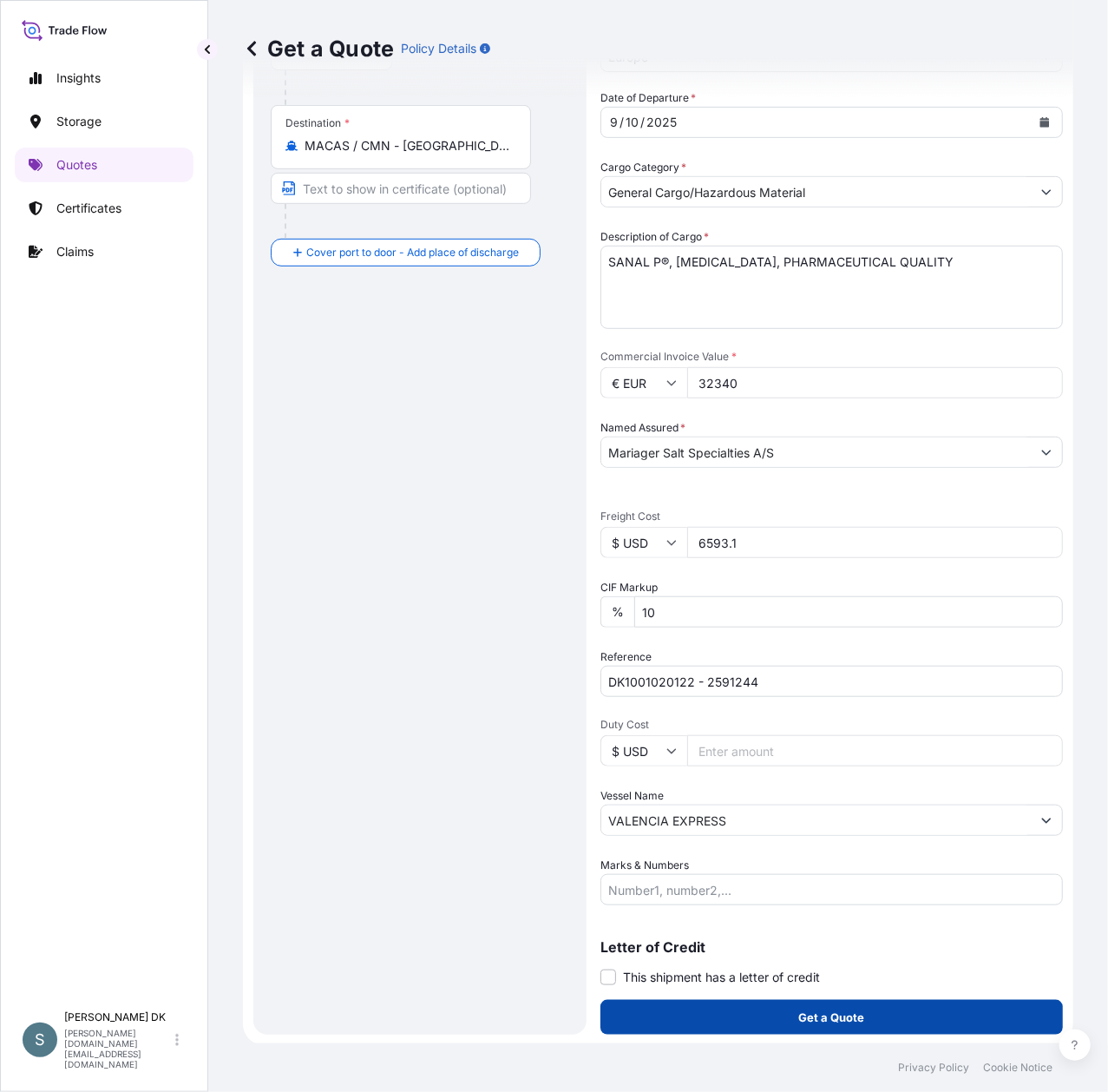
click at [767, 1015] on button "Get a Quote" at bounding box center [832, 1017] width 463 height 35
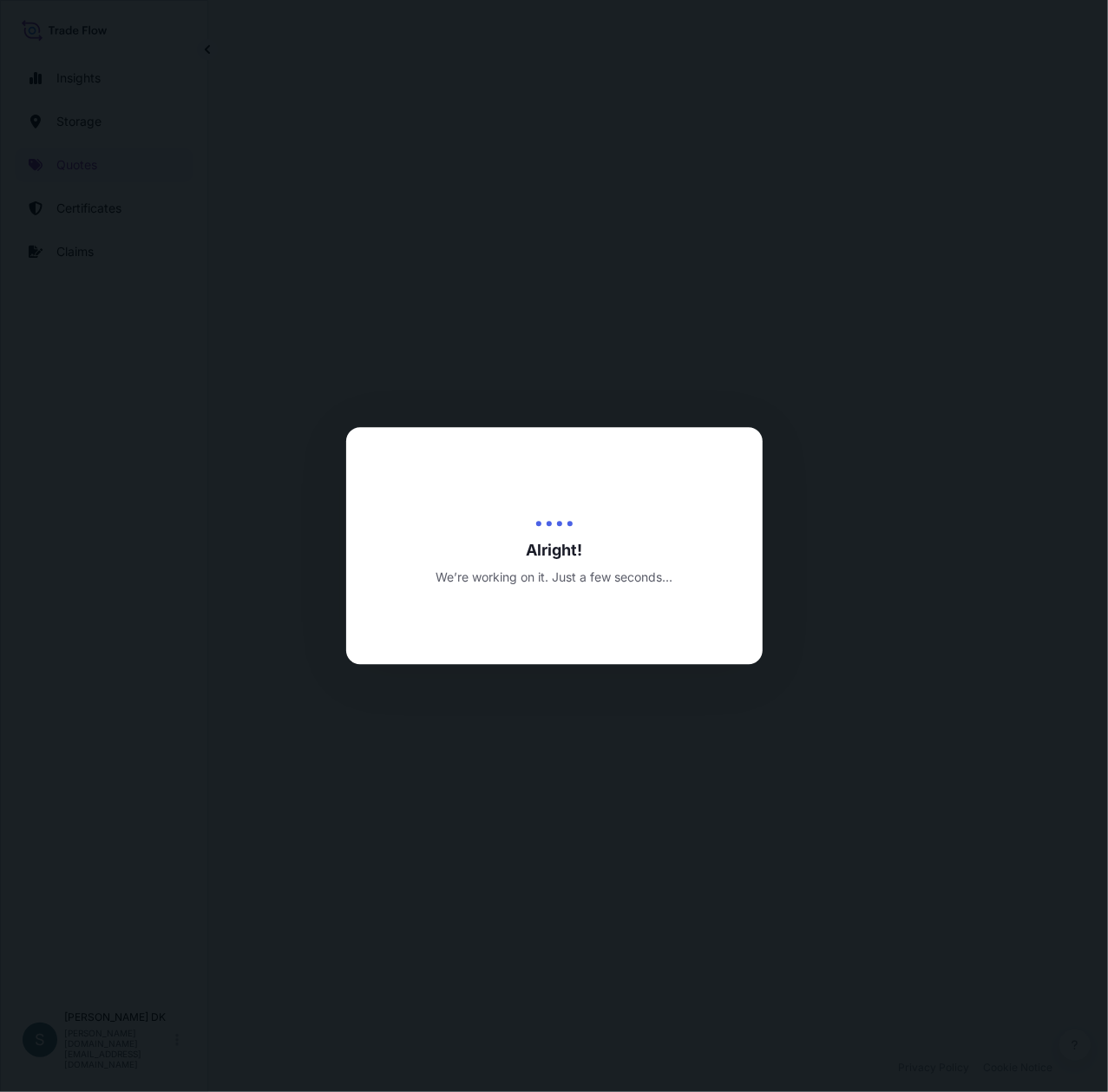
select select "Water"
select select "31589"
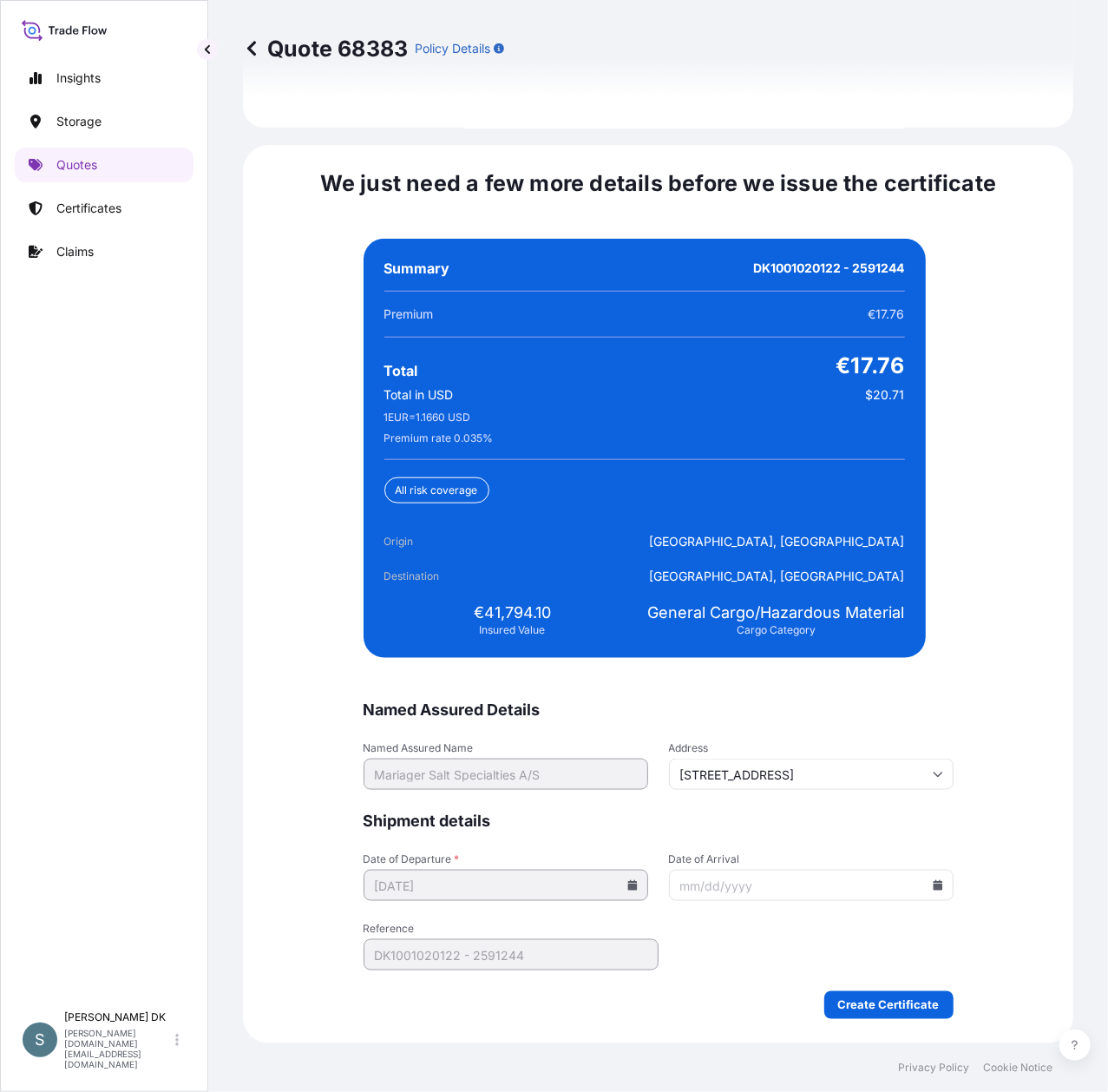
scroll to position [4001, 0]
drag, startPoint x: 477, startPoint y: 608, endPoint x: 559, endPoint y: 603, distance: 82.2
click at [559, 603] on div "€41,794.10 Insured Value" at bounding box center [513, 620] width 257 height 35
click at [598, 474] on div "Summary DK1001020122 - 2591244 Premium €17.76 Total €17.76 Total in USD $20.71 …" at bounding box center [644, 448] width 562 height 419
click at [933, 885] on icon at bounding box center [938, 885] width 9 height 10
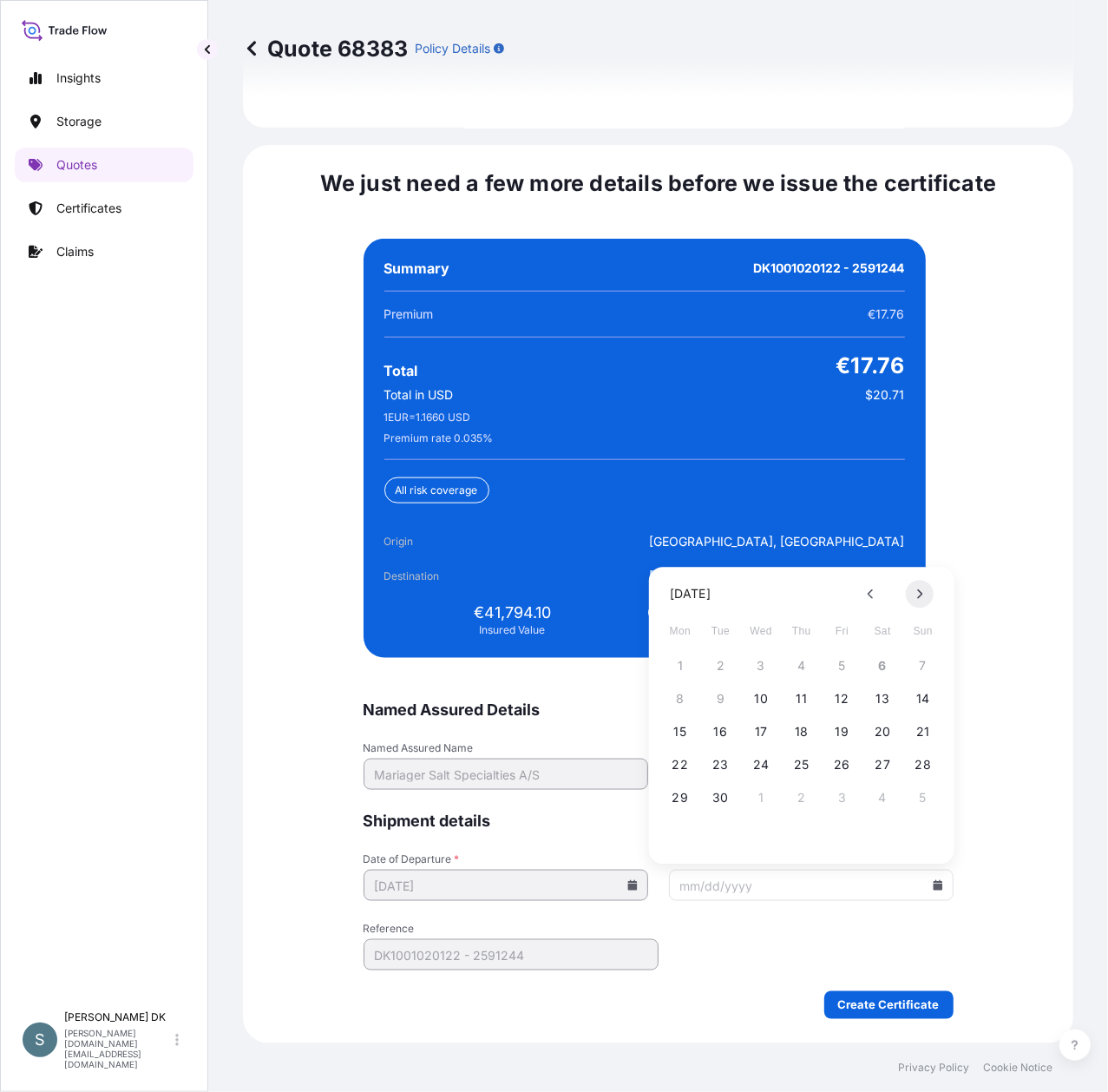
click at [925, 591] on button at bounding box center [919, 593] width 27 height 27
click at [758, 667] on button "1" at bounding box center [761, 665] width 27 height 27
type input "[DATE]"
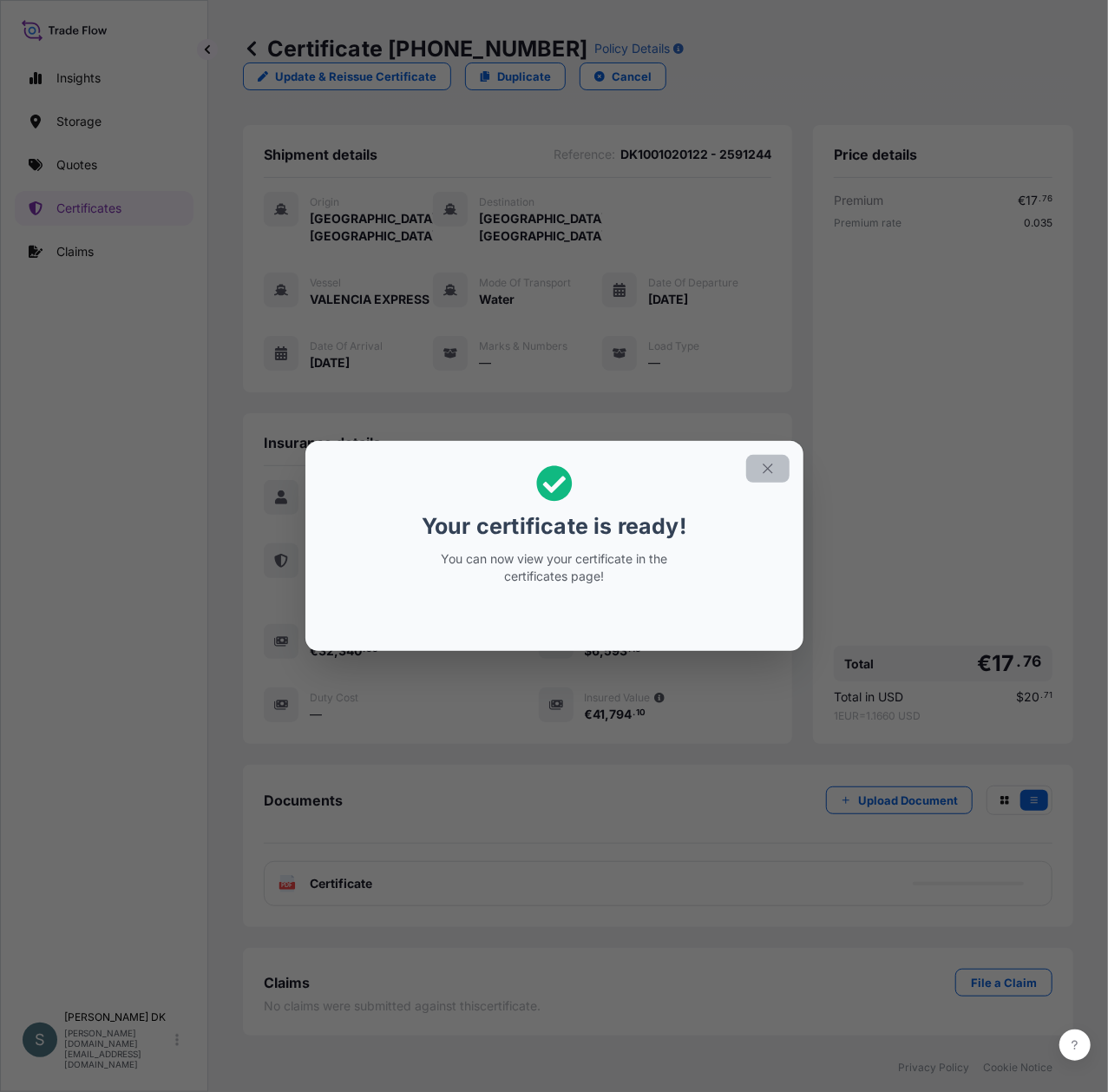
click at [762, 470] on icon "button" at bounding box center [767, 469] width 15 height 15
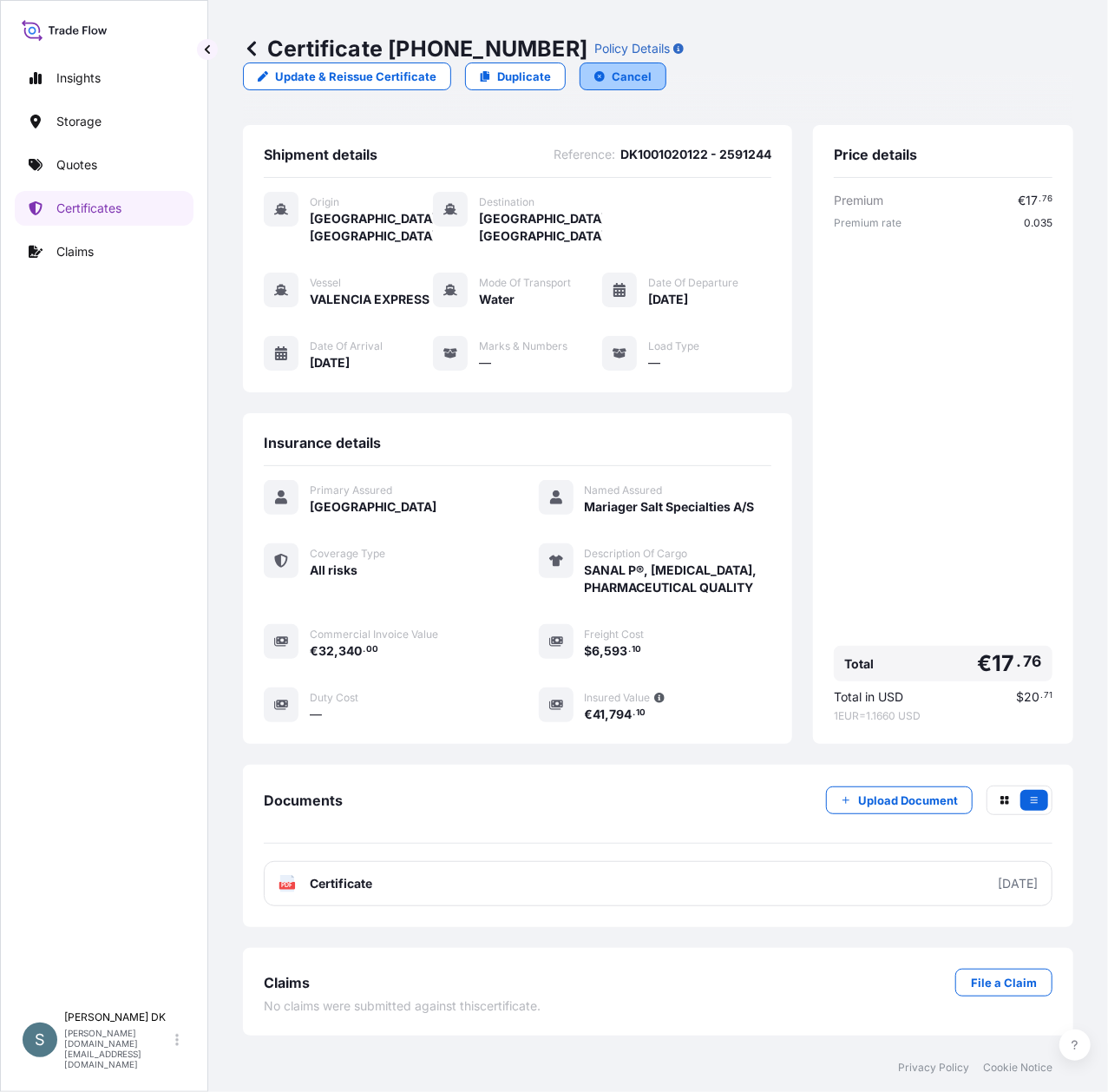
click at [605, 71] on icon "button" at bounding box center [599, 76] width 10 height 10
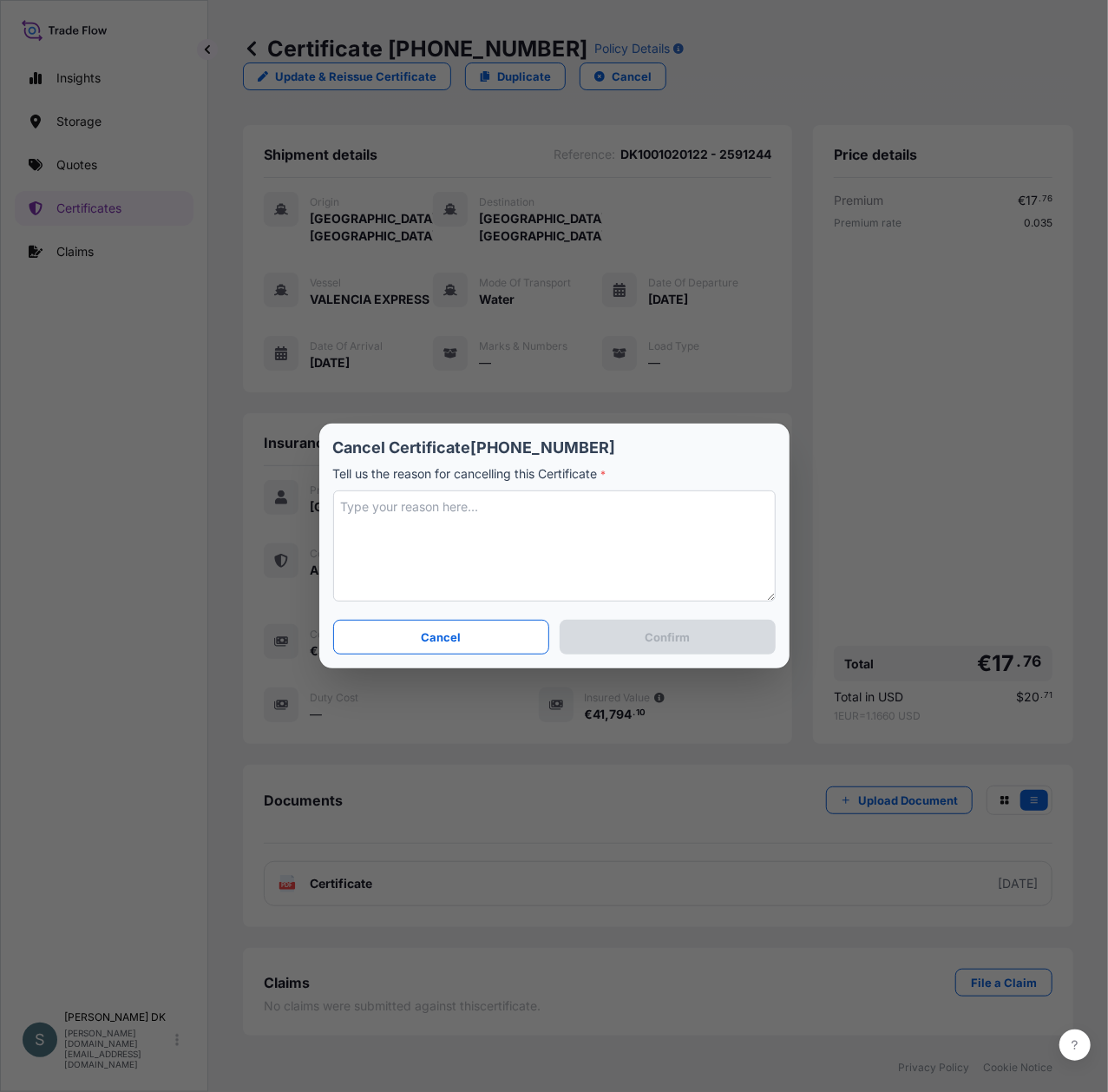
click at [406, 509] on textarea at bounding box center [555, 546] width 443 height 111
type textarea "WRONG FREIGHT COST"
click at [662, 639] on p "Confirm" at bounding box center [667, 636] width 46 height 17
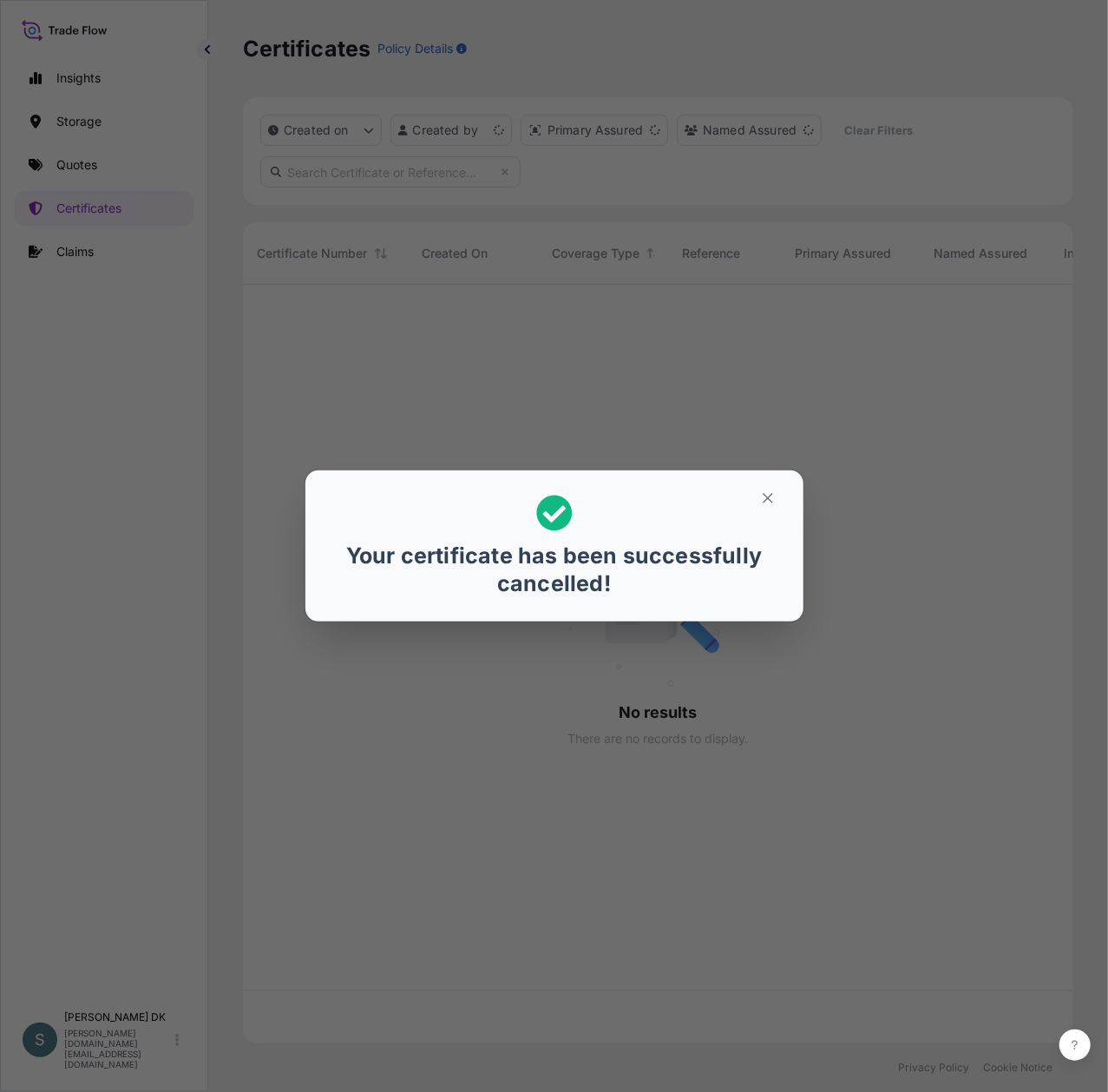
scroll to position [751, 813]
click at [772, 491] on icon "button" at bounding box center [767, 498] width 15 height 15
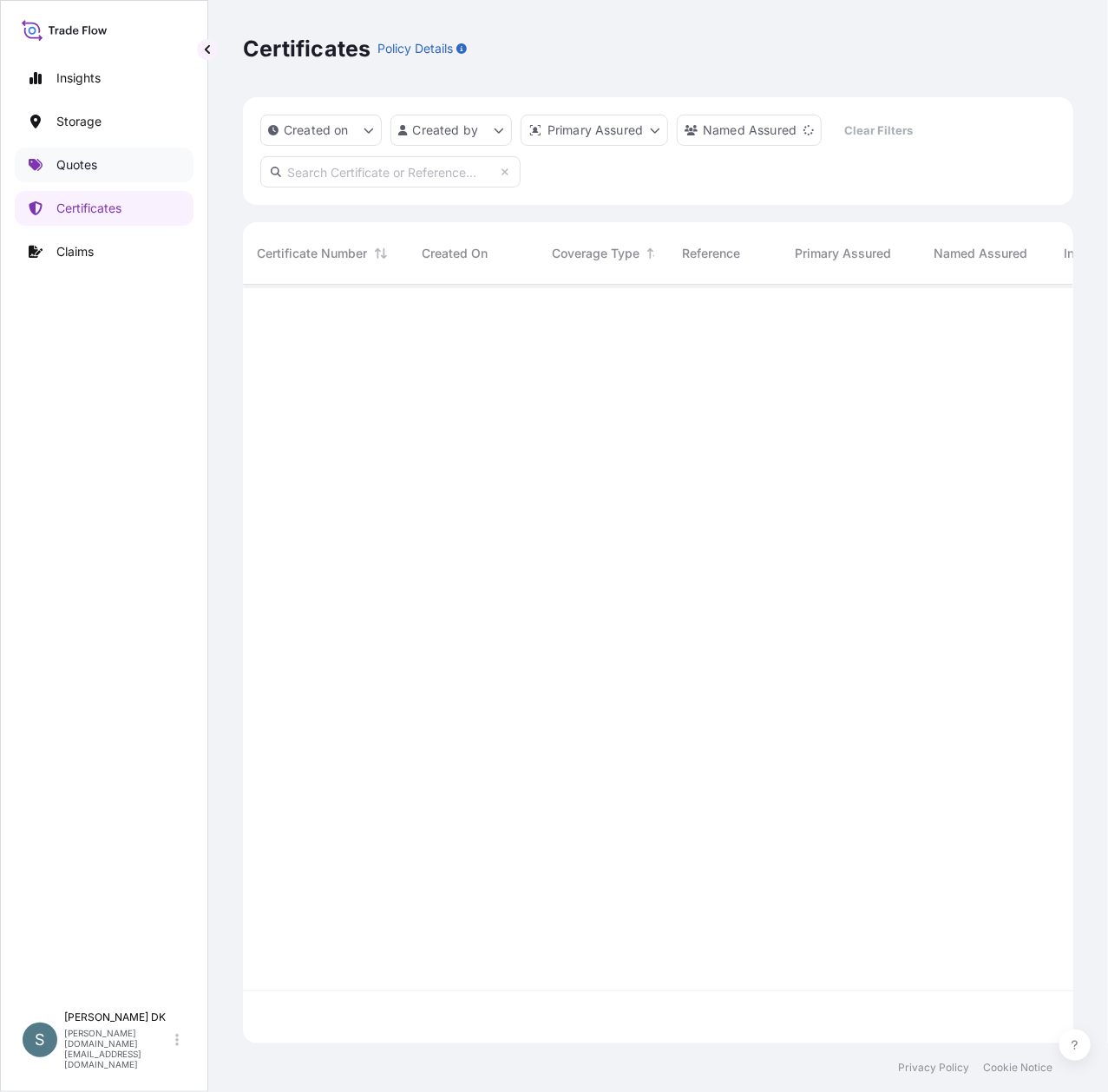
click at [82, 167] on p "Quotes" at bounding box center [77, 164] width 41 height 17
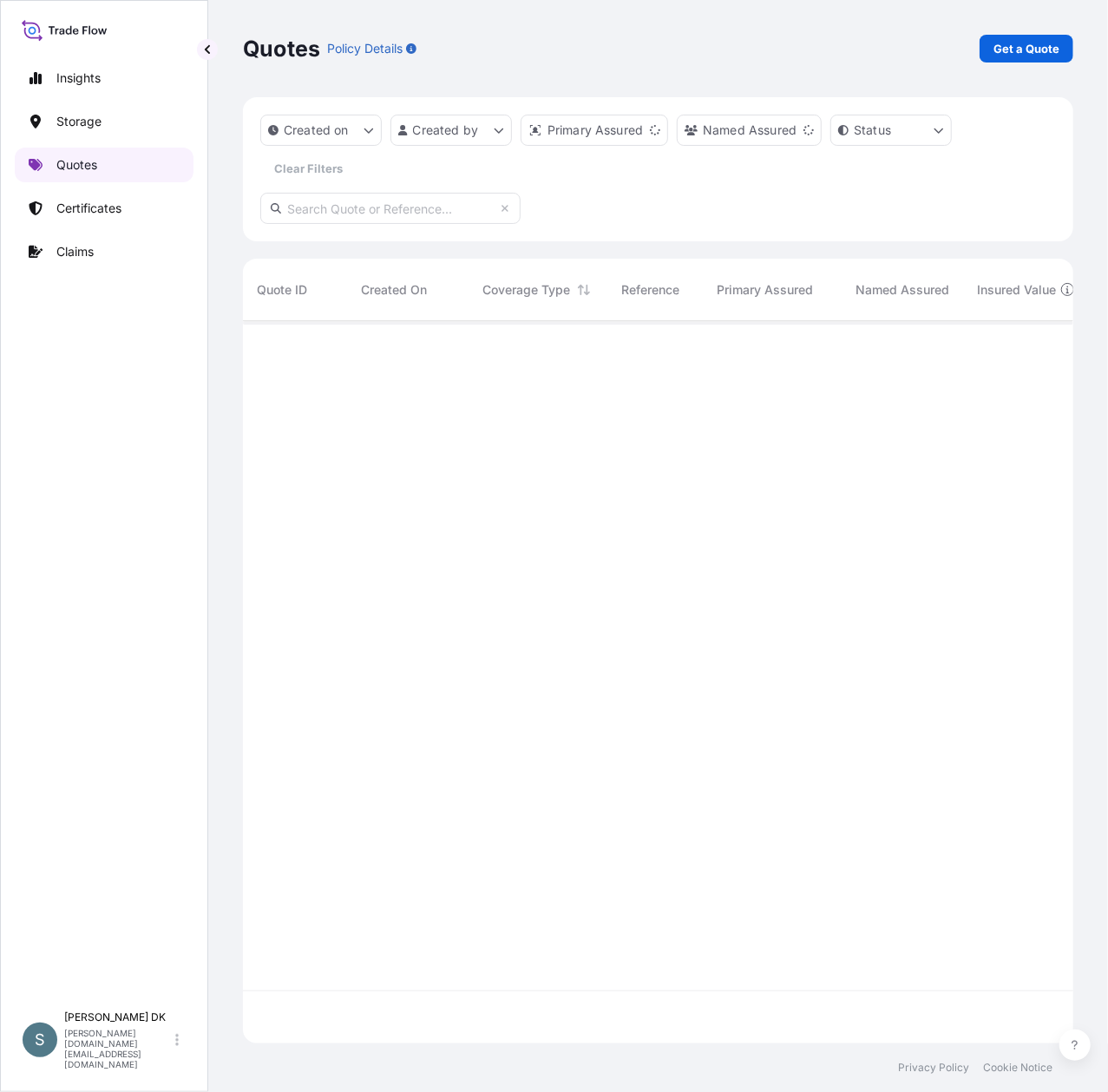
scroll to position [714, 813]
click at [1001, 54] on p "Get a Quote" at bounding box center [1026, 48] width 66 height 17
select select "Water"
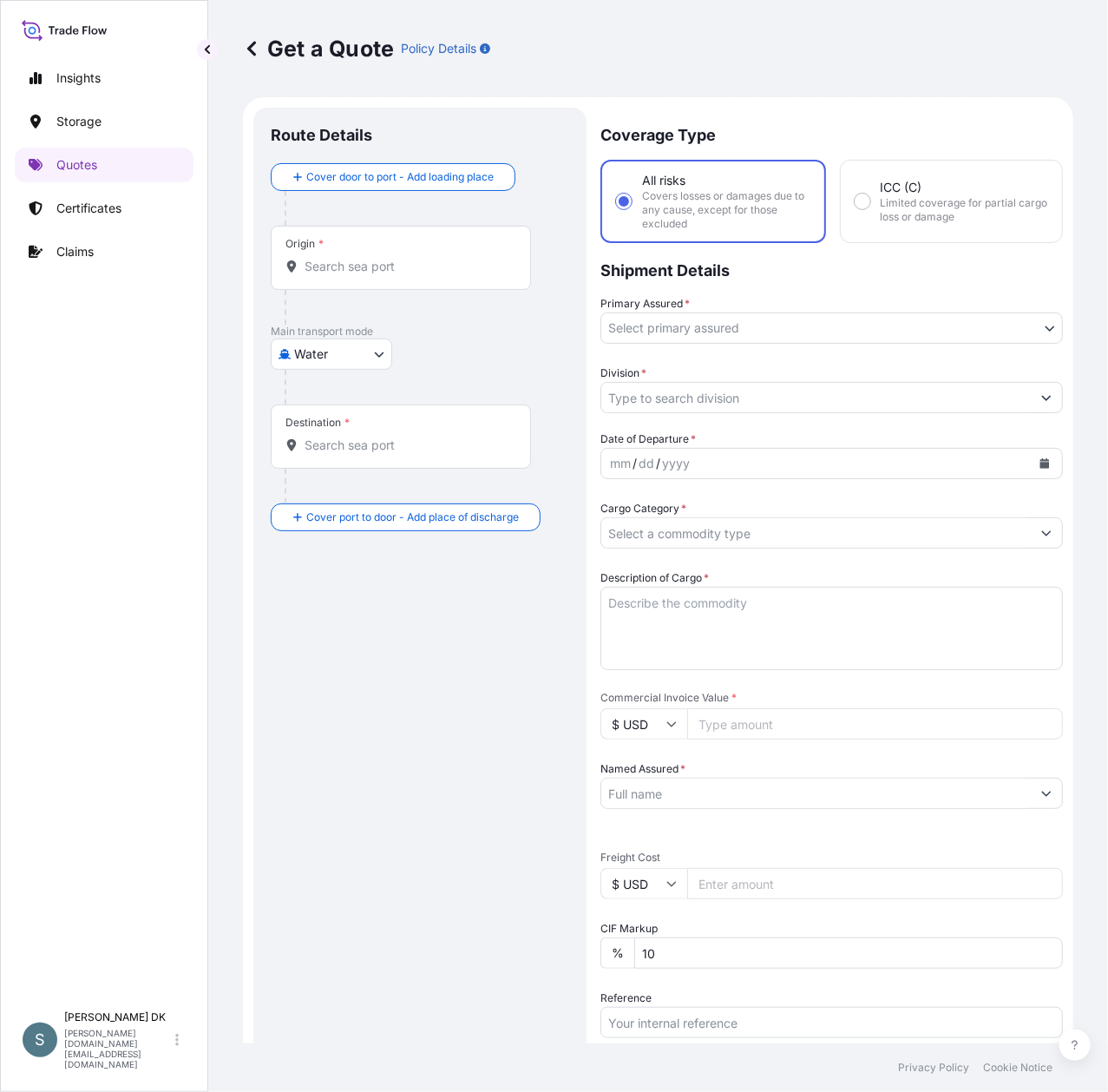
scroll to position [27, 0]
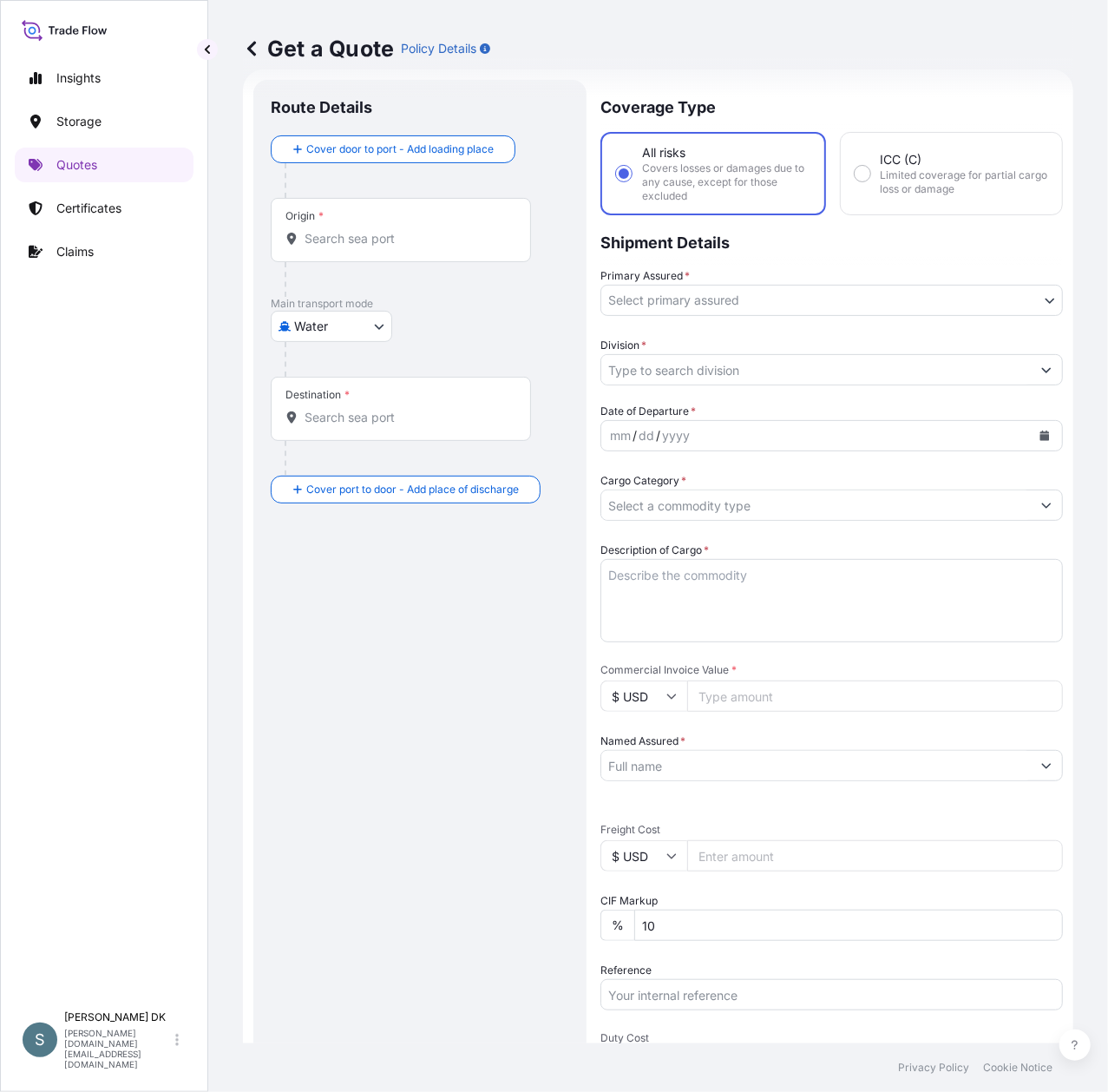
click at [335, 250] on div "Origin *" at bounding box center [401, 230] width 261 height 64
click at [335, 247] on input "Origin *" at bounding box center [406, 238] width 205 height 17
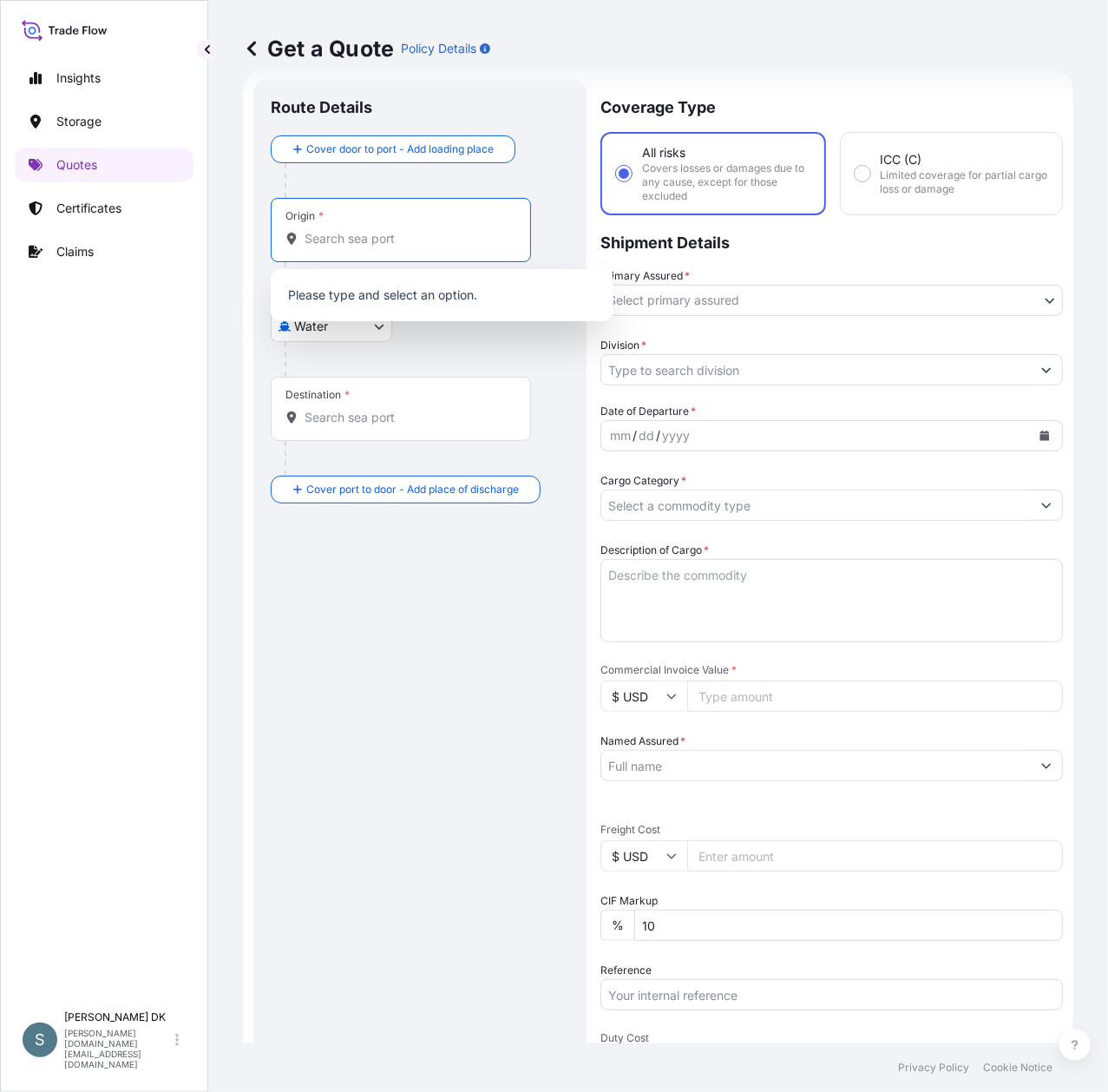
paste input "DKAAR"
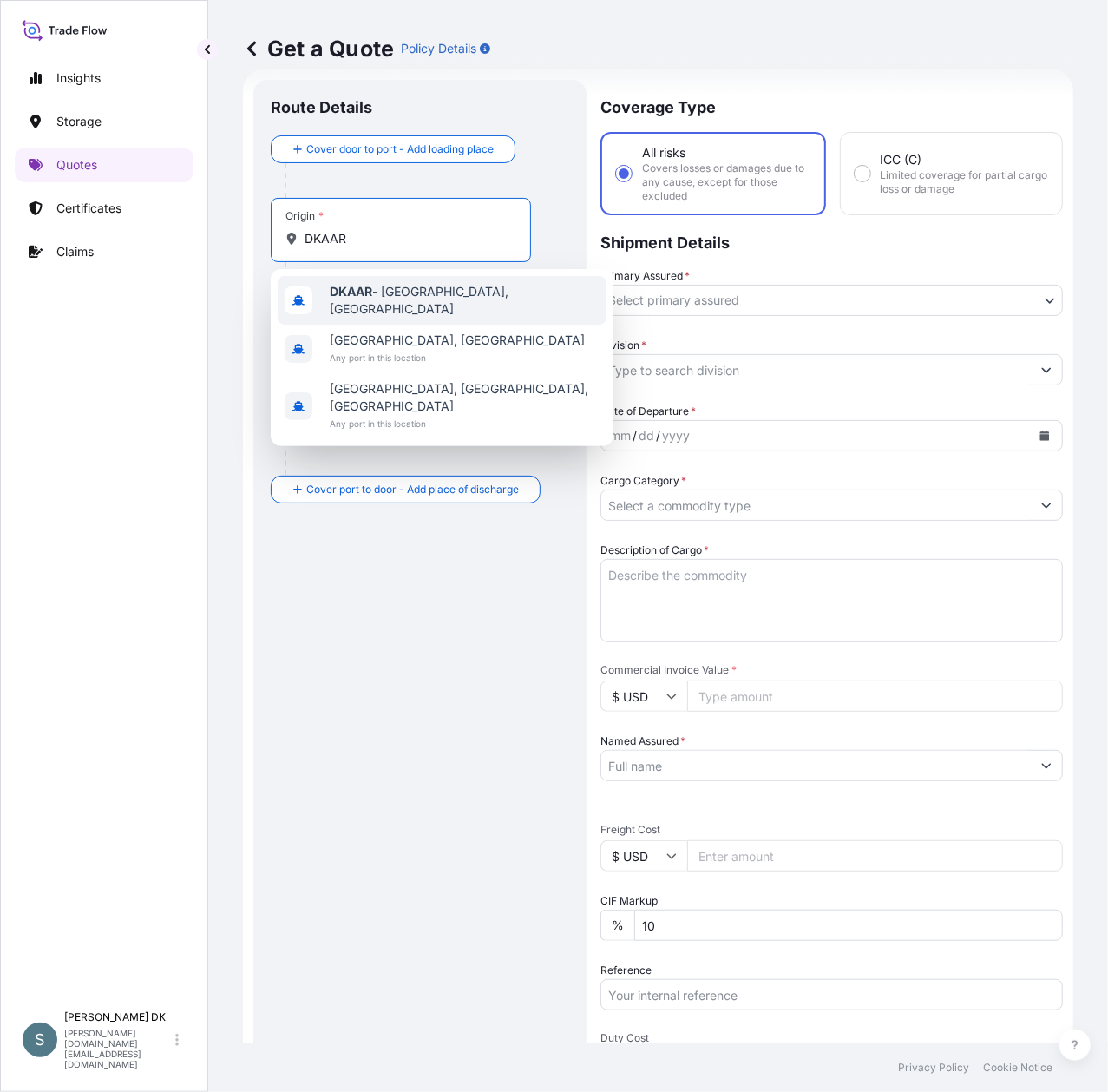
click at [451, 306] on div "DKAAR - [GEOGRAPHIC_DATA], [GEOGRAPHIC_DATA]" at bounding box center [442, 300] width 329 height 48
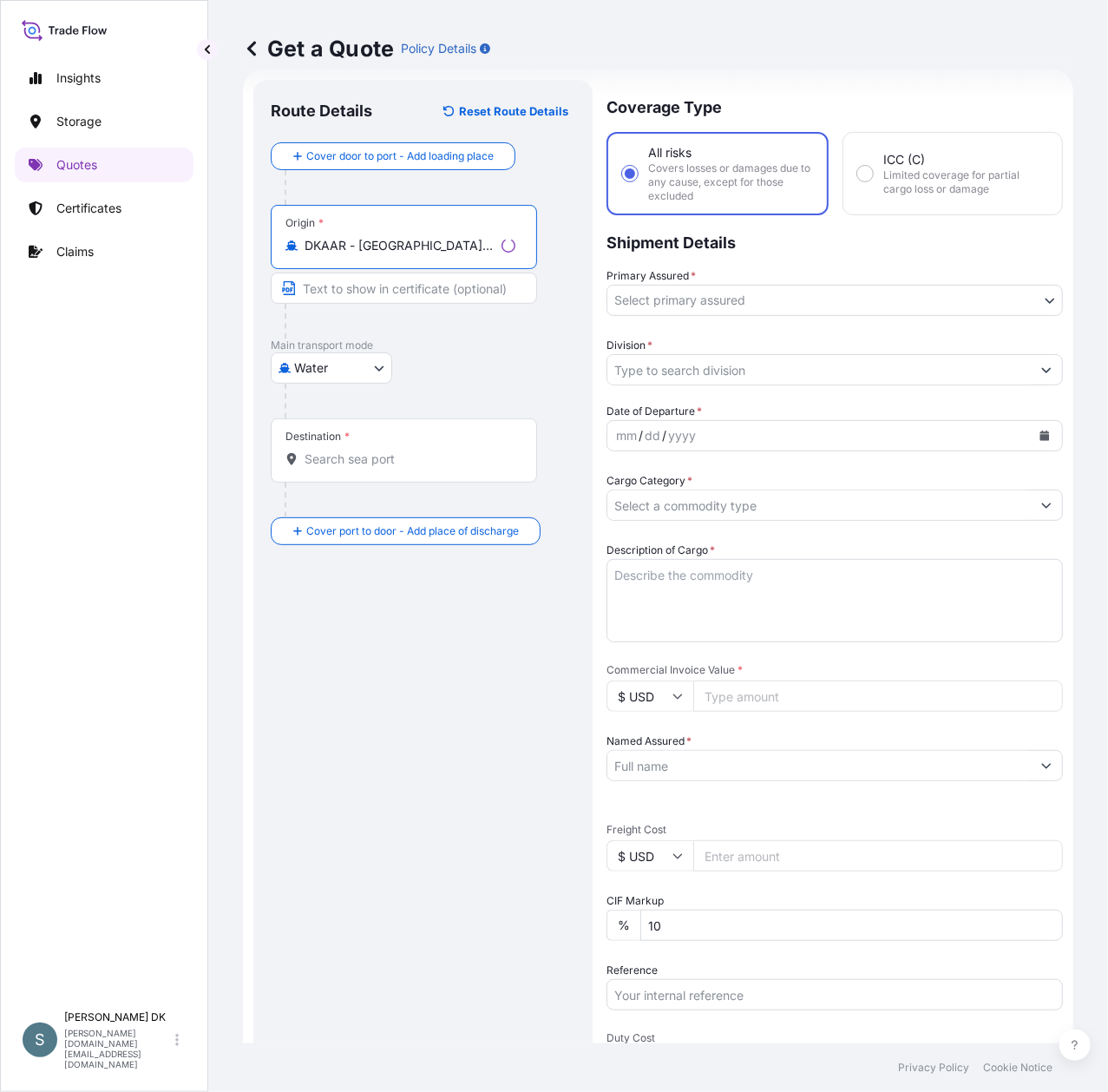
type input "DKAAR - [GEOGRAPHIC_DATA], [GEOGRAPHIC_DATA]"
click at [354, 467] on input "Destination *" at bounding box center [406, 458] width 205 height 17
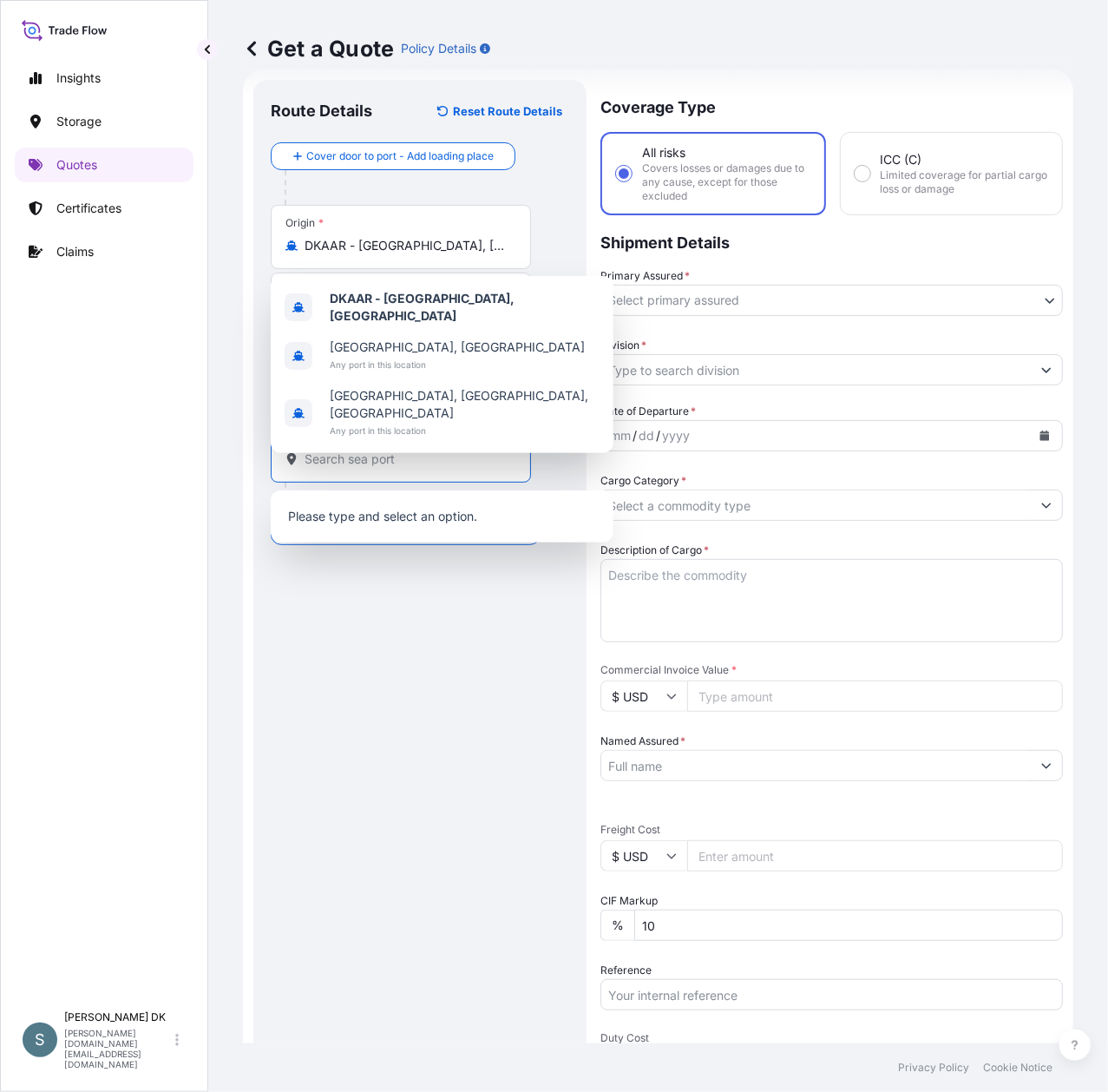
paste input "MACAS"
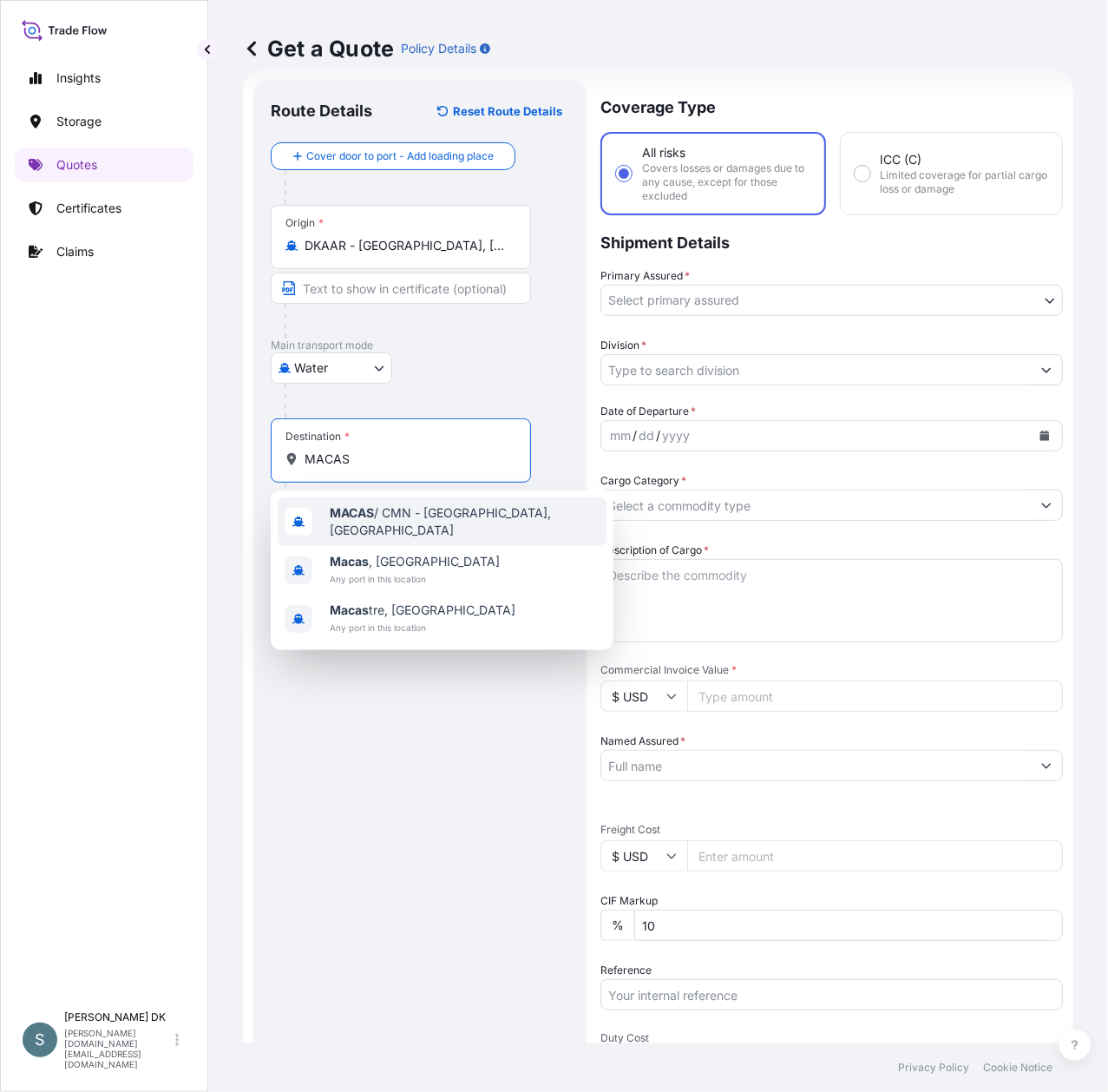
click at [413, 533] on div "MACAS / CMN - [GEOGRAPHIC_DATA], [GEOGRAPHIC_DATA]" at bounding box center [442, 521] width 329 height 48
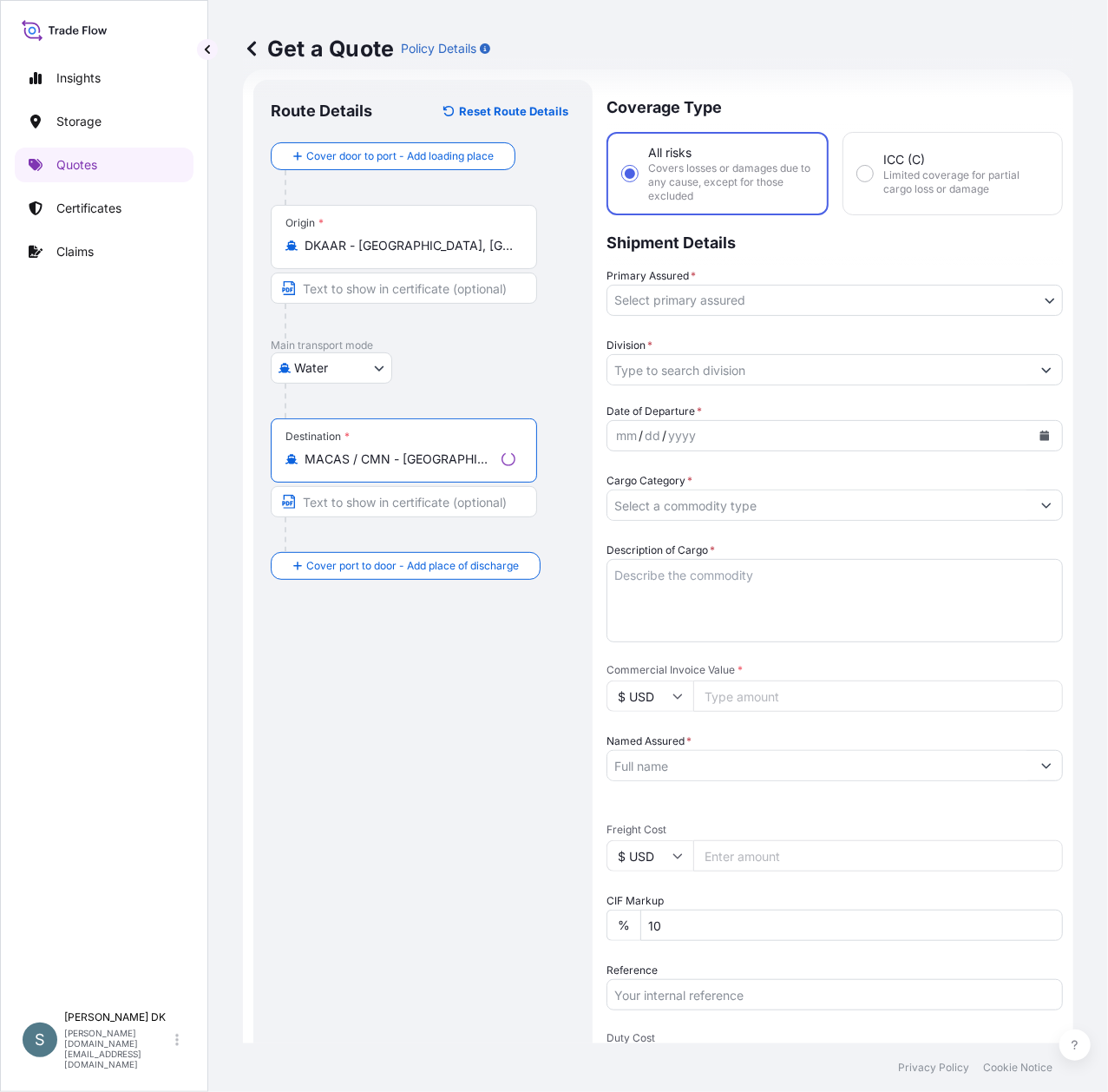
type input "MACAS / CMN - [GEOGRAPHIC_DATA], [GEOGRAPHIC_DATA]"
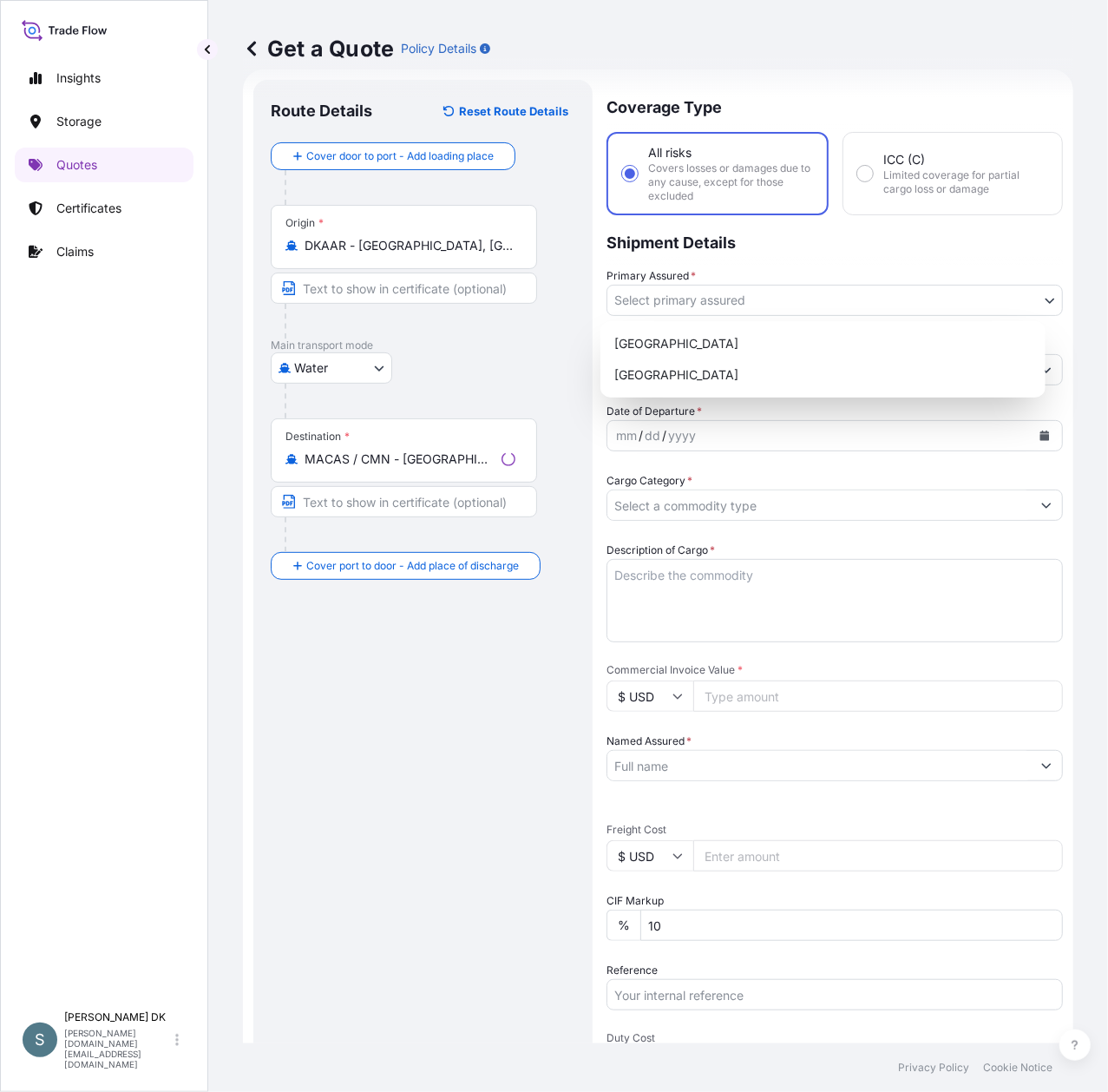
click at [847, 302] on body "3 options available. 0 options available. 3 options available. Insights Storage…" at bounding box center [554, 546] width 1108 height 1092
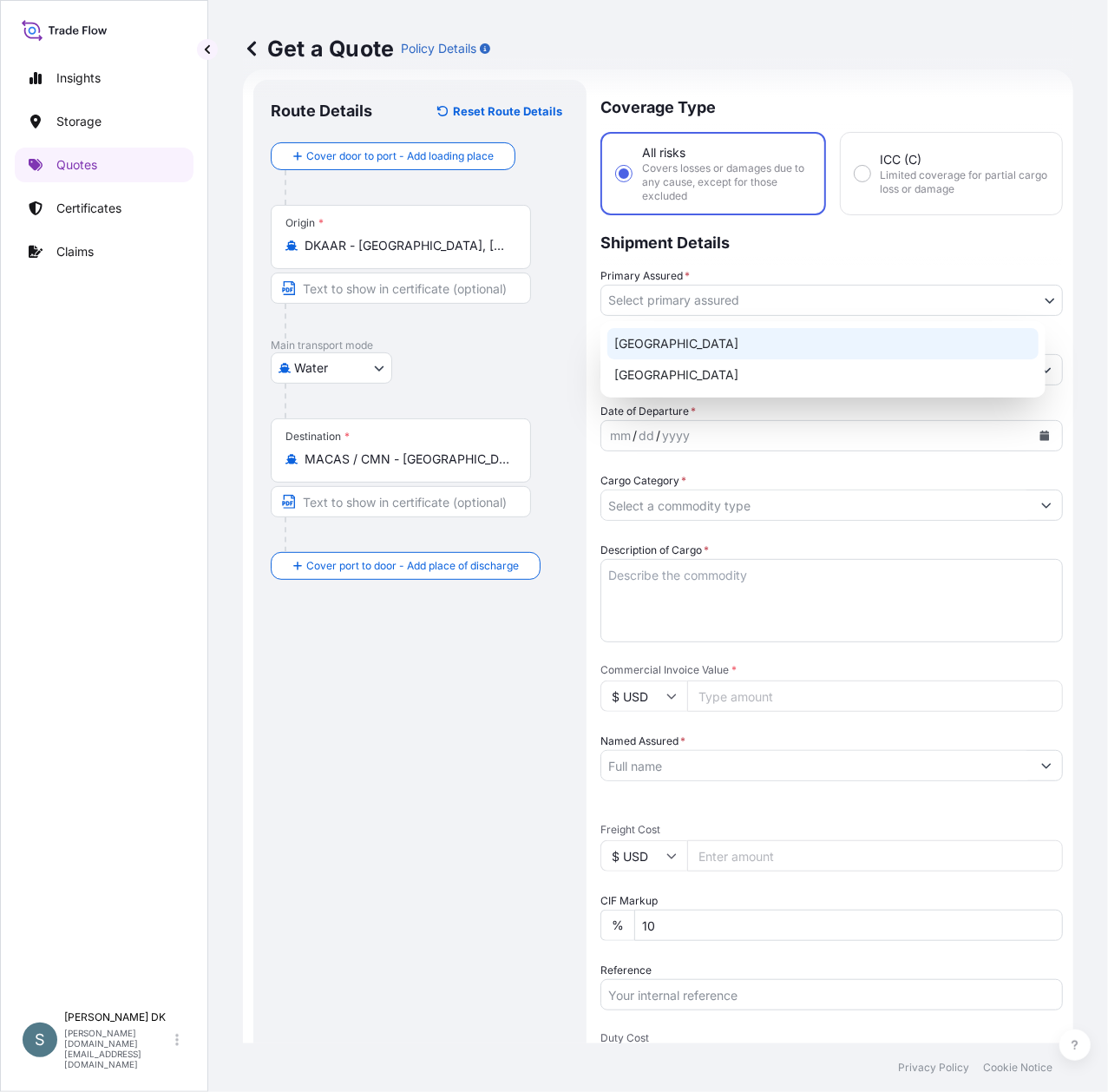
click at [729, 355] on div "[GEOGRAPHIC_DATA]" at bounding box center [823, 344] width 431 height 31
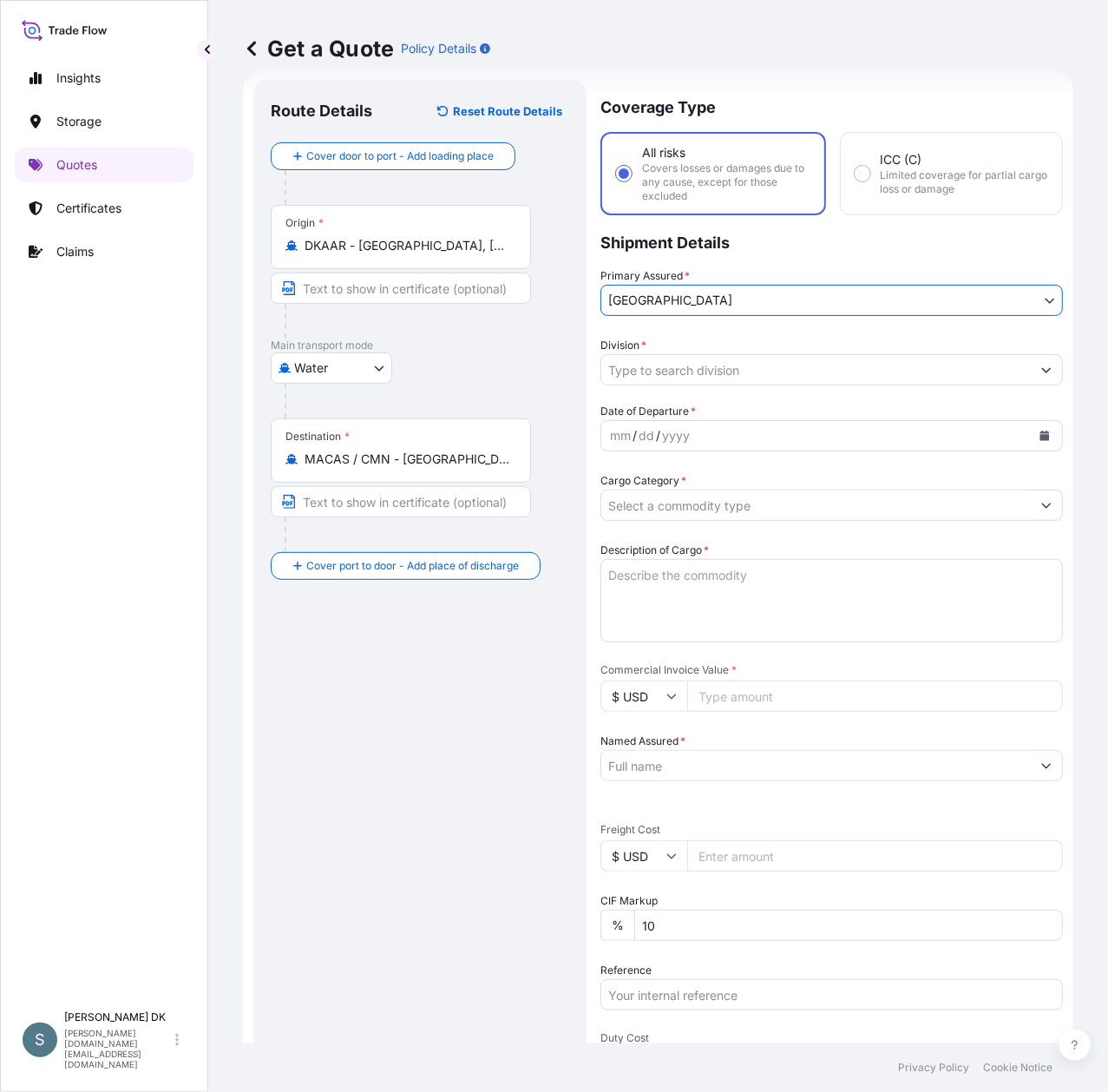
click at [733, 376] on input "Division *" at bounding box center [816, 370] width 429 height 31
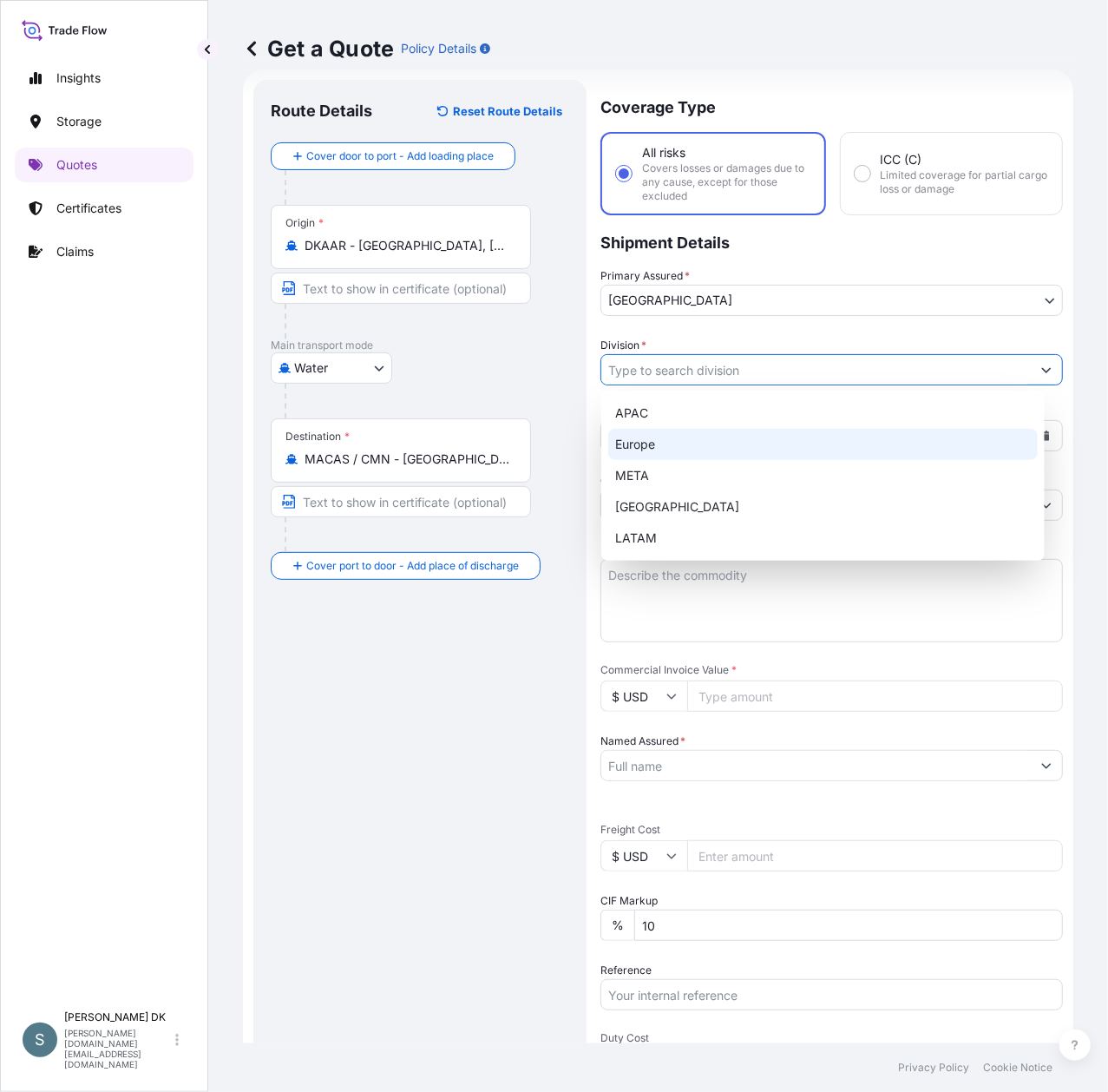
click at [663, 442] on div "Europe" at bounding box center [823, 444] width 429 height 31
type input "Europe"
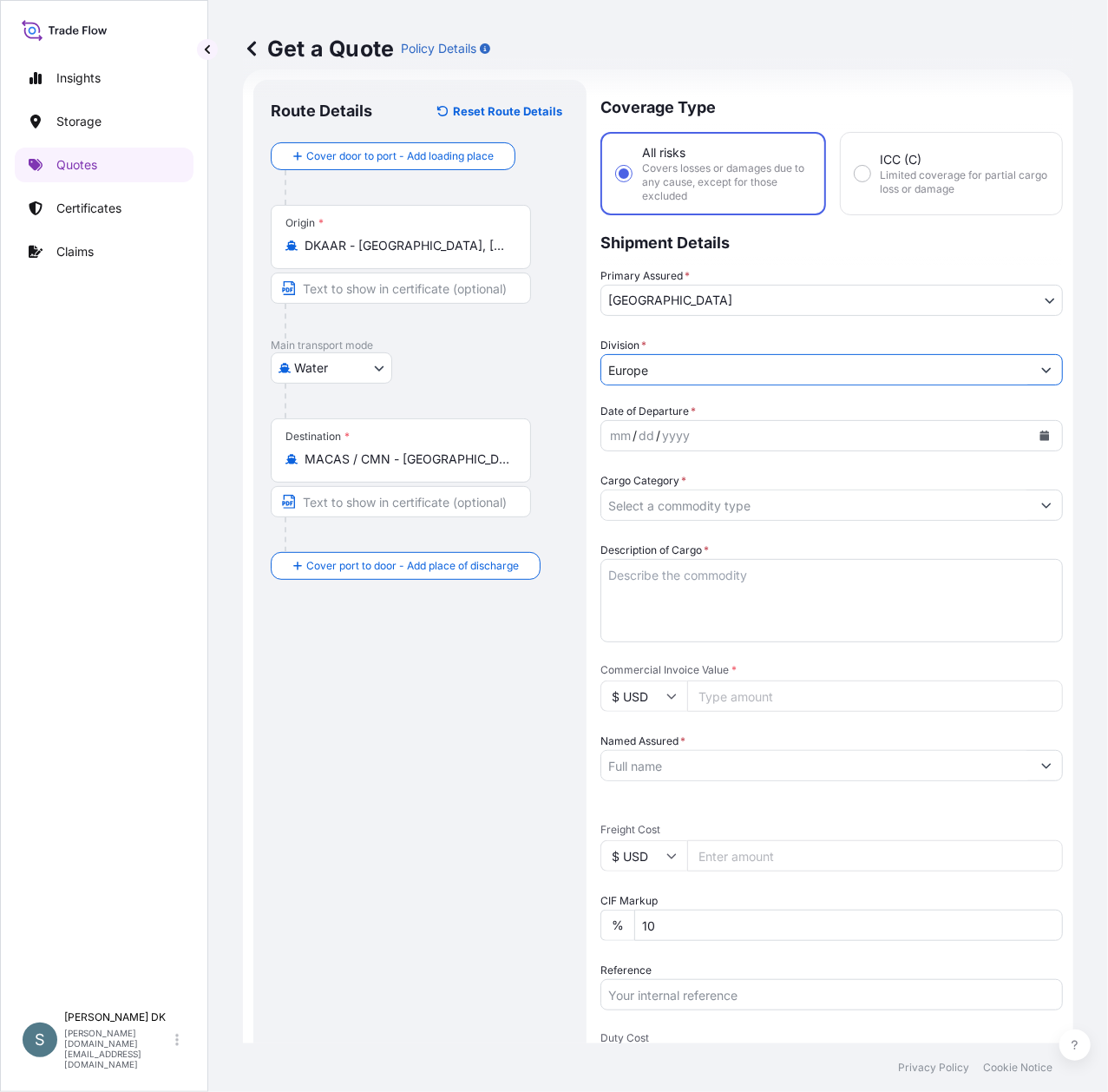
click at [1041, 434] on icon "Calendar" at bounding box center [1045, 435] width 9 height 10
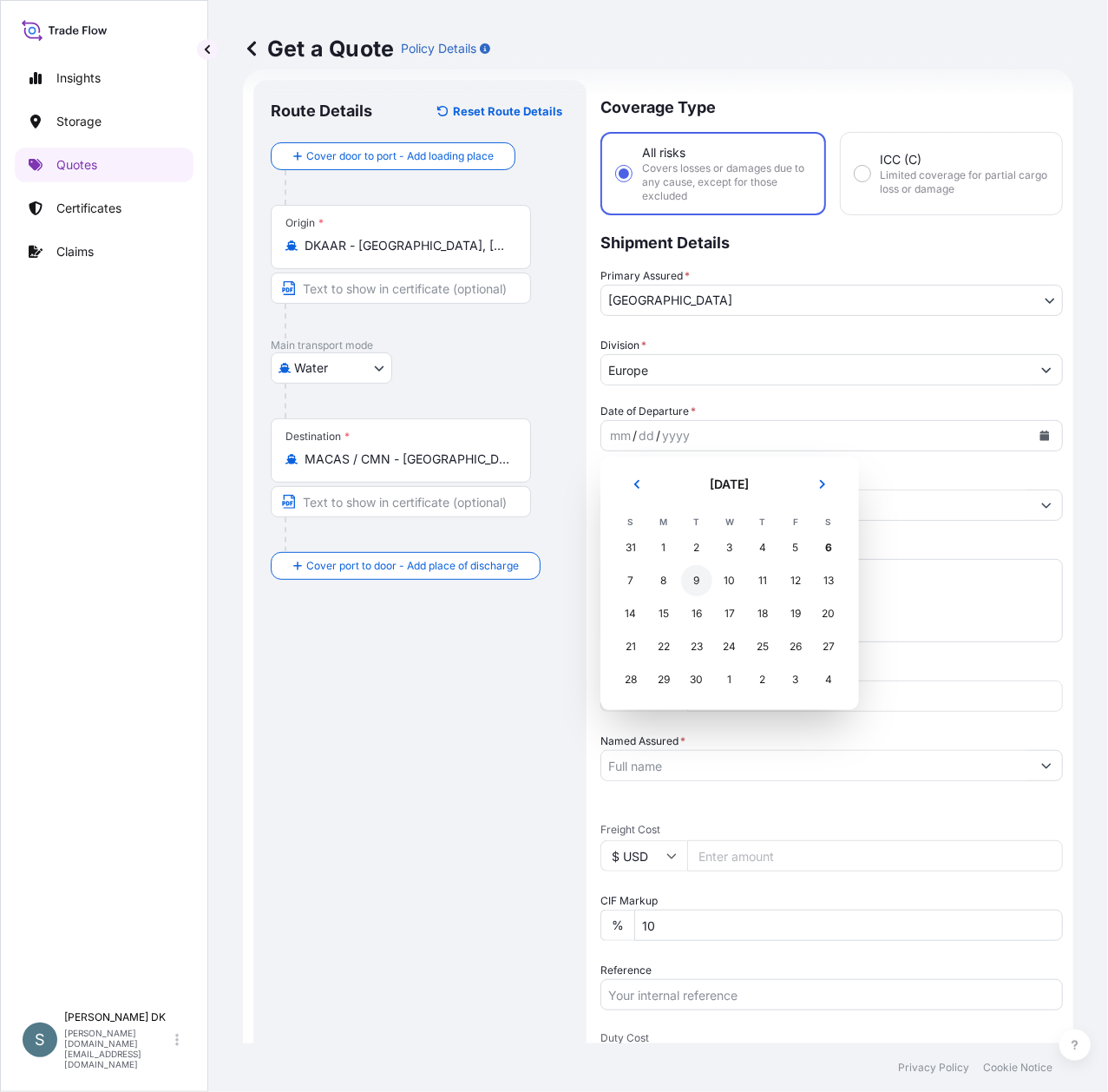
click at [696, 585] on div "9" at bounding box center [696, 581] width 31 height 31
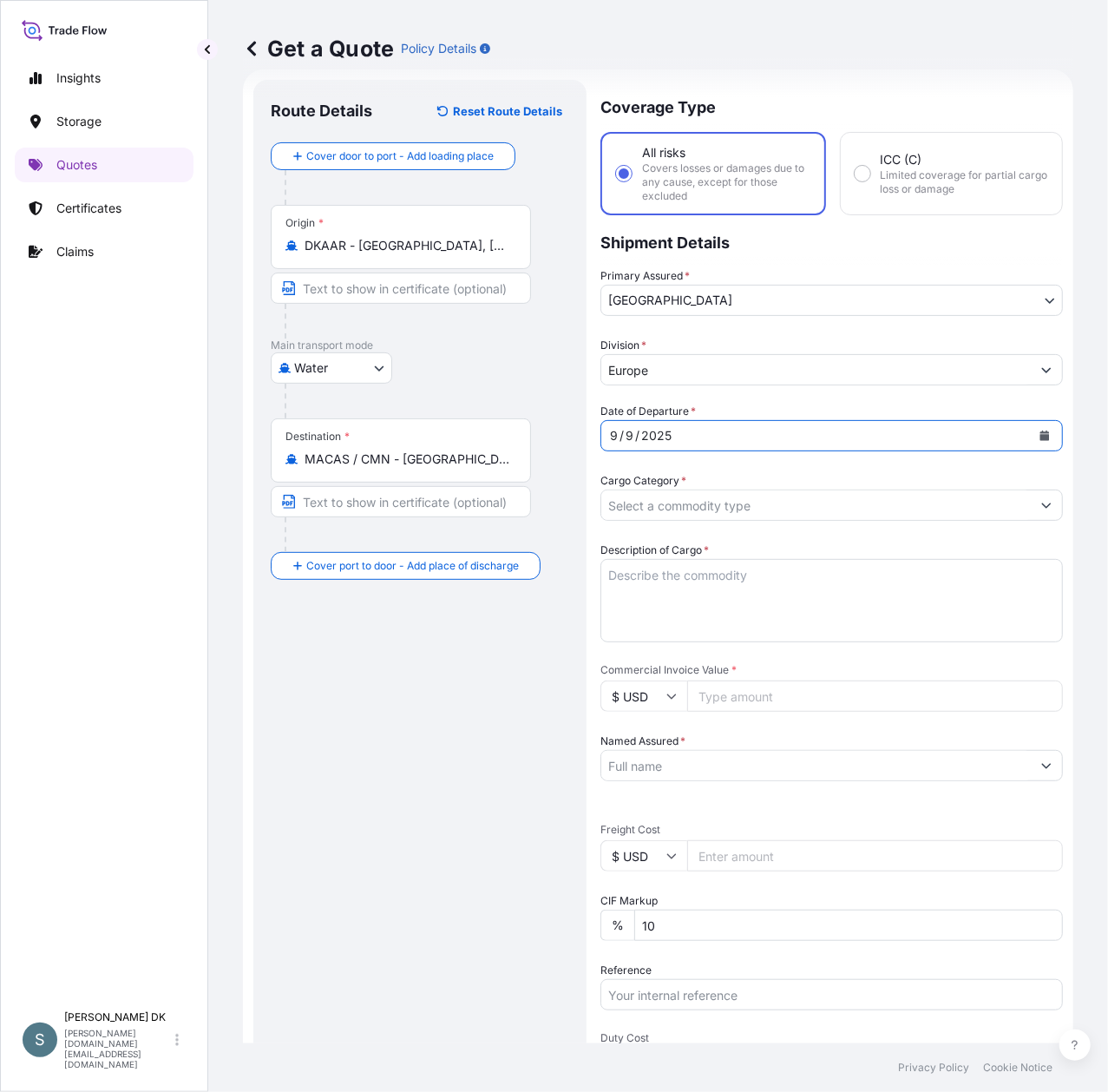
click at [1041, 438] on icon "Calendar" at bounding box center [1045, 435] width 9 height 10
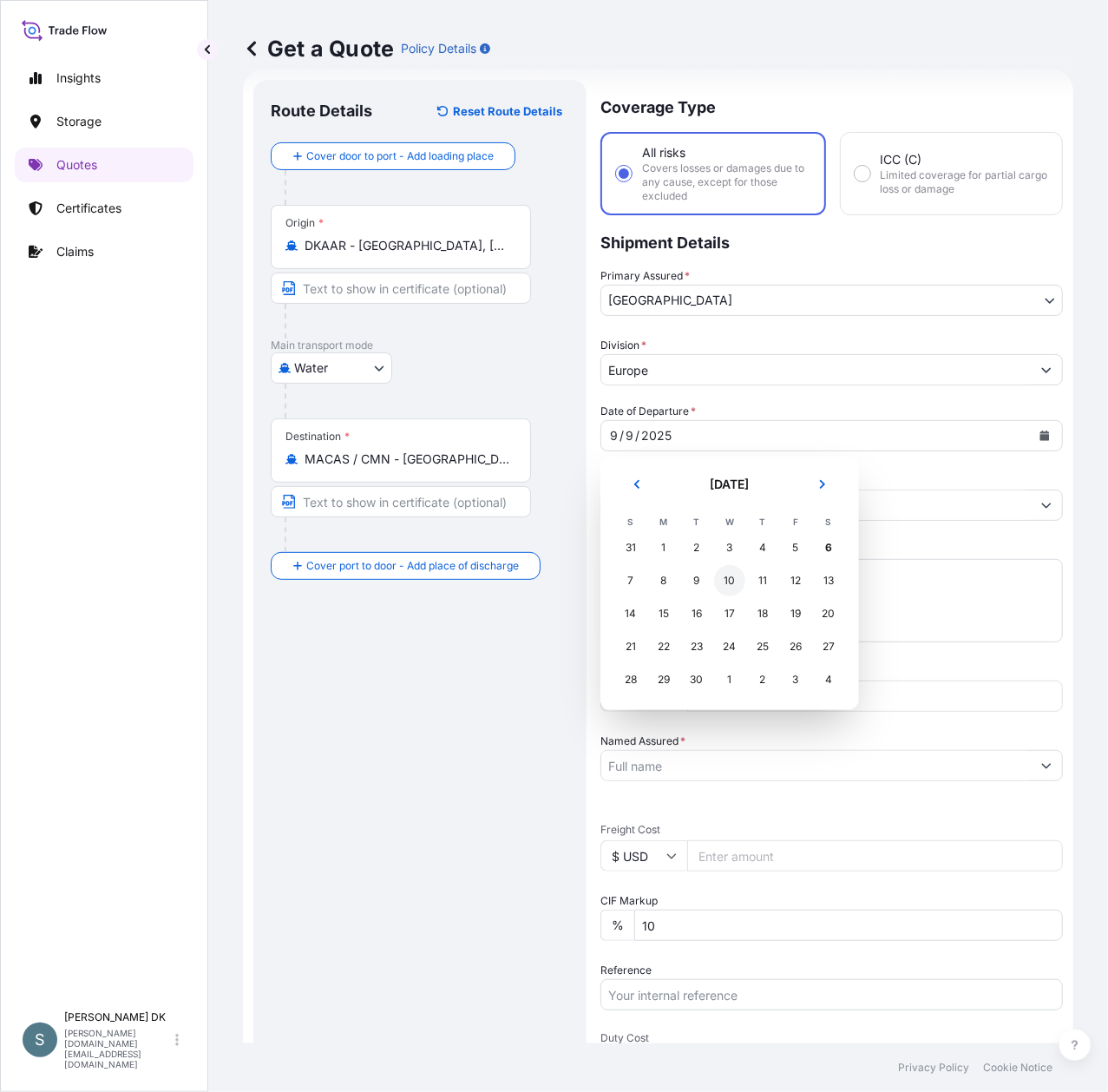
click at [737, 580] on div "10" at bounding box center [730, 581] width 31 height 31
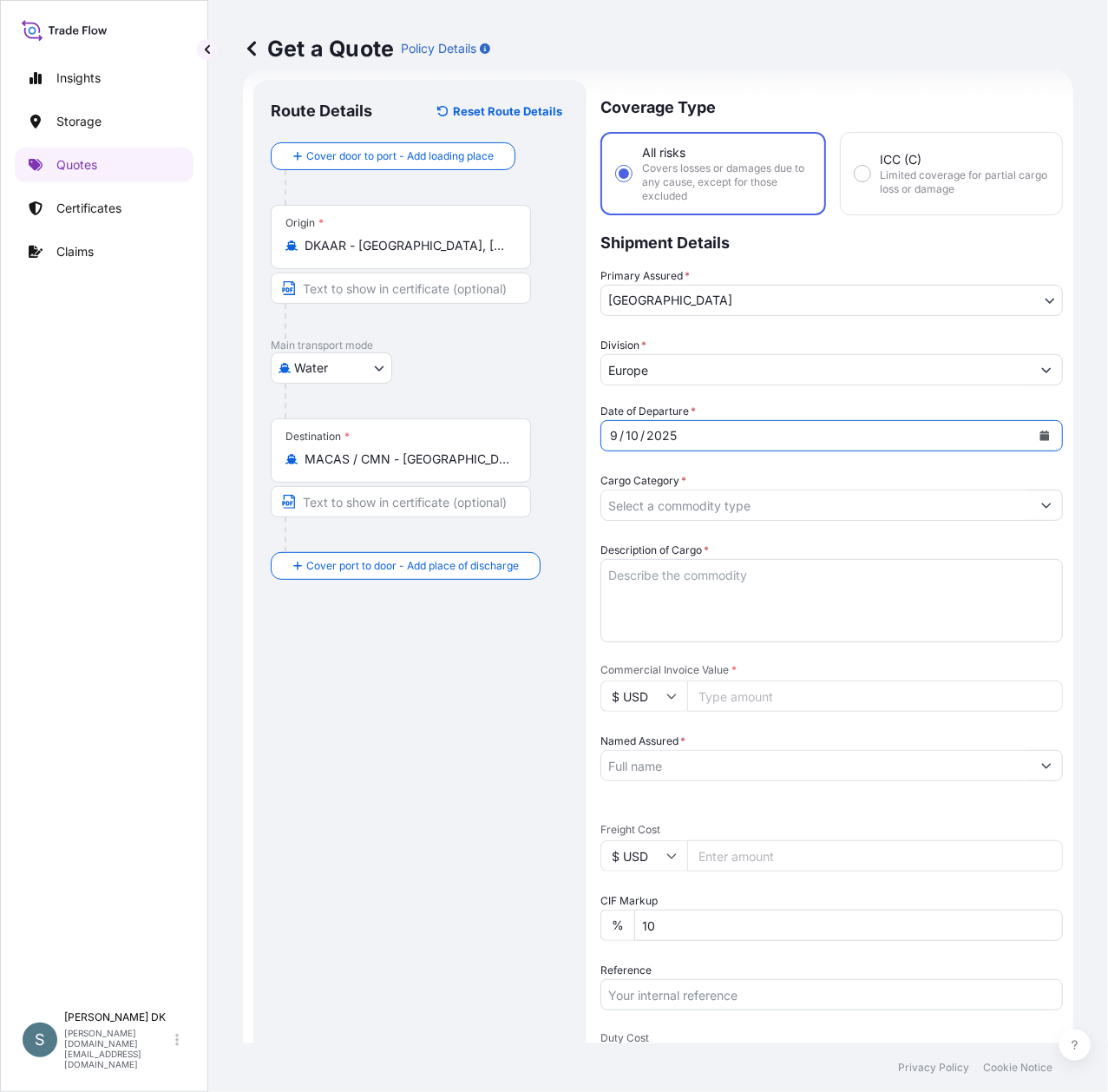
click at [879, 509] on input "Cargo Category *" at bounding box center [816, 505] width 429 height 31
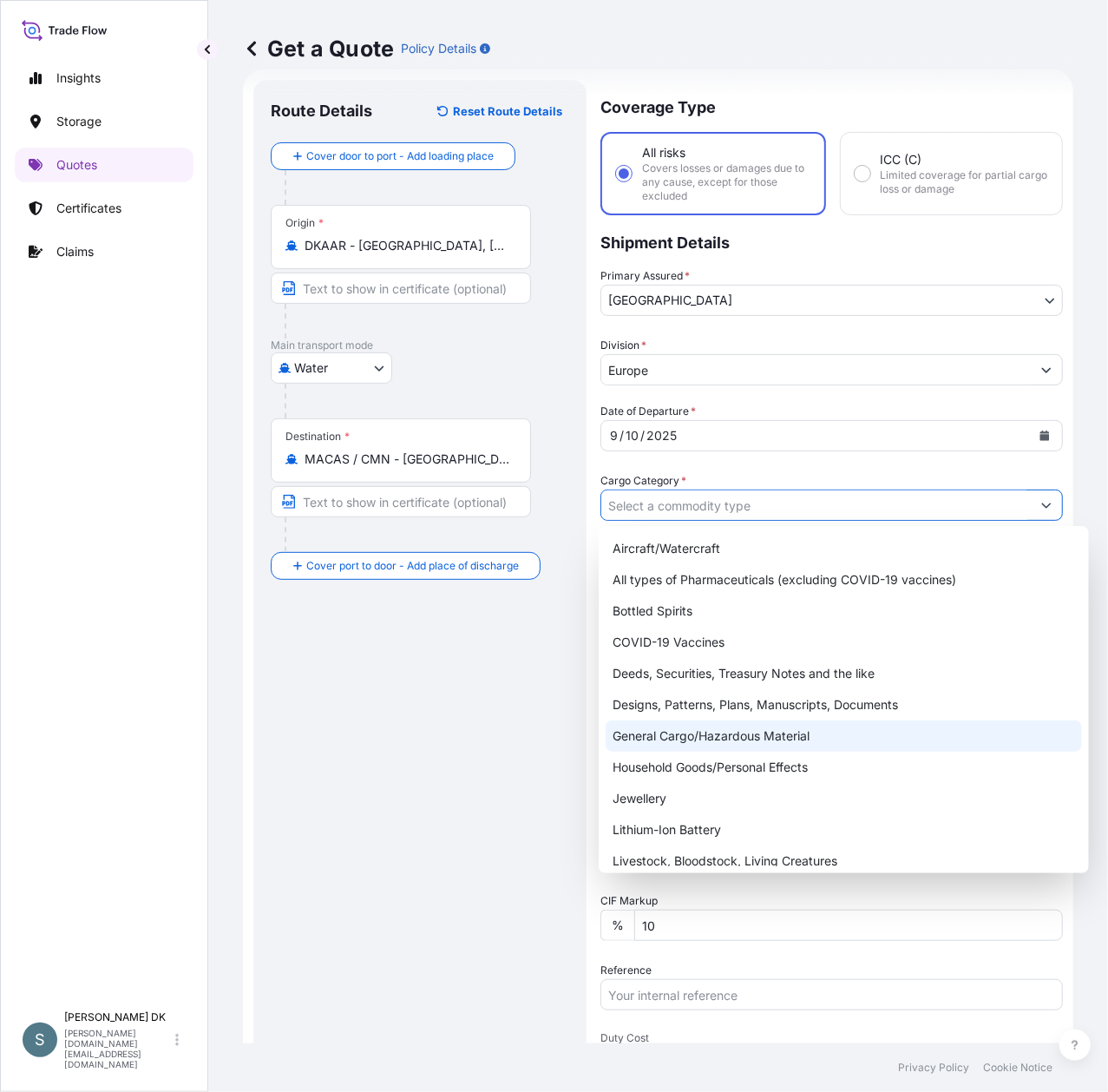
click at [739, 739] on div "General Cargo/Hazardous Material" at bounding box center [844, 736] width 477 height 31
type input "General Cargo/Hazardous Material"
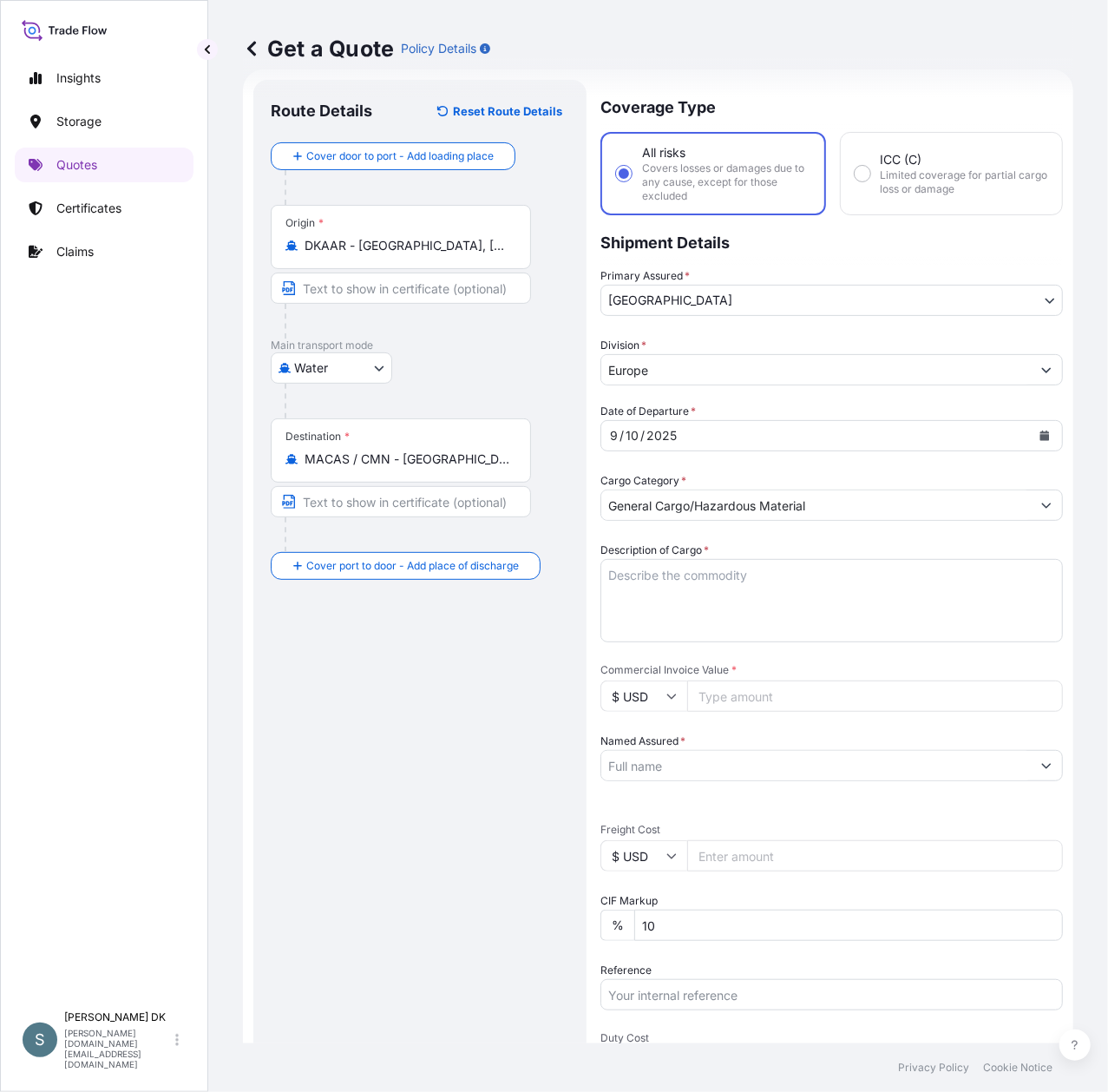
click at [463, 716] on div "Route Details Reset Route Details Cover door to port - Add loading place Place …" at bounding box center [420, 714] width 299 height 1233
click at [699, 572] on textarea "Description of Cargo *" at bounding box center [832, 600] width 463 height 83
paste textarea "SANAL P®, [MEDICAL_DATA], PHARMACEUTICAL QUALITY"
click at [612, 591] on textarea "SANAL P®, [MEDICAL_DATA], PHARMACEUTICAL QUALITY" at bounding box center [832, 600] width 463 height 83
click at [609, 593] on textarea "SANAL P®, [MEDICAL_DATA], PHARMACEUTICAL QUALITY" at bounding box center [832, 600] width 463 height 83
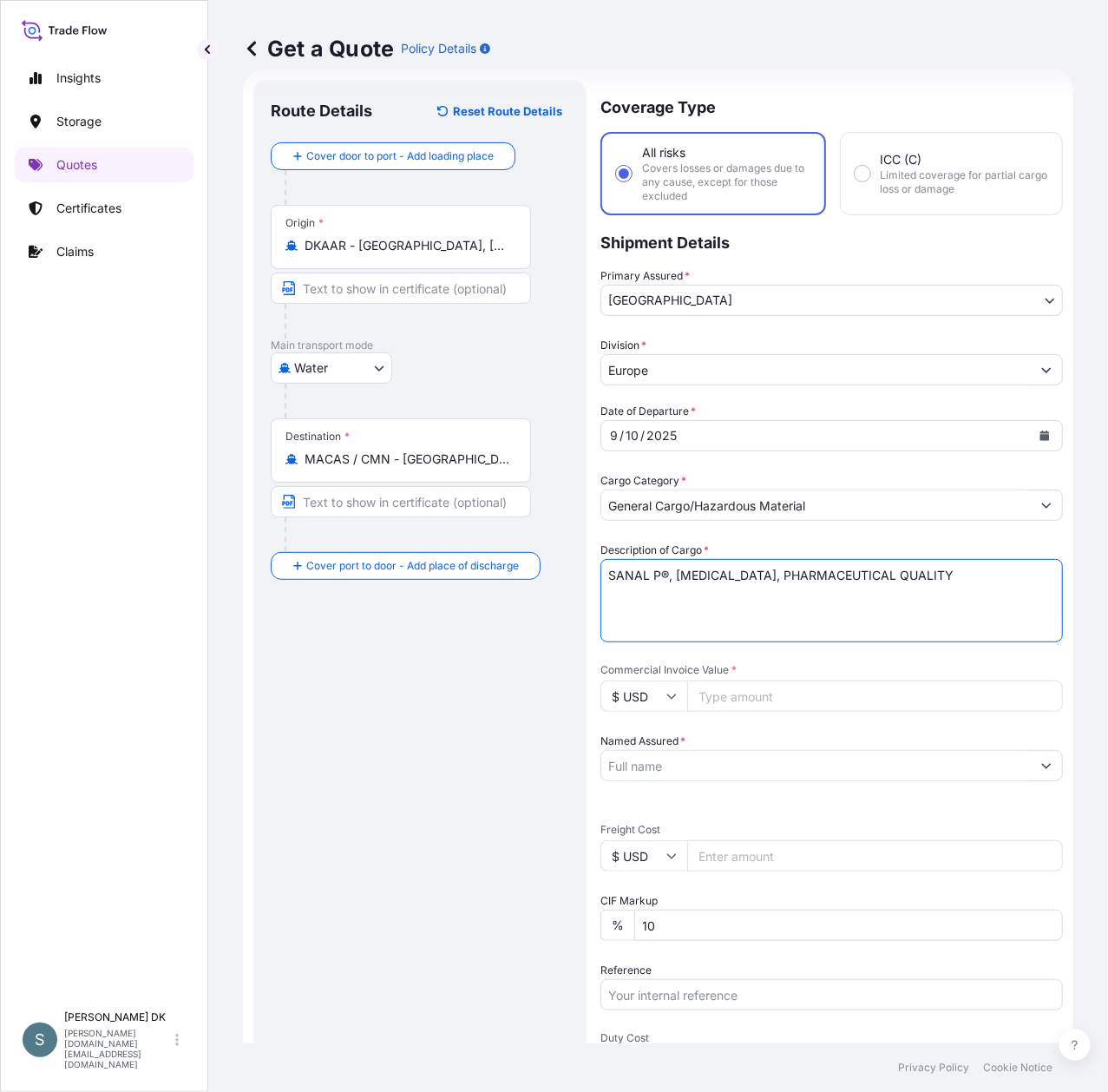
click at [921, 626] on textarea "SANAL P®, [MEDICAL_DATA], PHARMACEUTICAL QUALITY" at bounding box center [832, 600] width 463 height 83
type textarea "SANAL P®, [MEDICAL_DATA], PHARMACEUTICAL QUALITY"
click at [663, 709] on input "$ USD" at bounding box center [643, 696] width 87 height 31
click at [629, 750] on div "€ EUR" at bounding box center [644, 743] width 73 height 33
type input "€ EUR"
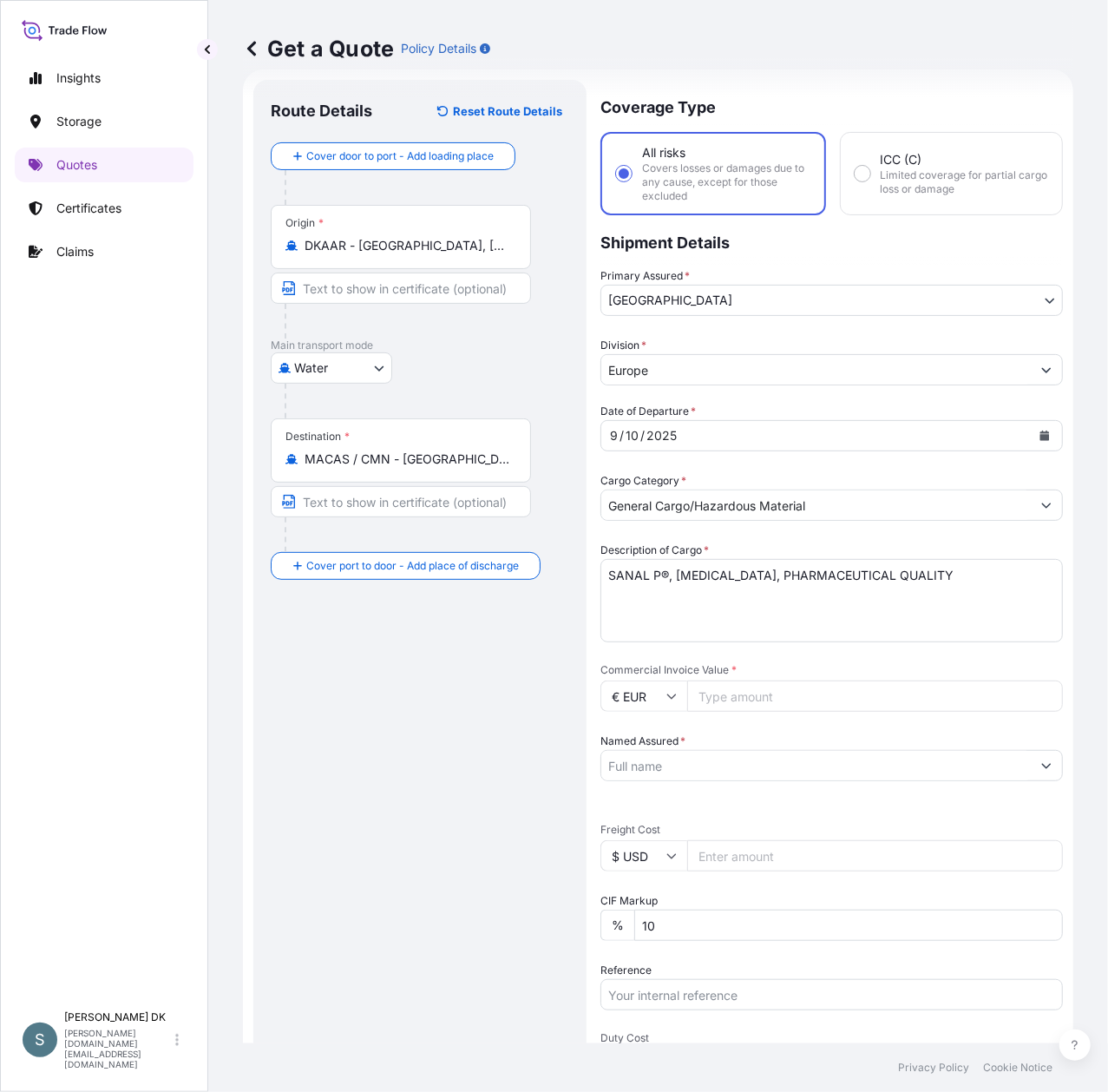
click at [779, 691] on input "Commercial Invoice Value *" at bounding box center [875, 696] width 375 height 31
click at [744, 689] on input "Commercial Invoice Value *" at bounding box center [875, 696] width 375 height 31
paste input "32340.00"
type input "32340.00"
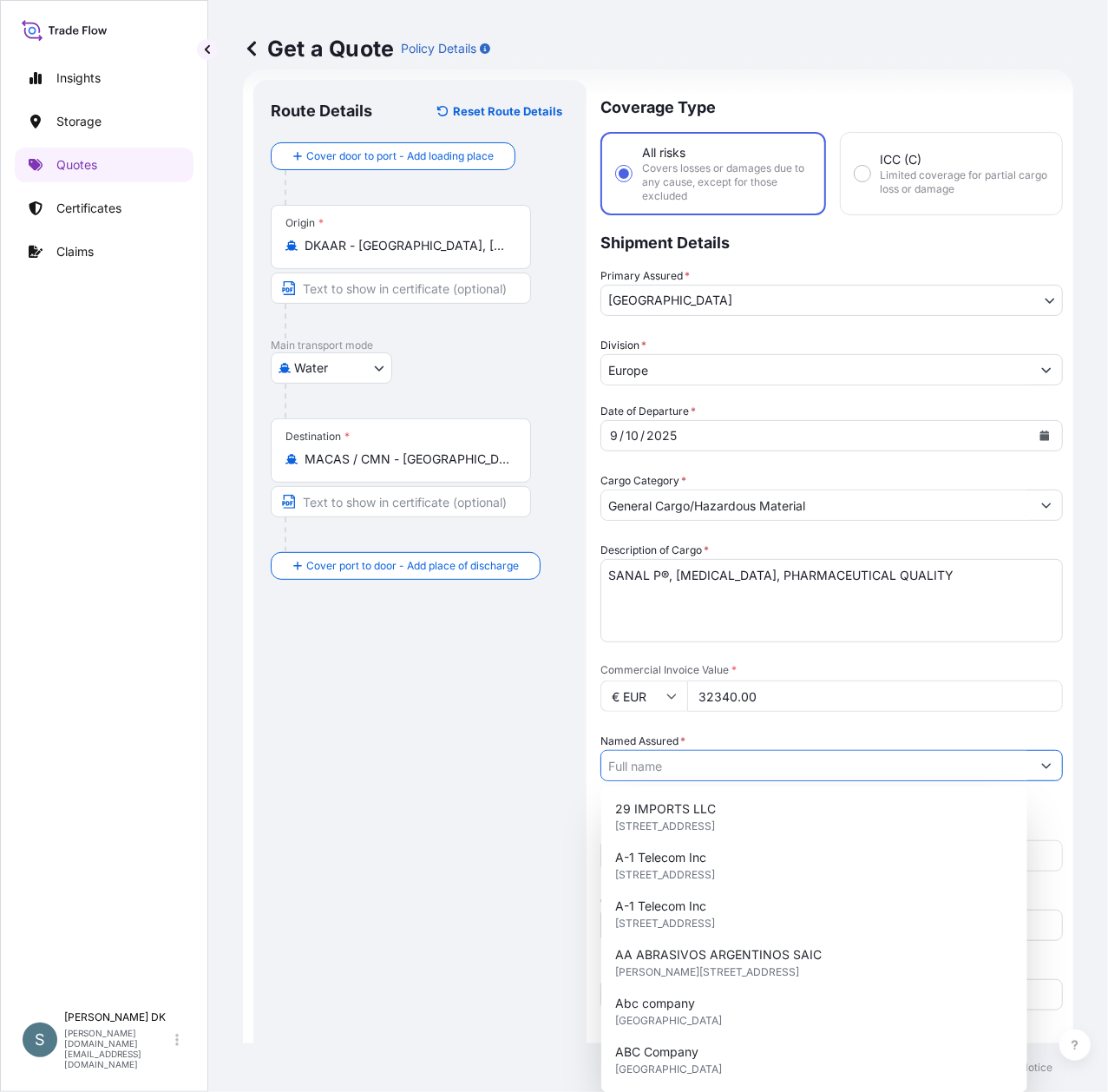
click at [782, 765] on input "Named Assured *" at bounding box center [816, 766] width 429 height 31
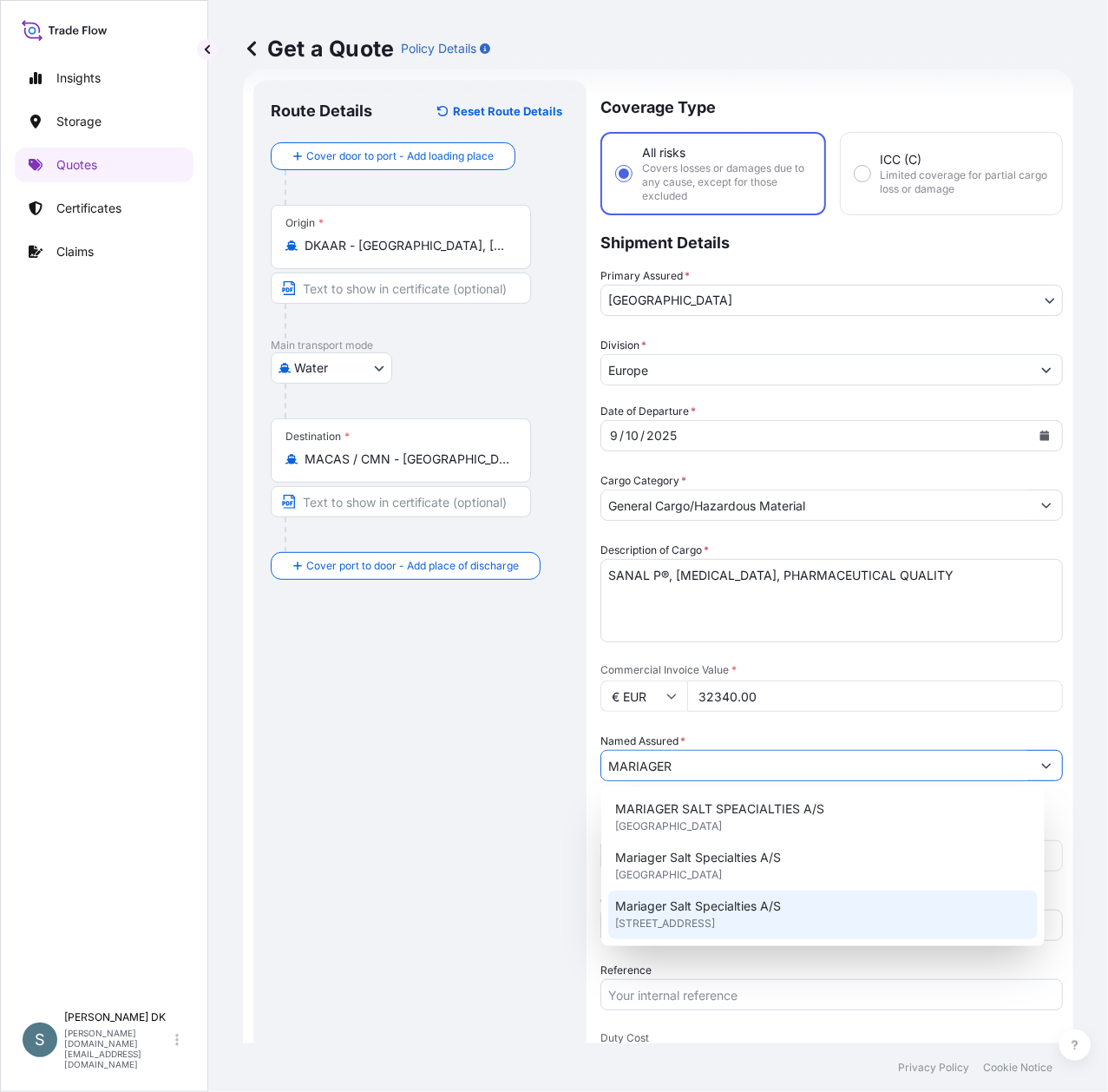
click at [720, 911] on span "Mariager Salt Specialties A/S" at bounding box center [698, 906] width 166 height 17
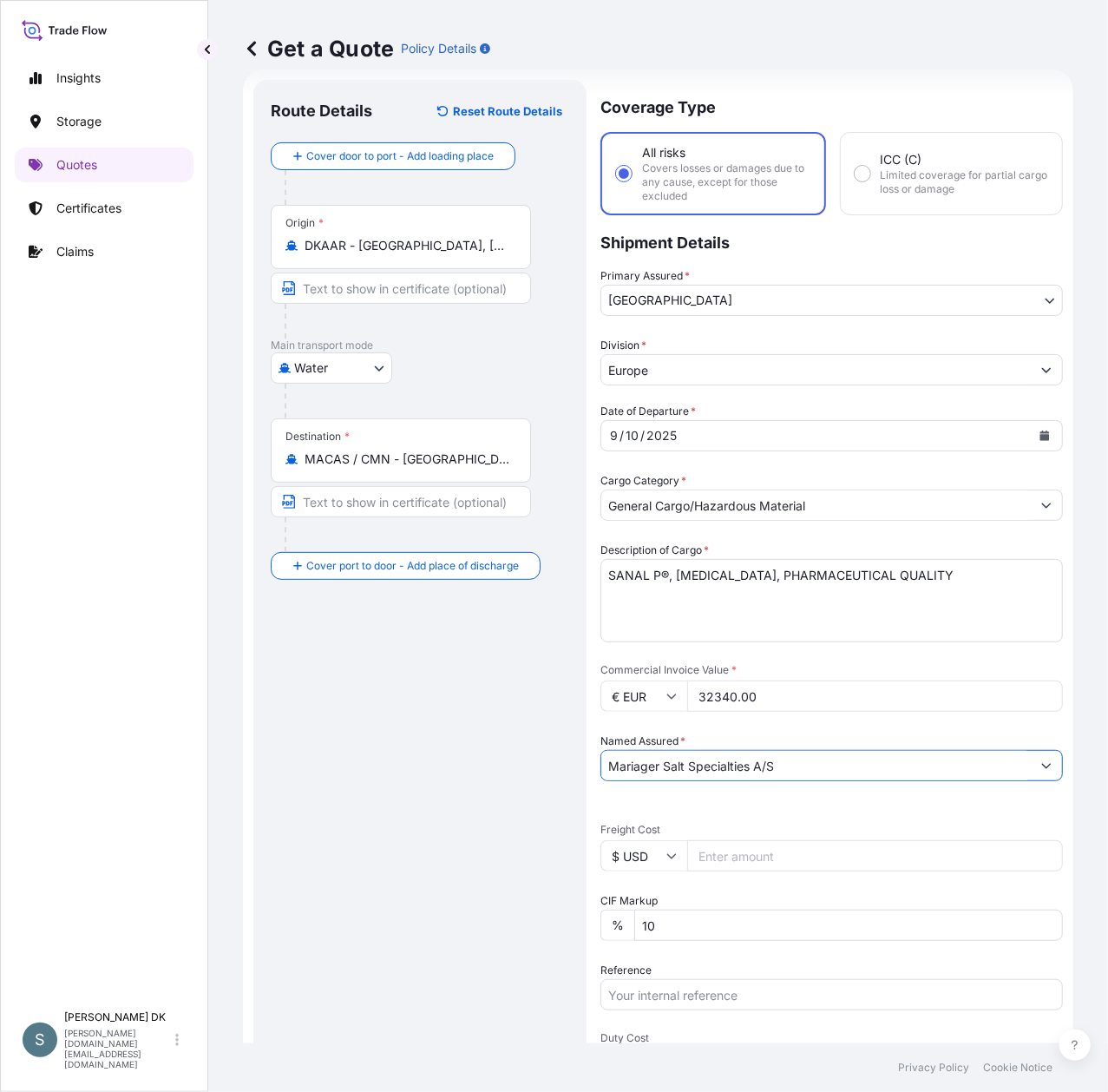
type input "Mariager Salt Specialties A/S"
click at [470, 841] on div "Route Details Reset Route Details Cover door to port - Add loading place Place …" at bounding box center [420, 714] width 299 height 1233
click at [609, 855] on input "$ USD" at bounding box center [643, 856] width 87 height 31
drag, startPoint x: 626, startPoint y: 898, endPoint x: 626, endPoint y: 910, distance: 12.0
click at [626, 898] on div "€ EUR" at bounding box center [644, 902] width 73 height 33
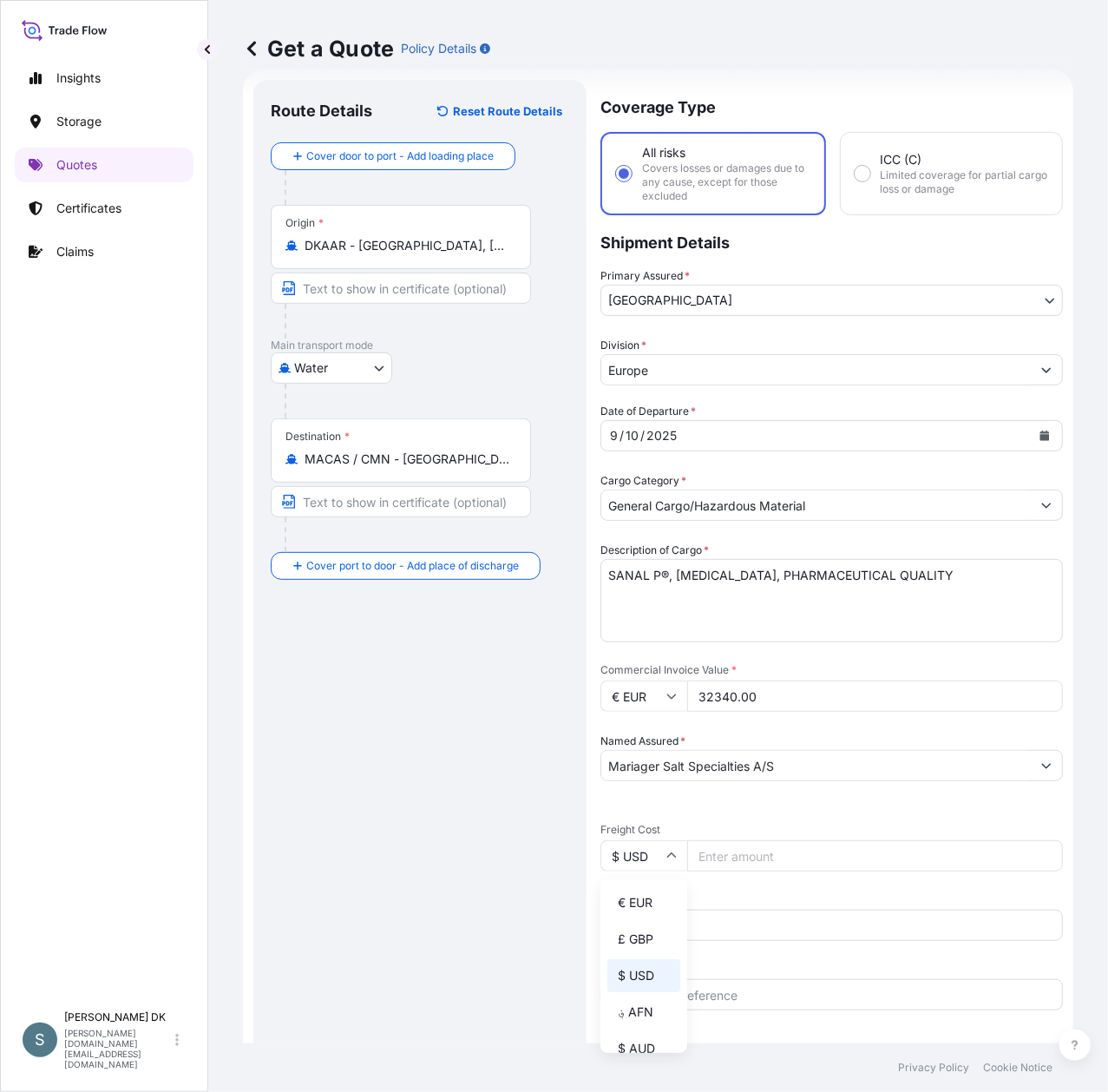
type input "€ EUR"
click at [740, 849] on input "Freight Cost" at bounding box center [875, 856] width 375 height 31
paste input "6593.1"
drag, startPoint x: 754, startPoint y: 858, endPoint x: 560, endPoint y: 856, distance: 194.0
click at [560, 856] on form "Route Details Reset Route Details Cover door to port - Add loading place Place …" at bounding box center [658, 714] width 830 height 1289
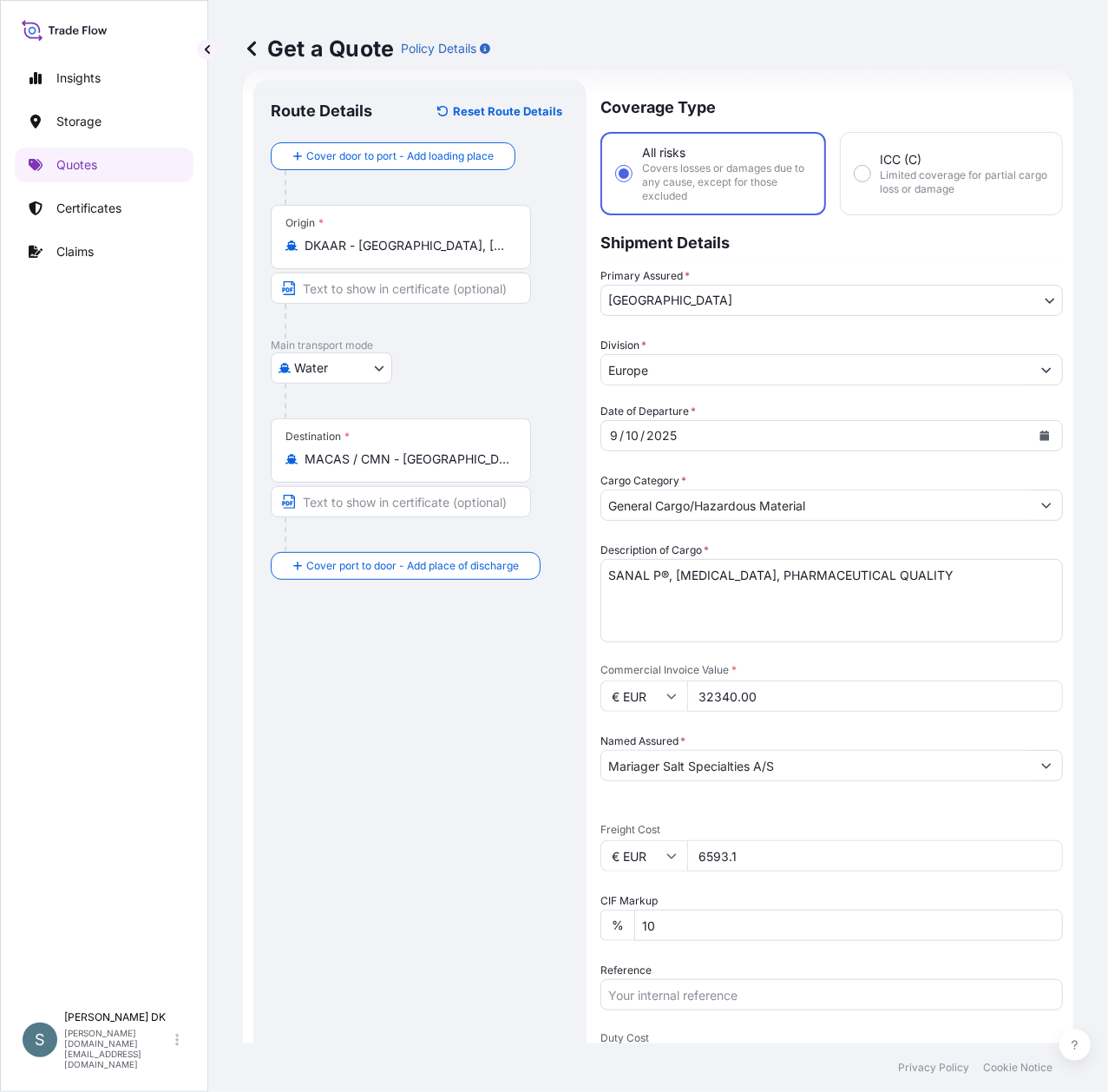
paste input "number"
type input "6593.1"
click at [317, 807] on div "Route Details Reset Route Details Cover door to port - Add loading place Place …" at bounding box center [420, 714] width 299 height 1233
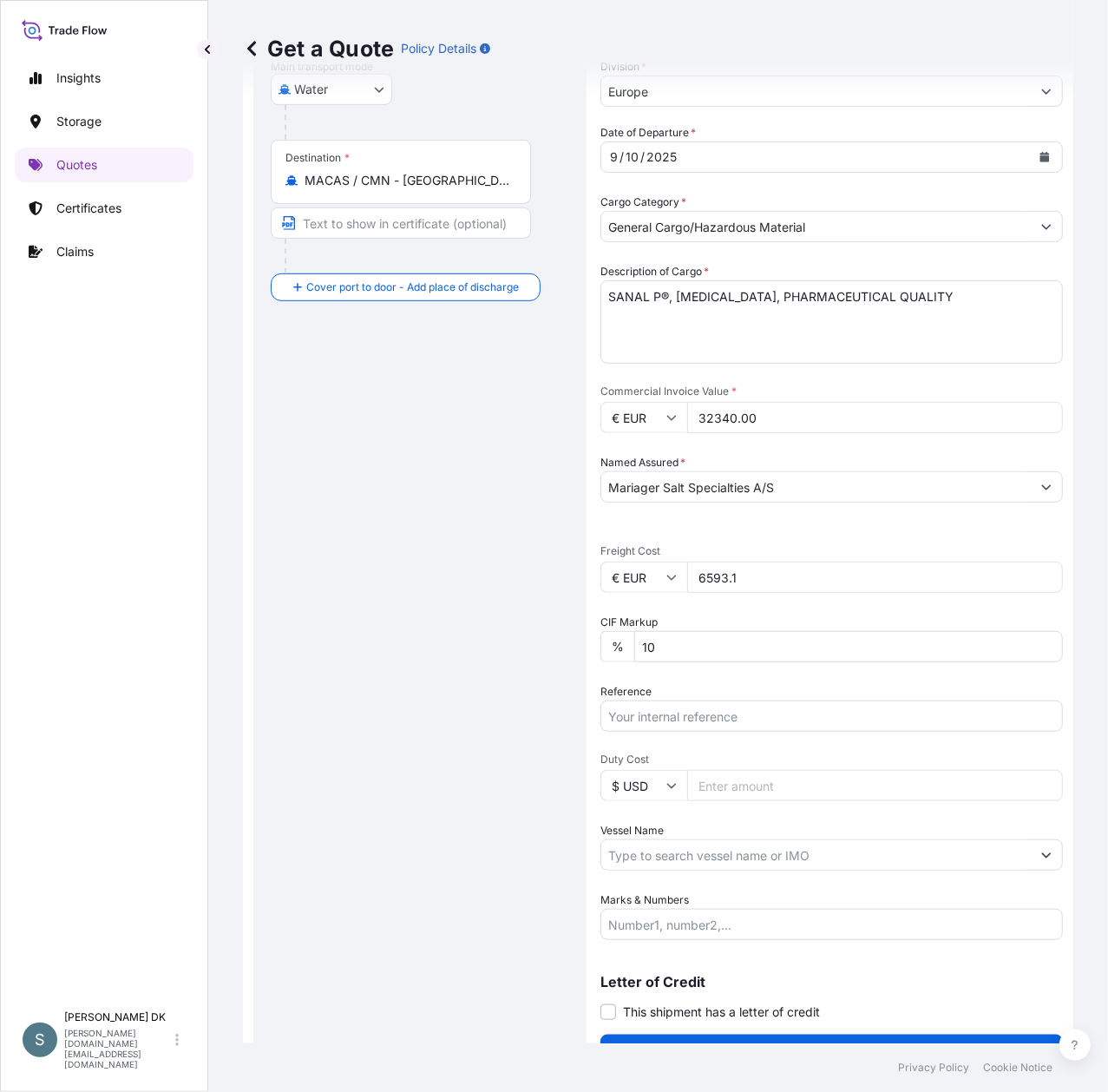
scroll to position [341, 0]
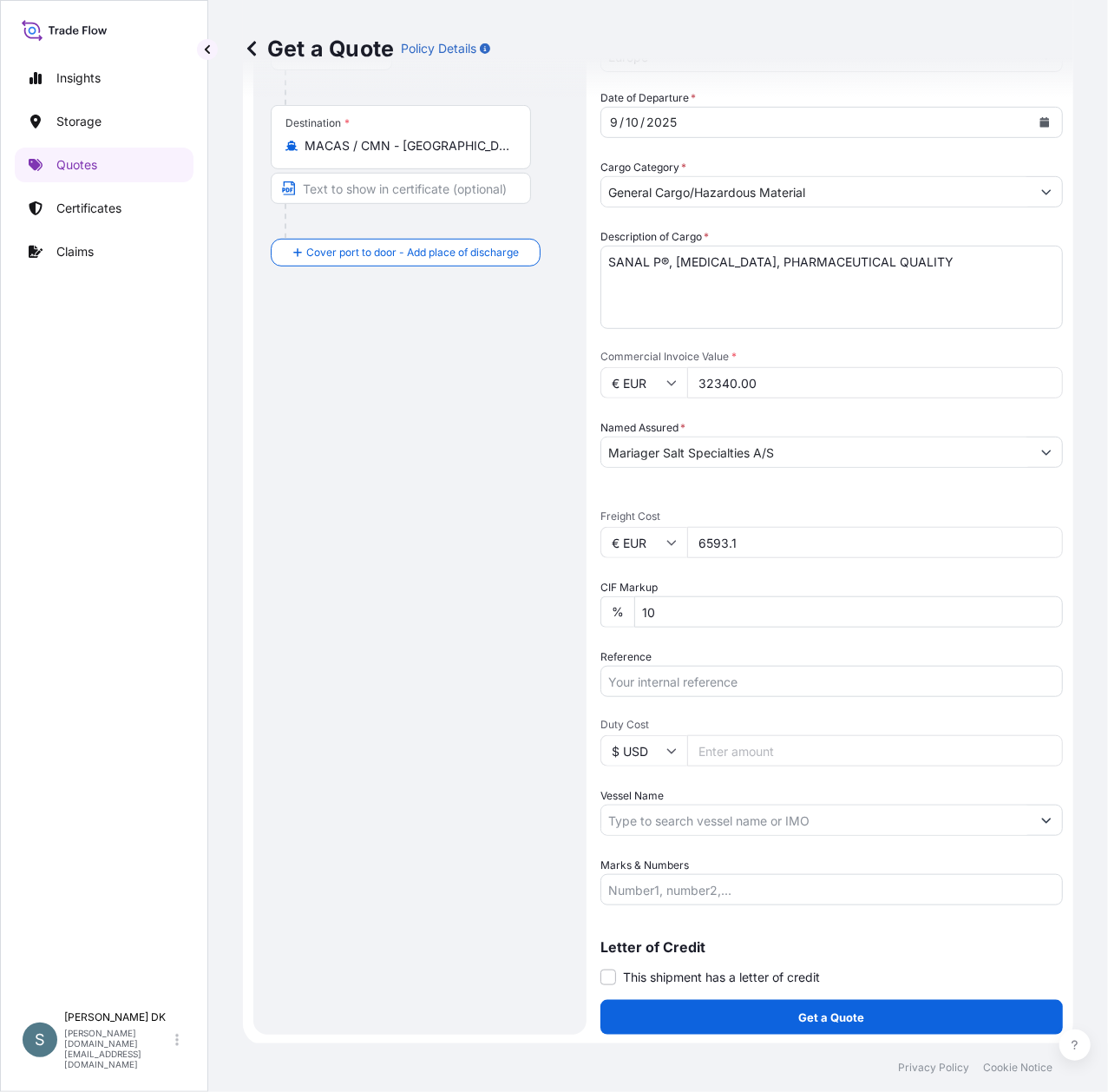
click at [678, 681] on input "Reference" at bounding box center [832, 681] width 463 height 31
paste input "DK1001020122"
click at [725, 681] on input "DK1001020122 -" at bounding box center [832, 681] width 463 height 31
paste input "2591244"
type input "DK1001020122 - 2591244"
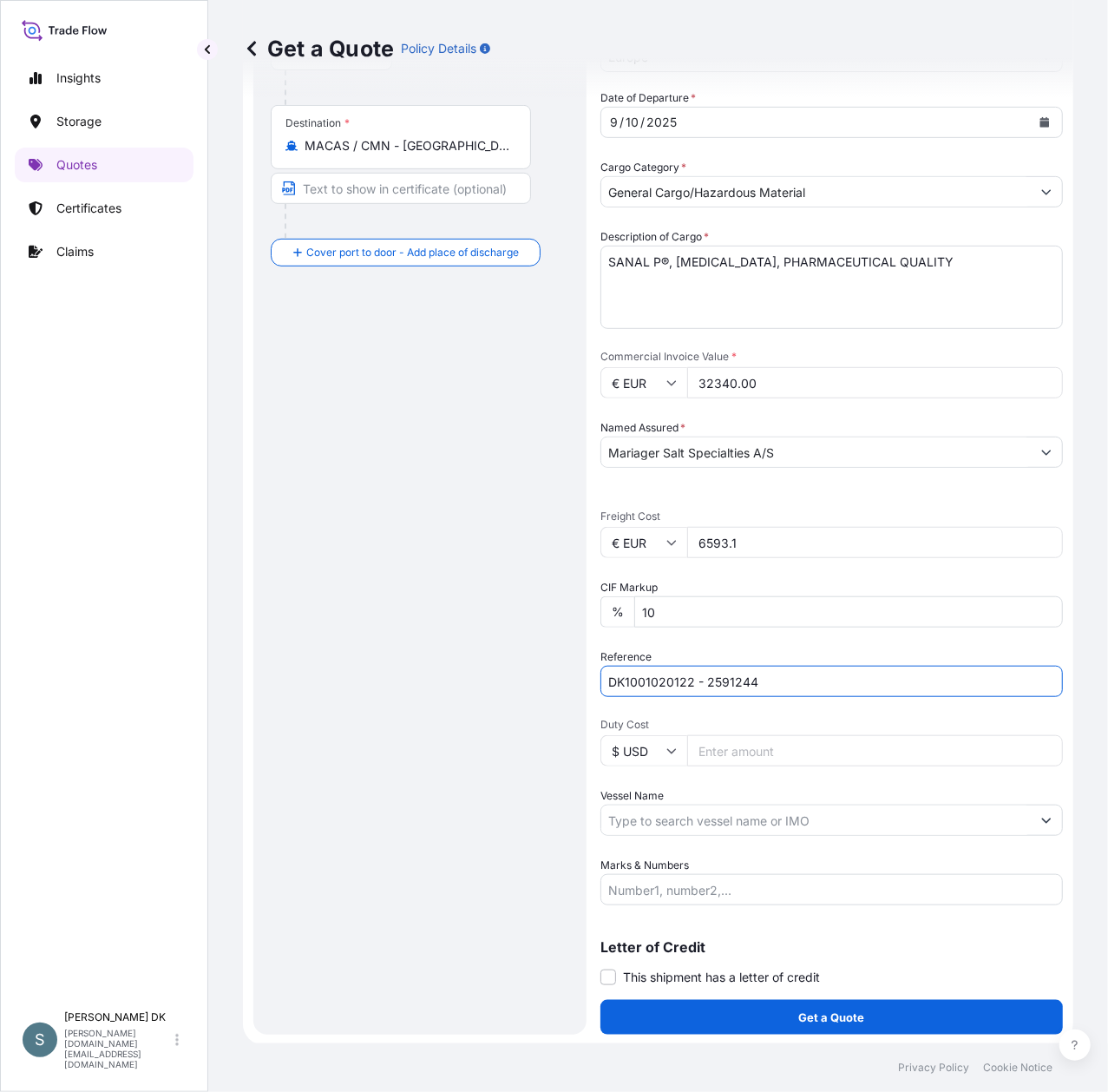
click at [495, 747] on div "Route Details Reset Route Details Cover door to port - Add loading place Place …" at bounding box center [420, 400] width 299 height 1233
click at [804, 813] on input "Vessel Name" at bounding box center [816, 820] width 429 height 31
click at [649, 812] on input "Vessel Name" at bounding box center [816, 820] width 429 height 31
paste input "VALENCIA EXPRESS"
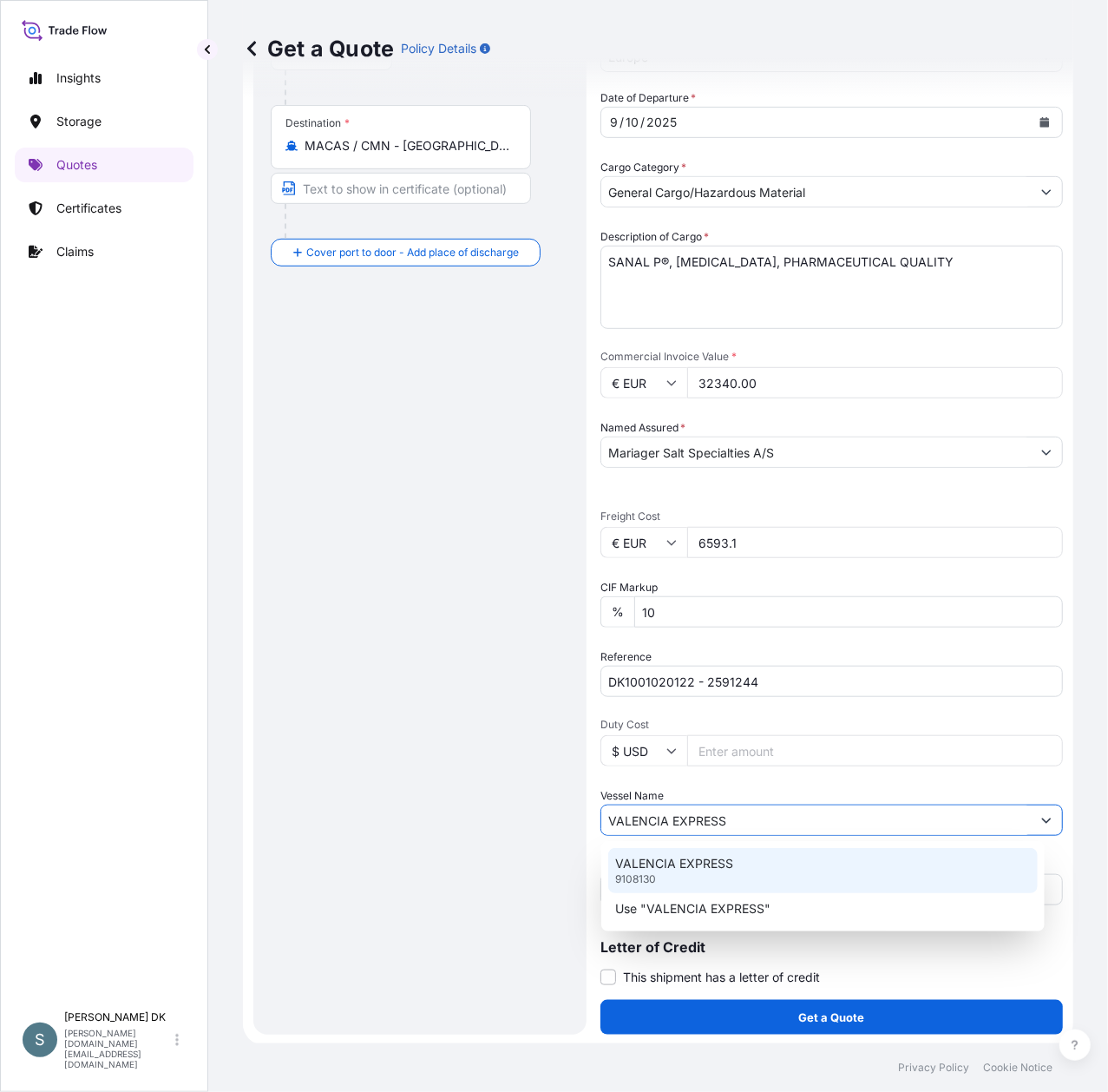
click at [672, 855] on p "VALENCIA EXPRESS" at bounding box center [674, 863] width 118 height 17
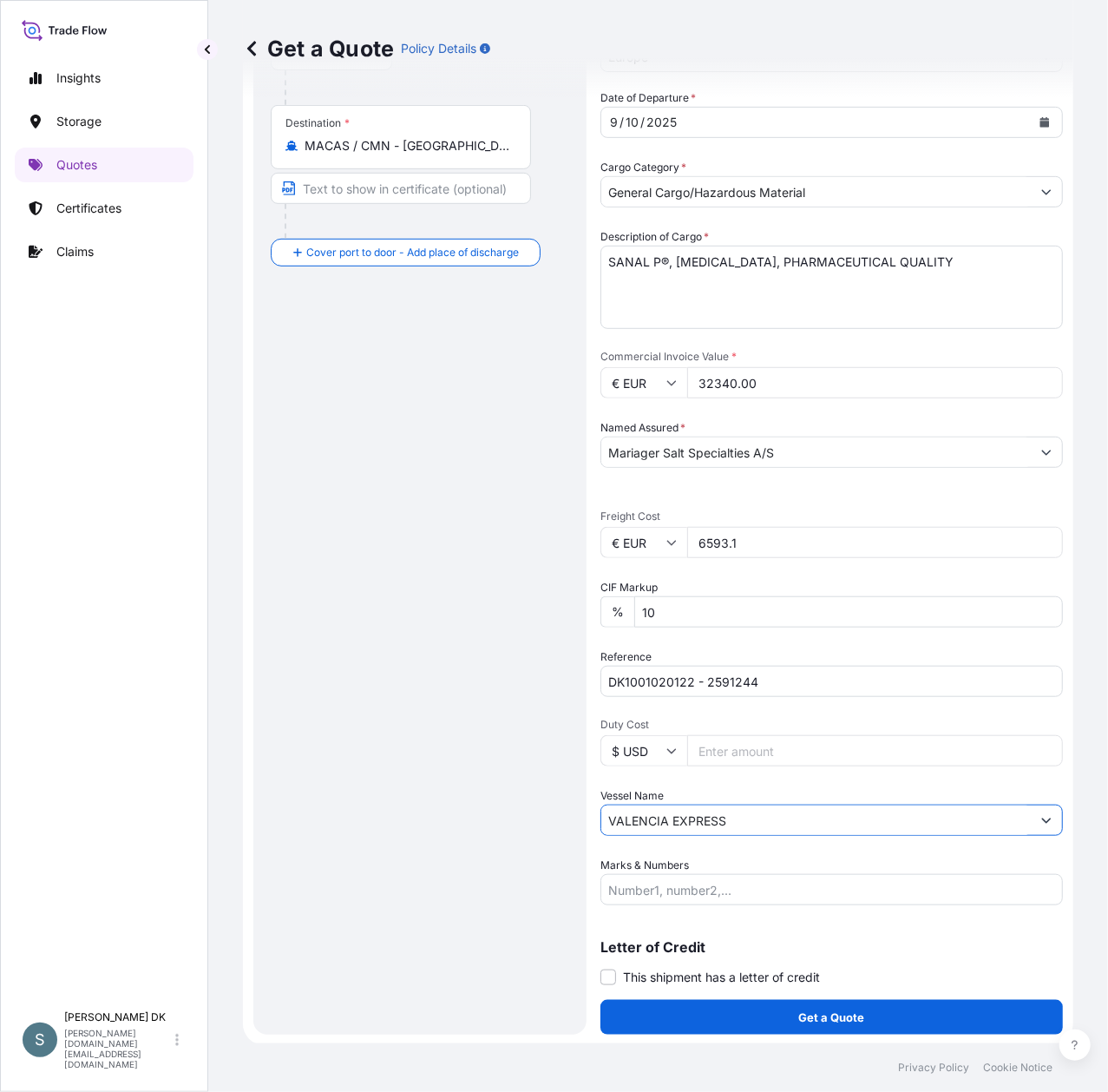
type input "VALENCIA EXPRESS"
click at [427, 803] on div "Route Details Reset Route Details Cover door to port - Add loading place Place …" at bounding box center [420, 400] width 299 height 1233
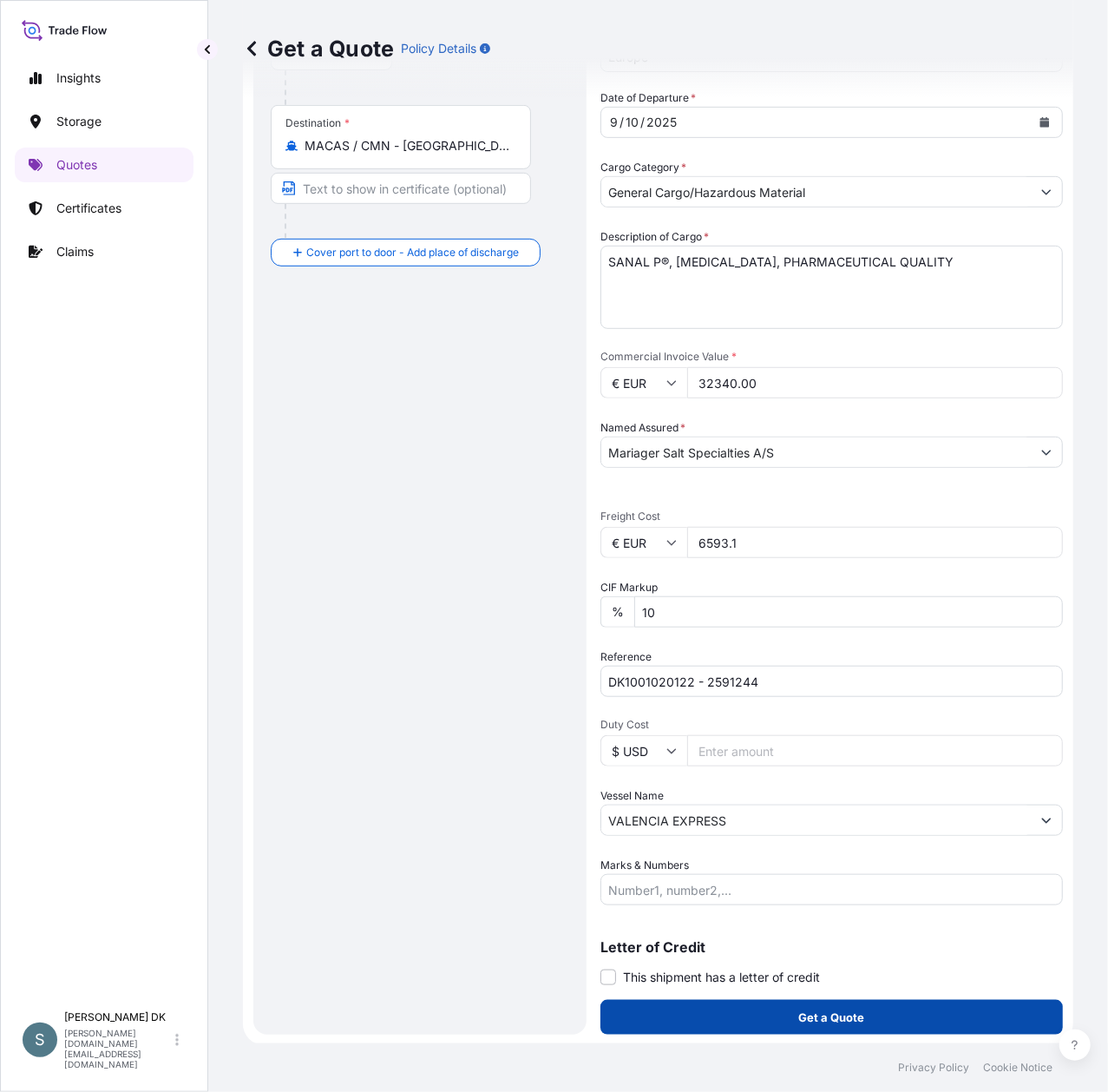
click at [850, 1015] on p "Get a Quote" at bounding box center [832, 1016] width 66 height 17
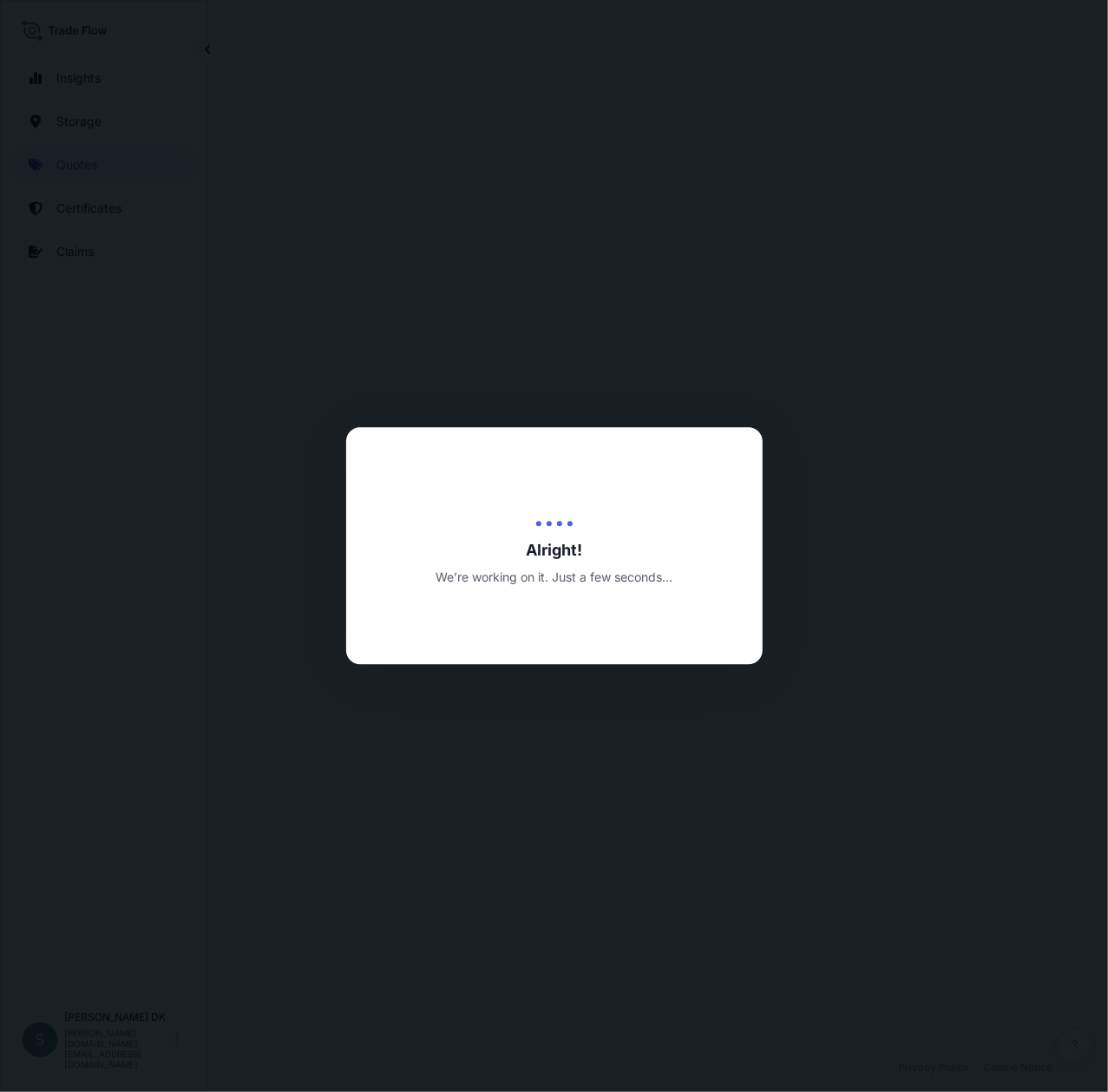
select select "Water"
select select "31589"
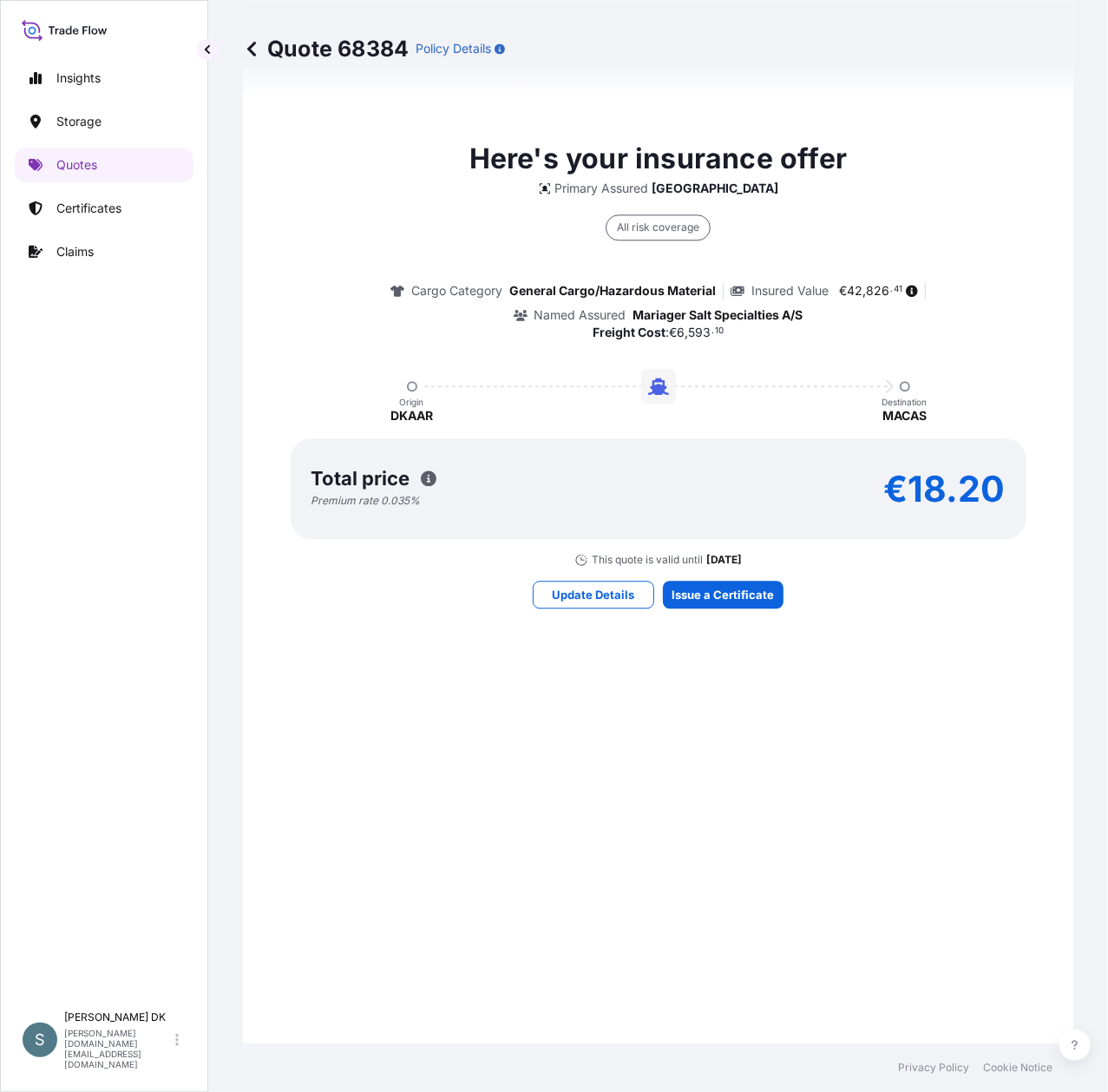
scroll to position [2050, 0]
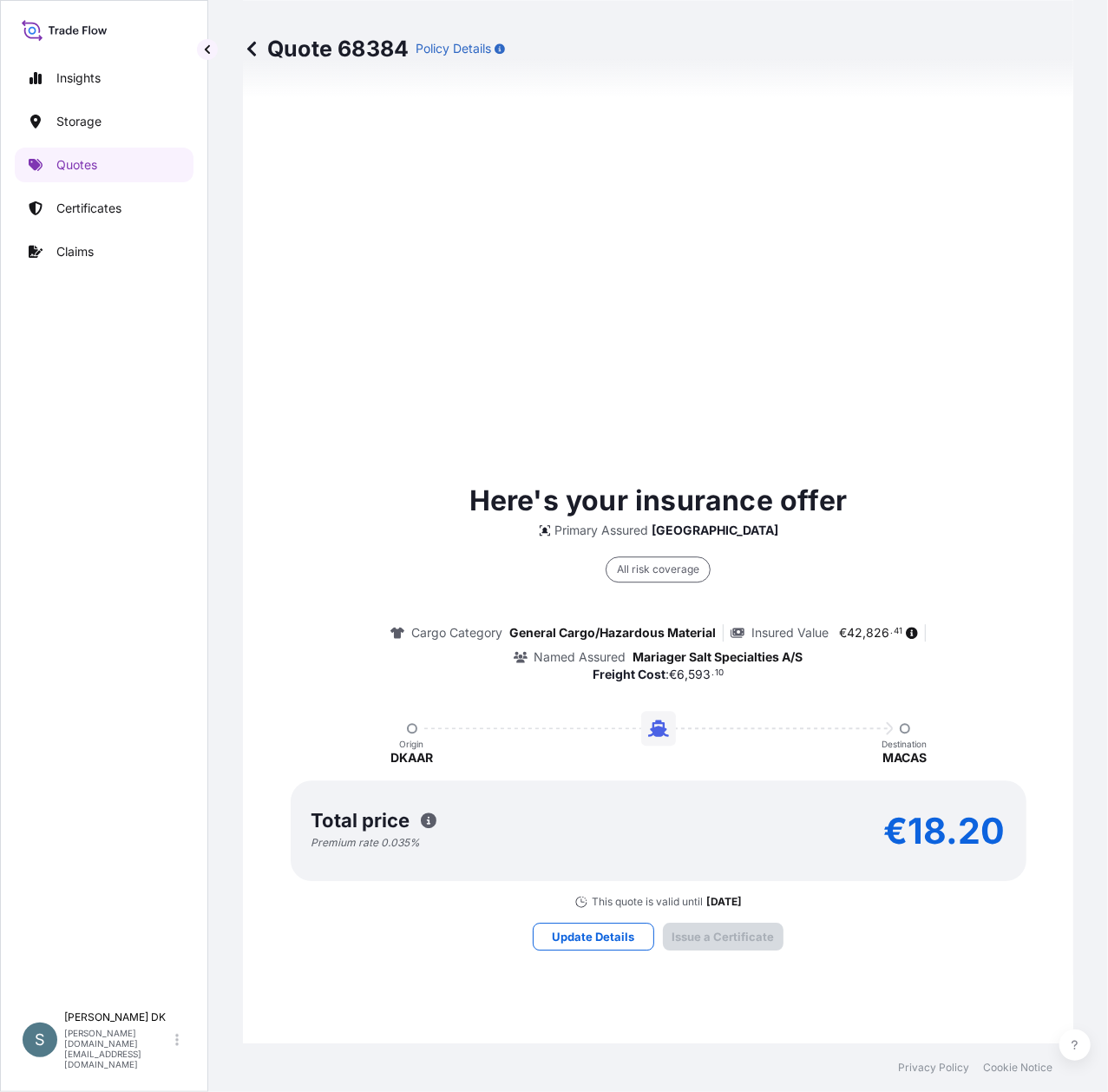
type input "[STREET_ADDRESS]"
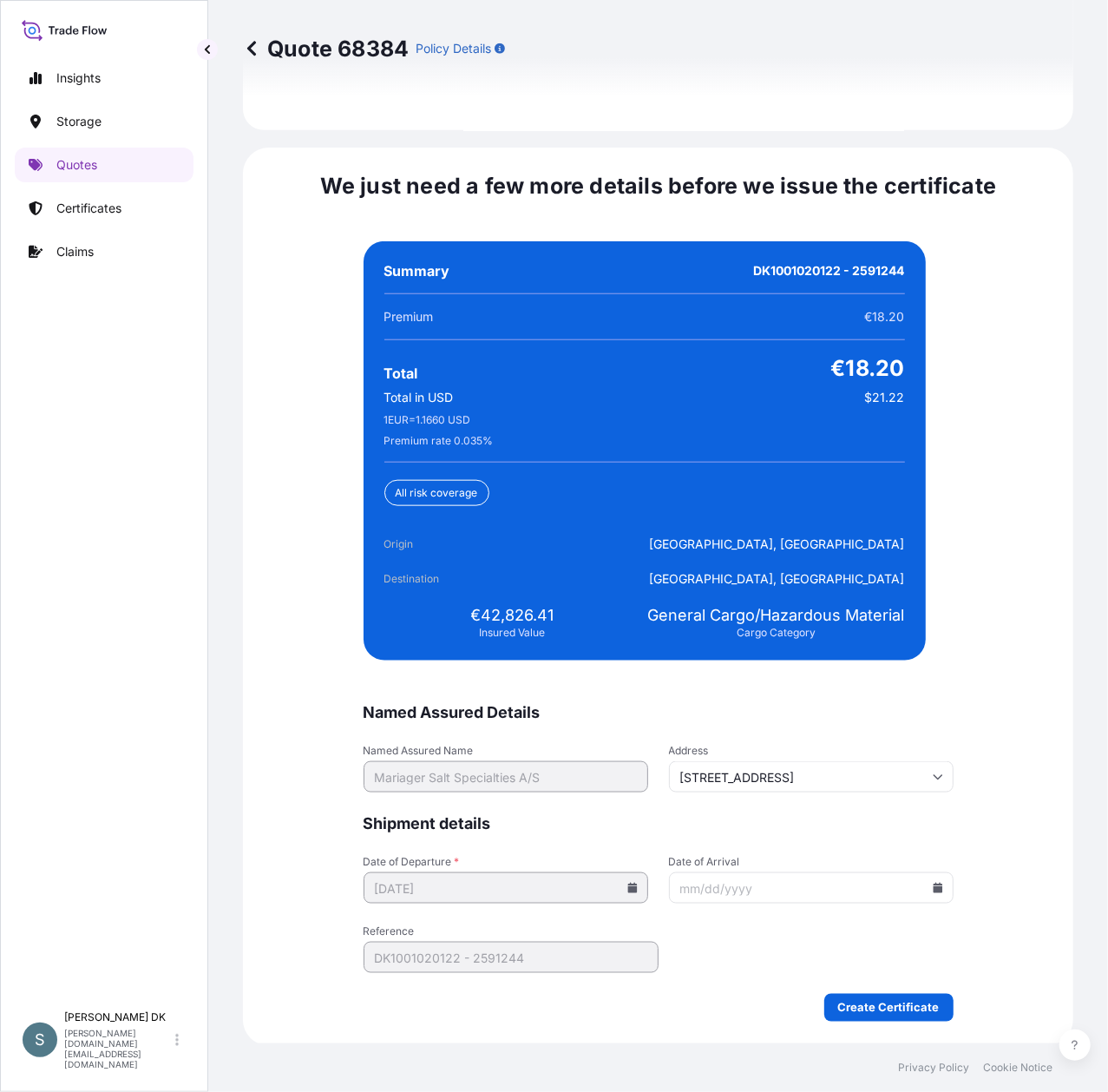
scroll to position [4001, 0]
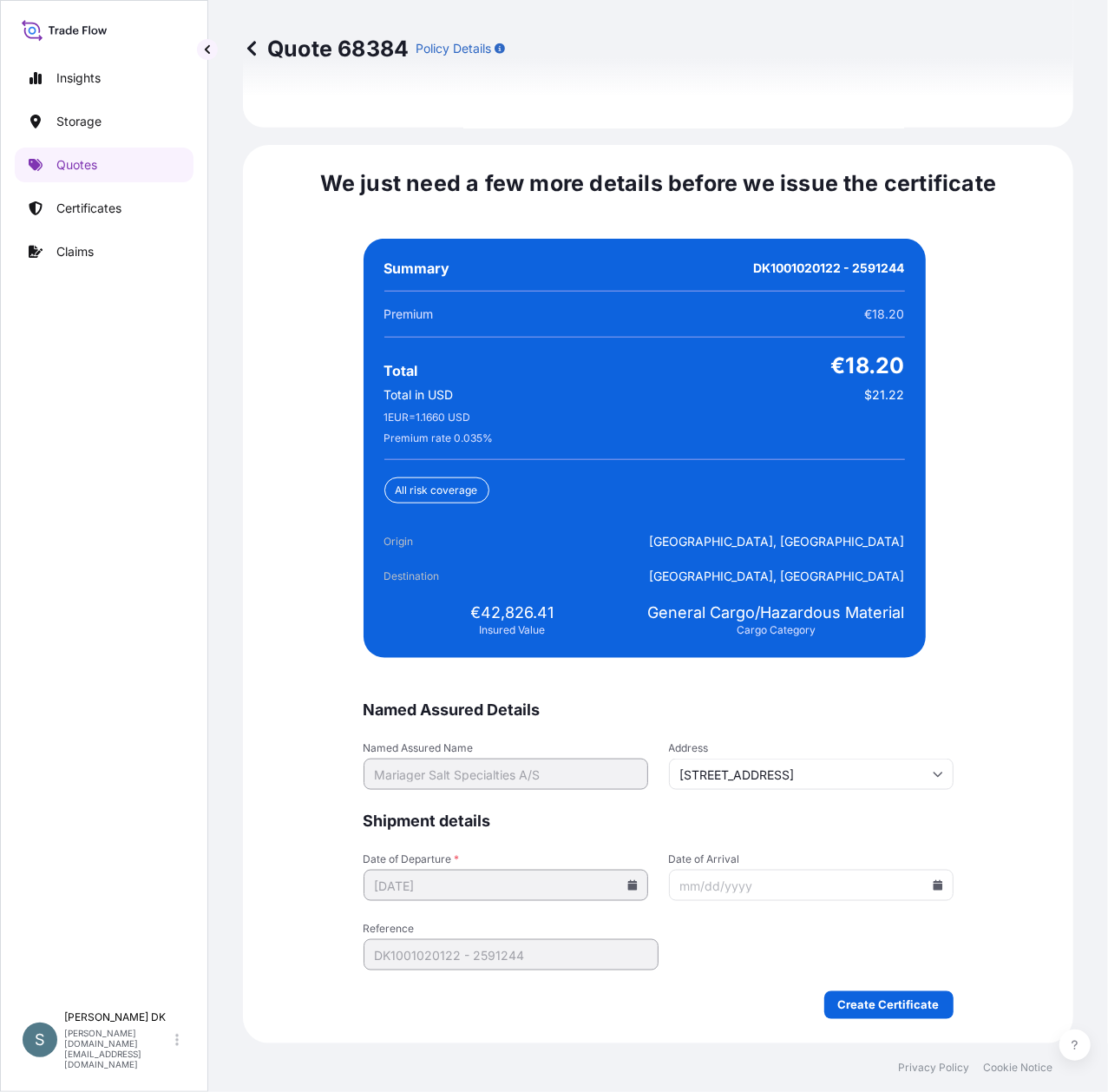
click at [933, 889] on icon at bounding box center [938, 885] width 9 height 10
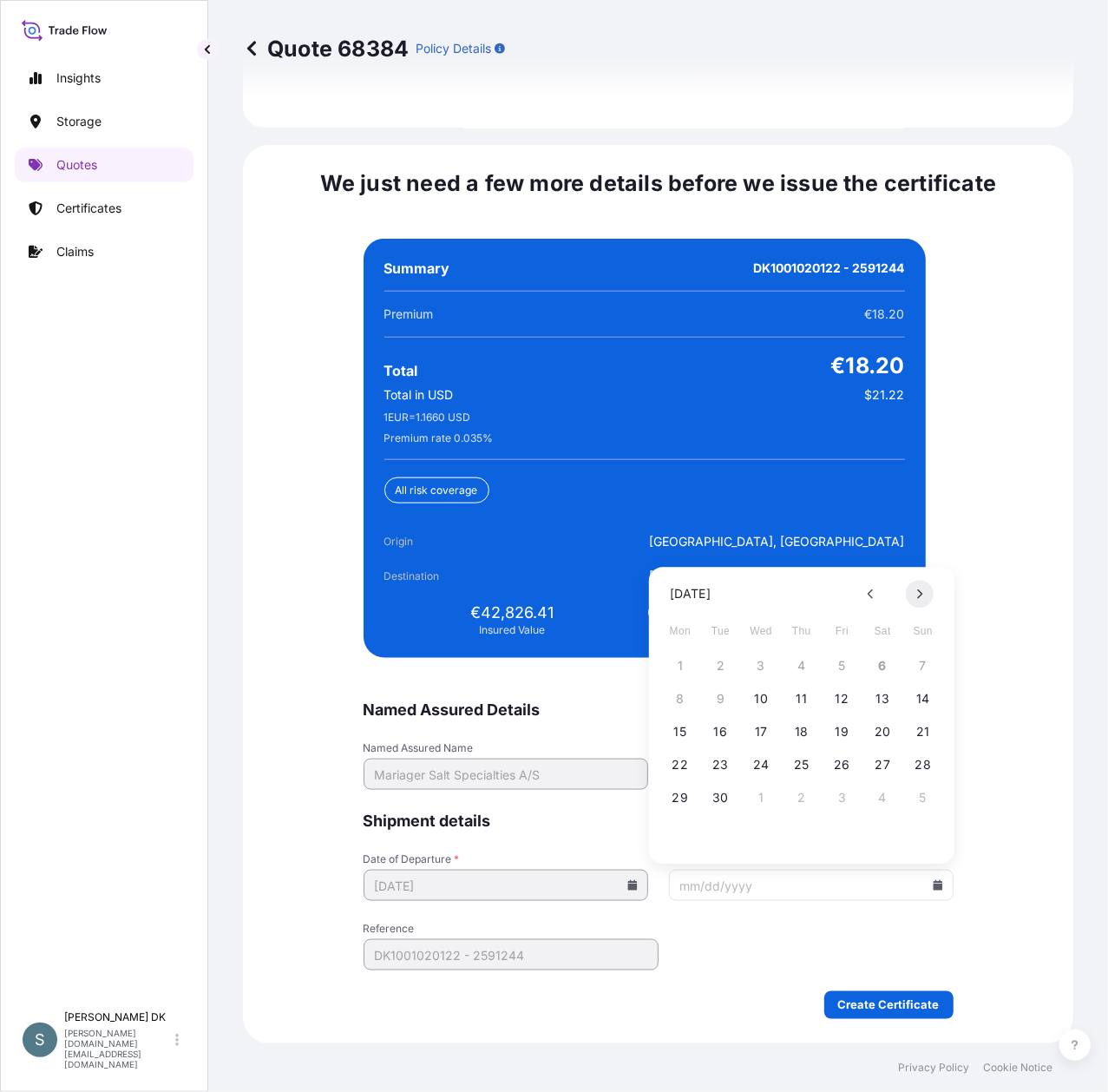
click at [921, 601] on button at bounding box center [919, 593] width 27 height 27
click at [867, 597] on icon at bounding box center [871, 593] width 7 height 10
click at [754, 663] on button "1" at bounding box center [761, 665] width 27 height 27
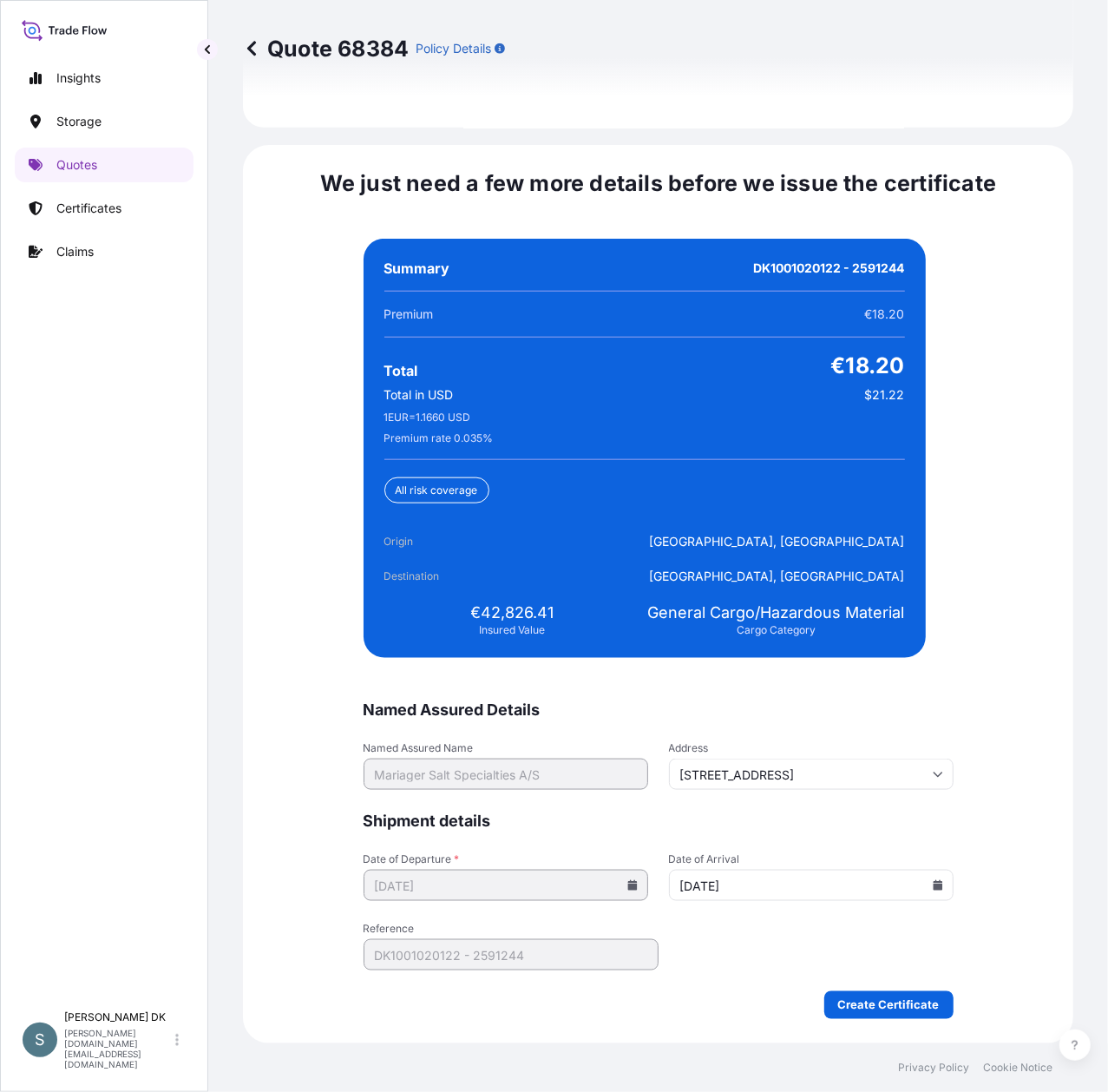
type input "[DATE]"
click at [1011, 708] on div "We just need a few more details before we issue the certificate Named Assured D…" at bounding box center [658, 594] width 830 height 899
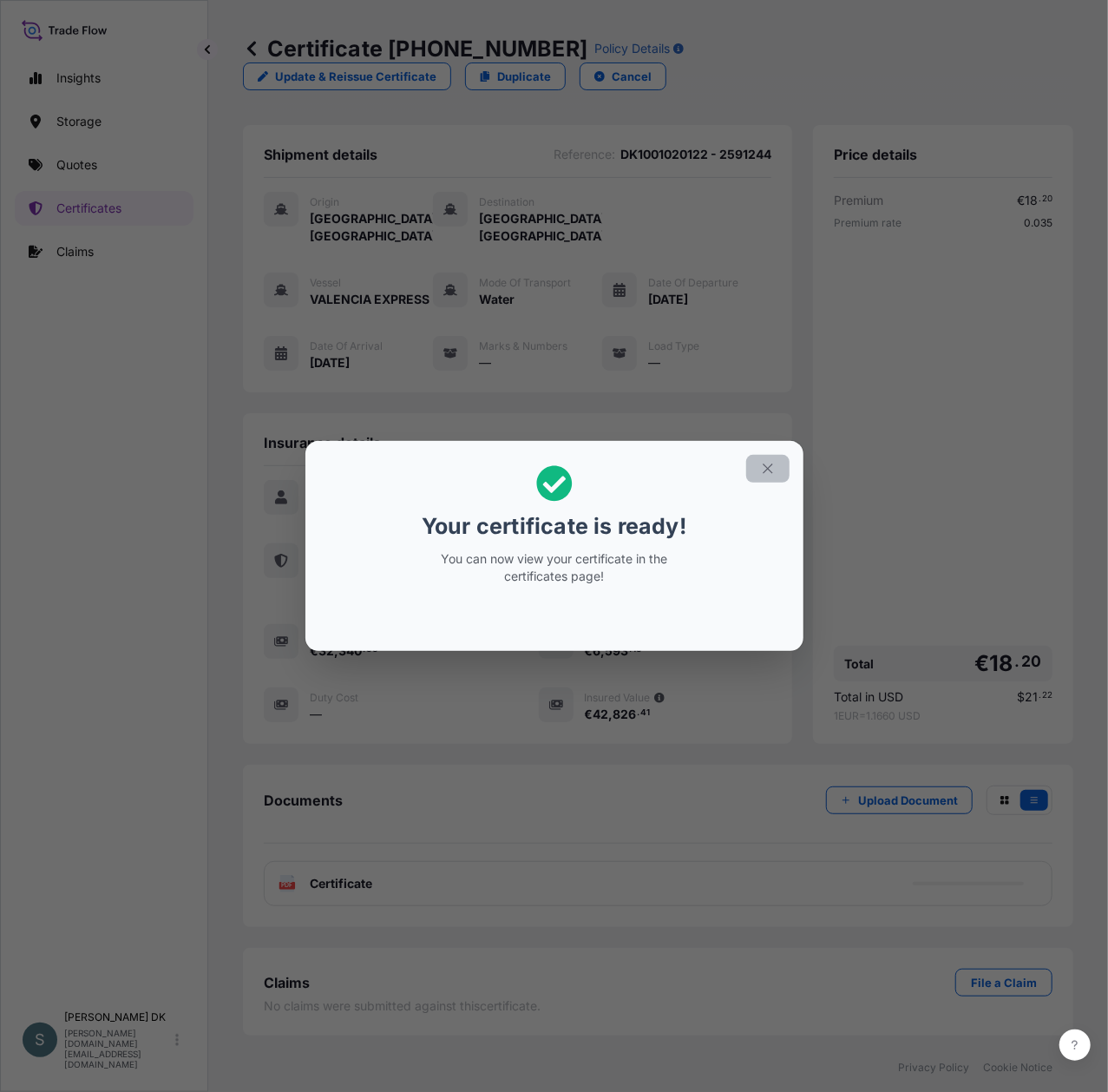
click at [761, 469] on icon "button" at bounding box center [767, 469] width 15 height 15
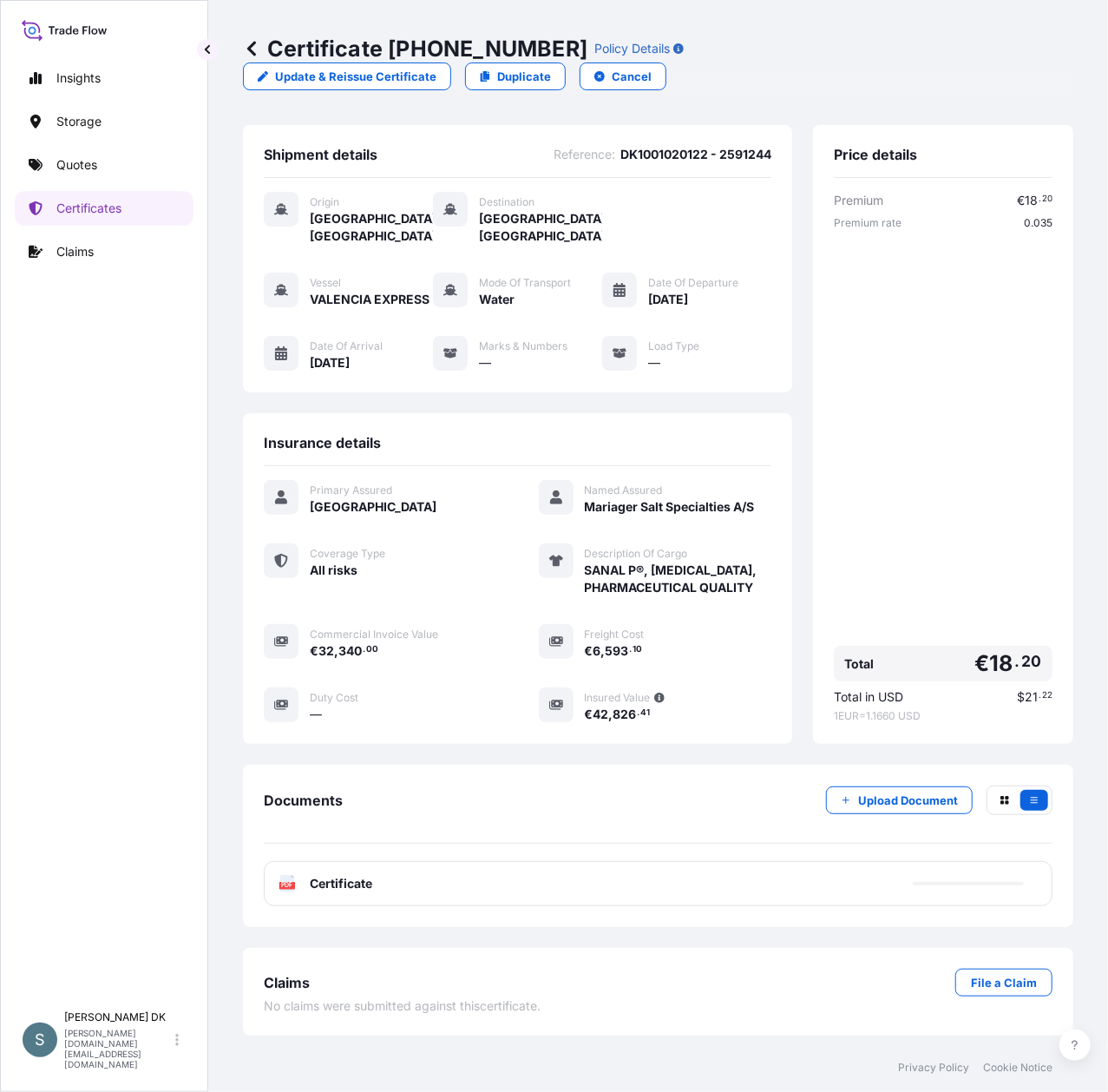
click at [704, 864] on div "PDF Certificate" at bounding box center [658, 884] width 789 height 46
click at [105, 722] on div "Insights Storage Quotes Certificates Claims" at bounding box center [104, 524] width 179 height 957
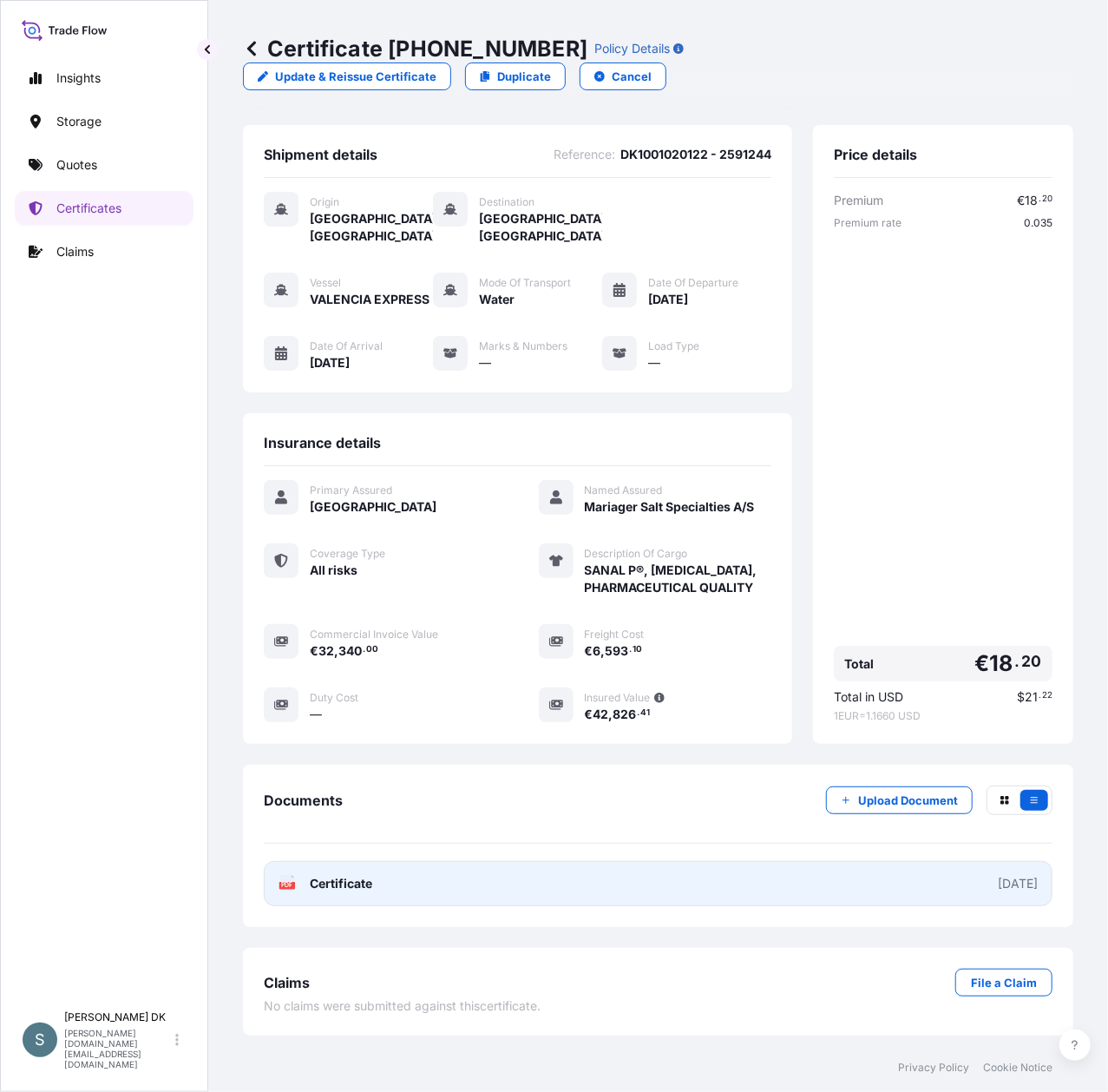
click at [495, 862] on link "PDF Certificate [DATE]" at bounding box center [658, 884] width 789 height 46
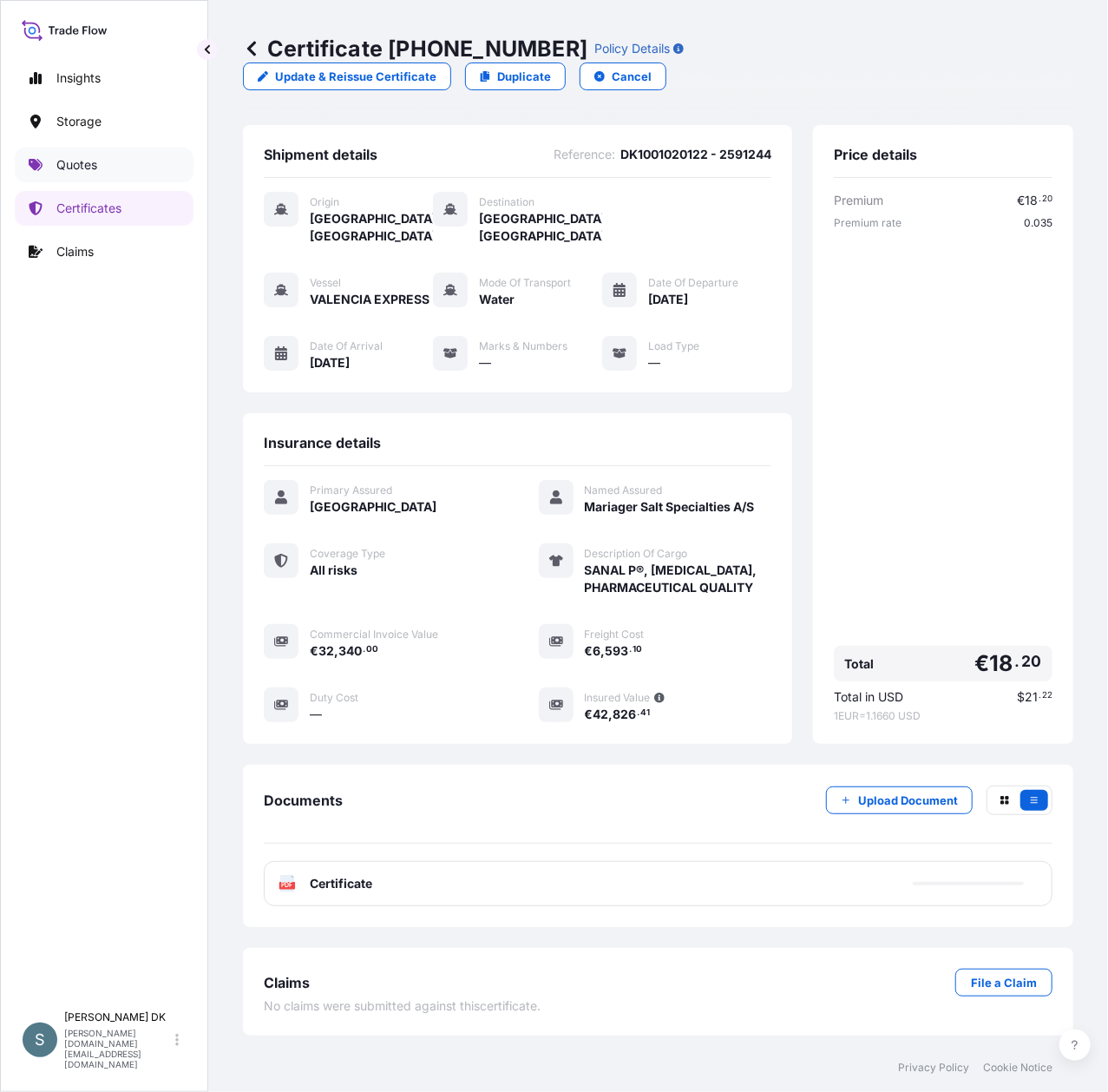
click at [88, 170] on p "Quotes" at bounding box center [77, 164] width 41 height 17
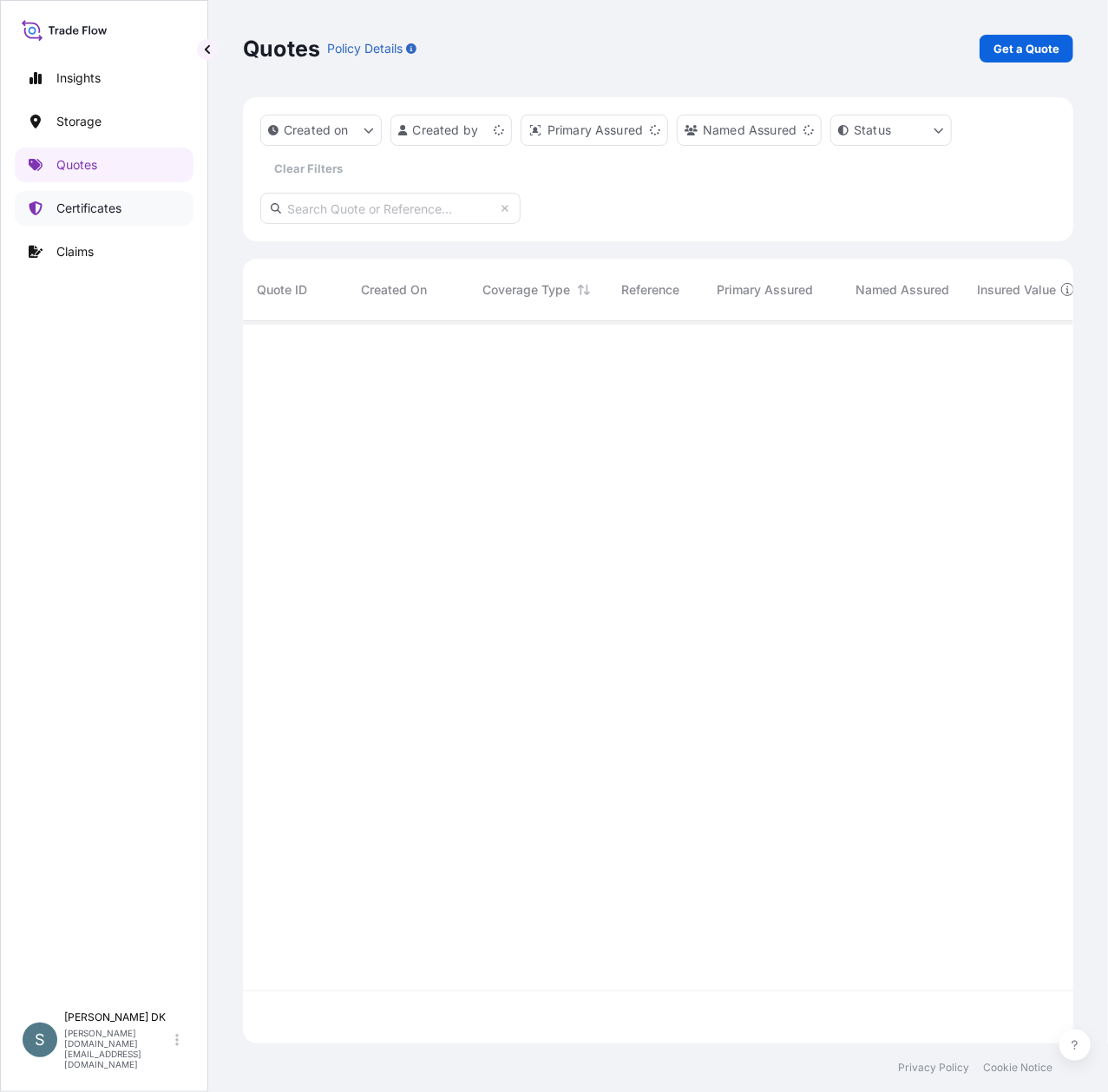
scroll to position [714, 813]
click at [1010, 52] on p "Get a Quote" at bounding box center [1026, 48] width 66 height 17
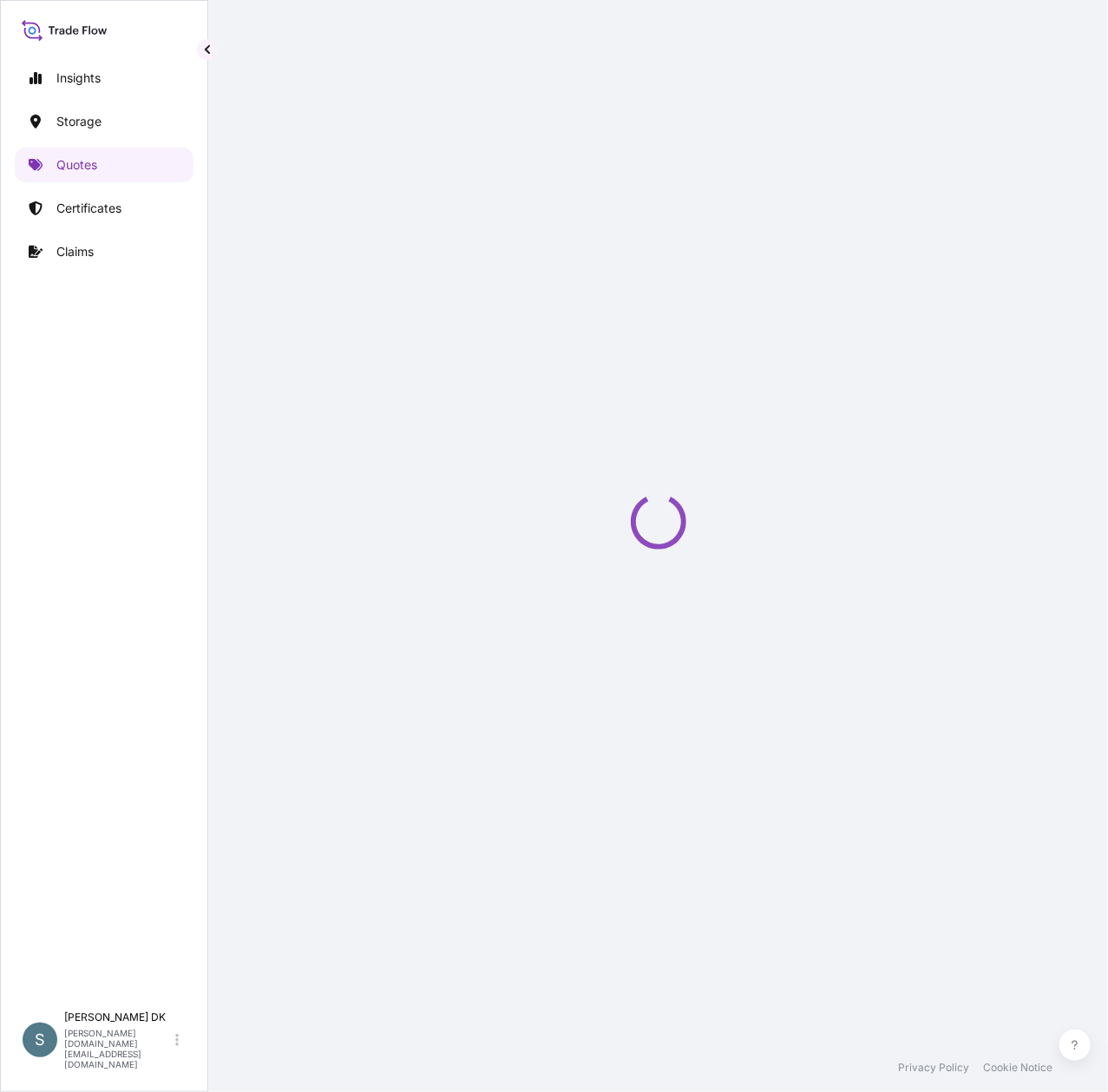
scroll to position [27, 0]
select select "Water"
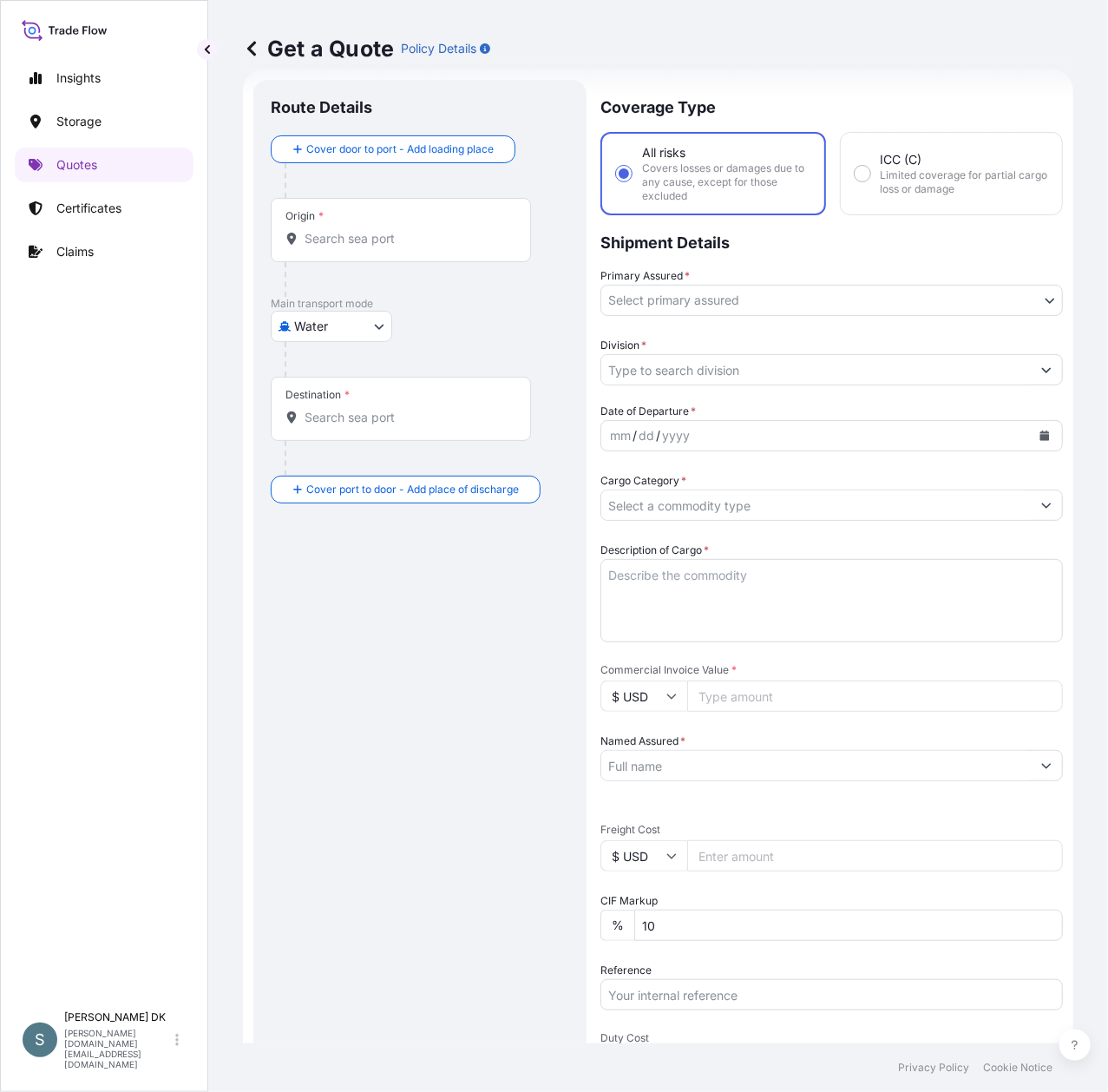
click at [337, 251] on div "Origin *" at bounding box center [401, 230] width 261 height 64
click at [337, 247] on input "Origin *" at bounding box center [406, 238] width 205 height 17
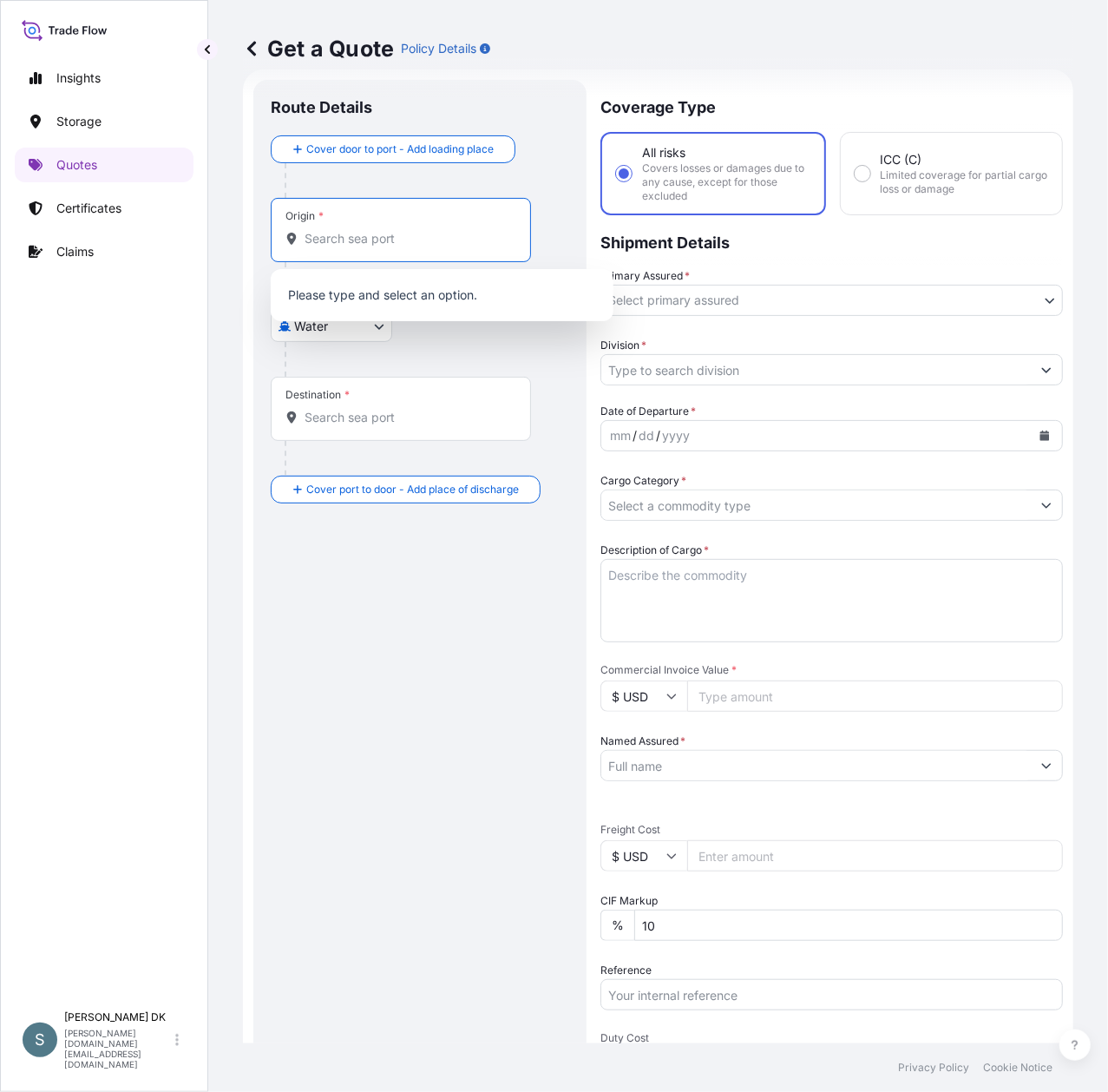
paste input "DKAAR"
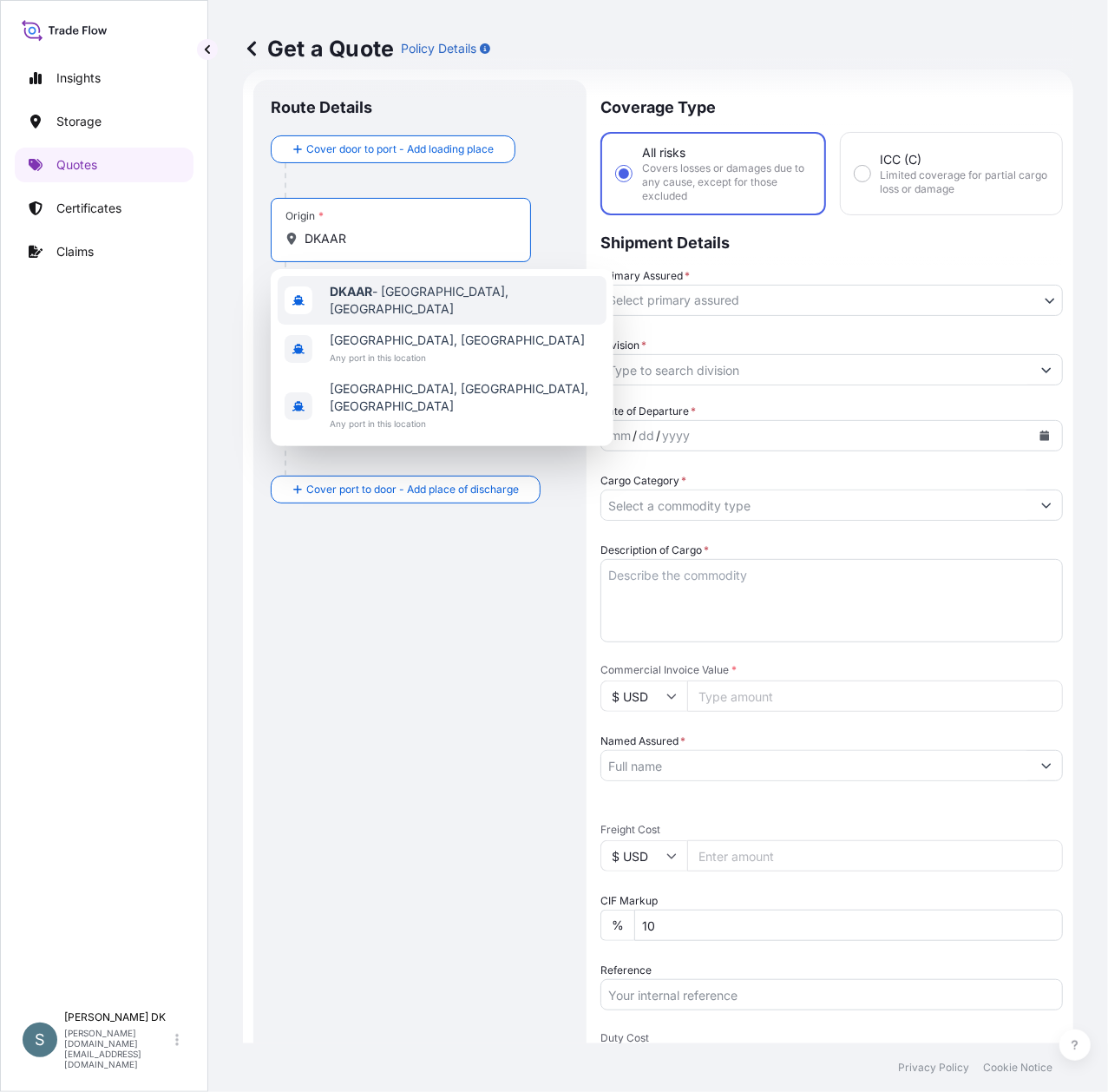
click at [396, 292] on span "DKAAR - [GEOGRAPHIC_DATA], [GEOGRAPHIC_DATA]" at bounding box center [465, 300] width 270 height 35
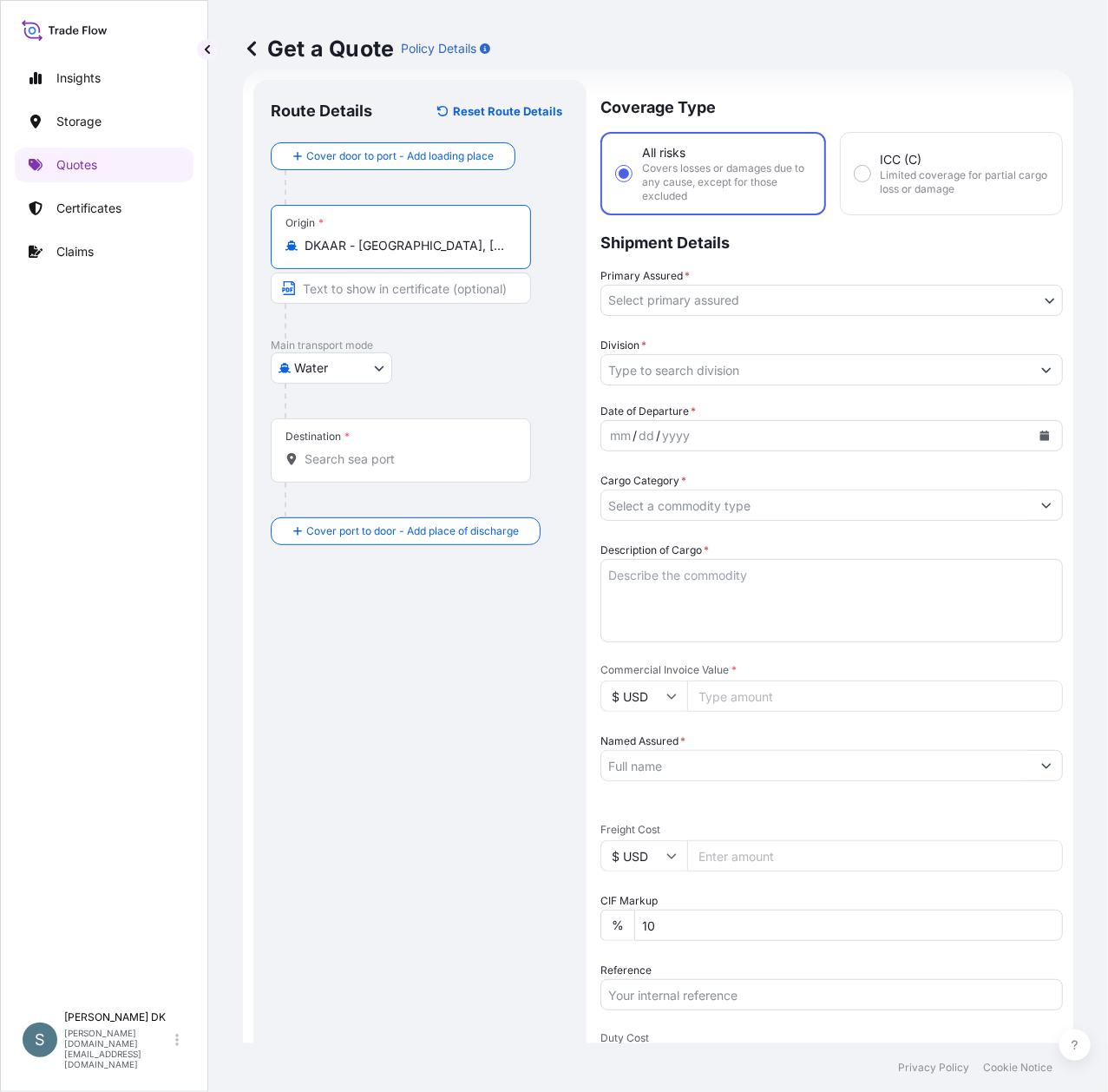
type input "DKAAR - [GEOGRAPHIC_DATA], [GEOGRAPHIC_DATA]"
click at [376, 449] on div "Destination *" at bounding box center [401, 450] width 261 height 64
click at [376, 450] on input "Destination *" at bounding box center [406, 458] width 205 height 17
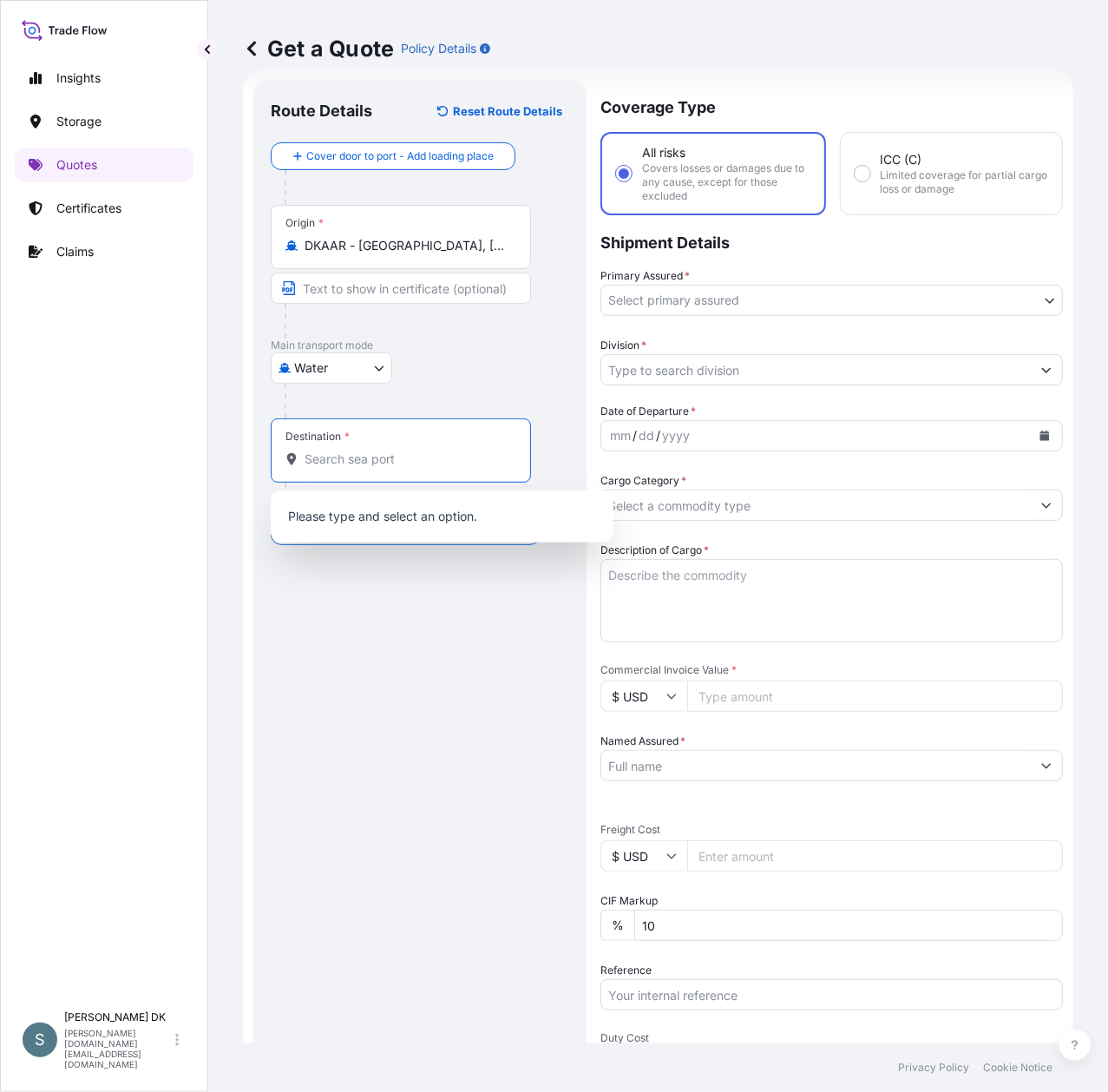
paste input "TWKHH"
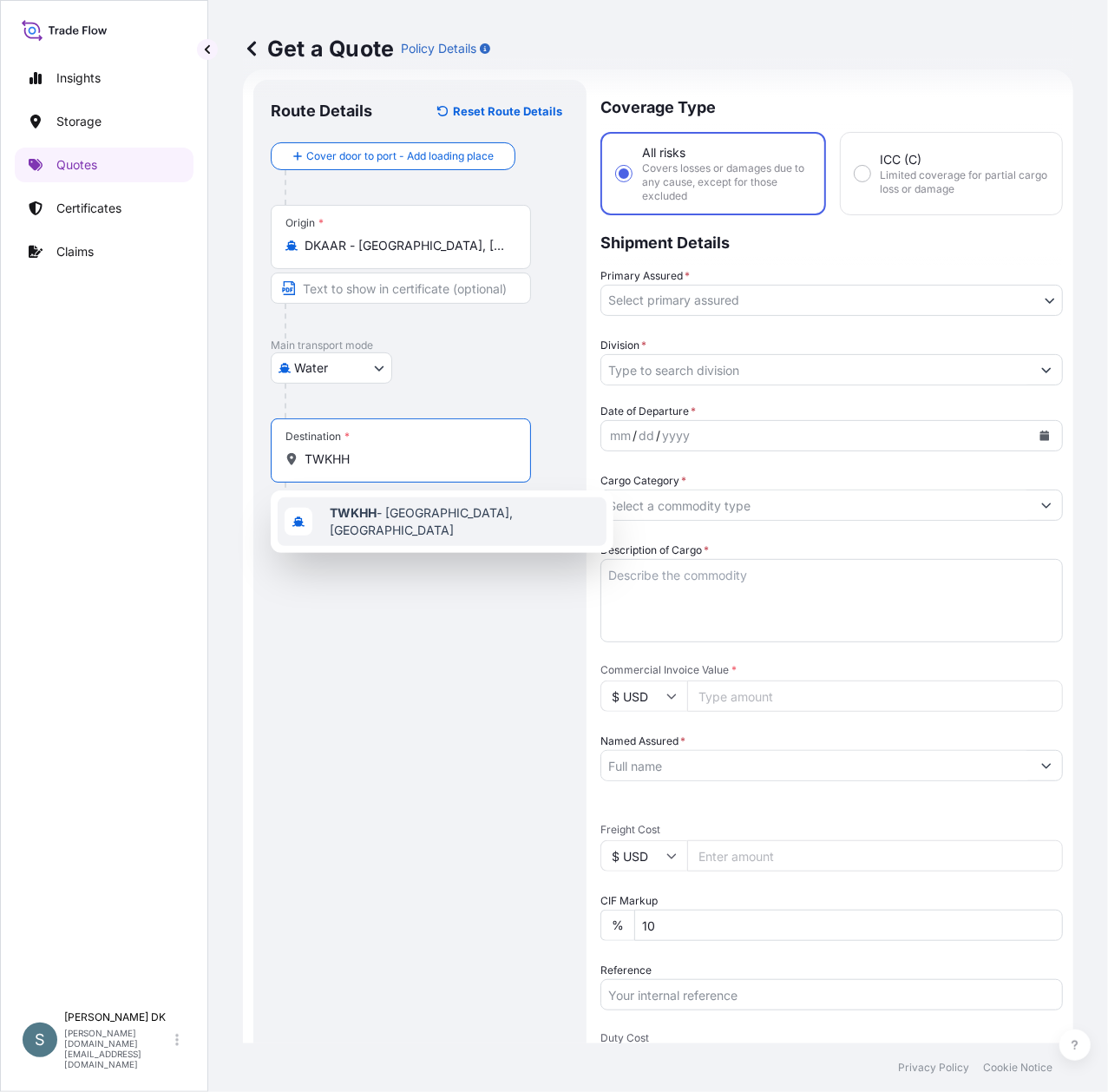
click at [372, 511] on b "TWKHH" at bounding box center [353, 512] width 46 height 15
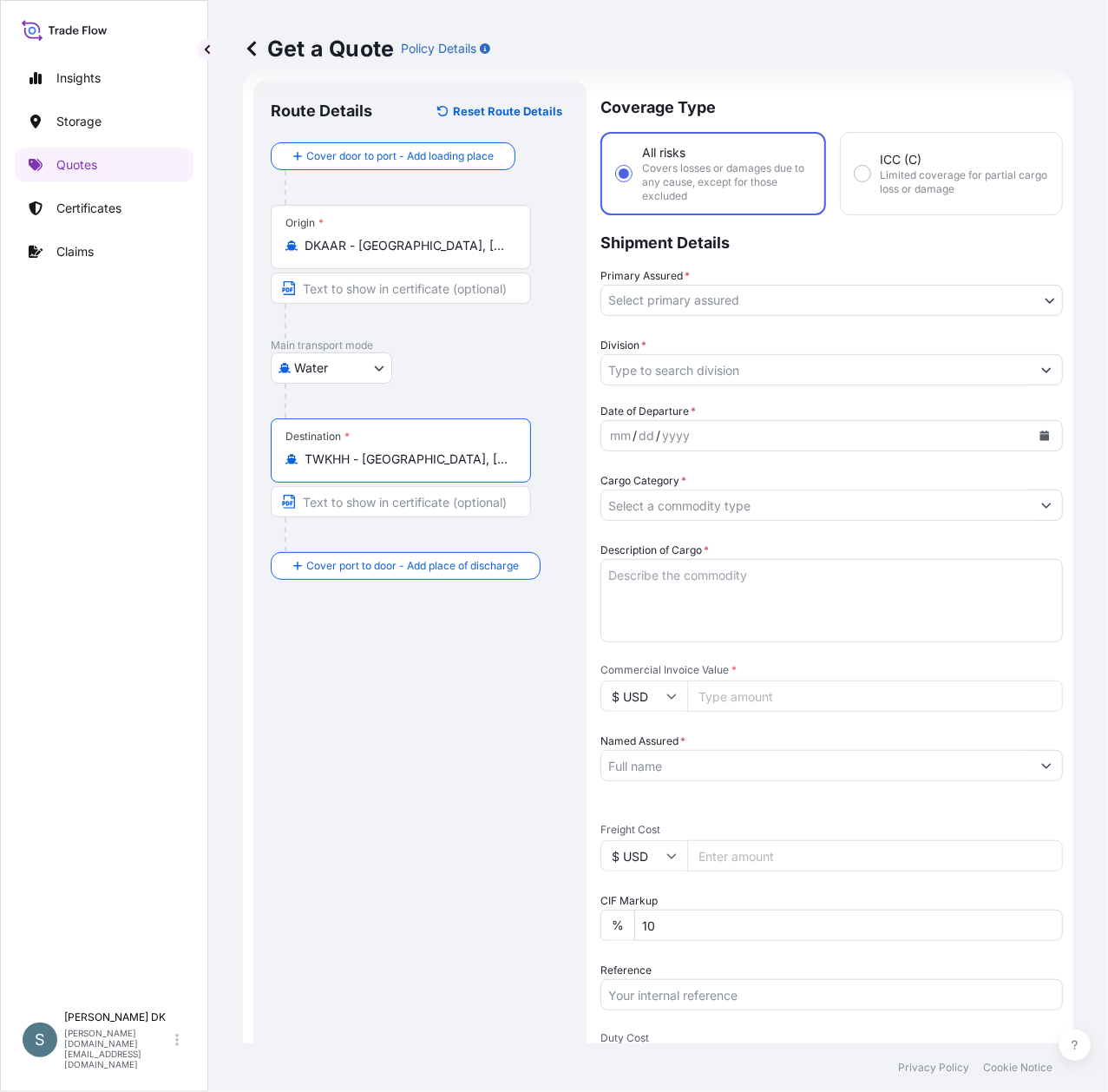
type input "TWKHH - [GEOGRAPHIC_DATA], [GEOGRAPHIC_DATA]"
click at [767, 300] on body "3 options available. 0 options available. 1 option available. Insights Storage …" at bounding box center [554, 546] width 1108 height 1092
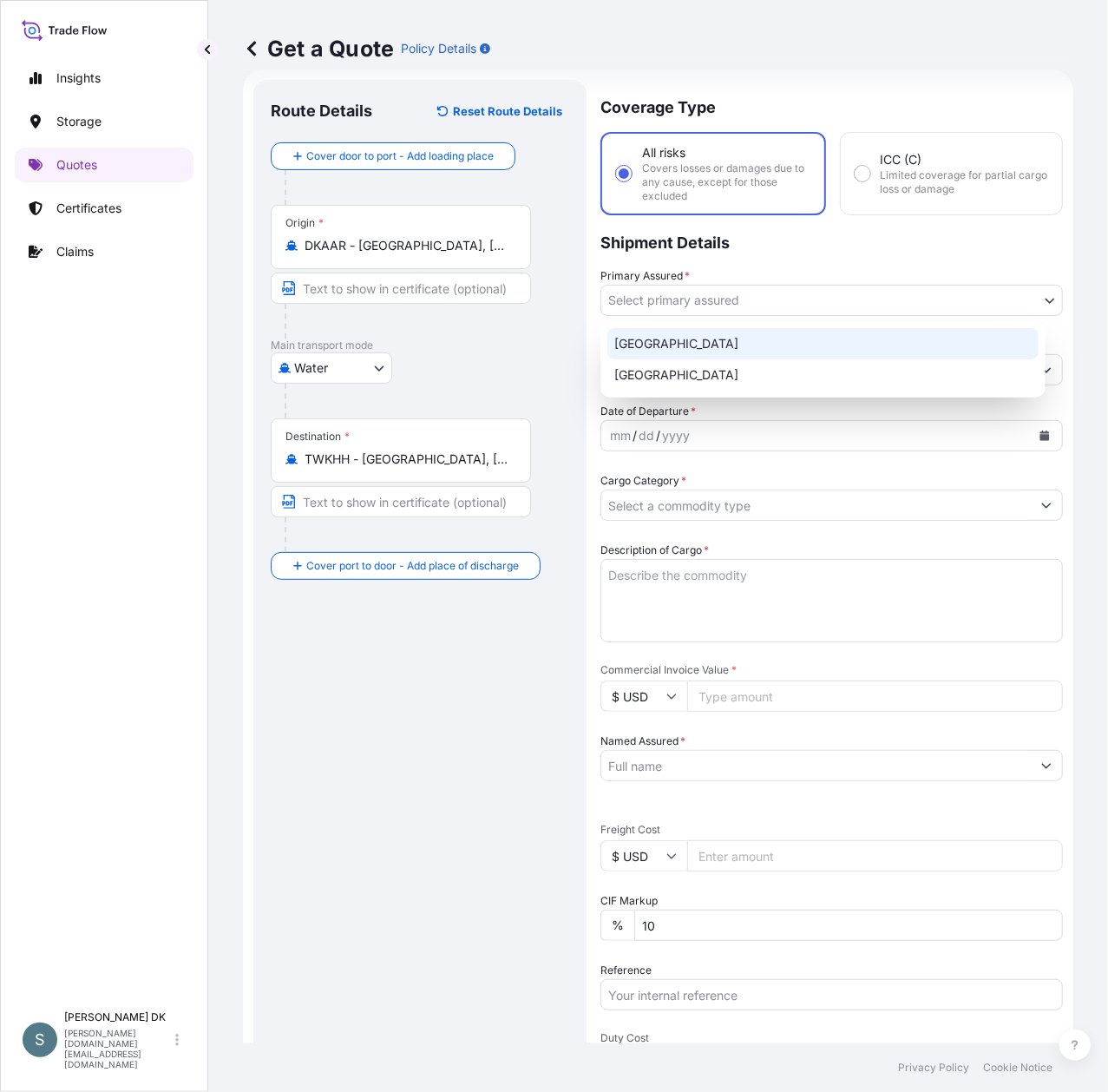
click at [674, 355] on div "[GEOGRAPHIC_DATA]" at bounding box center [823, 344] width 431 height 31
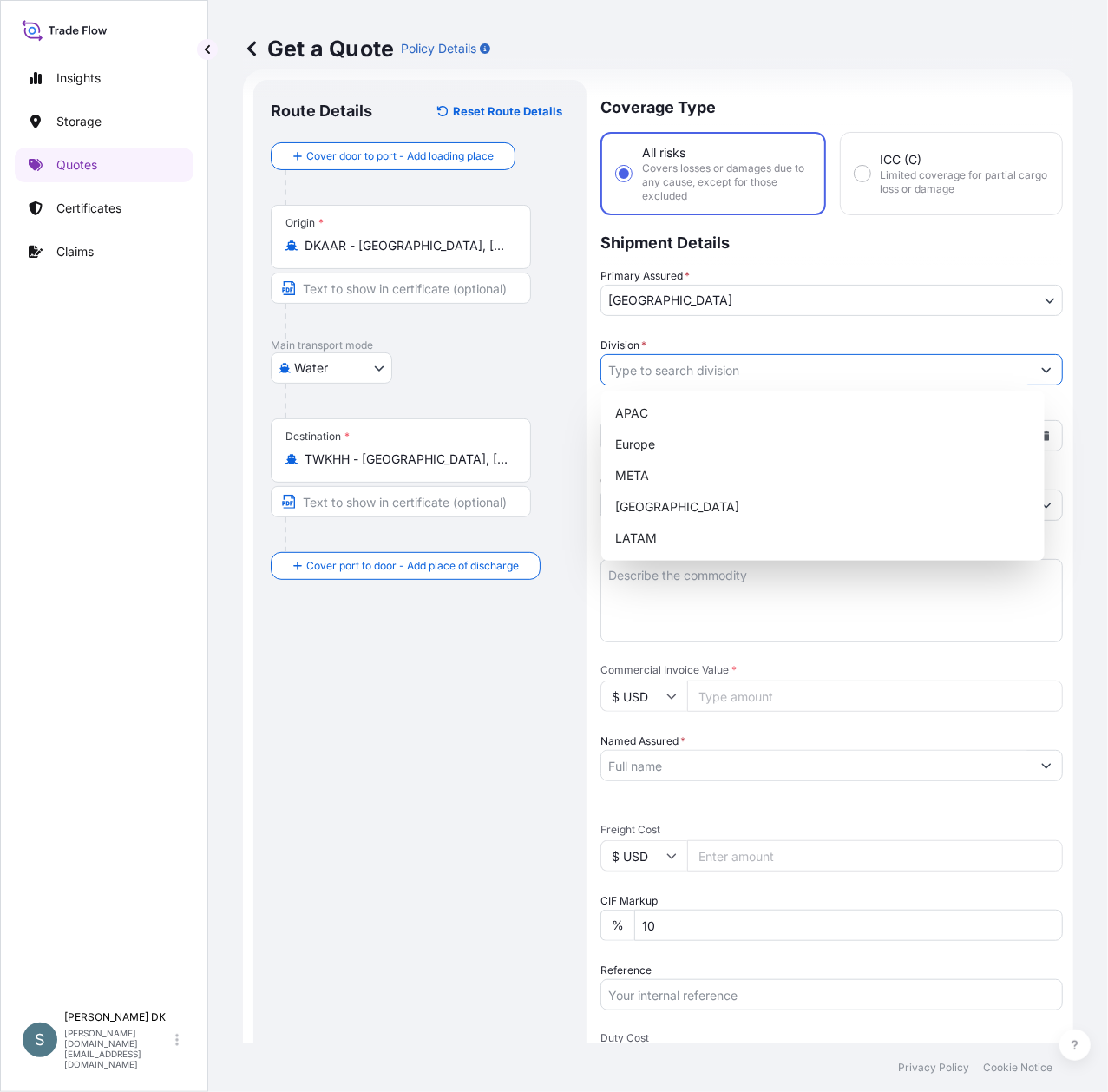
click at [727, 375] on input "Division *" at bounding box center [816, 370] width 429 height 31
click at [660, 439] on div "Europe" at bounding box center [823, 444] width 429 height 31
type input "Europe"
click at [1025, 436] on div "Europe" at bounding box center [823, 444] width 429 height 31
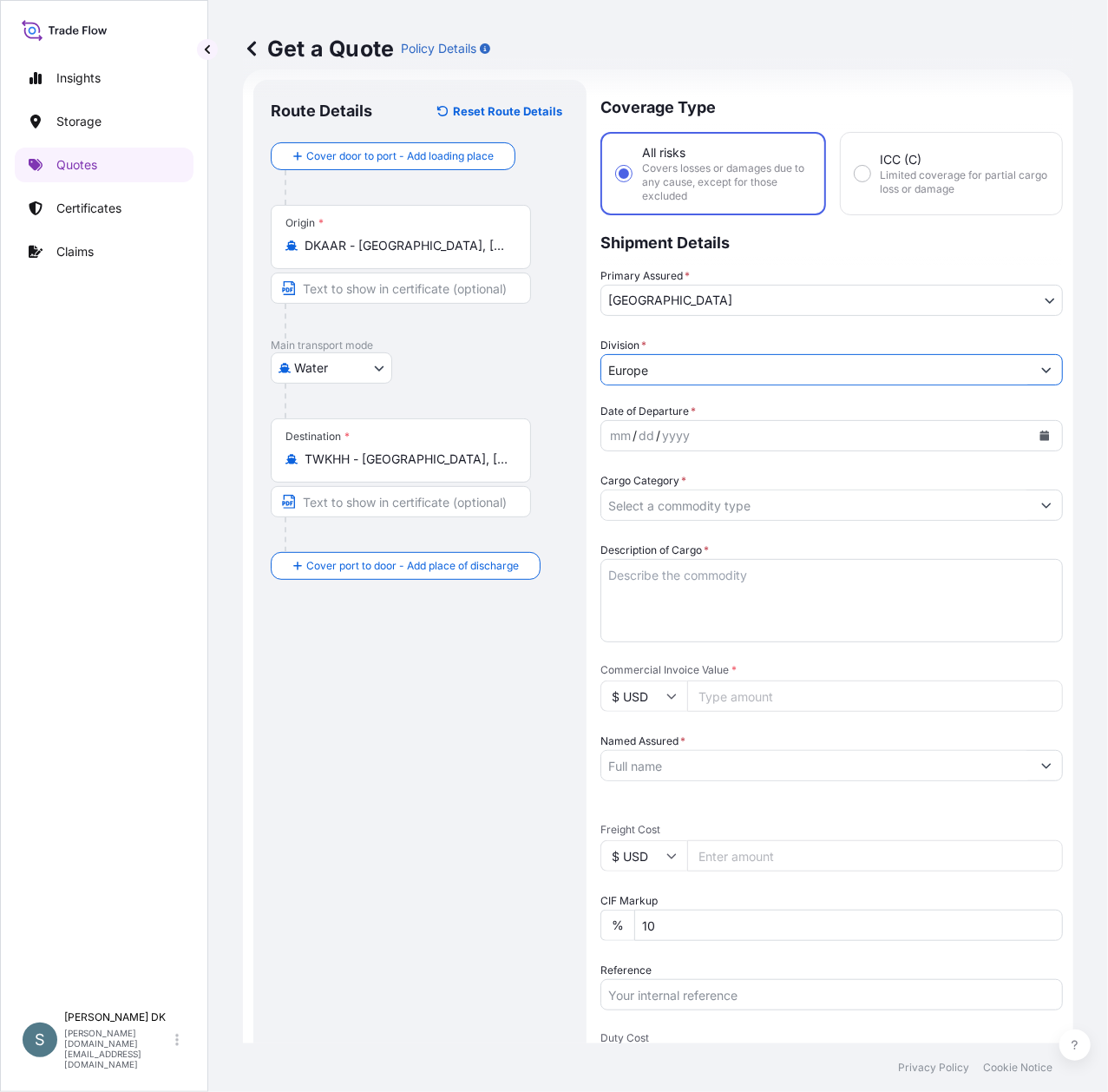
click at [1031, 439] on button "Calendar" at bounding box center [1044, 436] width 27 height 27
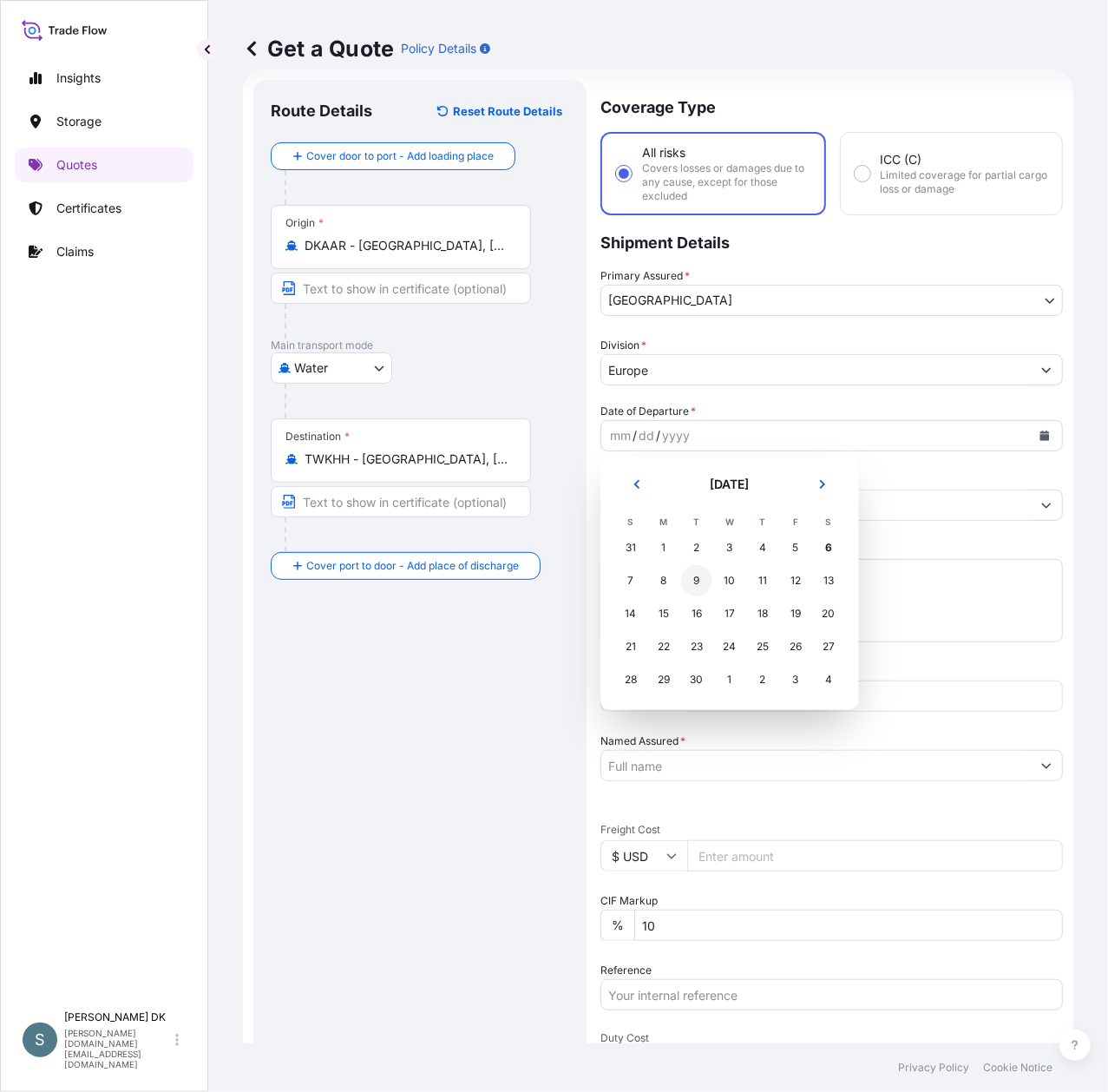
click at [698, 583] on div "9" at bounding box center [696, 581] width 31 height 31
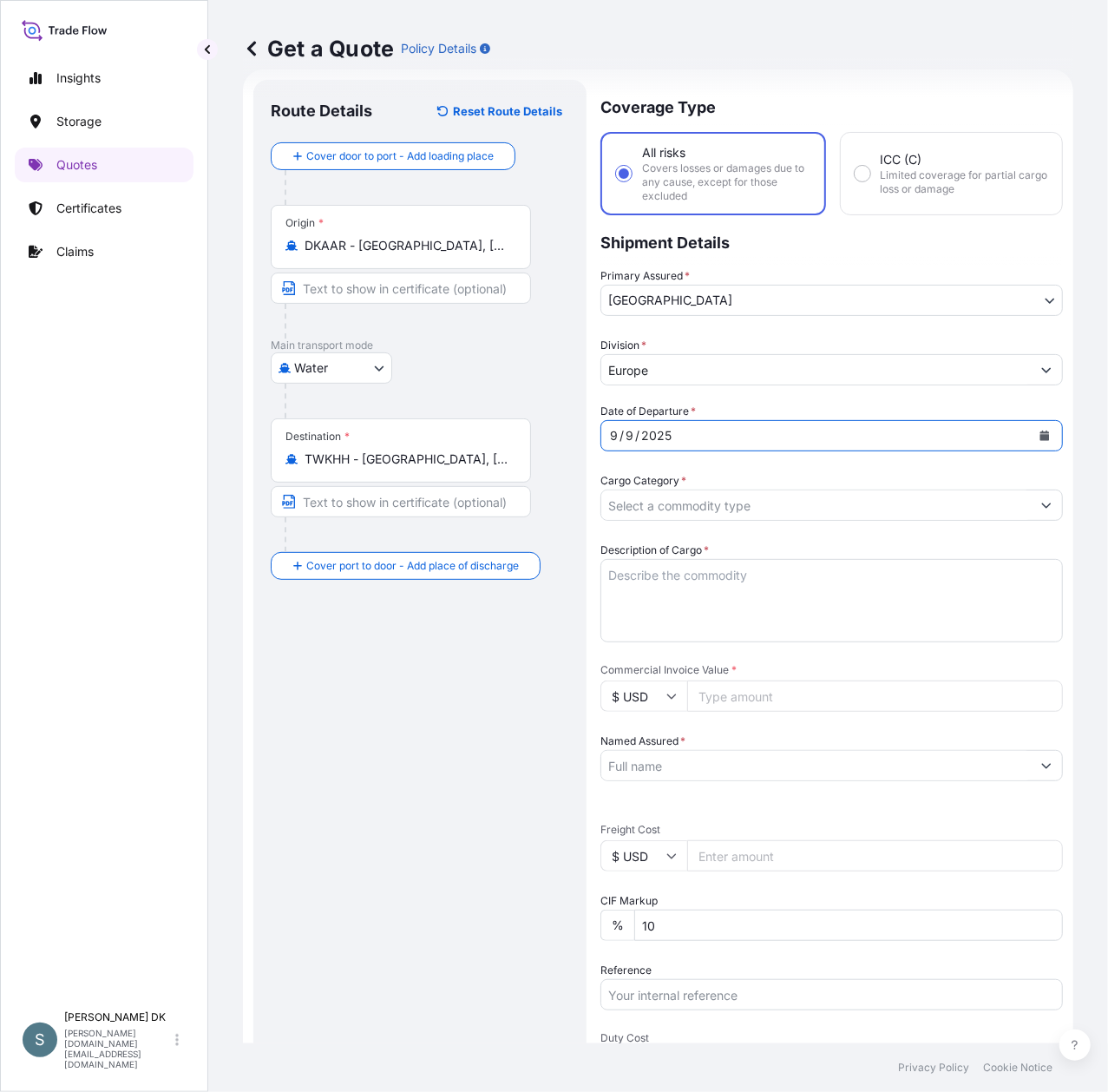
click at [1041, 507] on icon "Show suggestions" at bounding box center [1046, 504] width 10 height 10
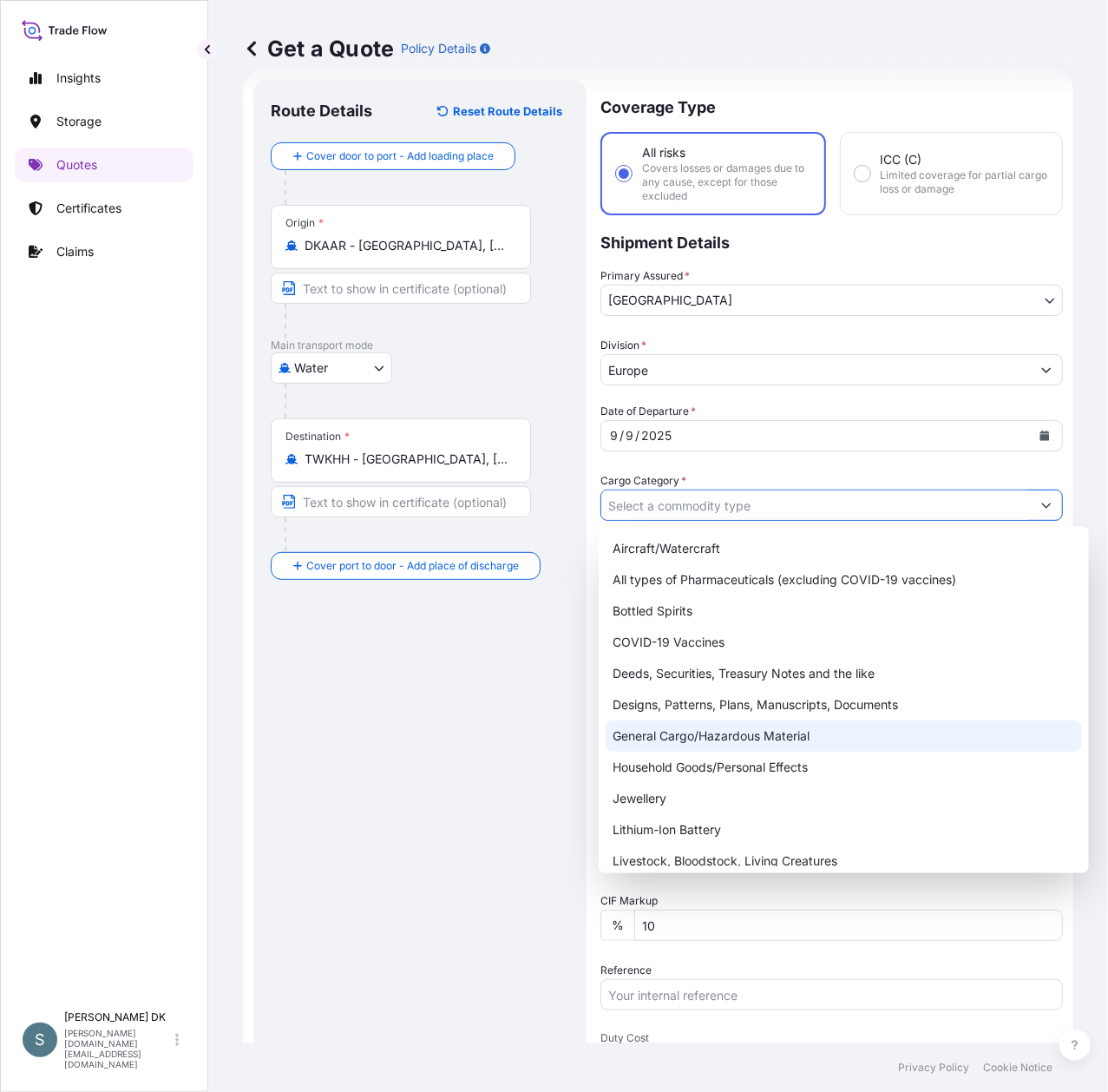
click at [709, 737] on div "General Cargo/Hazardous Material" at bounding box center [844, 736] width 477 height 31
type input "General Cargo/Hazardous Material"
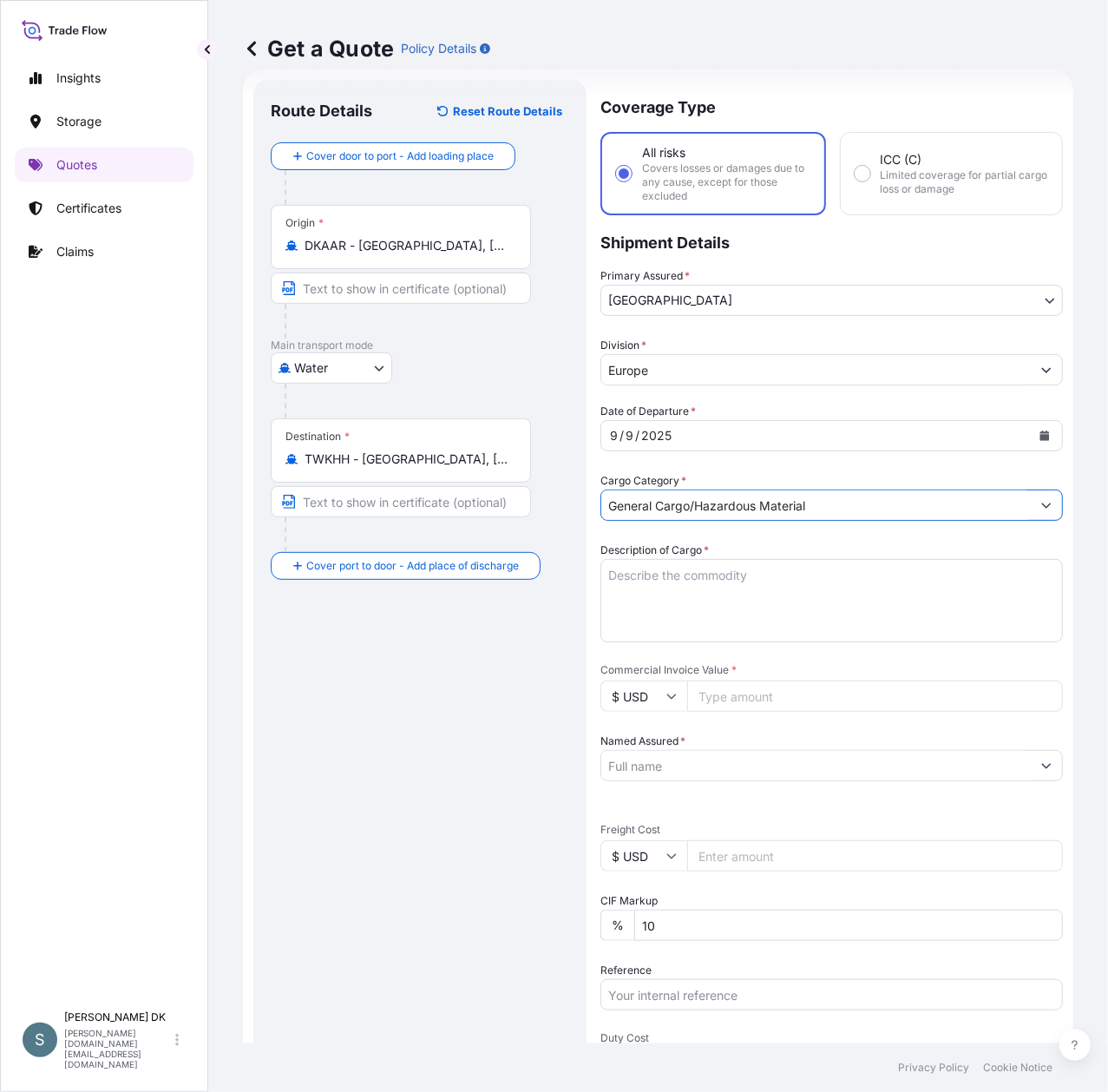
click at [698, 584] on textarea "Description of Cargo *" at bounding box center [832, 600] width 463 height 83
click at [672, 572] on textarea "Description of Cargo *" at bounding box center [832, 600] width 463 height 83
paste textarea "Sanal P®, [MEDICAL_DATA], pharmaceutical quality"
click at [601, 593] on textarea "Sanal P®, [MEDICAL_DATA], pharmaceutical quality" at bounding box center [832, 600] width 463 height 83
click at [604, 593] on textarea "Sanal P®, [MEDICAL_DATA], pharmaceutical quality" at bounding box center [832, 600] width 463 height 83
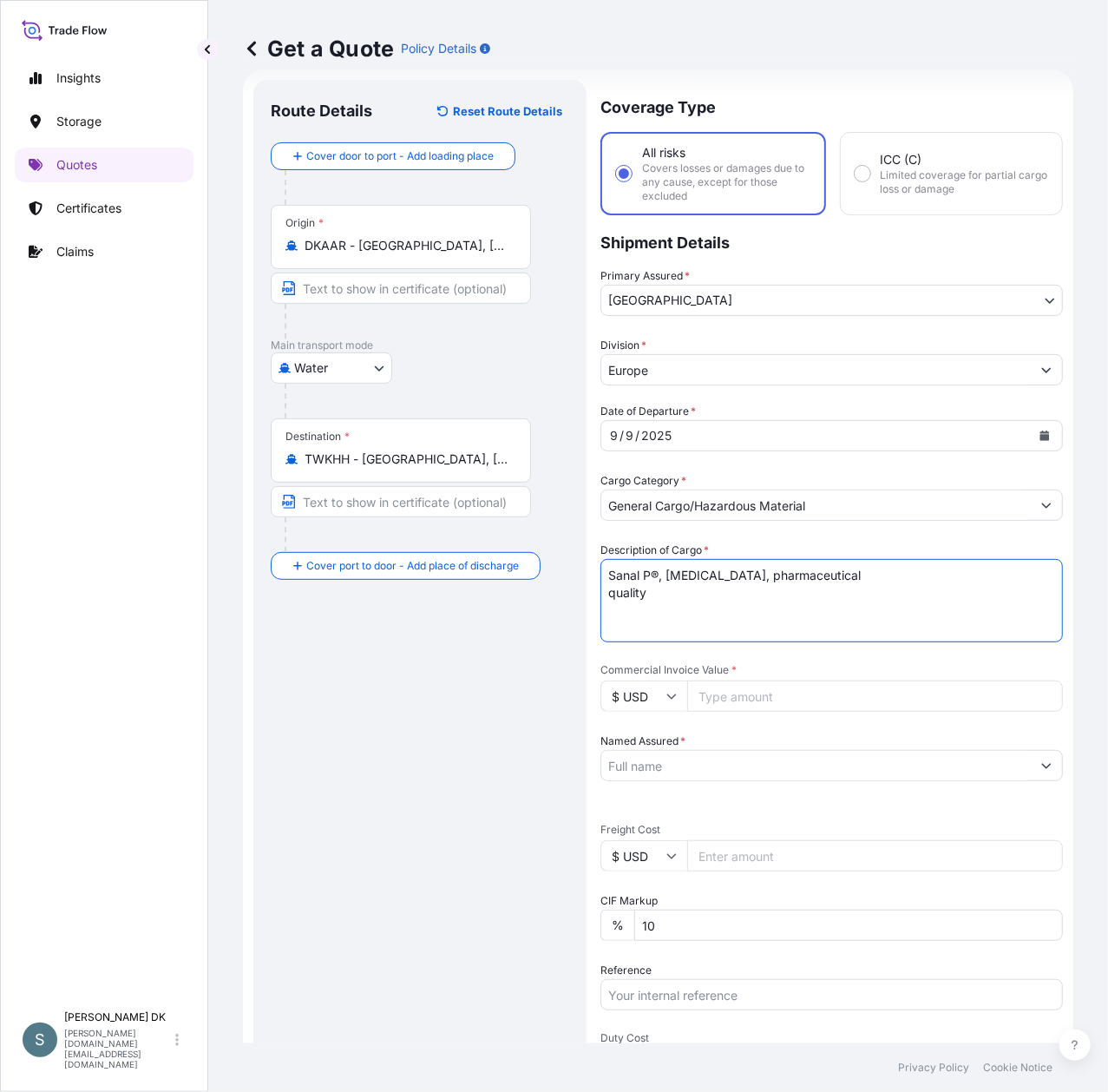
click at [606, 592] on textarea "Sanal P®, [MEDICAL_DATA], pharmaceutical quality" at bounding box center [832, 600] width 463 height 83
type textarea "Sanal P®, [MEDICAL_DATA], pharmaceutical quality"
click at [642, 705] on input "$ USD" at bounding box center [643, 696] width 87 height 31
click at [622, 748] on div "€ EUR" at bounding box center [644, 743] width 73 height 33
type input "€ EUR"
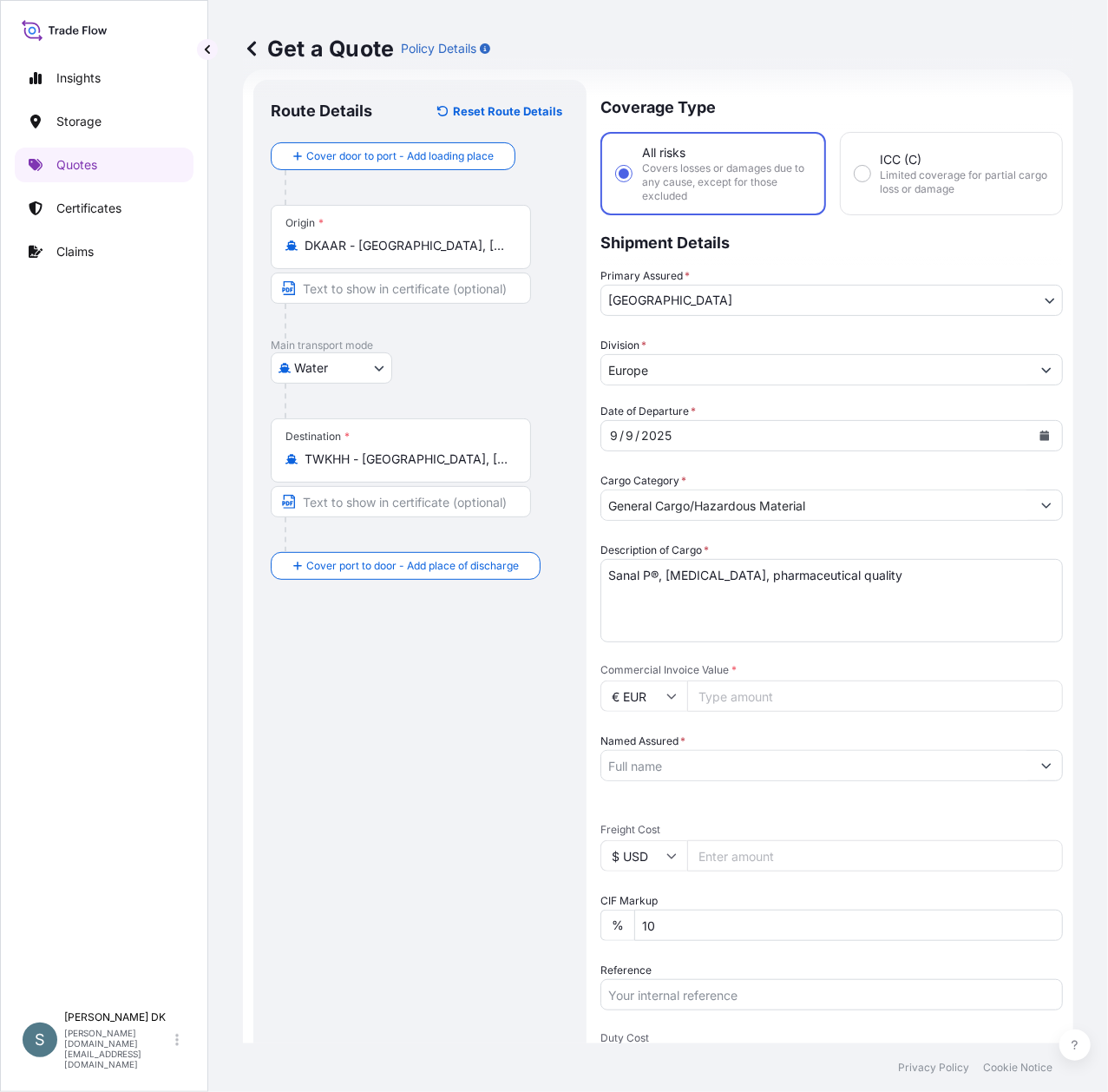
click at [739, 699] on input "Commercial Invoice Value *" at bounding box center [875, 696] width 375 height 31
type input "5539.45"
click at [827, 771] on input "Named Assured *" at bounding box center [816, 766] width 429 height 31
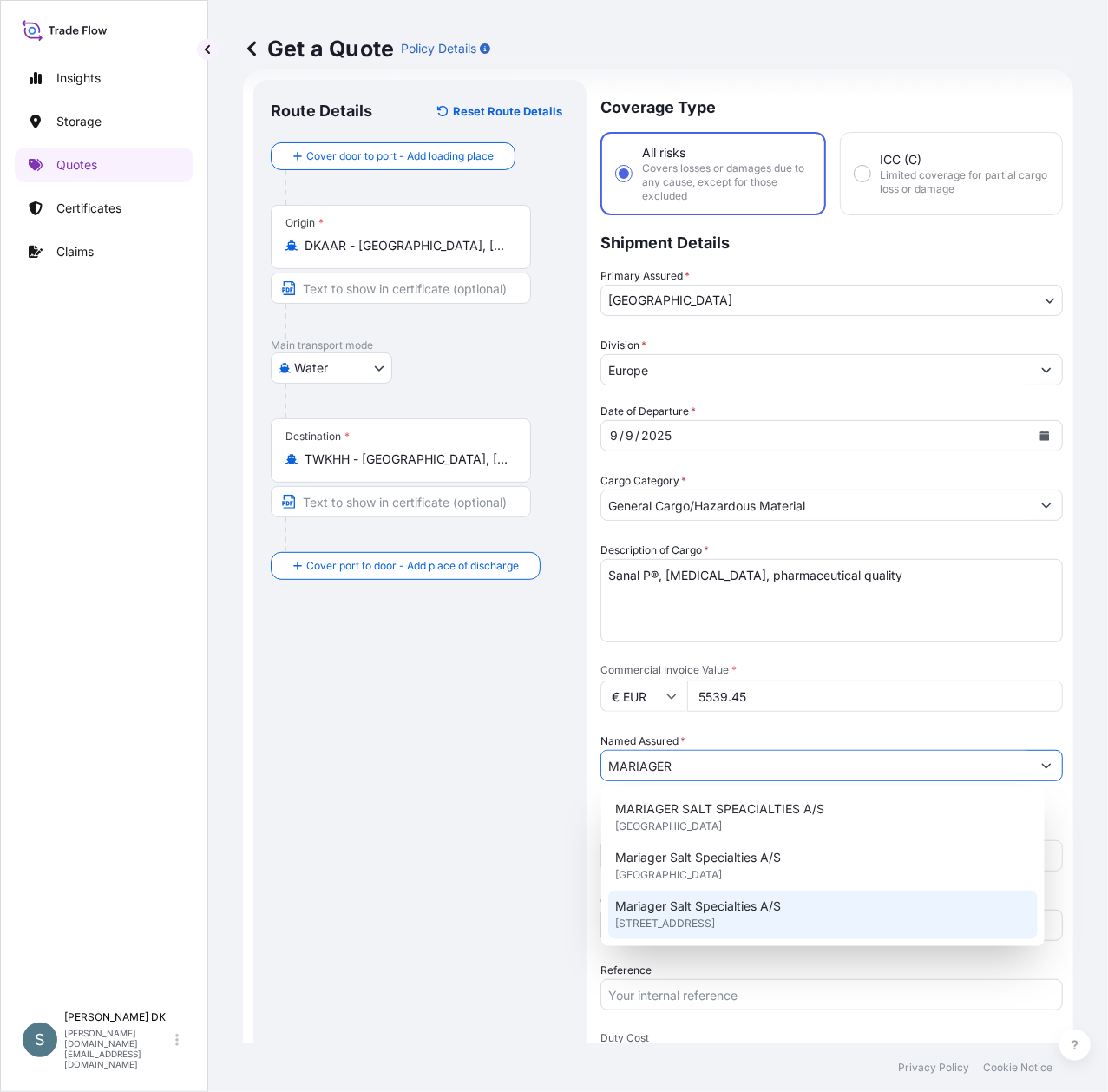
click at [713, 915] on span "[STREET_ADDRESS]" at bounding box center [665, 923] width 100 height 17
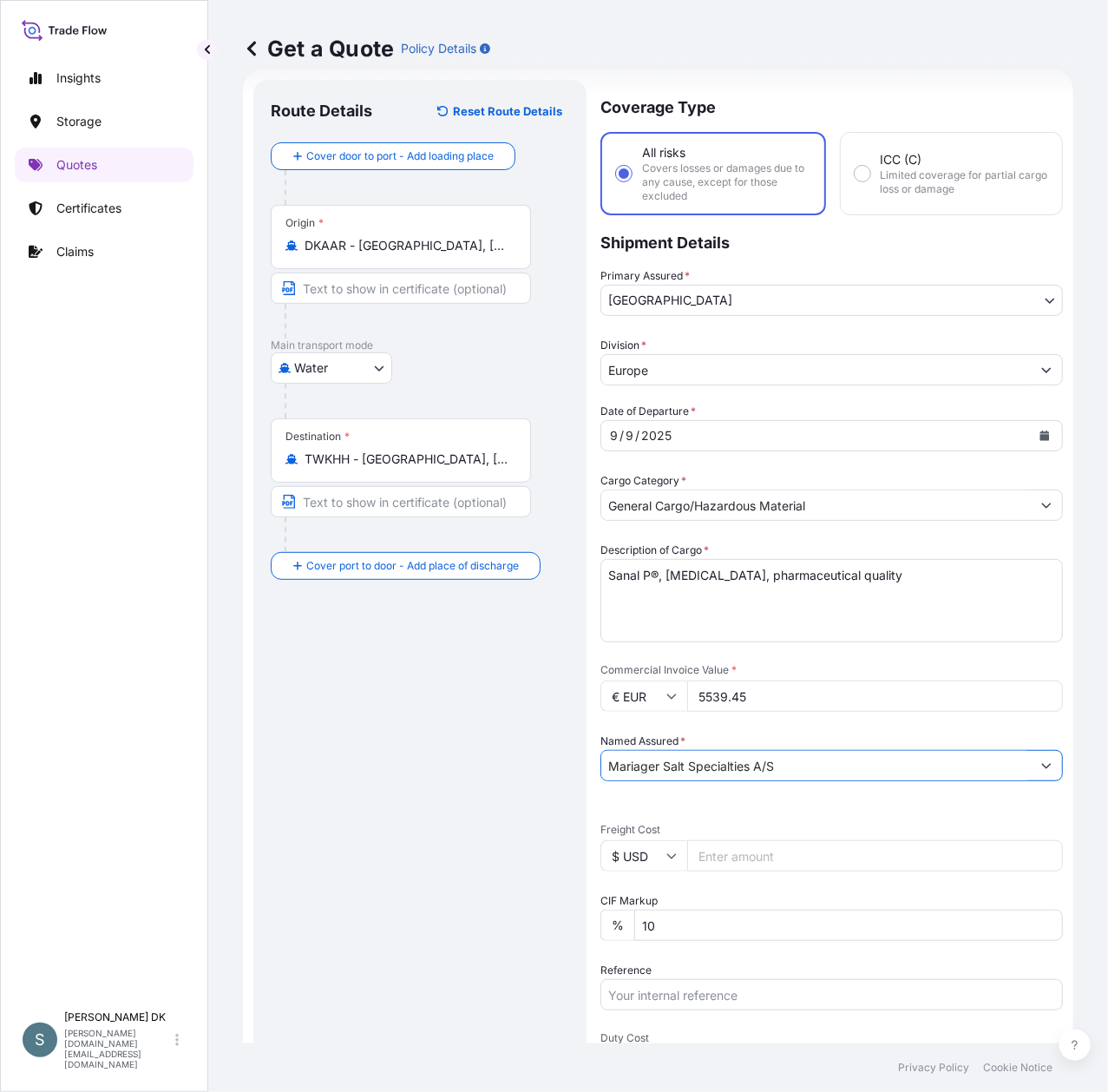
type input "Mariager Salt Specialties A/S"
drag, startPoint x: 397, startPoint y: 819, endPoint x: 477, endPoint y: 861, distance: 90.4
click at [403, 819] on div "Route Details Reset Route Details Cover door to port - Add loading place Place …" at bounding box center [420, 714] width 299 height 1233
click at [658, 868] on input "$ USD" at bounding box center [643, 856] width 87 height 31
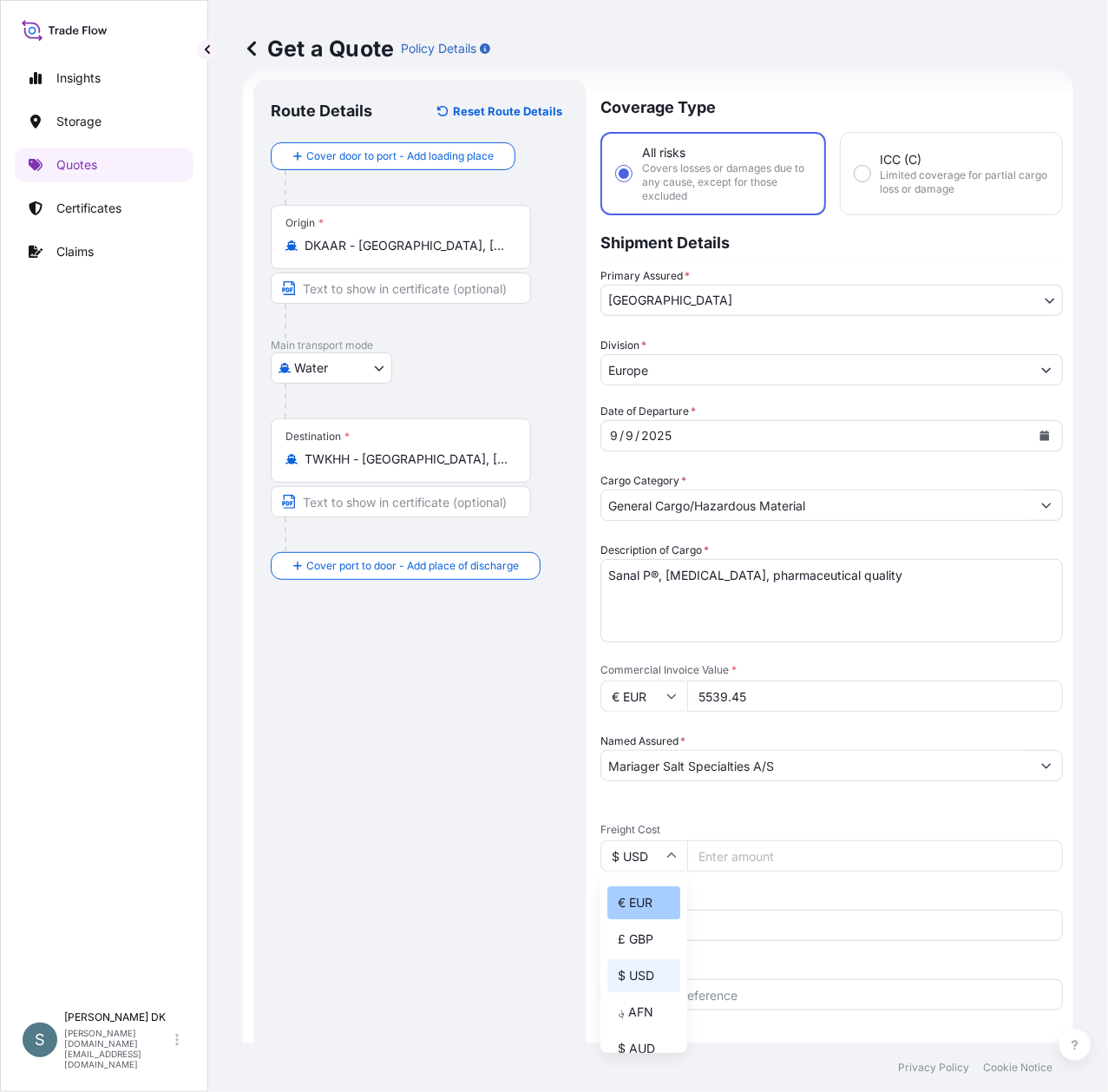
click at [640, 901] on div "€ EUR" at bounding box center [644, 902] width 73 height 33
type input "€ EUR"
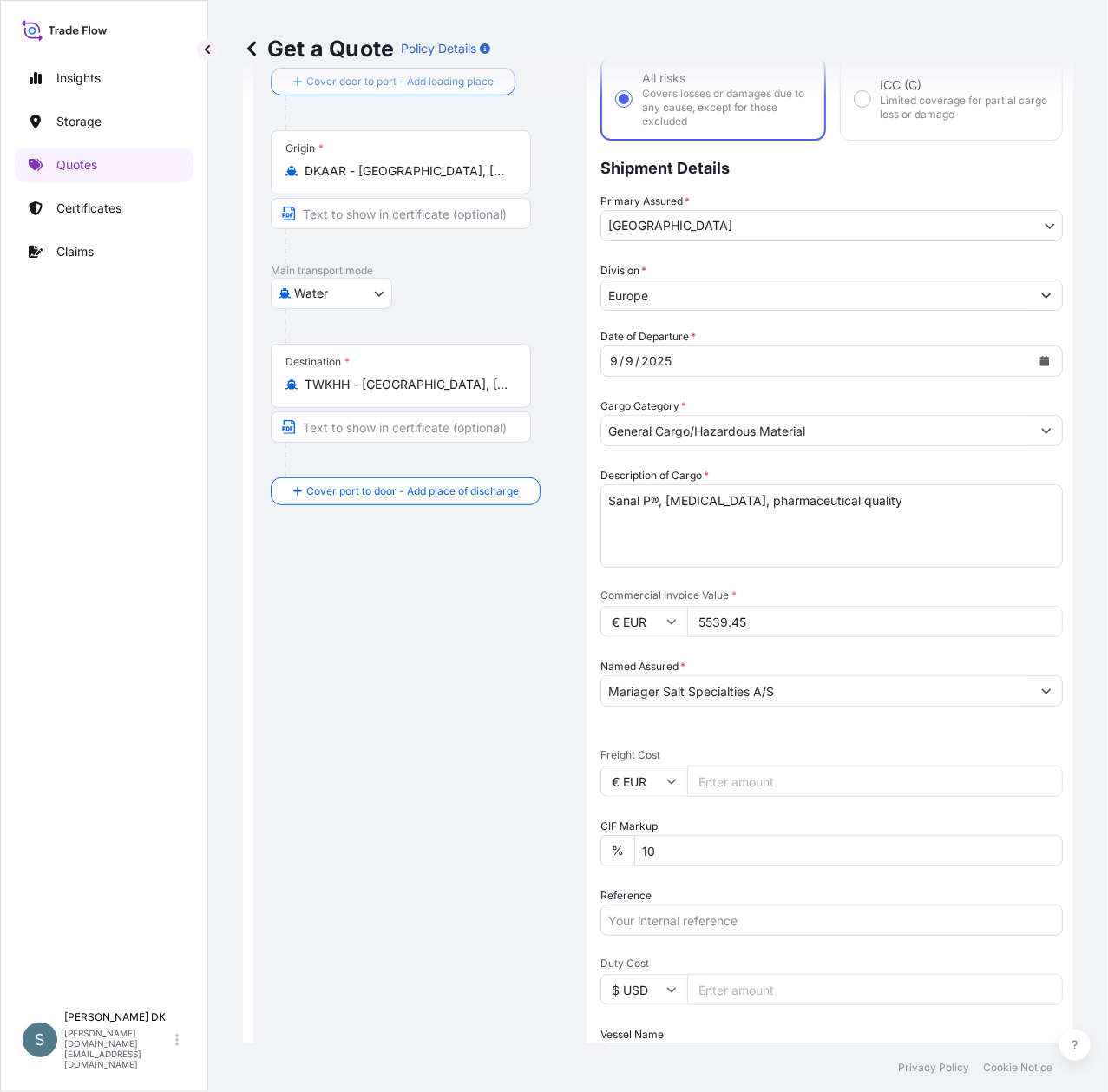
scroll to position [143, 0]
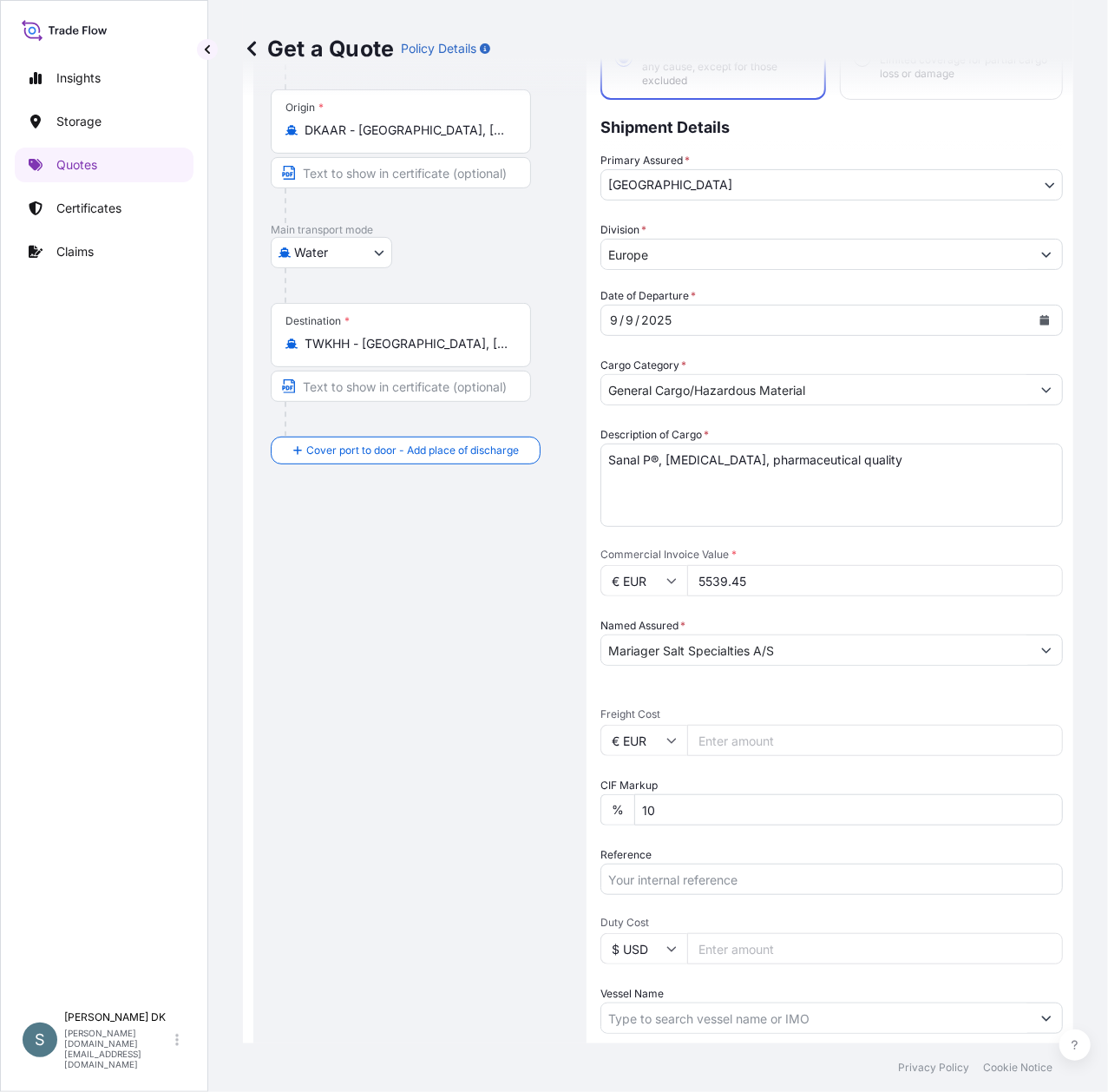
click at [722, 739] on input "Freight Cost" at bounding box center [875, 740] width 375 height 31
paste input "1651.14"
type input "1651.14"
click at [748, 838] on div "Date of Departure * [DATE] Cargo Category * General Cargo/Hazardous Material De…" at bounding box center [832, 695] width 463 height 816
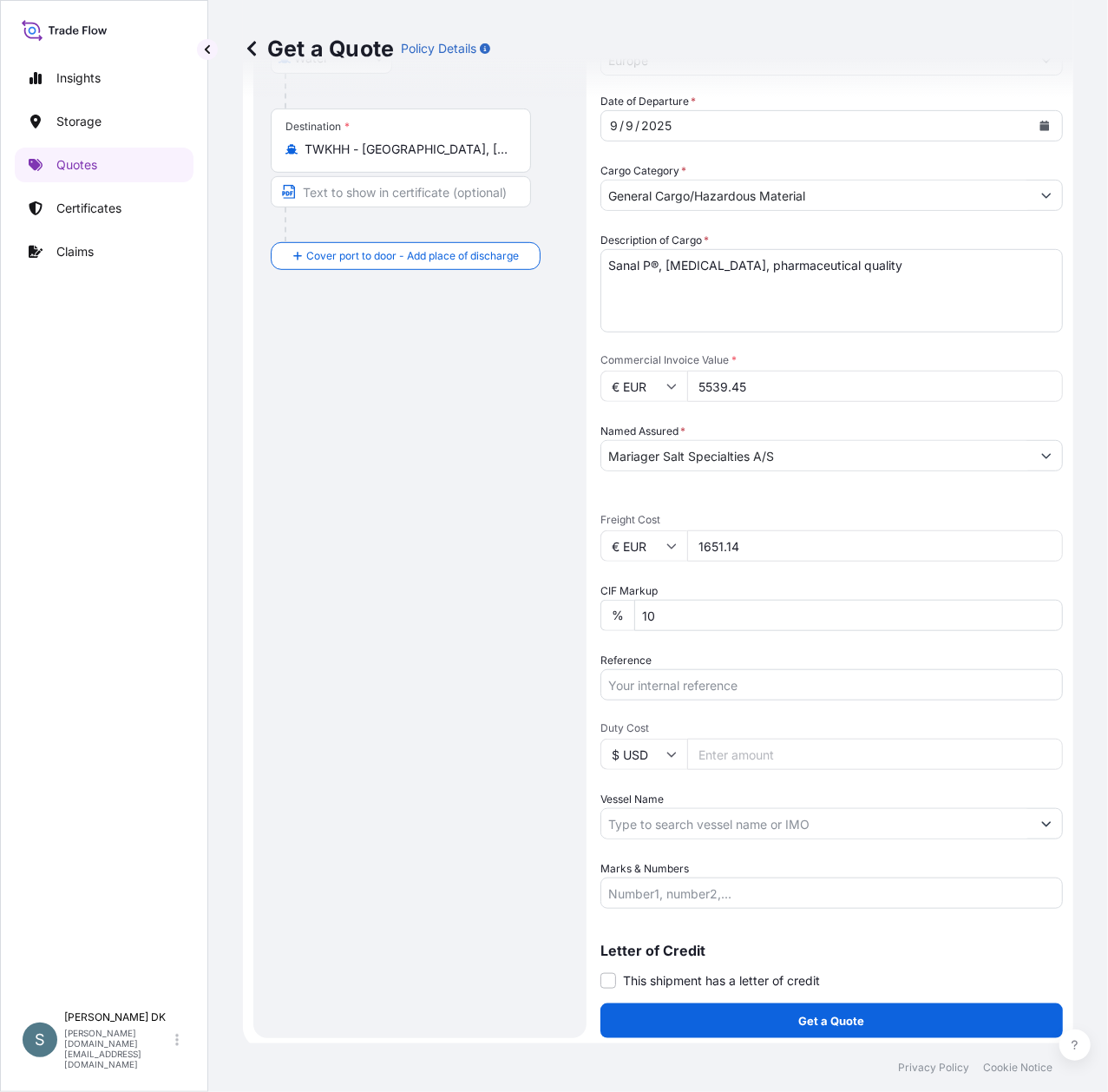
scroll to position [341, 0]
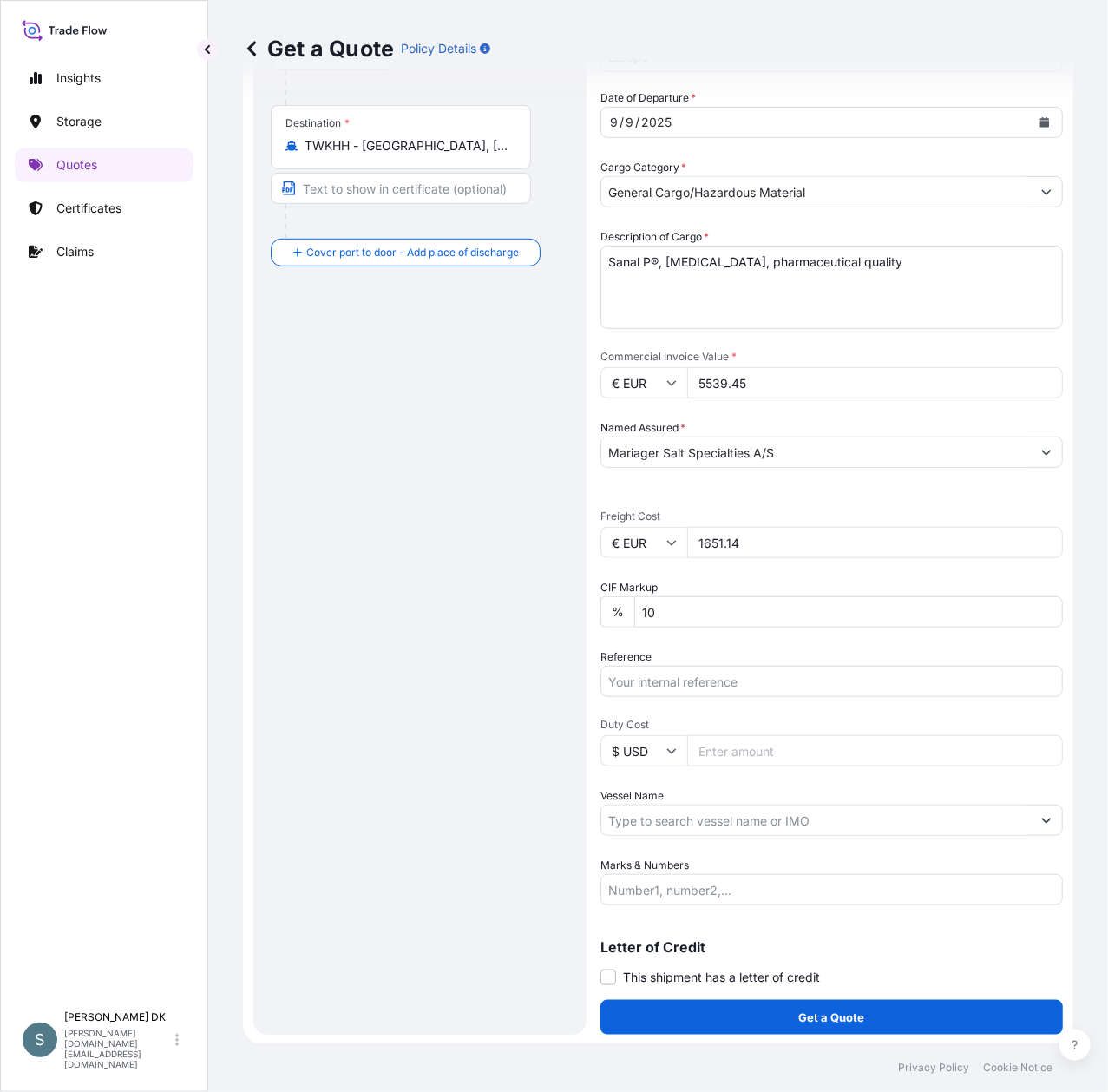
drag, startPoint x: 692, startPoint y: 693, endPoint x: 692, endPoint y: 681, distance: 12.0
click at [692, 693] on input "Reference" at bounding box center [832, 681] width 463 height 31
paste input "DK1001020123"
click at [729, 679] on input "DK1001020123 -" at bounding box center [832, 681] width 463 height 31
paste input "2592715"
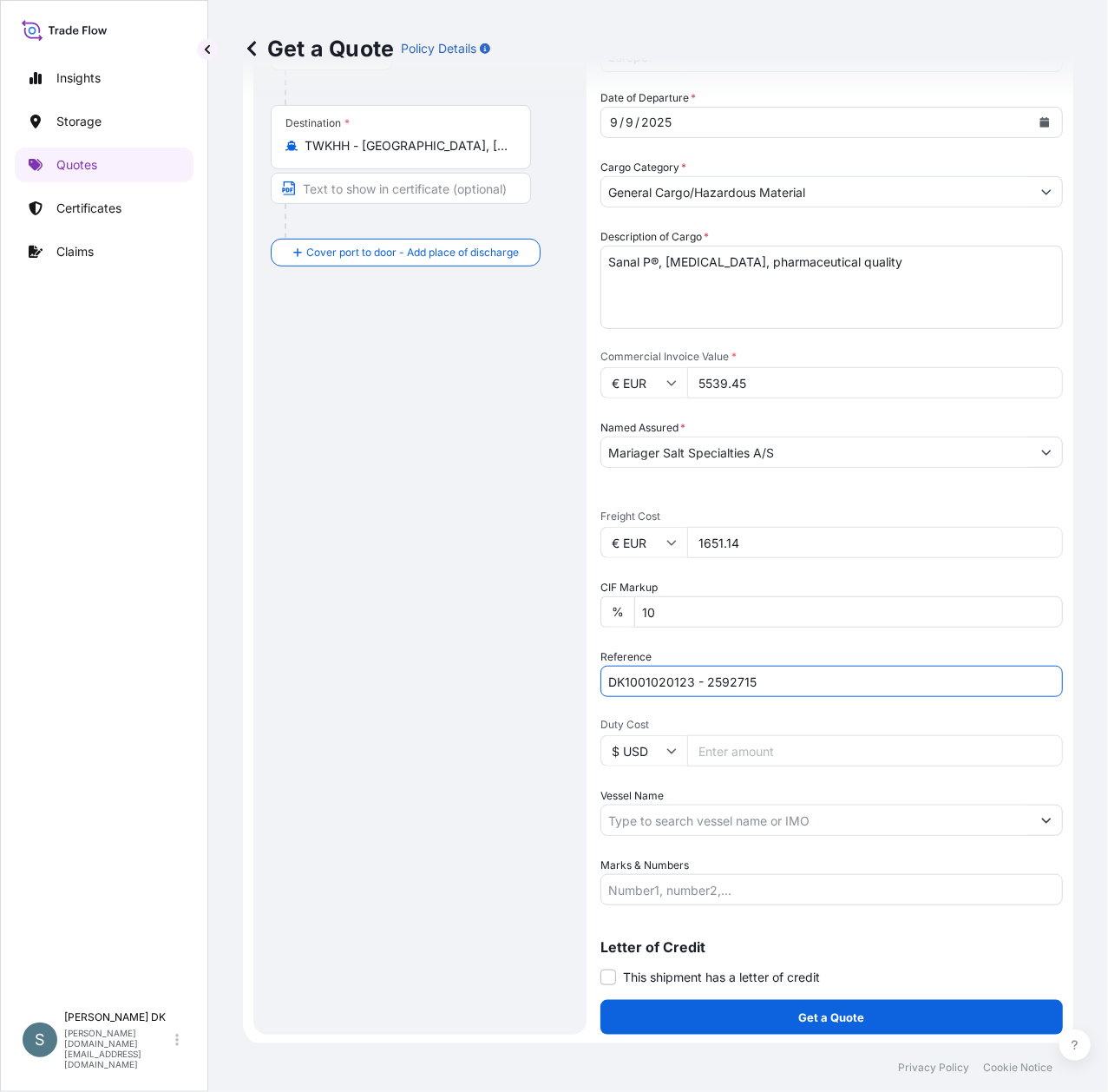
type input "DK1001020123 - 2592715"
click at [458, 748] on div "Route Details Reset Route Details Cover door to port - Add loading place Place …" at bounding box center [420, 400] width 299 height 1233
click at [720, 808] on input "Vessel Name" at bounding box center [816, 820] width 429 height 31
paste input "[PERSON_NAME]"
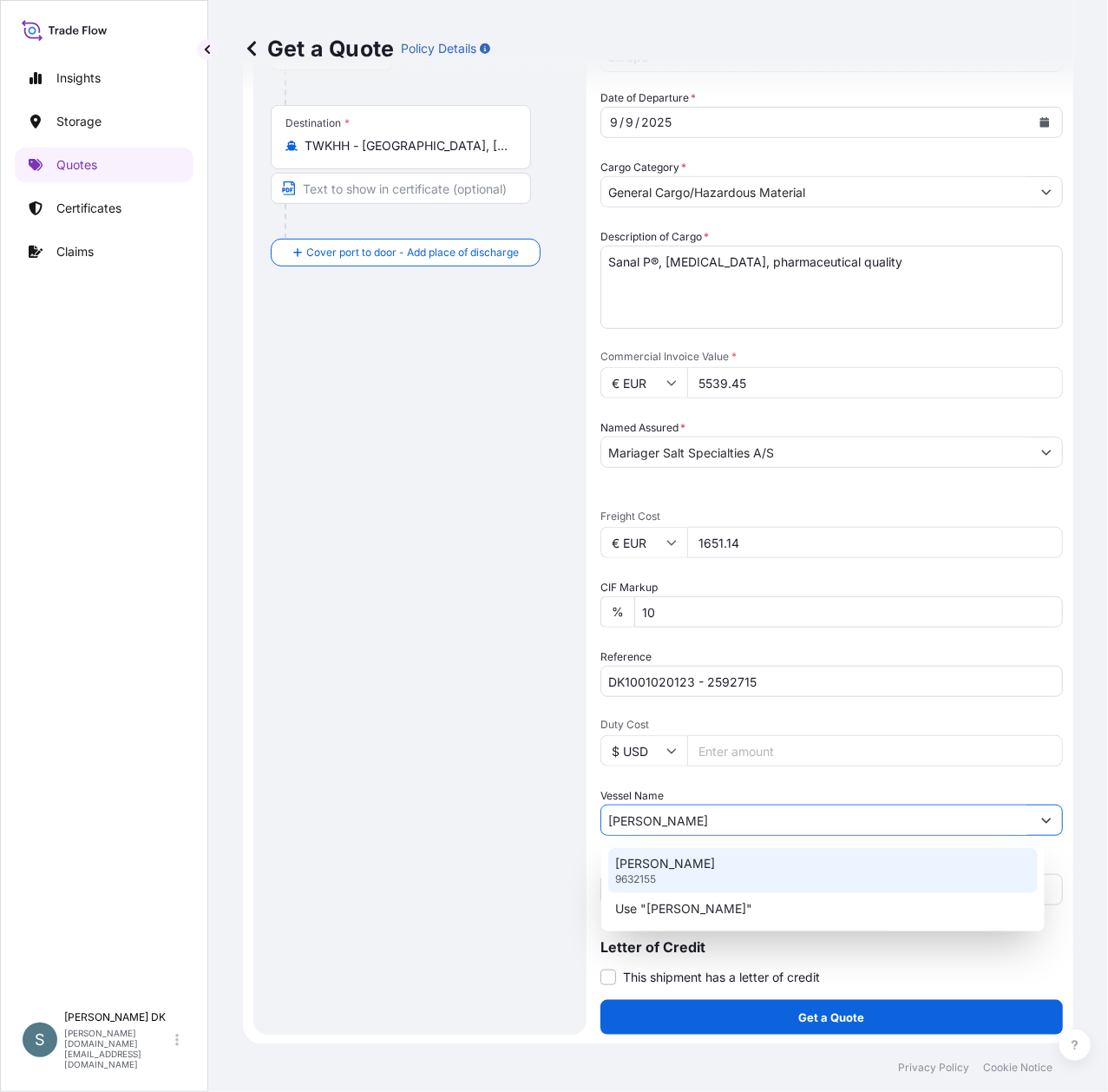
click at [702, 868] on p "[PERSON_NAME]" at bounding box center [665, 863] width 100 height 17
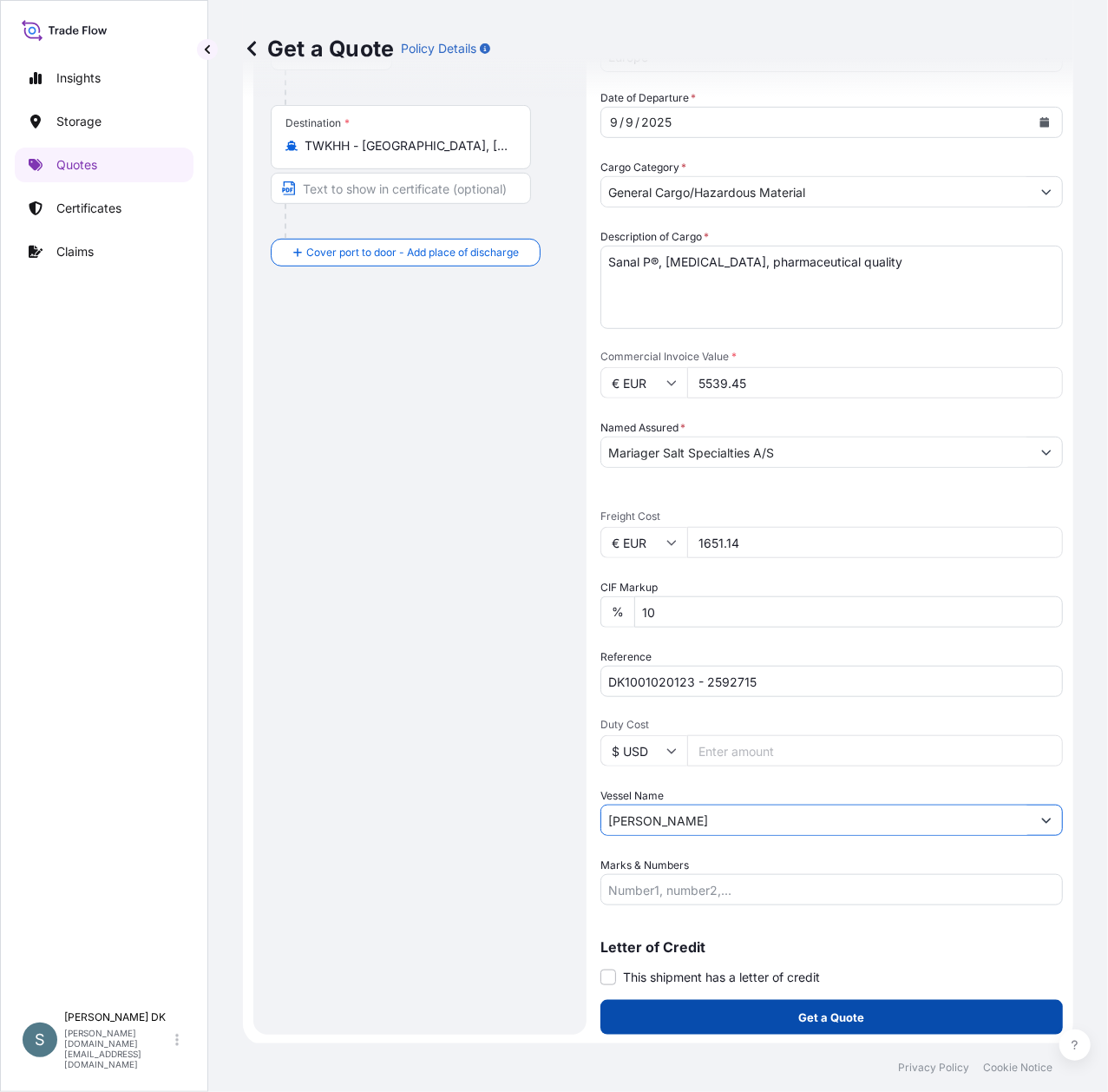
type input "[PERSON_NAME]"
click at [864, 1021] on button "Get a Quote" at bounding box center [832, 1017] width 463 height 35
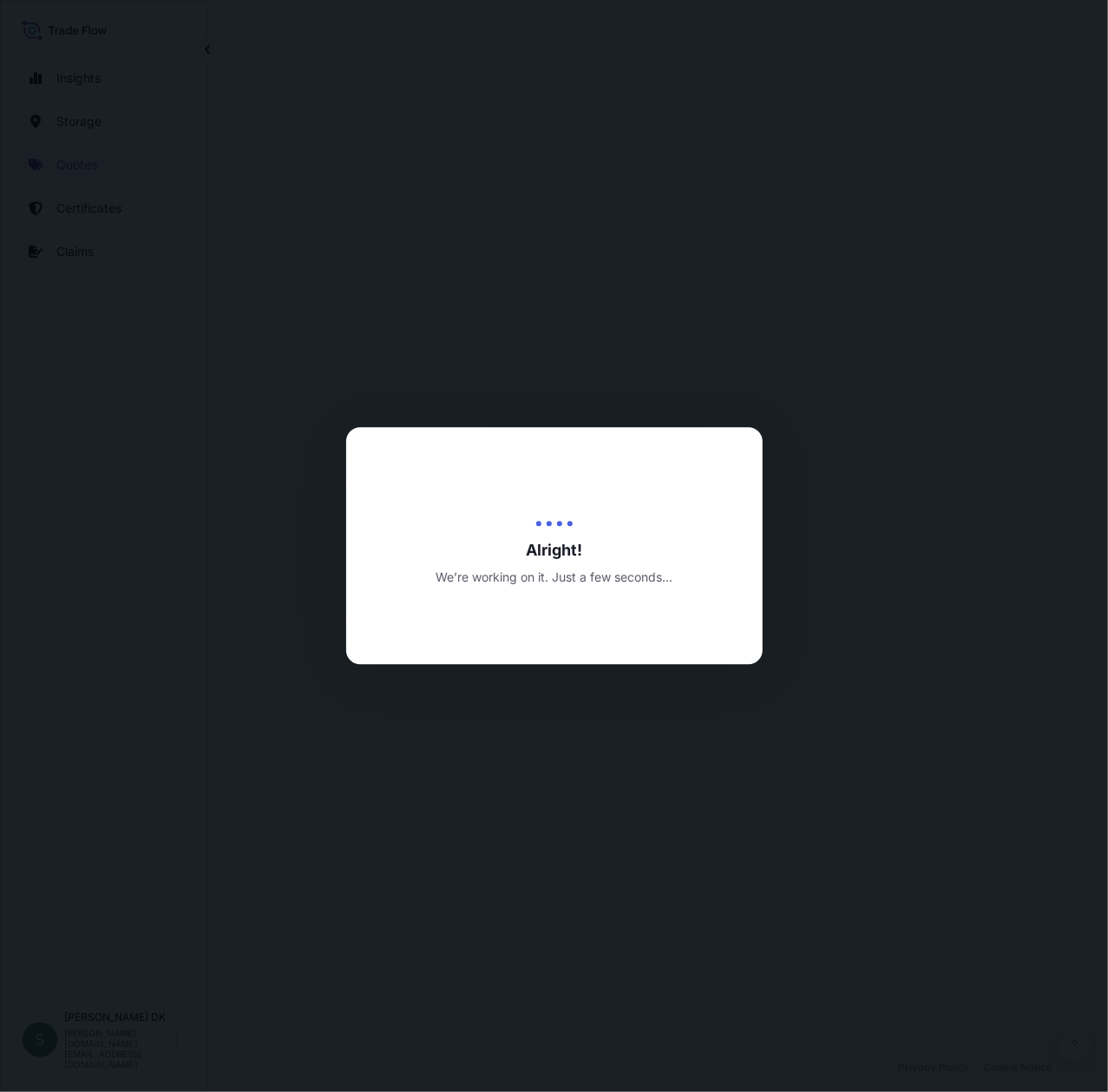
select select "Water"
select select "31589"
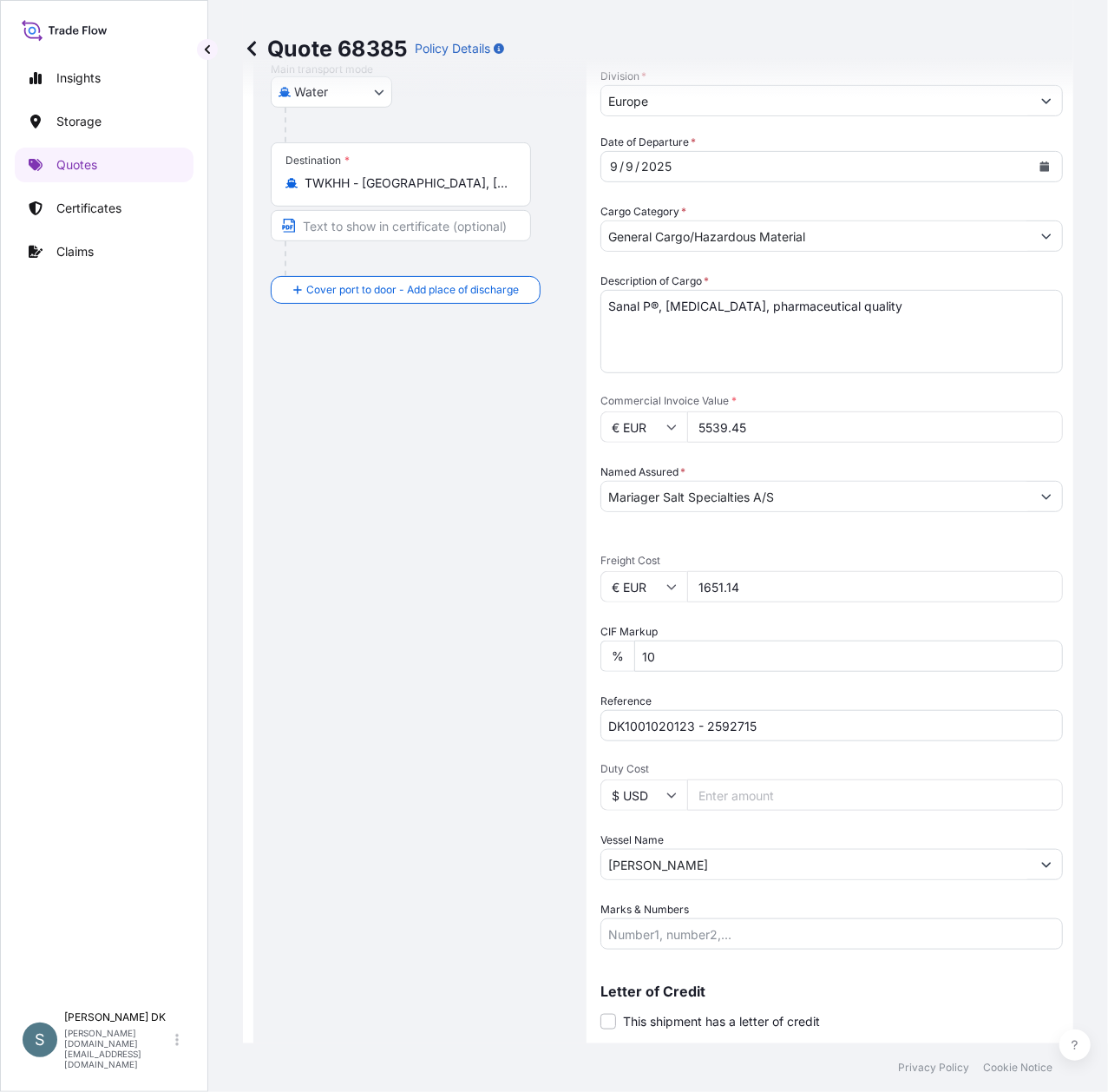
scroll to position [529, 0]
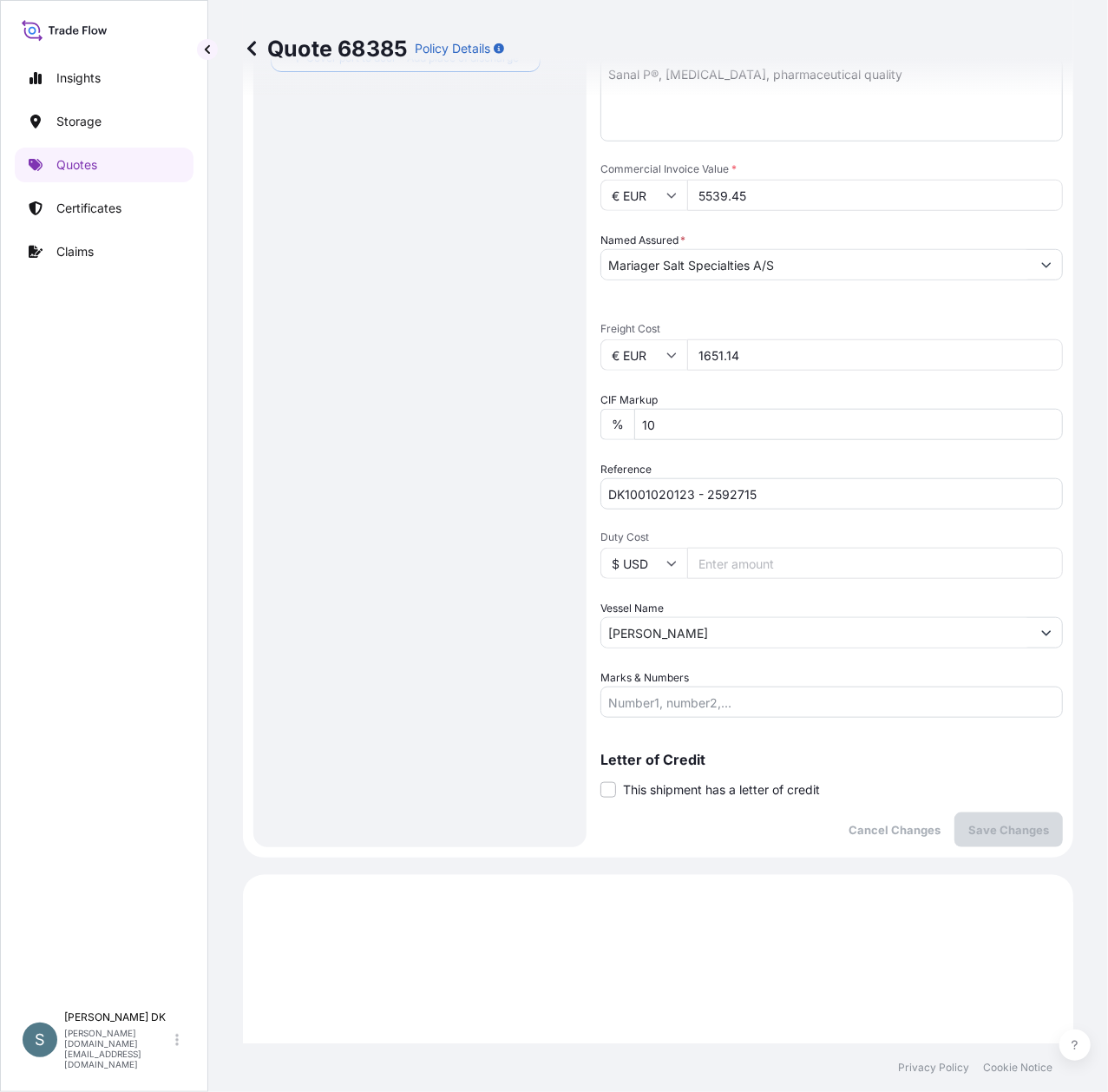
drag, startPoint x: 771, startPoint y: 194, endPoint x: 683, endPoint y: 190, distance: 88.1
click at [683, 190] on div "€ EUR 5539.45" at bounding box center [832, 195] width 463 height 31
click at [457, 713] on div "Route Details Cover door to port - Add loading place Place of loading Road / [G…" at bounding box center [420, 212] width 299 height 1233
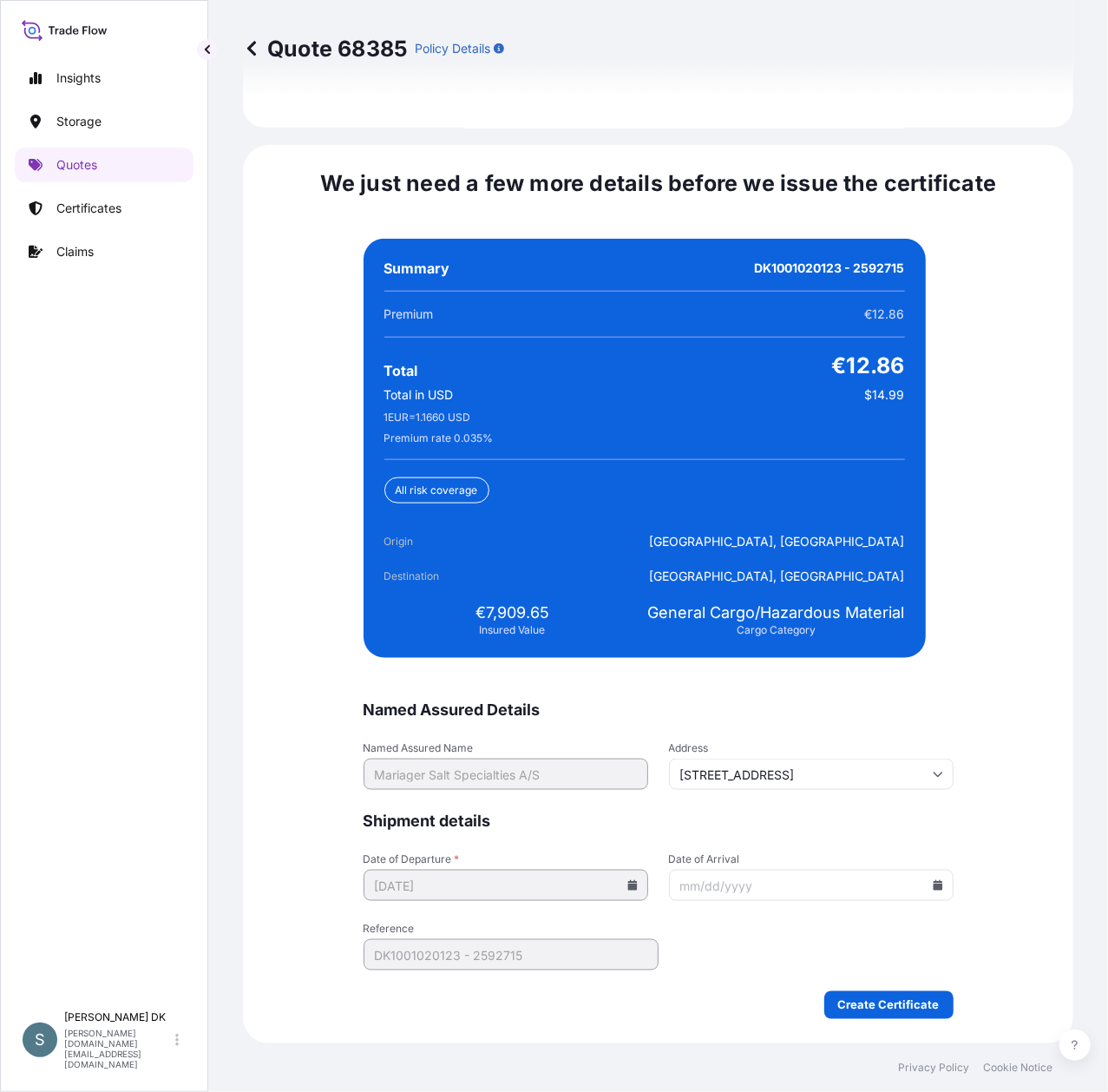
scroll to position [4001, 0]
drag, startPoint x: 480, startPoint y: 608, endPoint x: 539, endPoint y: 606, distance: 59.0
click at [539, 606] on span "€7,909.65" at bounding box center [512, 613] width 74 height 21
copy span "7,909.65"
click at [967, 679] on div "We just need a few more details before we issue the certificate Named Assured D…" at bounding box center [658, 594] width 830 height 899
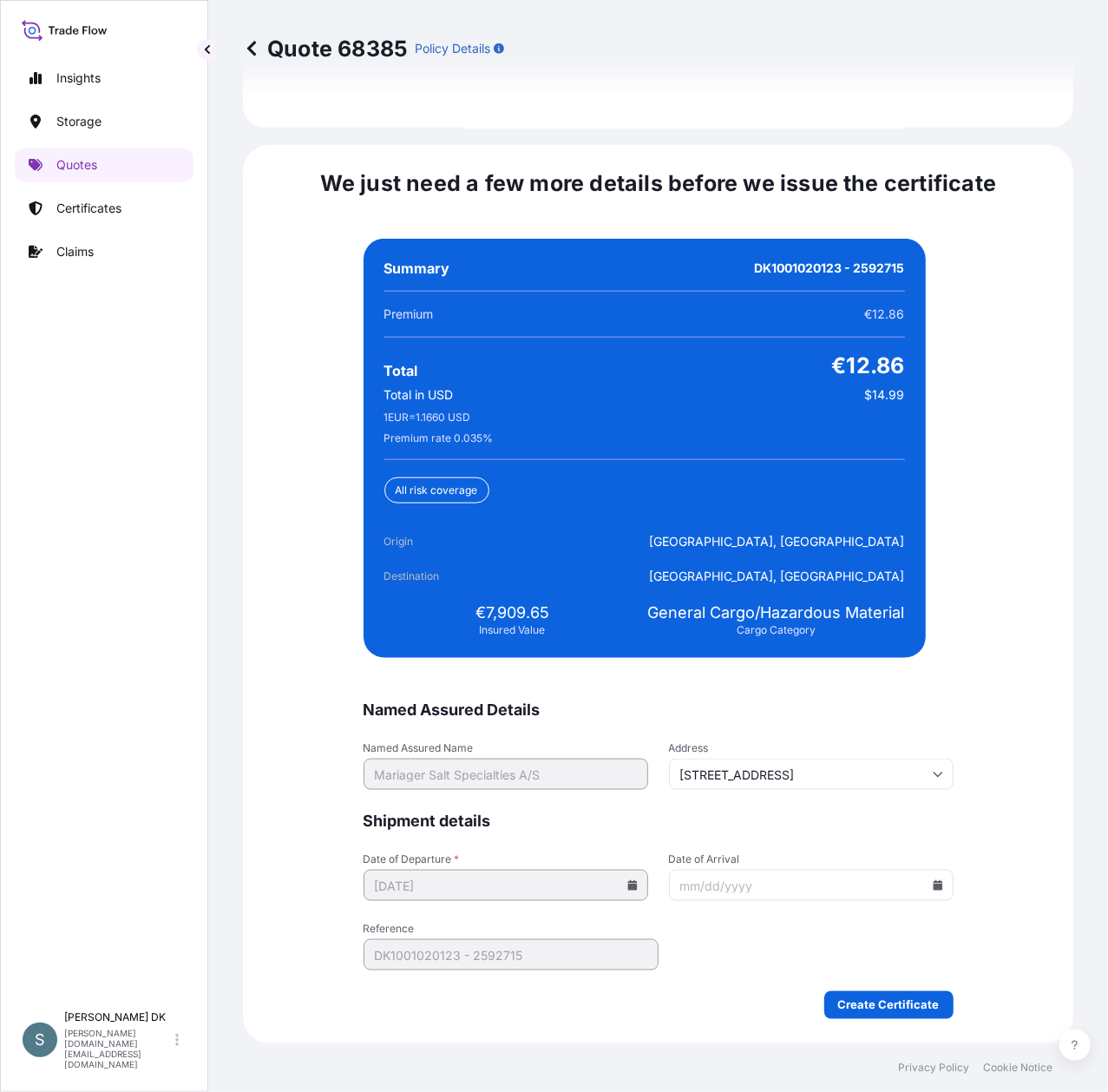
click at [933, 881] on icon at bounding box center [938, 885] width 9 height 10
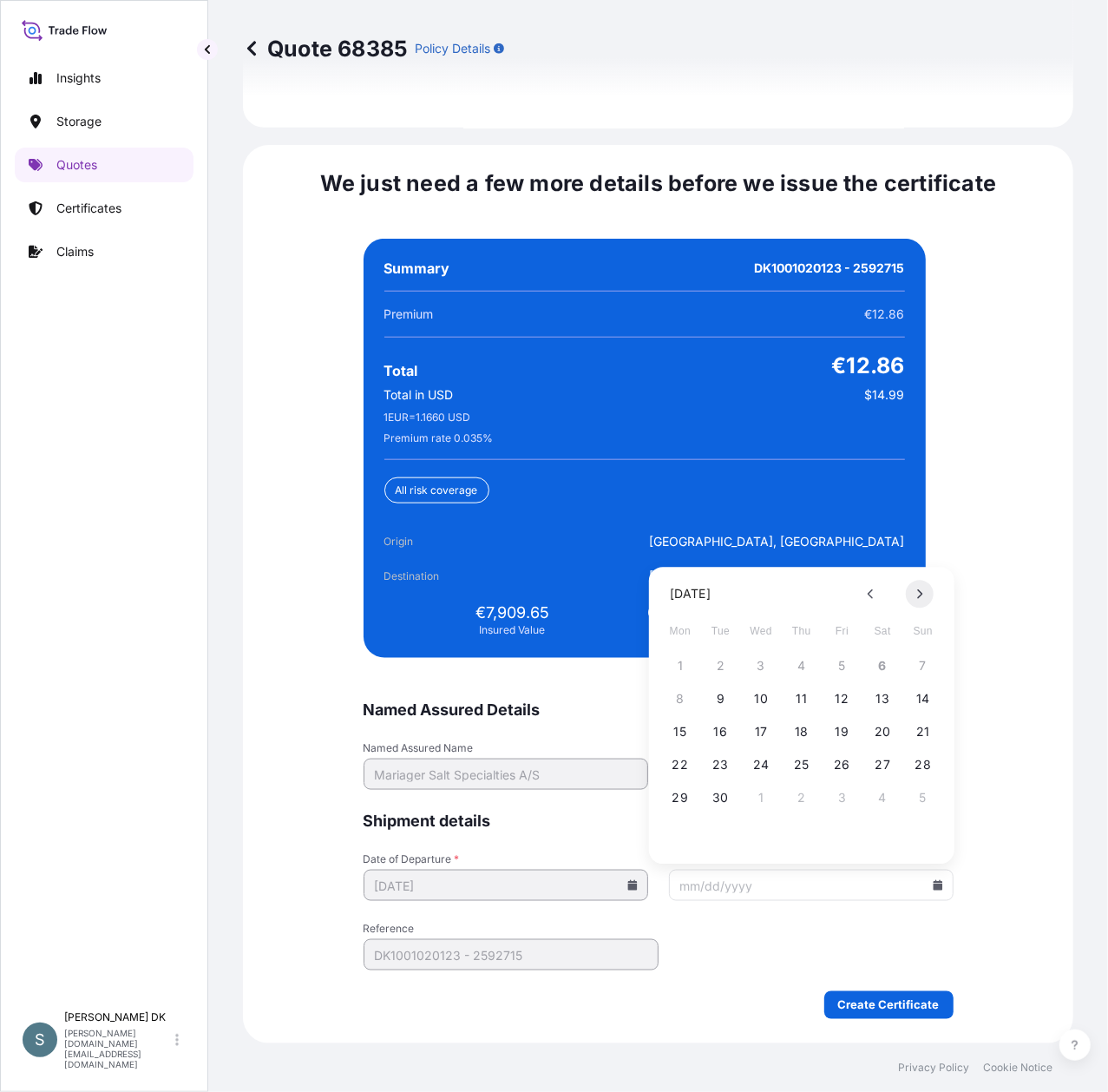
click at [928, 589] on button at bounding box center [919, 593] width 27 height 27
click at [674, 699] on button "3" at bounding box center [680, 698] width 27 height 27
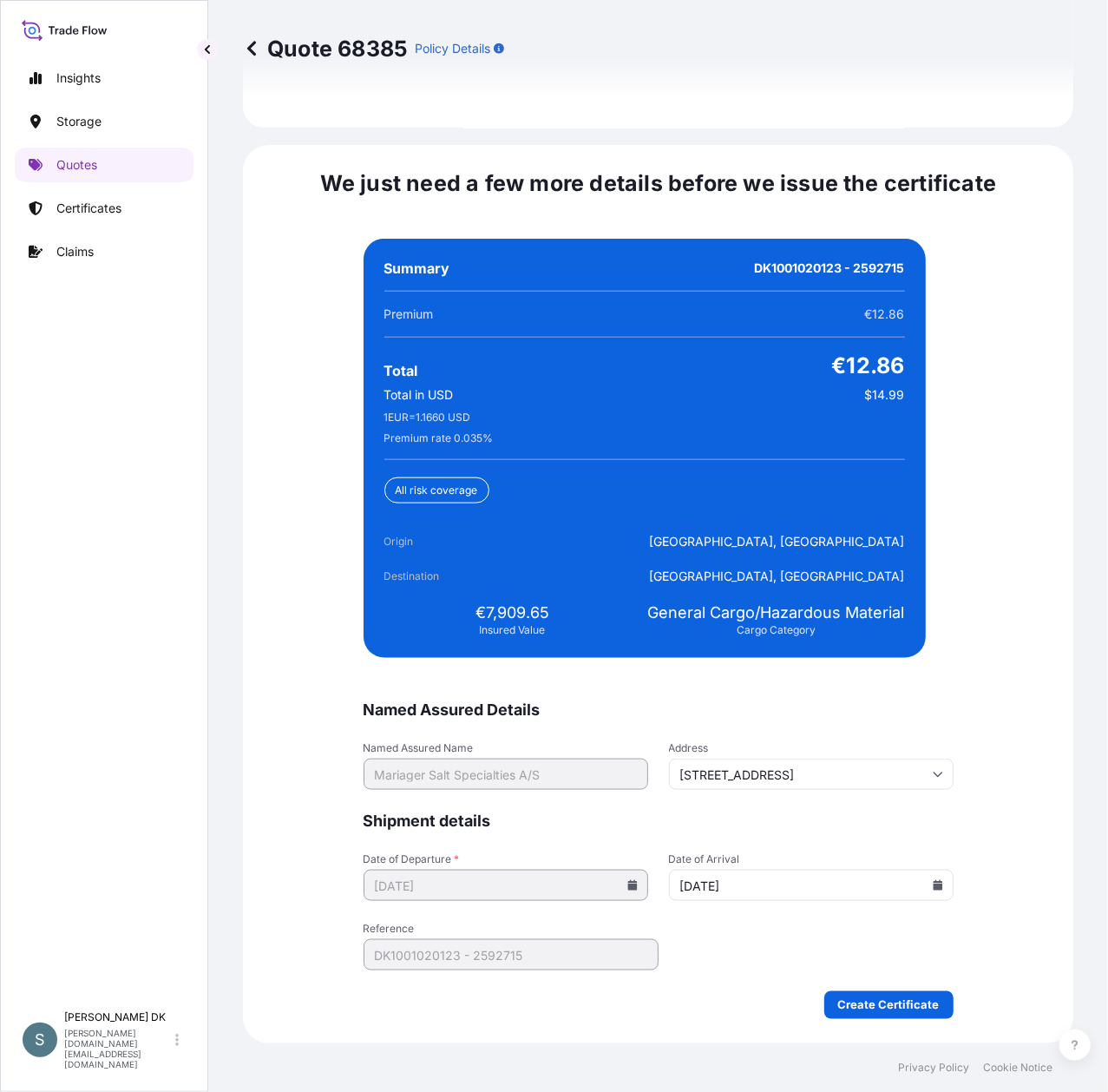
type input "[DATE]"
click at [993, 825] on div "We just need a few more details before we issue the certificate Named Assured D…" at bounding box center [658, 594] width 830 height 899
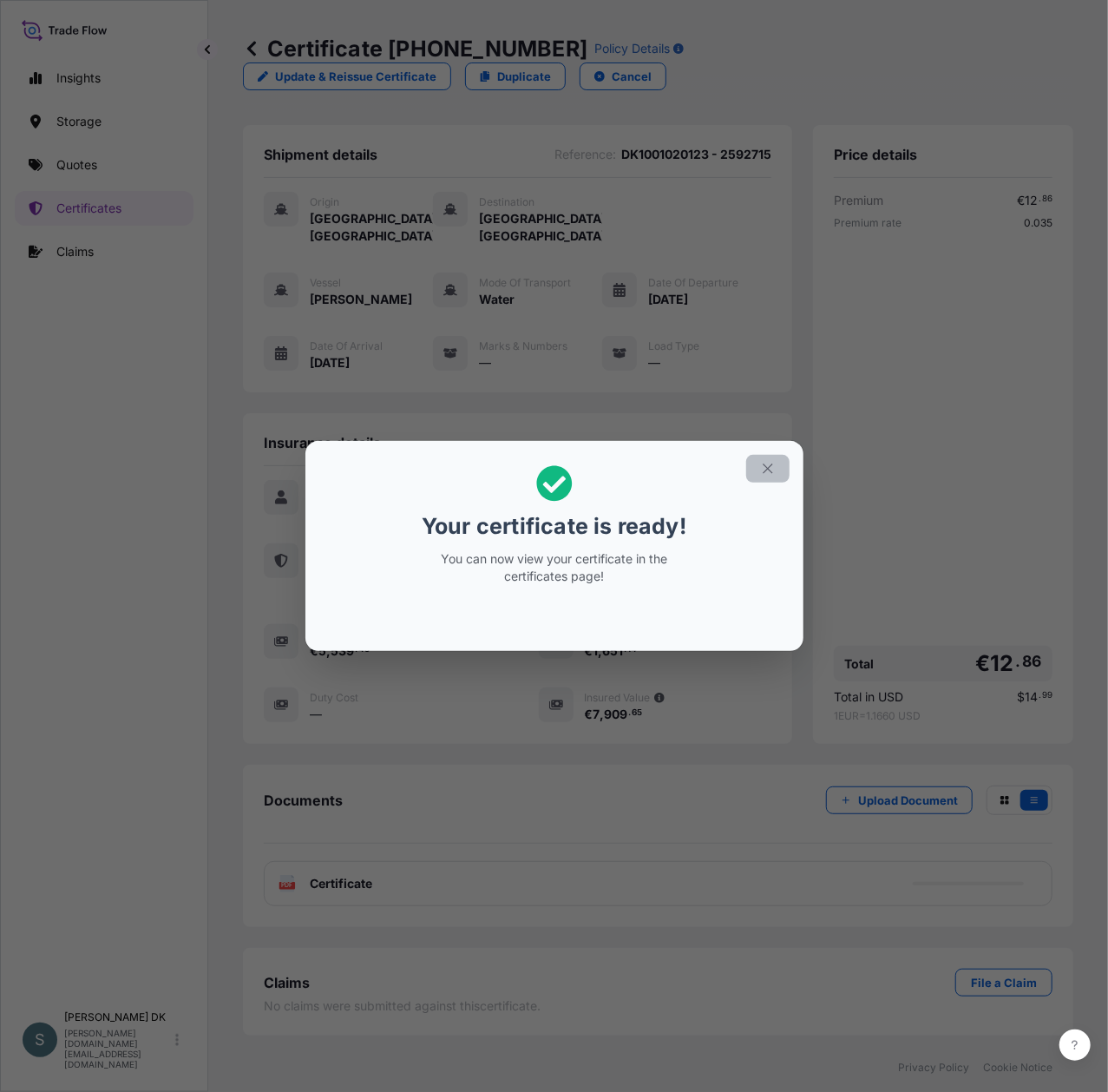
click at [757, 472] on button "button" at bounding box center [768, 469] width 44 height 27
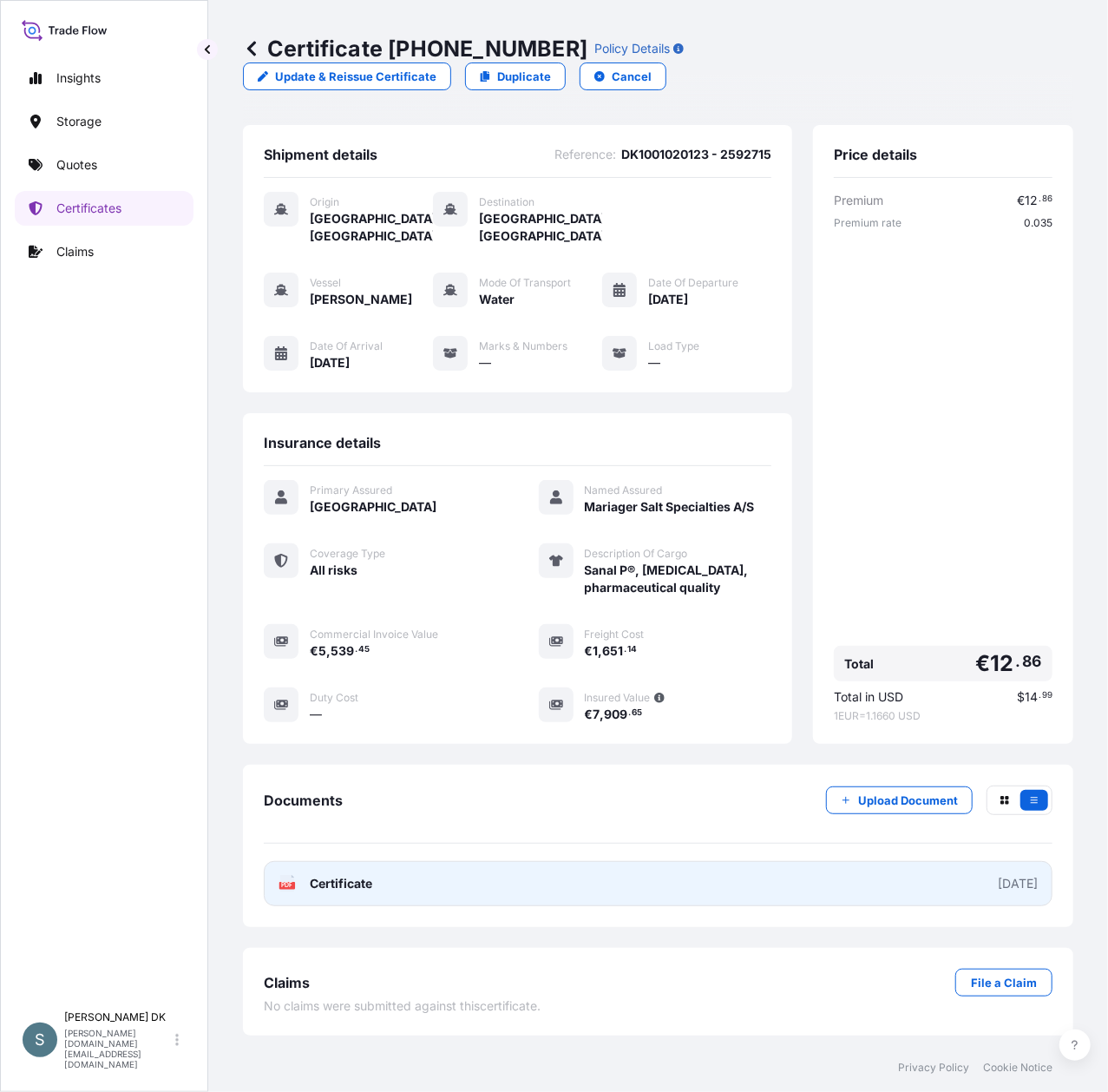
click at [599, 861] on link "PDF Certificate [DATE]" at bounding box center [658, 884] width 789 height 46
